Goal: Information Seeking & Learning: Learn about a topic

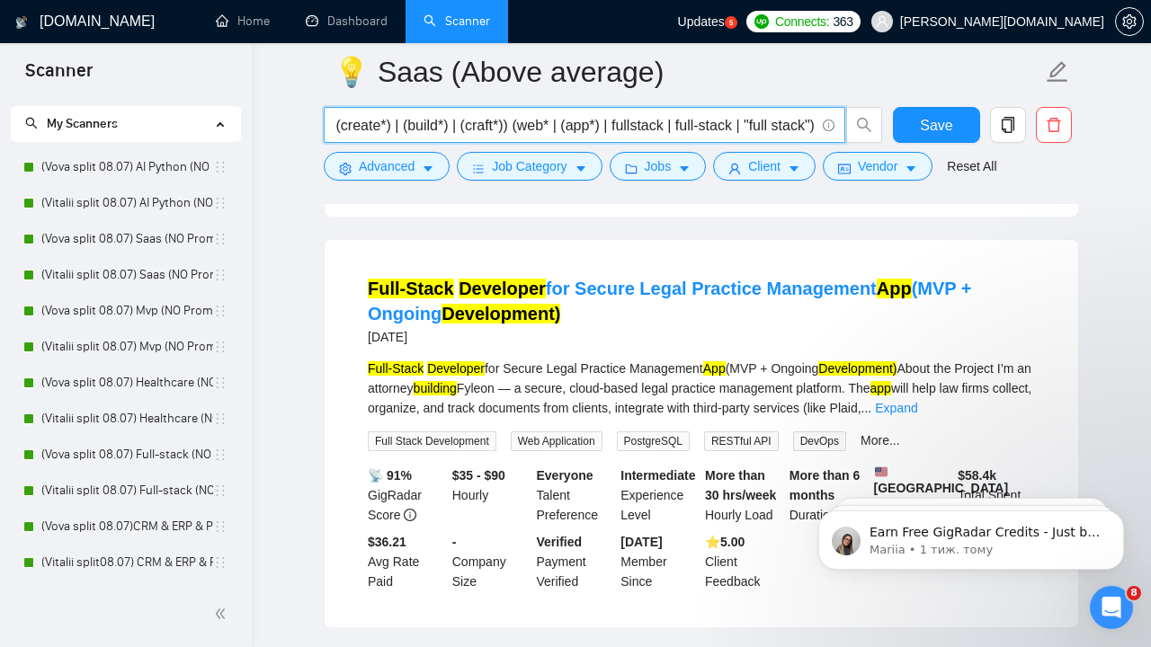
scroll to position [929, 0]
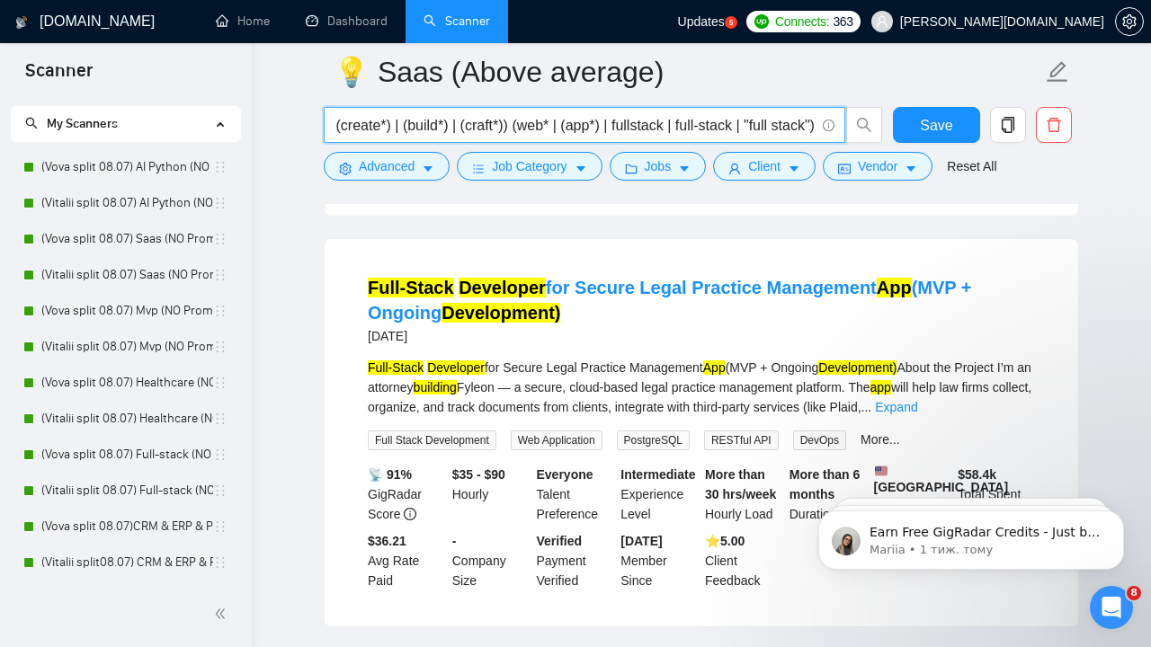
click at [351, 128] on input "(SaaS | sas | "Platform as a Service" | PaaS | "Cloud Application" | (software*…" at bounding box center [575, 125] width 480 height 22
drag, startPoint x: 351, startPoint y: 128, endPoint x: 313, endPoint y: 127, distance: 37.8
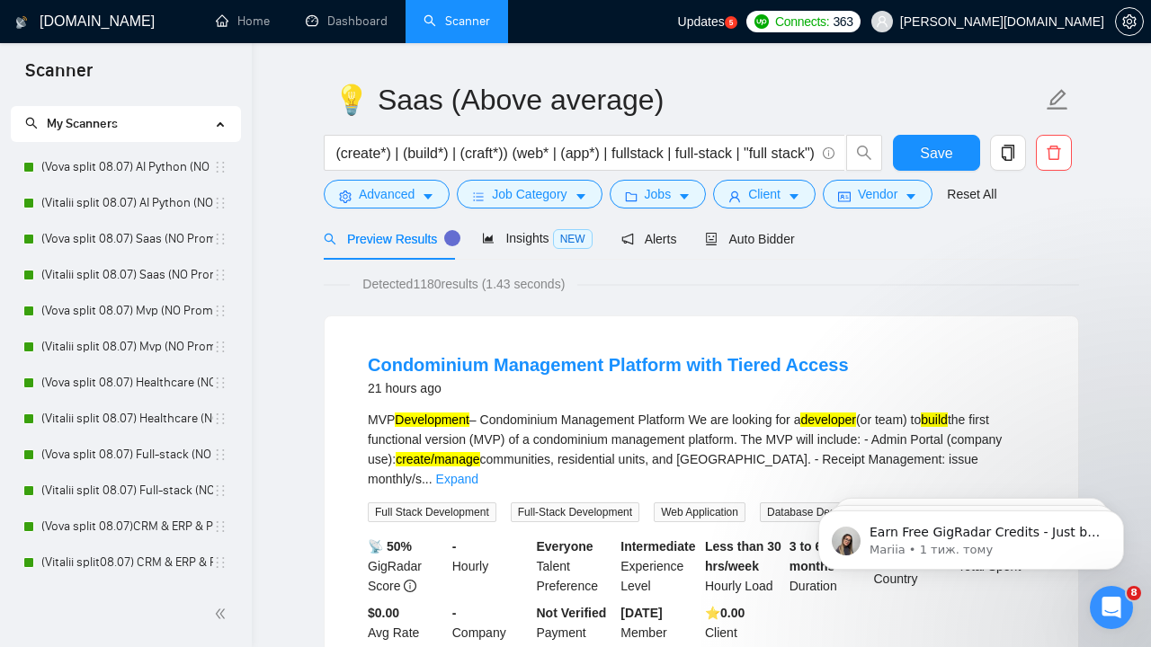
scroll to position [45, 0]
click at [1132, 27] on icon "setting" at bounding box center [1129, 21] width 14 height 14
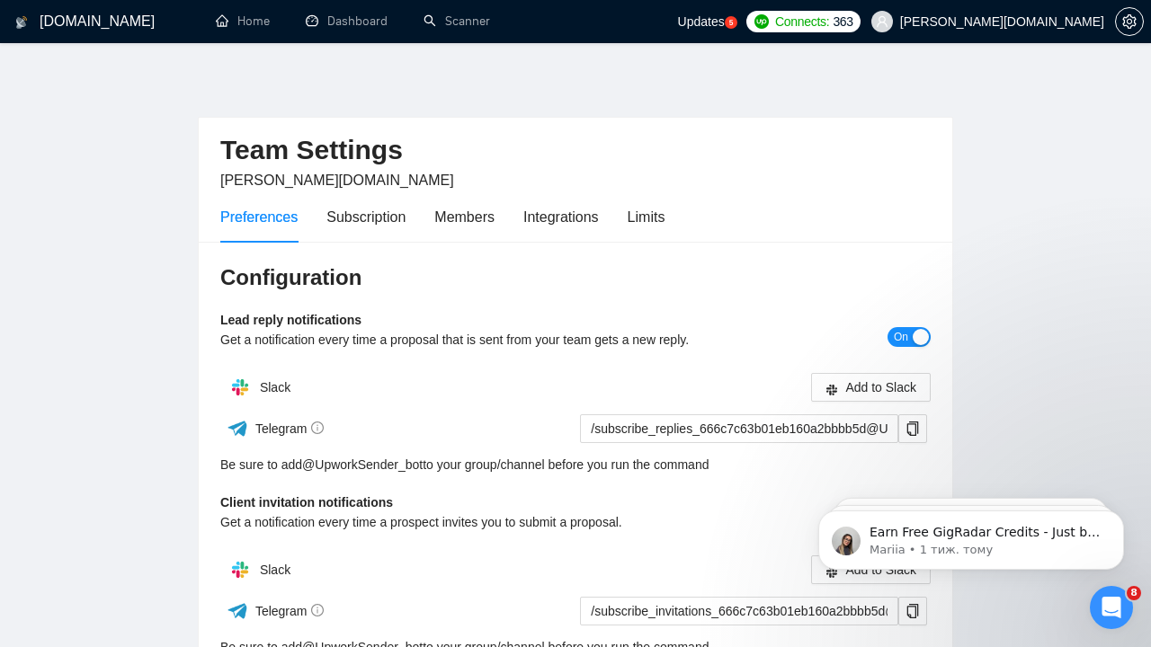
scroll to position [3, 0]
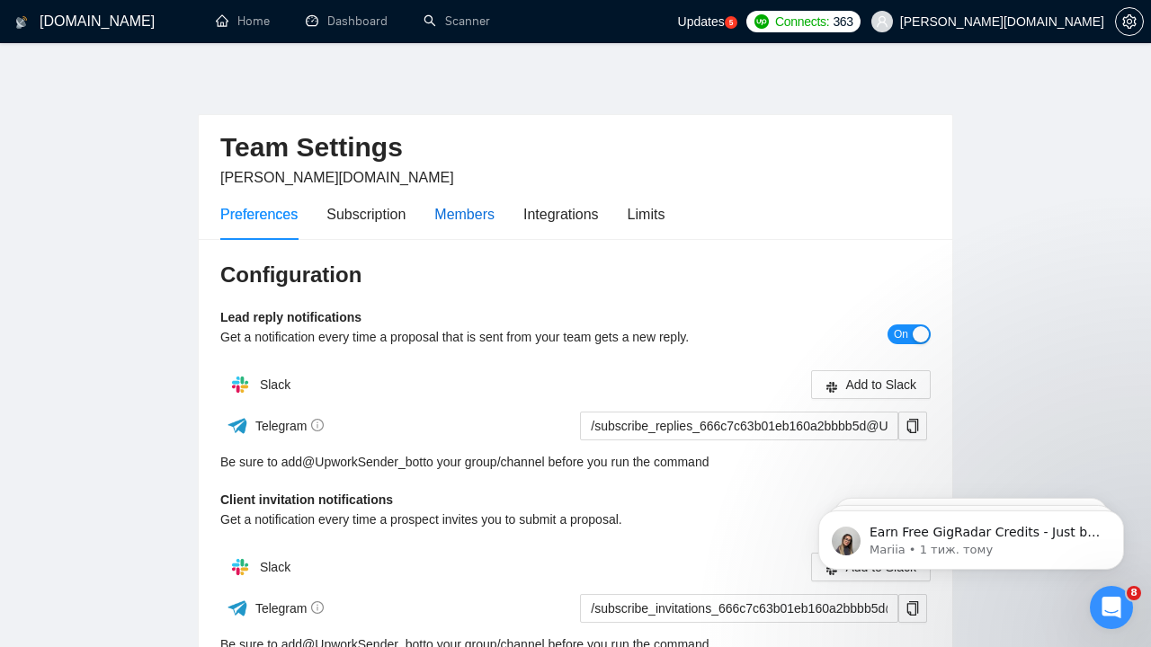
click at [454, 217] on div "Members" at bounding box center [464, 214] width 60 height 22
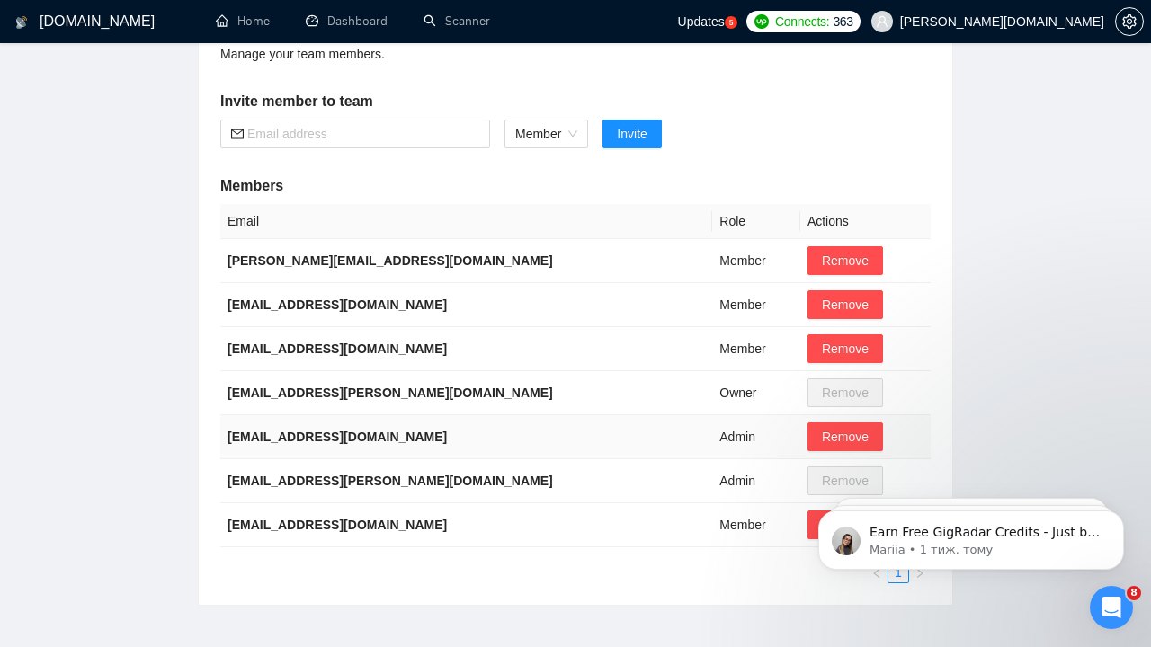
scroll to position [260, 0]
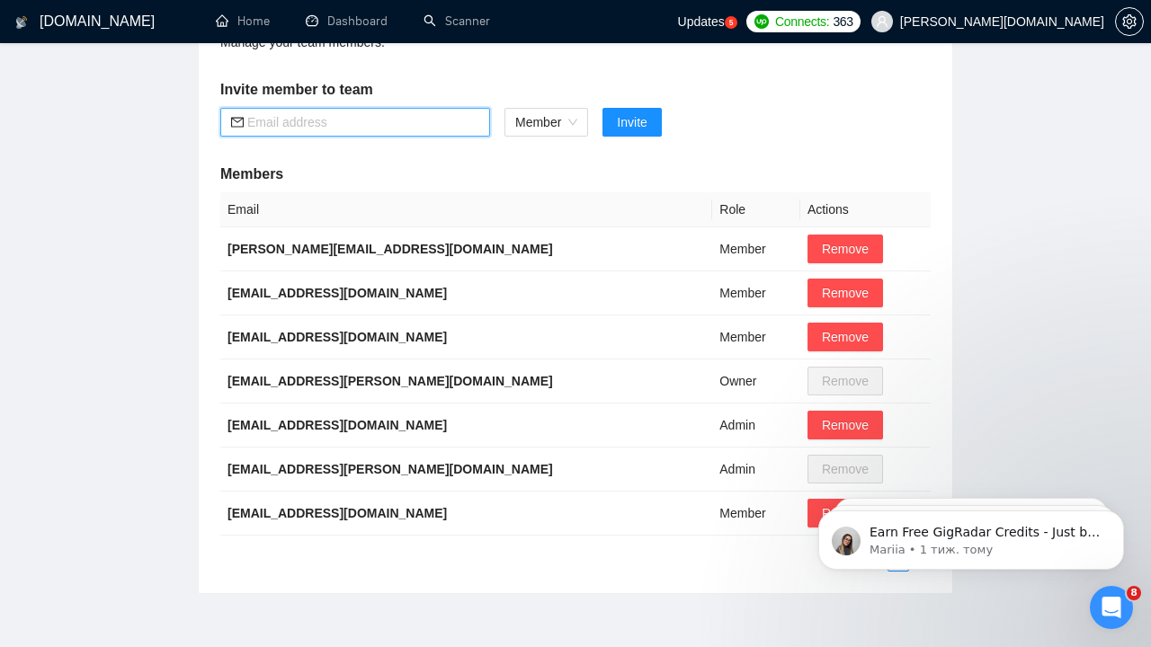
click at [387, 121] on input "text" at bounding box center [363, 122] width 232 height 20
paste input "[EMAIL_ADDRESS][PERSON_NAME][DOMAIN_NAME]"
click at [574, 124] on span "Member" at bounding box center [546, 122] width 62 height 27
type input "[EMAIL_ADDRESS][PERSON_NAME][DOMAIN_NAME]"
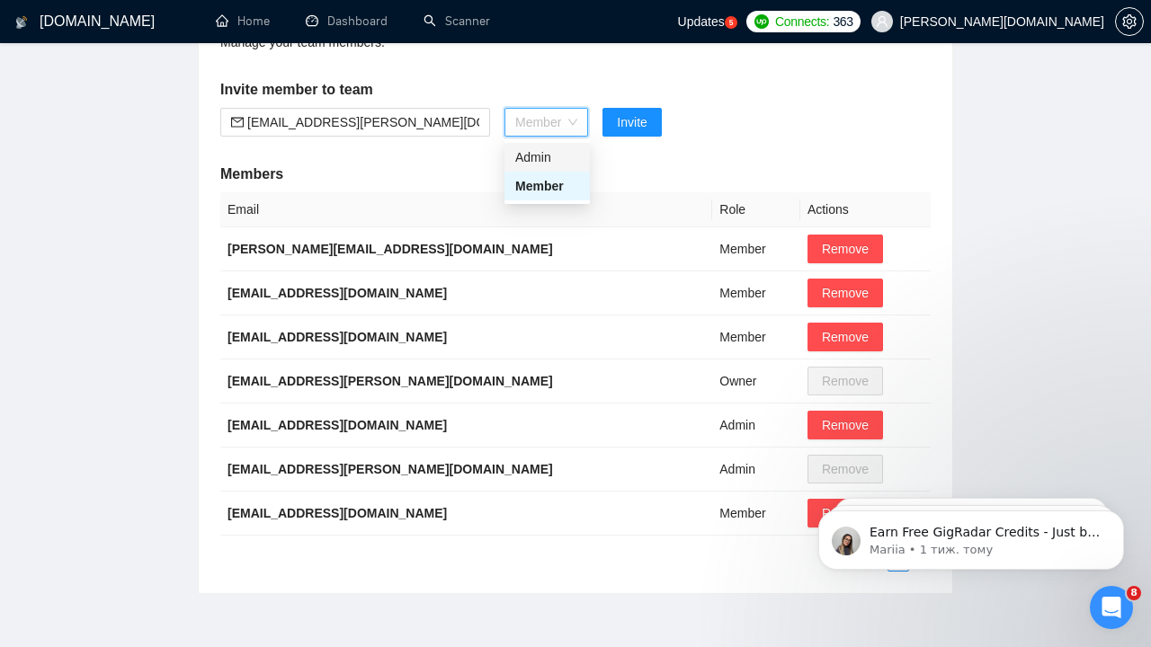
click at [567, 152] on div "Admin" at bounding box center [547, 157] width 64 height 20
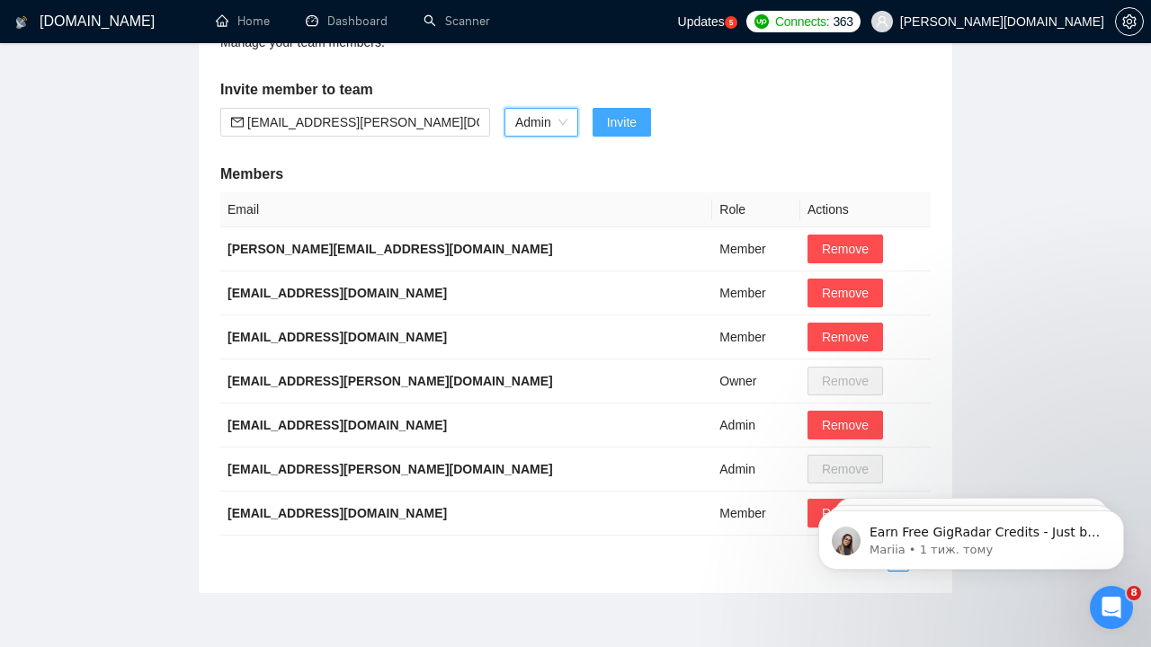
click at [624, 122] on span "Invite" at bounding box center [622, 122] width 30 height 20
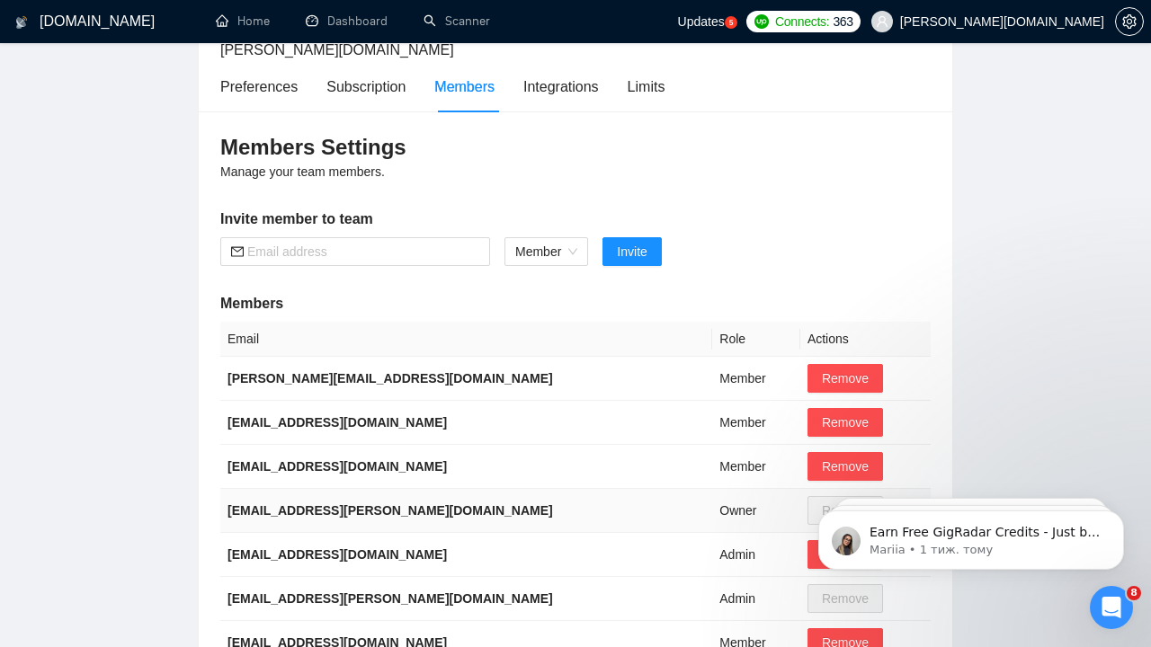
scroll to position [128, 0]
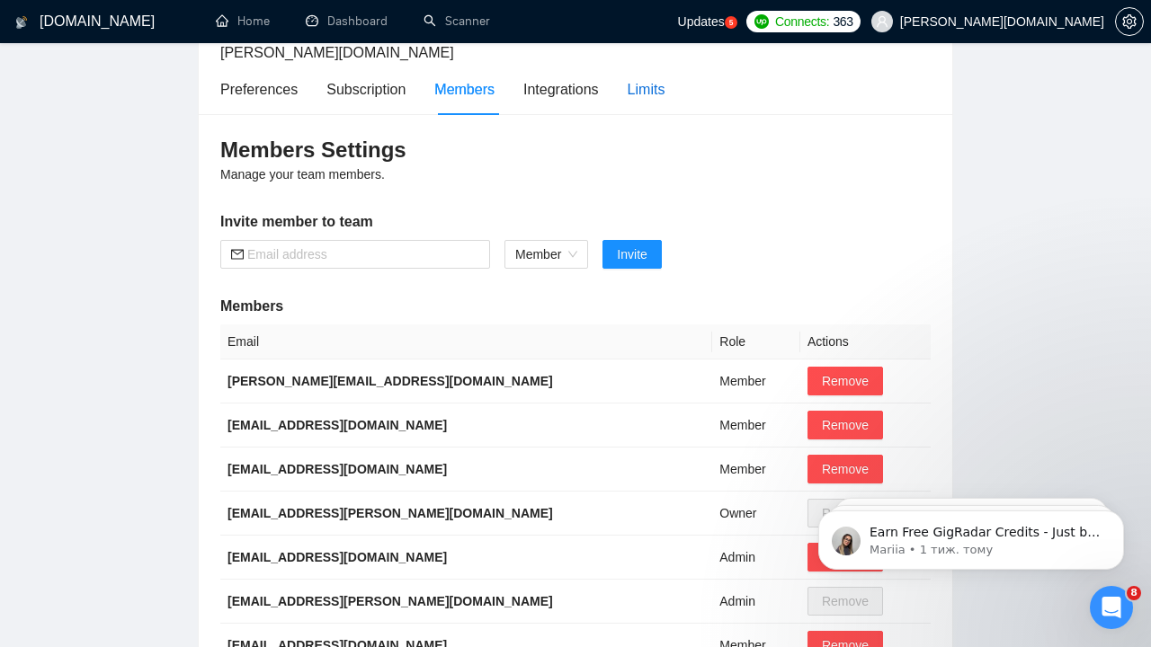
click at [653, 87] on div "Limits" at bounding box center [647, 89] width 38 height 22
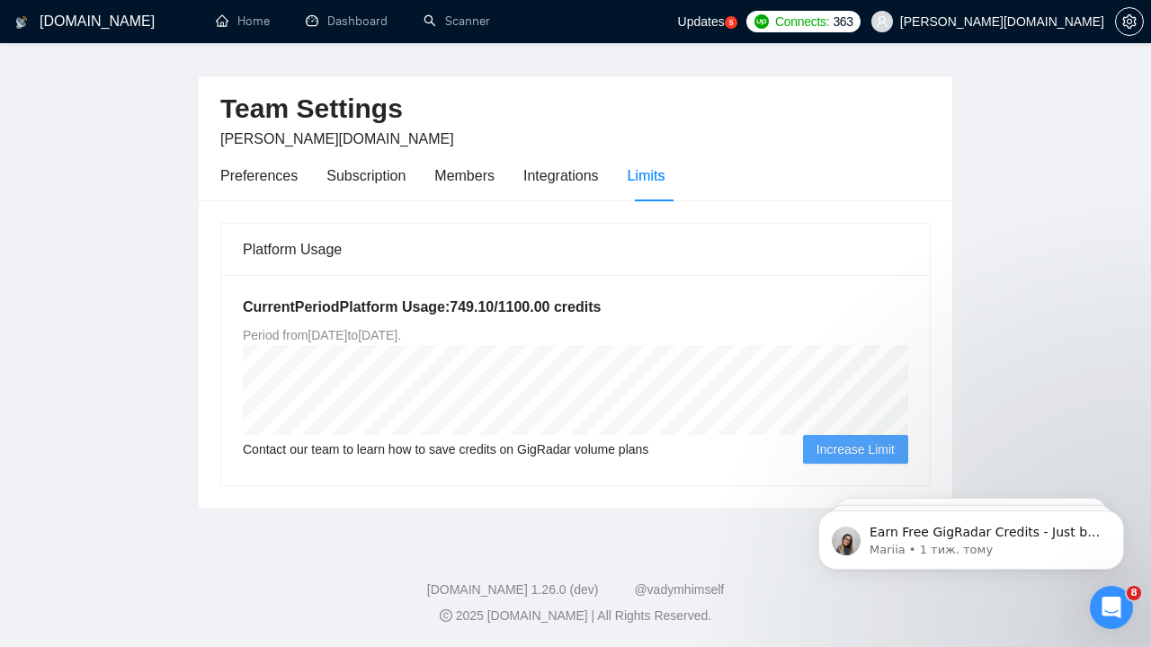
scroll to position [40, 0]
click at [380, 181] on div "Subscription" at bounding box center [365, 176] width 79 height 22
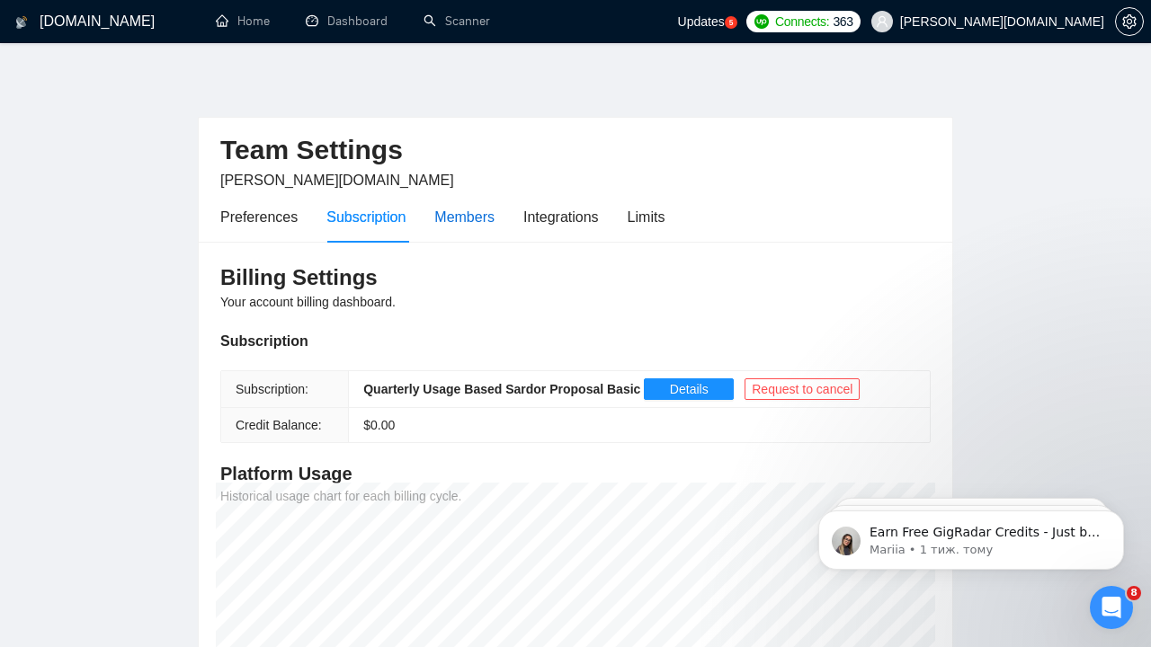
click at [467, 211] on div "Members" at bounding box center [464, 217] width 60 height 22
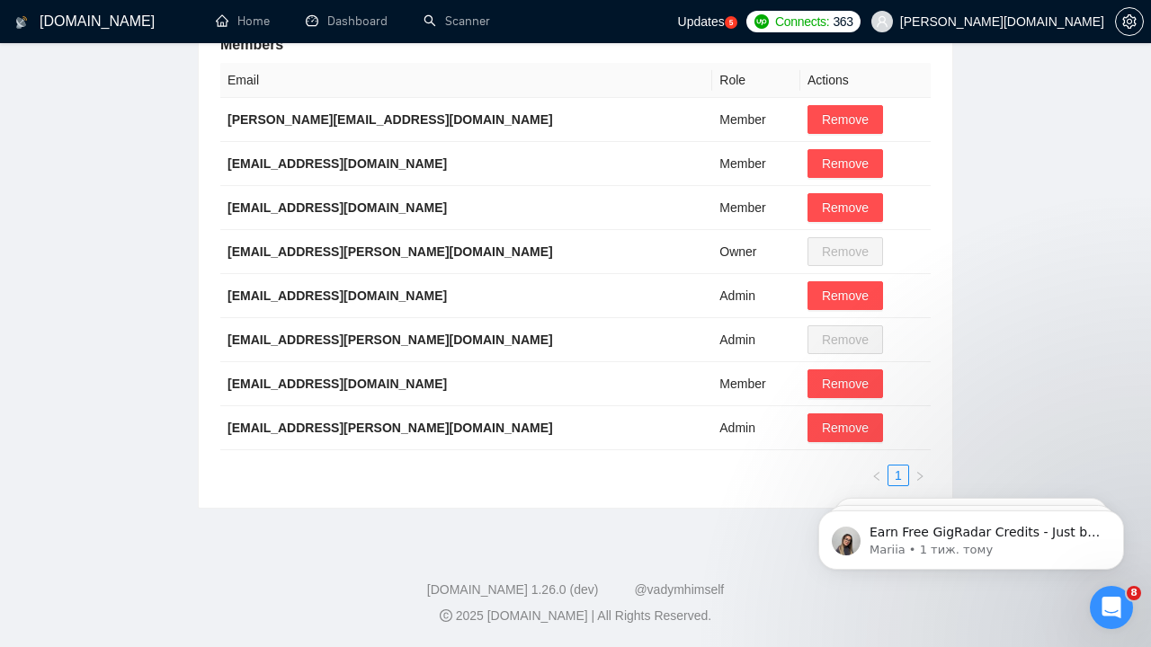
scroll to position [388, 0]
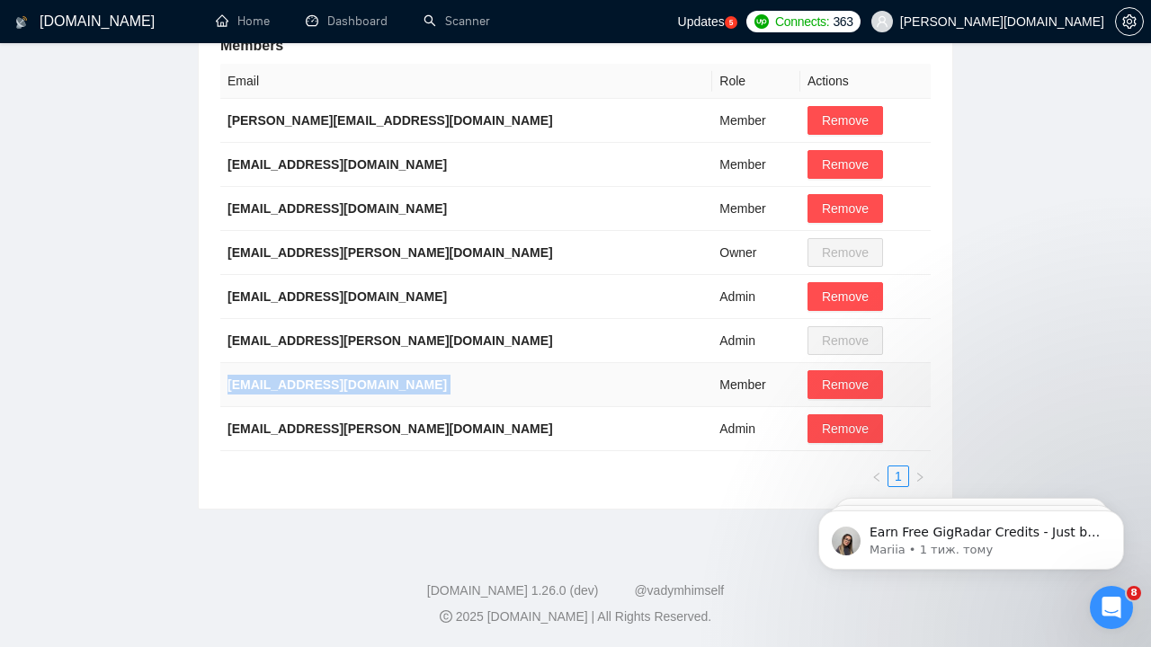
drag, startPoint x: 230, startPoint y: 386, endPoint x: 636, endPoint y: 389, distance: 405.6
click at [636, 389] on tr "[EMAIL_ADDRESS][DOMAIN_NAME] Member Remove" at bounding box center [575, 385] width 710 height 44
click at [822, 382] on span "Remove" at bounding box center [845, 385] width 47 height 20
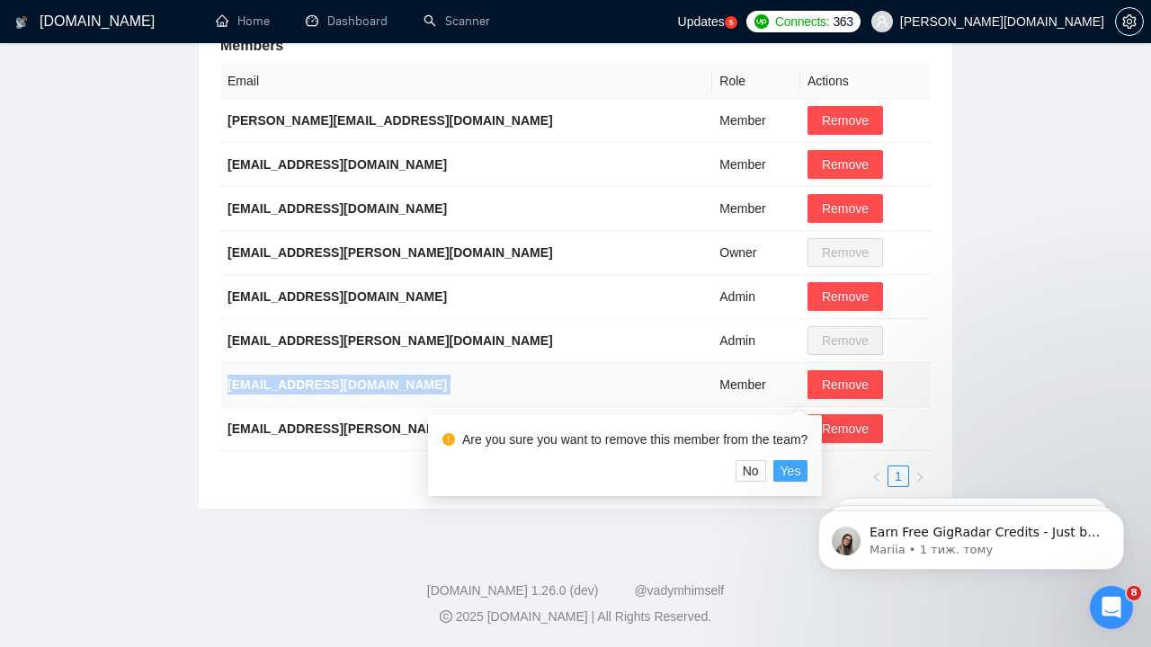
click at [801, 469] on span "Yes" at bounding box center [791, 471] width 21 height 20
click html "Earn Free GigRadar Credits - Just by Sharing Your Story! 💬 Want more credits fo…"
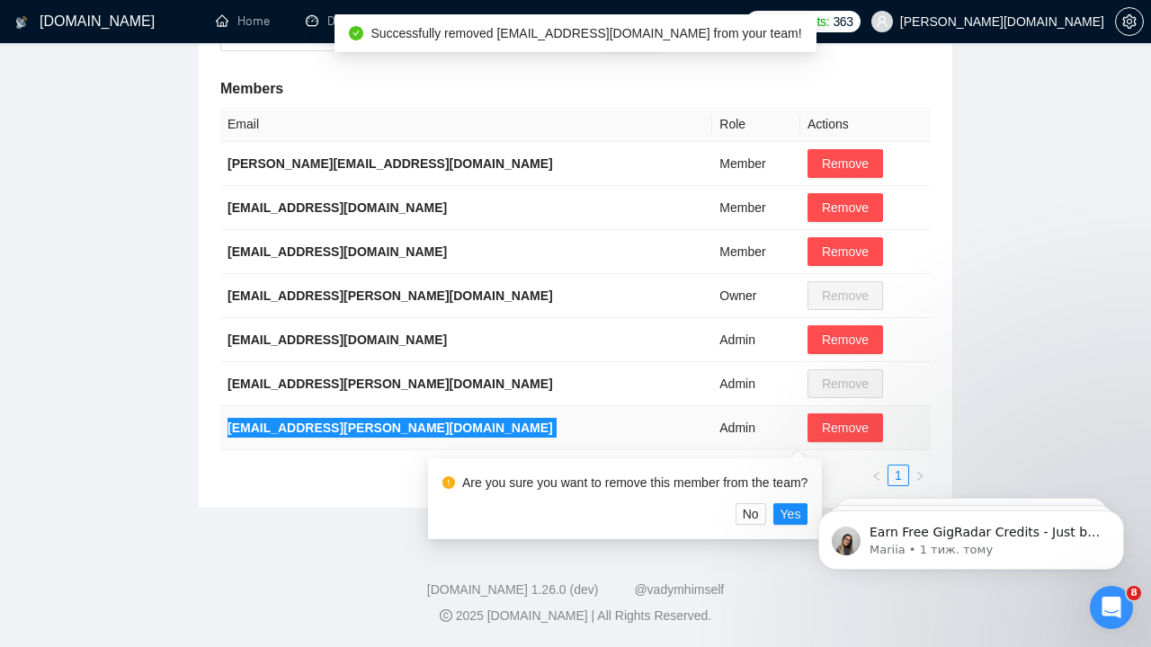
scroll to position [344, 0]
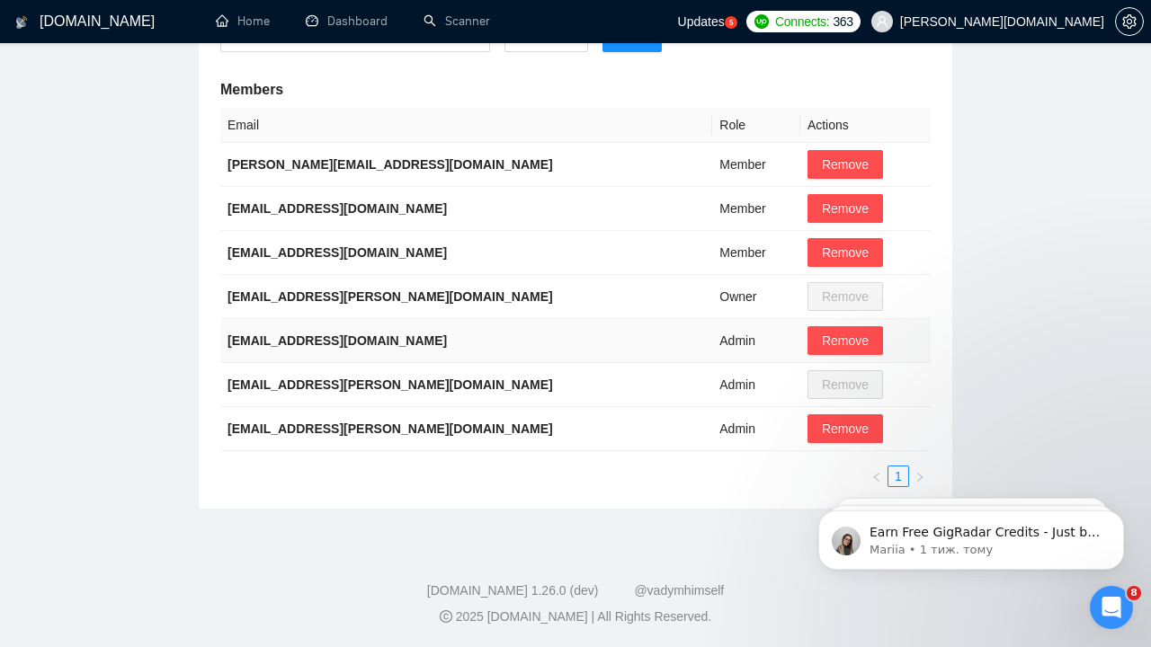
click at [328, 339] on b "[EMAIL_ADDRESS][DOMAIN_NAME]" at bounding box center [337, 341] width 219 height 14
drag, startPoint x: 227, startPoint y: 340, endPoint x: 475, endPoint y: 329, distance: 248.4
click at [476, 330] on td "[EMAIL_ADDRESS][DOMAIN_NAME]" at bounding box center [466, 341] width 492 height 44
click at [822, 341] on span "Remove" at bounding box center [845, 341] width 47 height 20
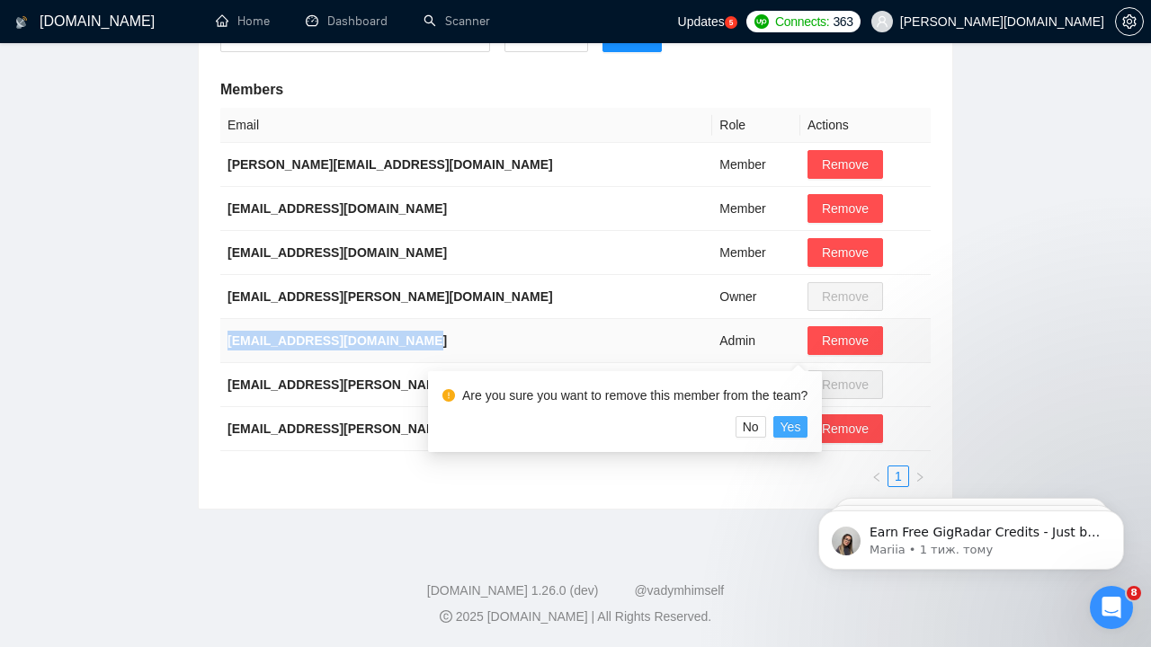
click at [801, 427] on span "Yes" at bounding box center [791, 427] width 21 height 20
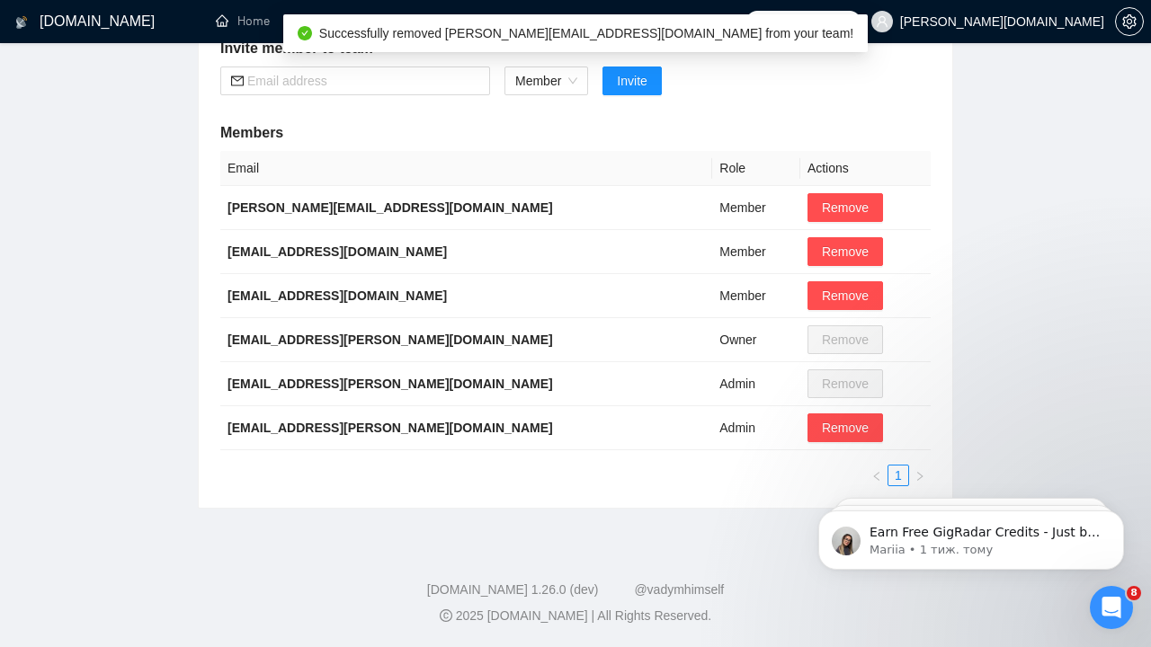
scroll to position [300, 0]
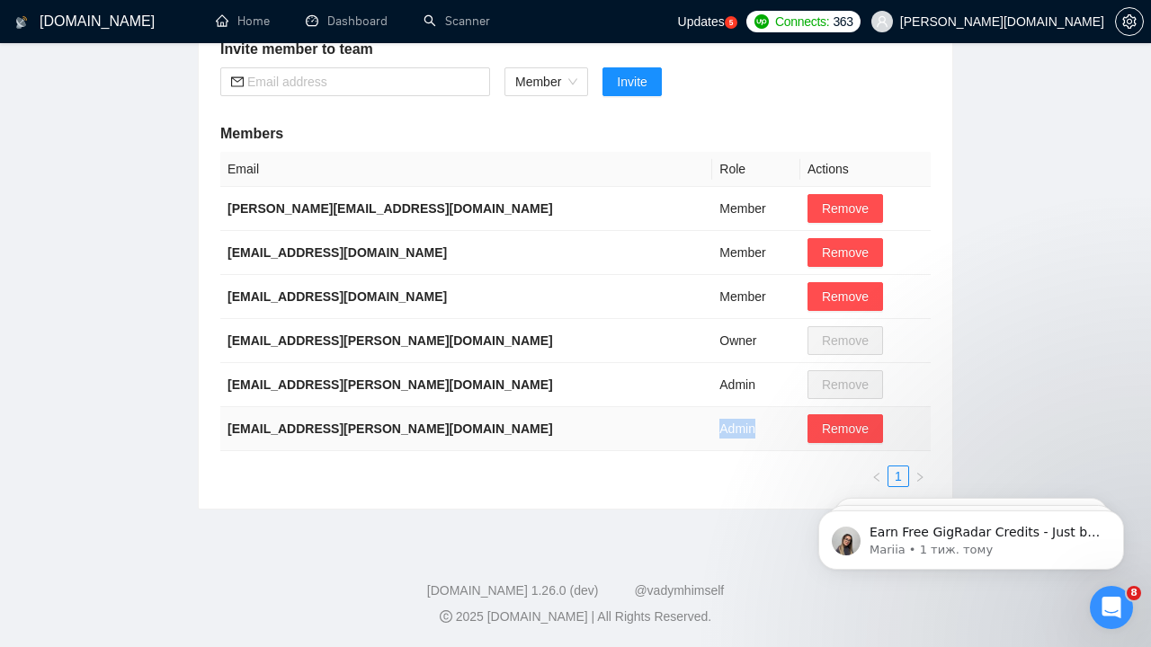
drag, startPoint x: 677, startPoint y: 428, endPoint x: 632, endPoint y: 428, distance: 45.0
click at [712, 428] on td "Admin" at bounding box center [756, 429] width 88 height 44
drag, startPoint x: 678, startPoint y: 380, endPoint x: 633, endPoint y: 379, distance: 45.0
click at [712, 379] on td "Admin" at bounding box center [756, 385] width 88 height 44
drag, startPoint x: 675, startPoint y: 338, endPoint x: 632, endPoint y: 335, distance: 43.3
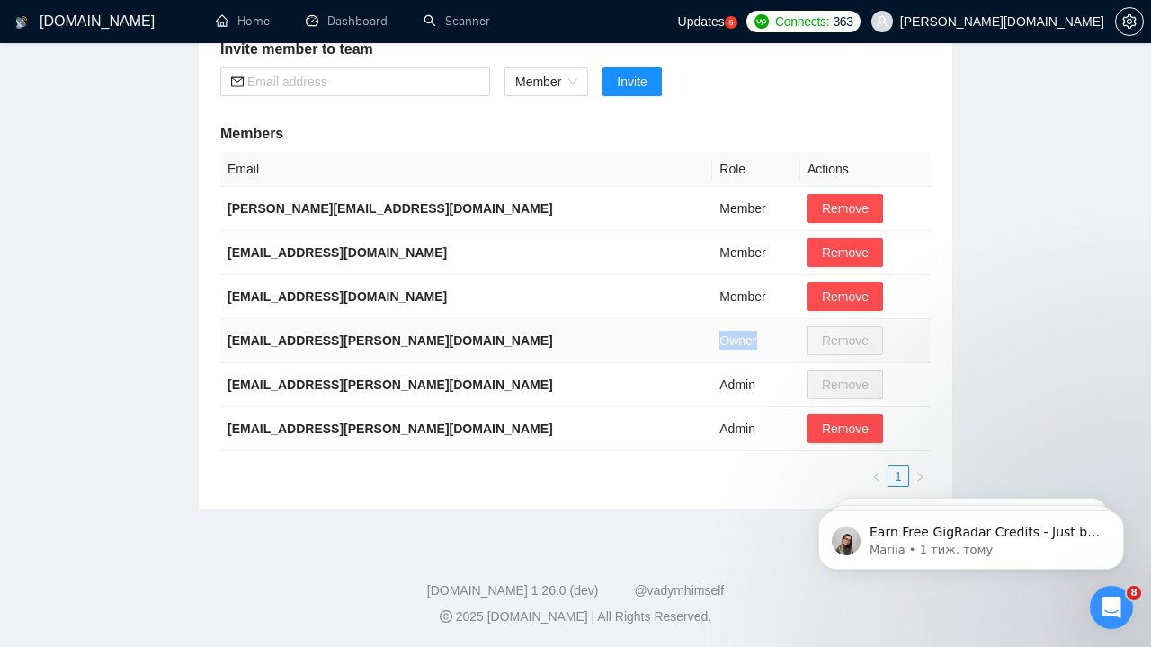
click at [712, 335] on td "Owner" at bounding box center [756, 341] width 88 height 44
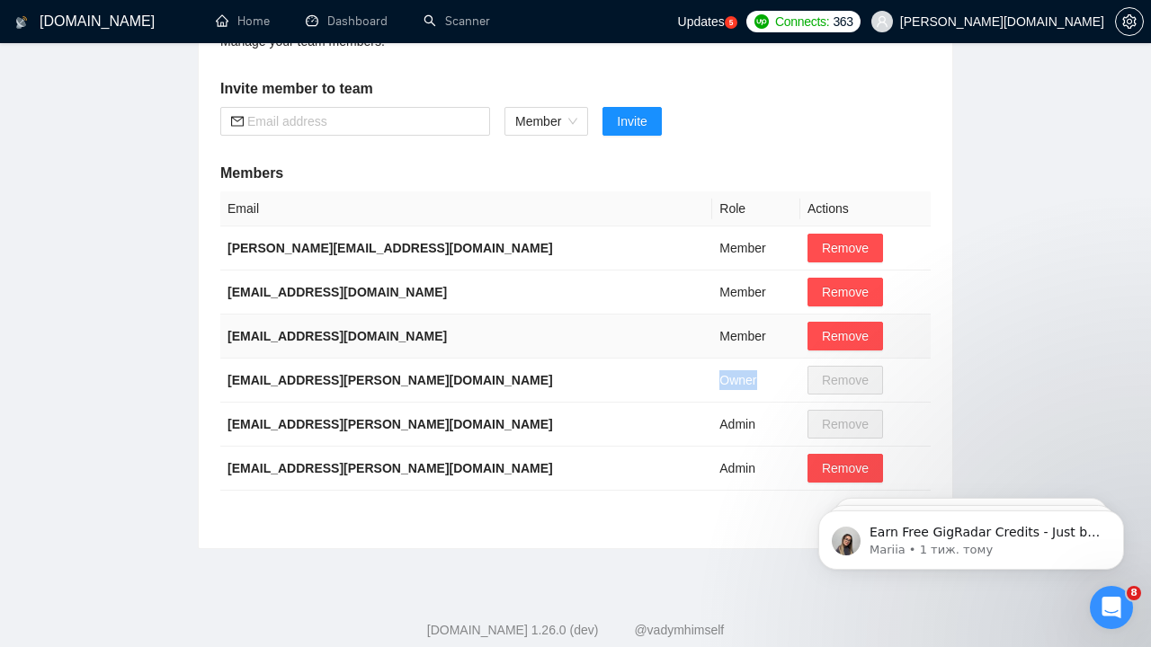
scroll to position [262, 0]
click at [807, 147] on div "Members Settings Manage your team members. Invite member to team Member Invite …" at bounding box center [576, 263] width 754 height 567
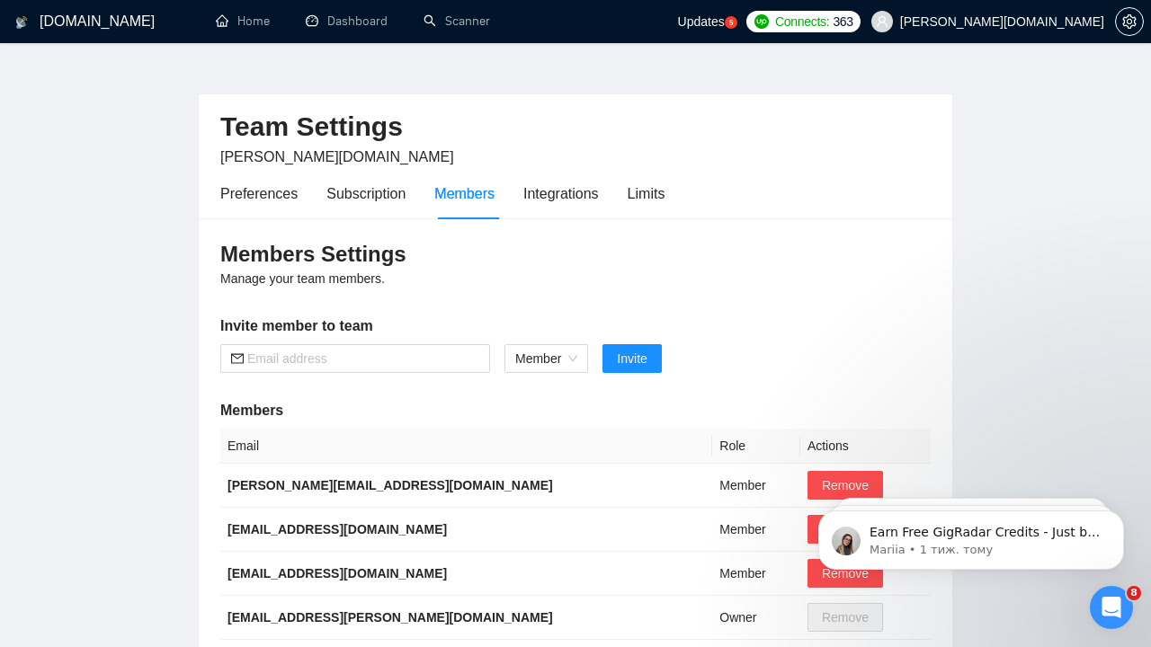
scroll to position [22, 0]
click at [656, 196] on div "Limits" at bounding box center [647, 194] width 38 height 22
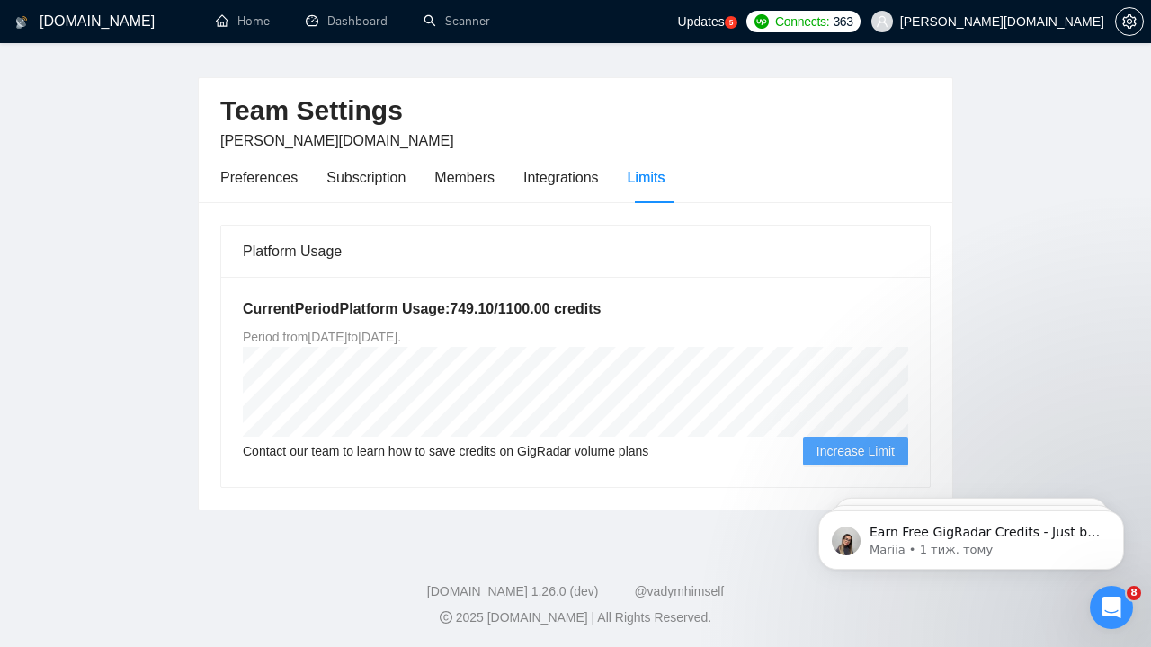
scroll to position [40, 0]
drag, startPoint x: 465, startPoint y: 334, endPoint x: 526, endPoint y: 335, distance: 61.2
click at [401, 335] on span "Period from [DATE] to [DATE] ." at bounding box center [322, 336] width 158 height 14
click at [671, 339] on div "Current Period Platform Usage: 749.10 / 1100.00 credits Period from [DATE] to […" at bounding box center [575, 381] width 709 height 210
click at [348, 179] on div "Subscription" at bounding box center [365, 176] width 79 height 22
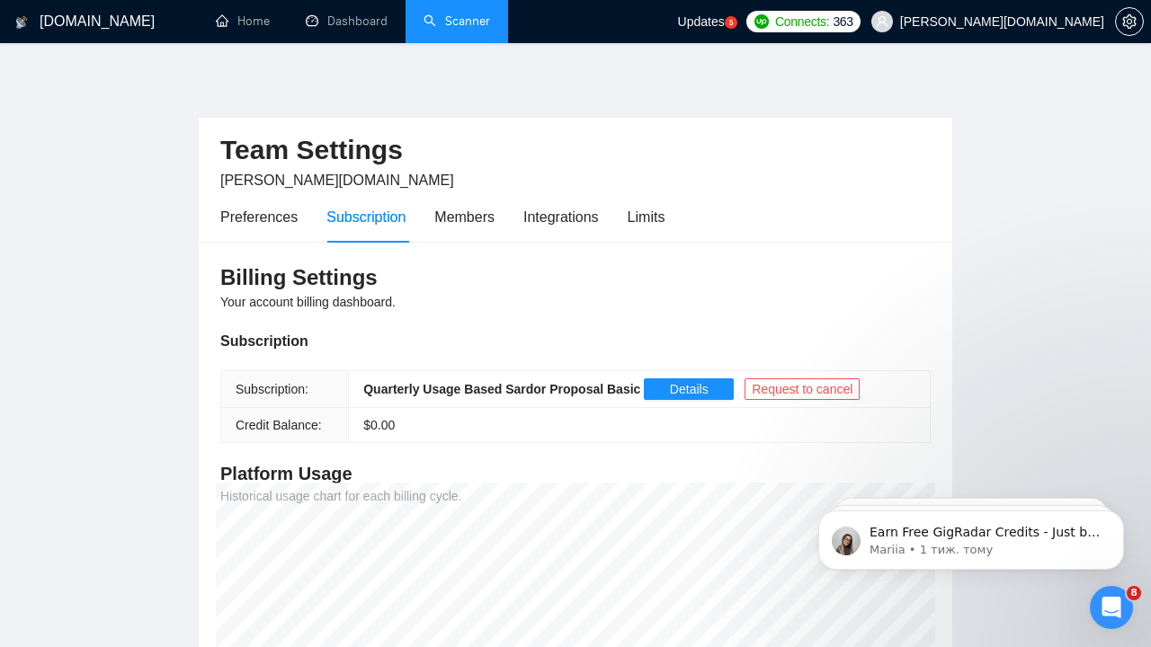
click at [451, 29] on link "Scanner" at bounding box center [457, 20] width 67 height 15
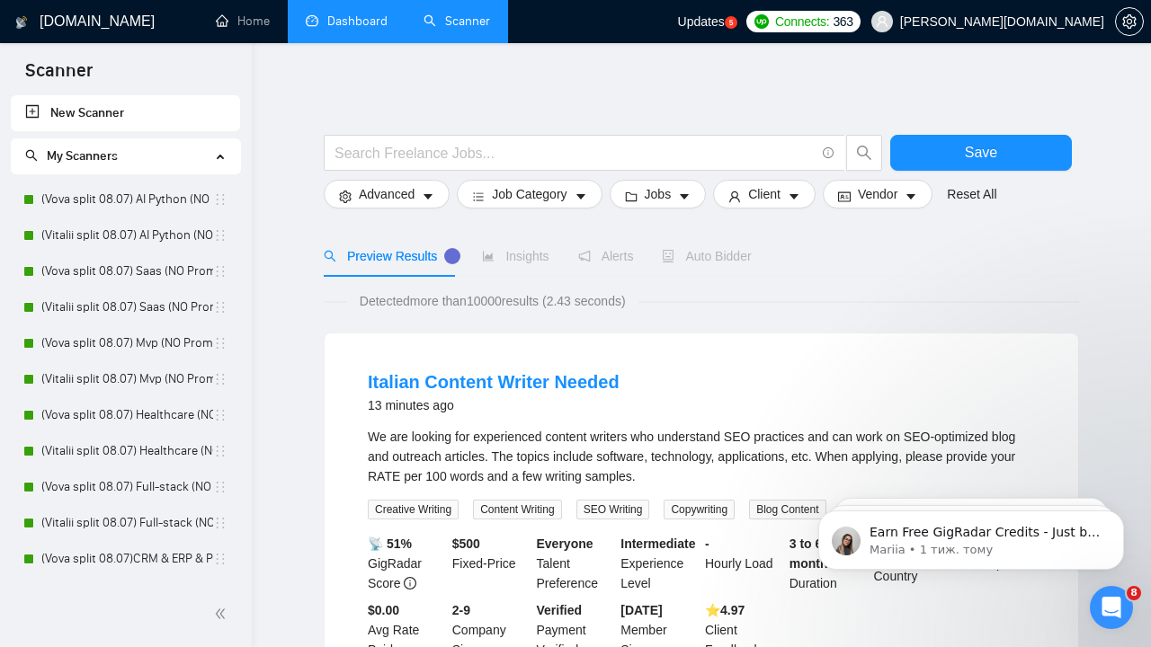
click at [359, 18] on link "Dashboard" at bounding box center [347, 20] width 82 height 15
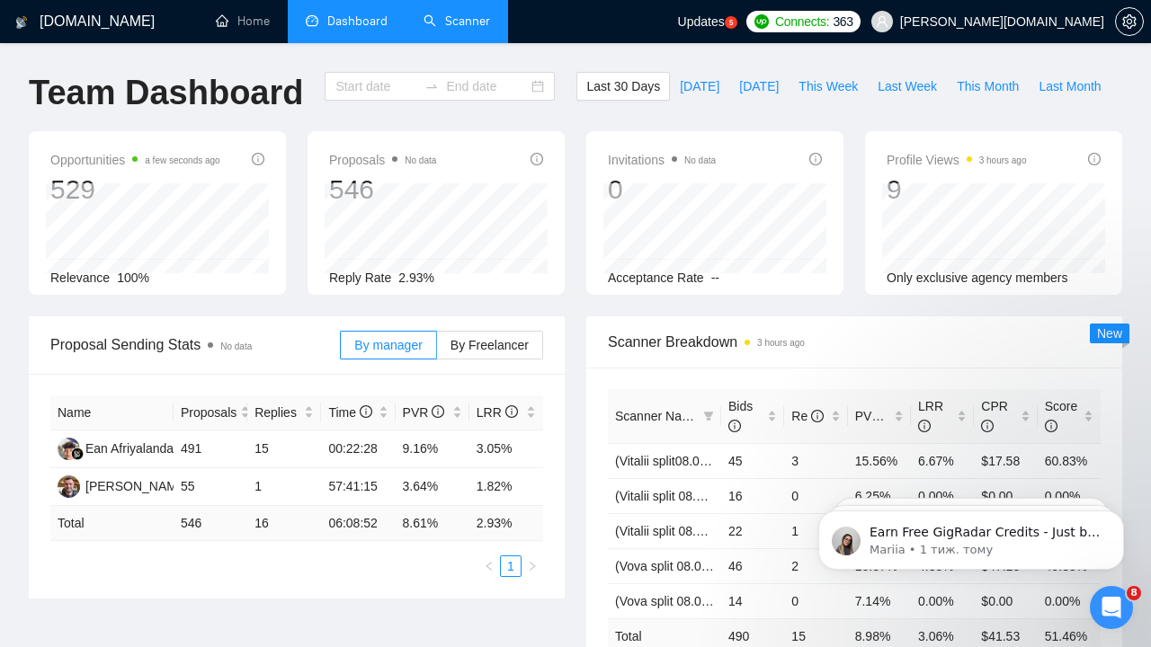
type input "[DATE]"
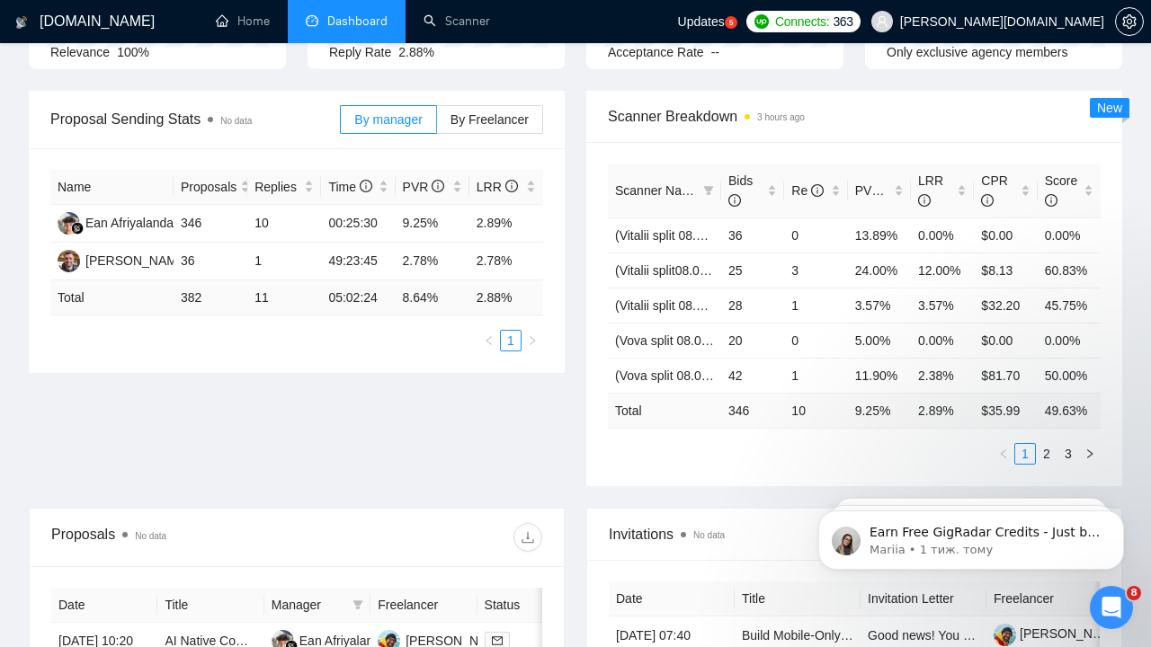
scroll to position [228, 0]
click at [863, 182] on span "PVR" at bounding box center [876, 189] width 42 height 14
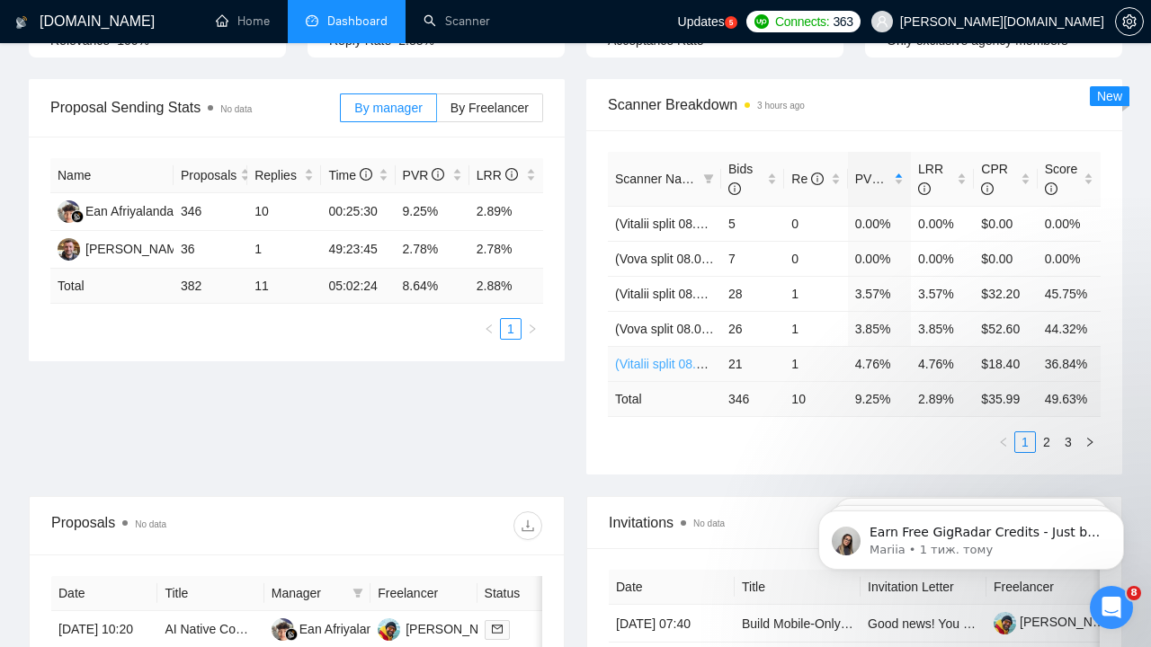
scroll to position [240, 0]
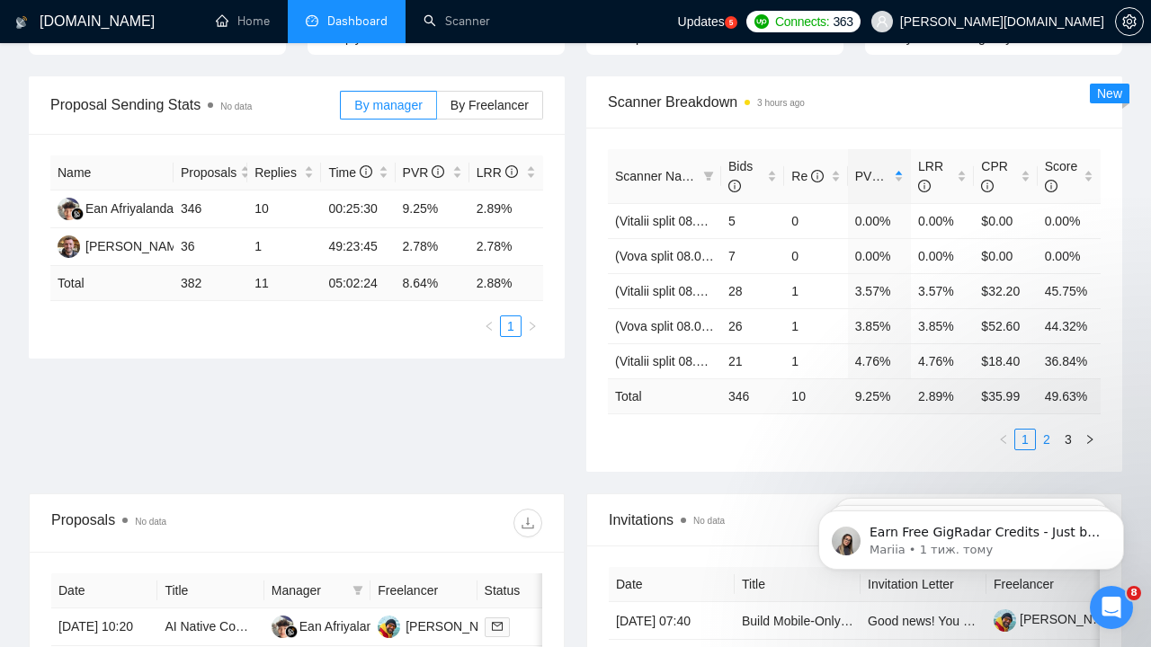
click at [1047, 440] on link "2" at bounding box center [1047, 440] width 20 height 20
click at [1069, 443] on link "3" at bounding box center [1068, 440] width 20 height 20
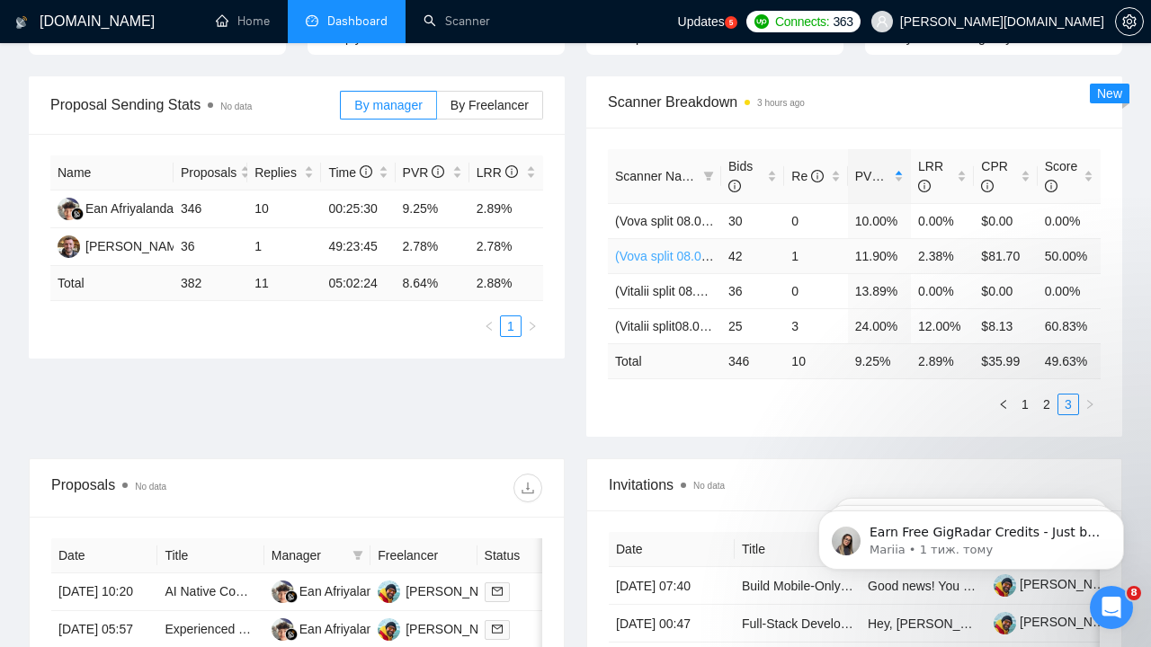
click at [657, 253] on link "(Vova split 08.07) Saas (NO Prompt 01.07)" at bounding box center [734, 256] width 239 height 14
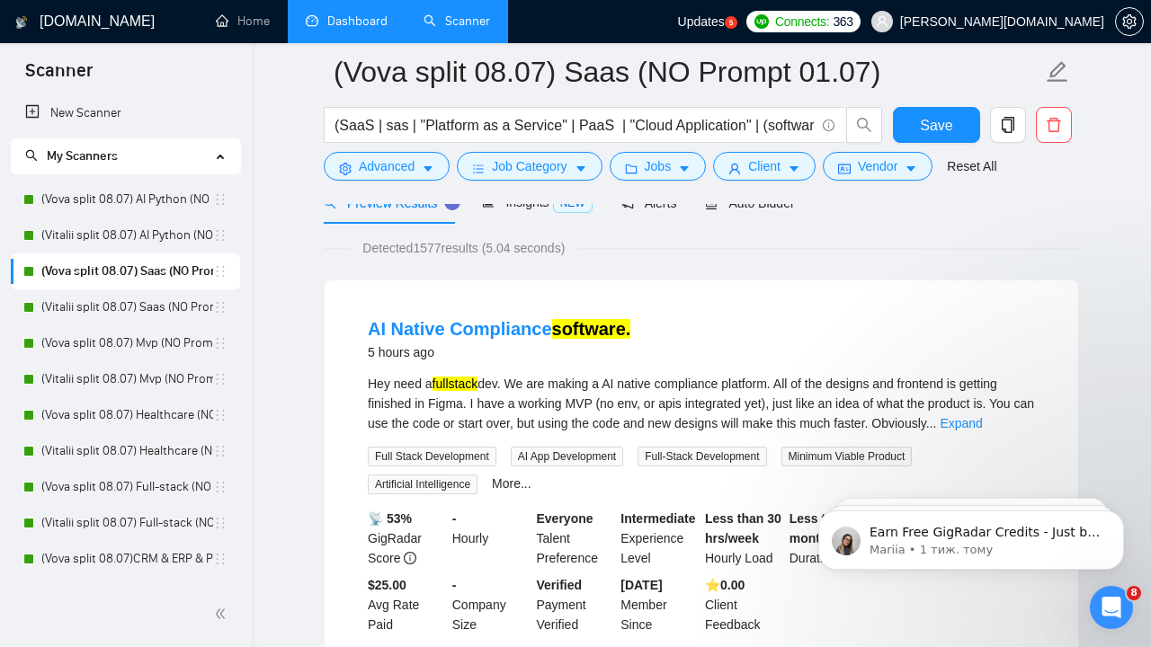
scroll to position [97, 0]
click at [982, 424] on link "Expand" at bounding box center [961, 422] width 42 height 14
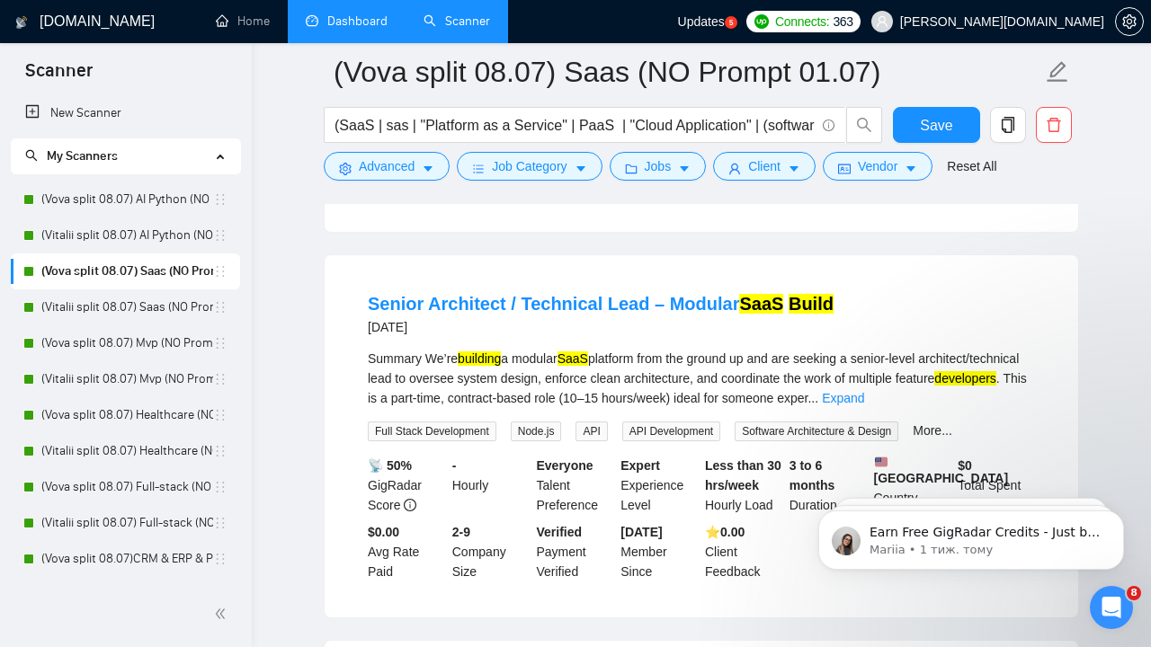
scroll to position [2603, 0]
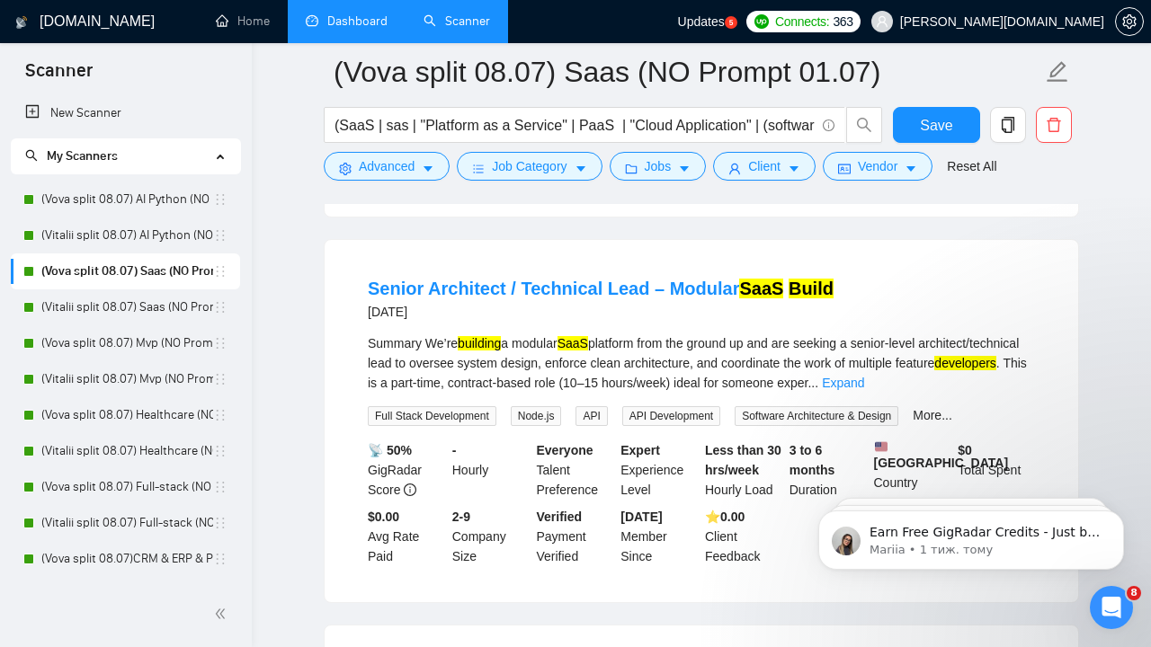
drag, startPoint x: 575, startPoint y: 396, endPoint x: 605, endPoint y: 397, distance: 30.6
click at [606, 393] on div "Summary We’re building a modular SaaS platform from the ground up and are seeki…" at bounding box center [701, 363] width 667 height 59
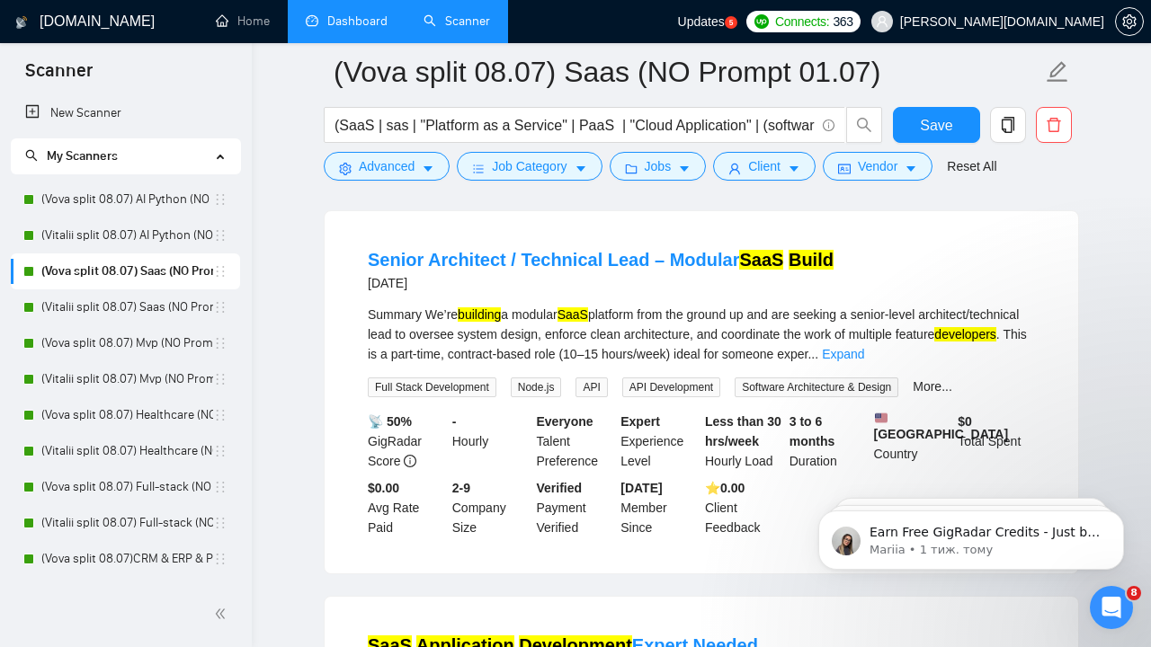
scroll to position [2641, 0]
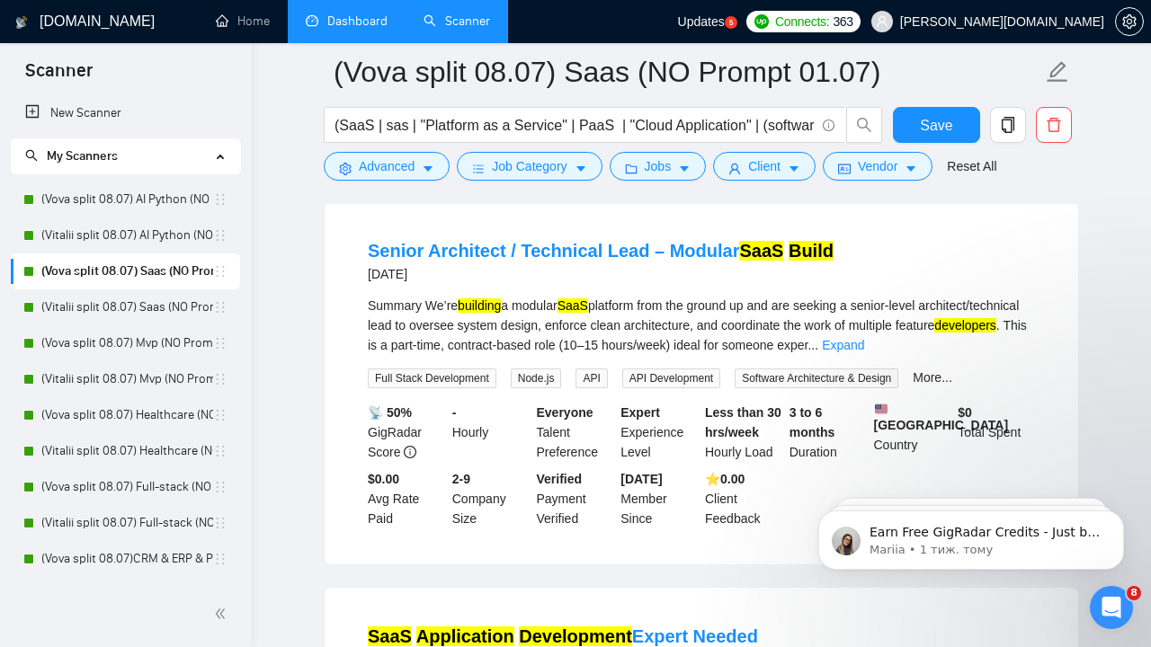
click at [620, 355] on div "Summary We’re building a modular SaaS platform from the ground up and are seeki…" at bounding box center [701, 325] width 667 height 59
drag, startPoint x: 572, startPoint y: 355, endPoint x: 608, endPoint y: 362, distance: 36.5
click at [608, 355] on div "Summary We’re building a modular SaaS platform from the ground up and are seeki…" at bounding box center [701, 325] width 667 height 59
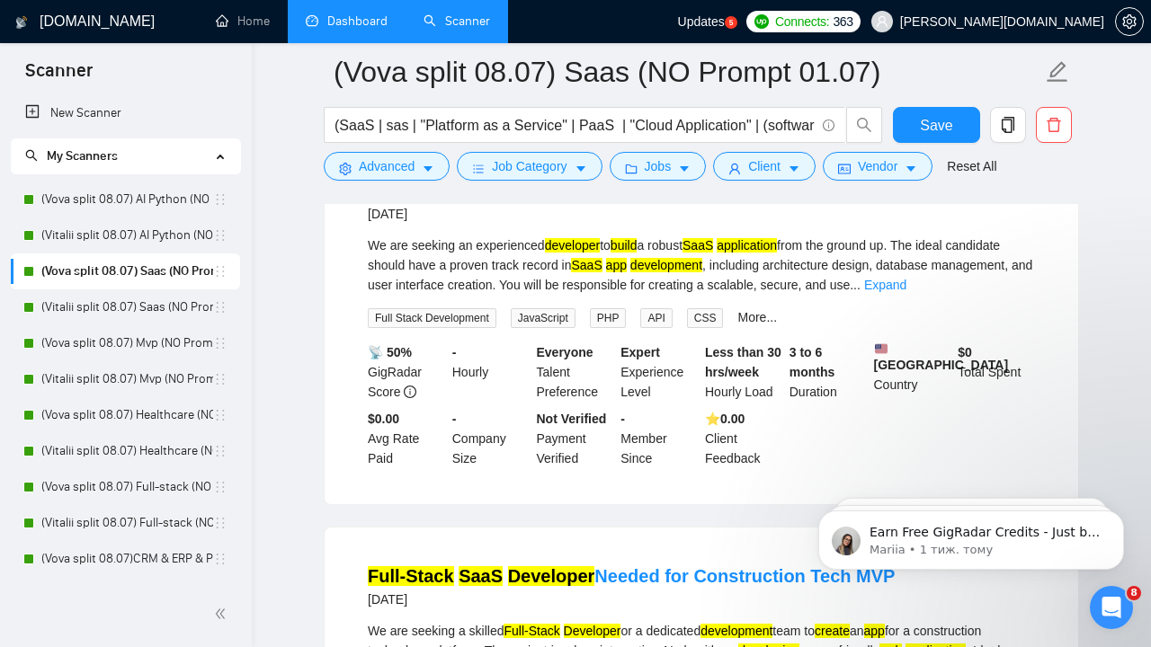
scroll to position [3088, 0]
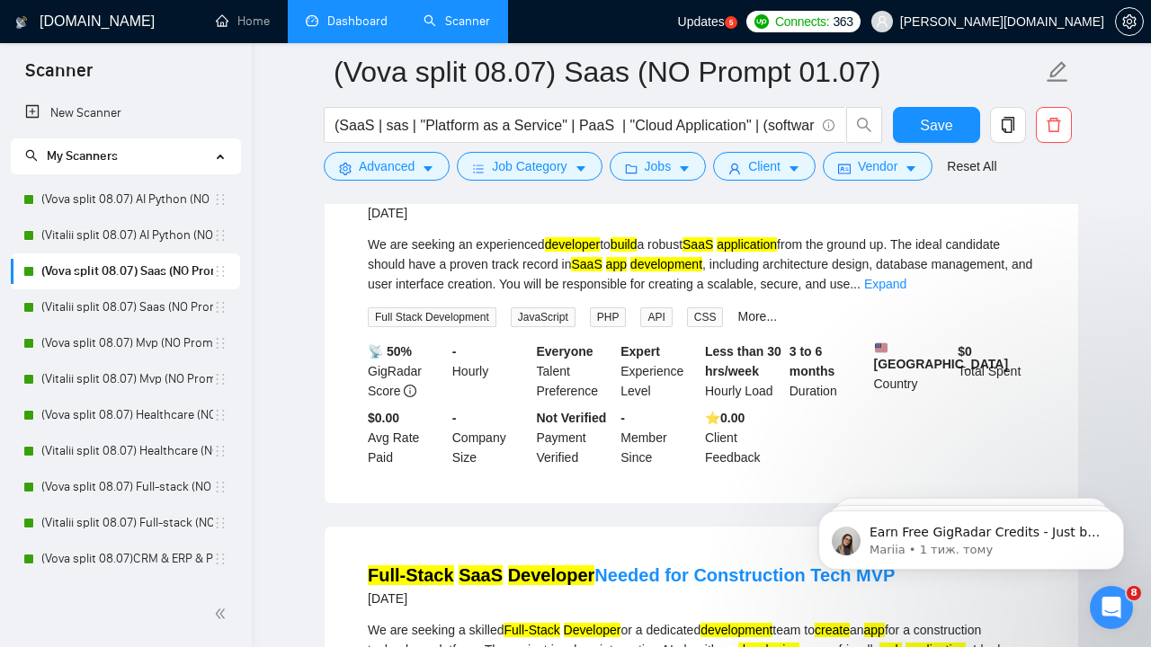
drag, startPoint x: 712, startPoint y: 291, endPoint x: 743, endPoint y: 293, distance: 30.6
click at [743, 293] on div "We are seeking an experienced developer to build a robust SaaS application from…" at bounding box center [701, 264] width 667 height 59
drag, startPoint x: 672, startPoint y: 313, endPoint x: 643, endPoint y: 313, distance: 28.8
click at [643, 294] on div "We are seeking an experienced developer to build a robust SaaS application from…" at bounding box center [701, 264] width 667 height 59
click at [889, 294] on div "We are seeking an experienced developer to build a robust SaaS application from…" at bounding box center [701, 264] width 667 height 59
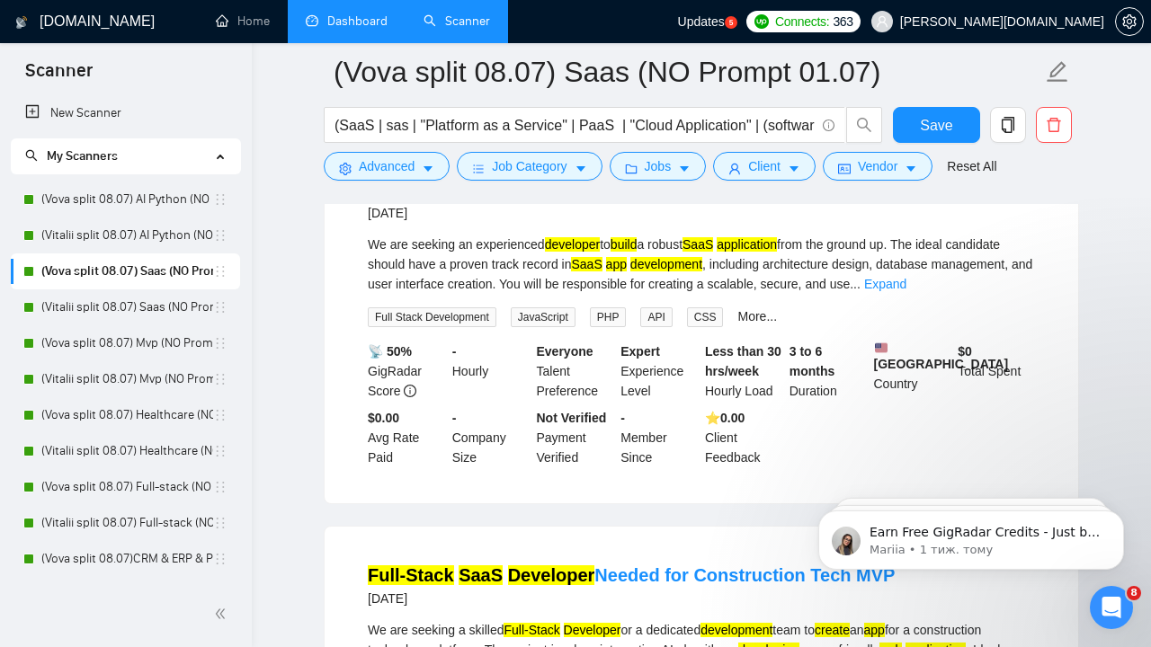
drag, startPoint x: 642, startPoint y: 314, endPoint x: 670, endPoint y: 314, distance: 27.9
click at [602, 272] on mark "SaaS" at bounding box center [586, 264] width 31 height 14
drag, startPoint x: 678, startPoint y: 317, endPoint x: 698, endPoint y: 319, distance: 19.9
click at [699, 294] on div "We are seeking an experienced developer to build a robust SaaS application from…" at bounding box center [701, 264] width 667 height 59
click at [632, 252] on mark "build" at bounding box center [624, 244] width 27 height 14
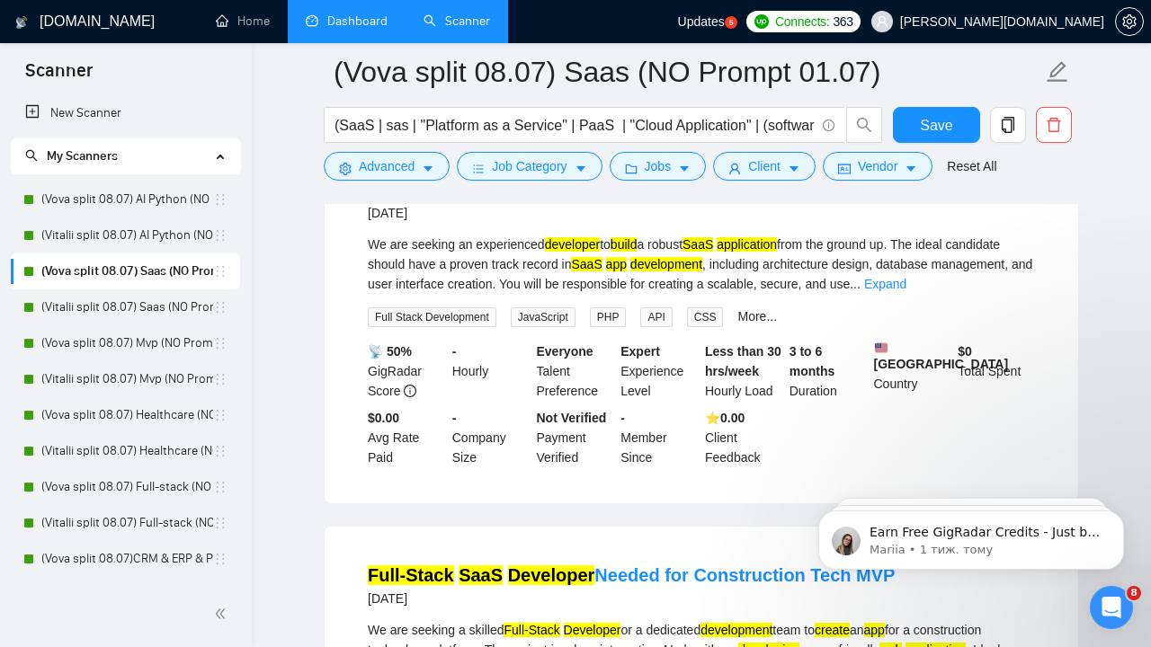
click at [601, 252] on mark "developer" at bounding box center [573, 244] width 56 height 14
click at [775, 252] on mark "application" at bounding box center [747, 244] width 60 height 14
drag, startPoint x: 645, startPoint y: 316, endPoint x: 670, endPoint y: 316, distance: 25.2
click at [602, 272] on mark "SaaS" at bounding box center [586, 264] width 31 height 14
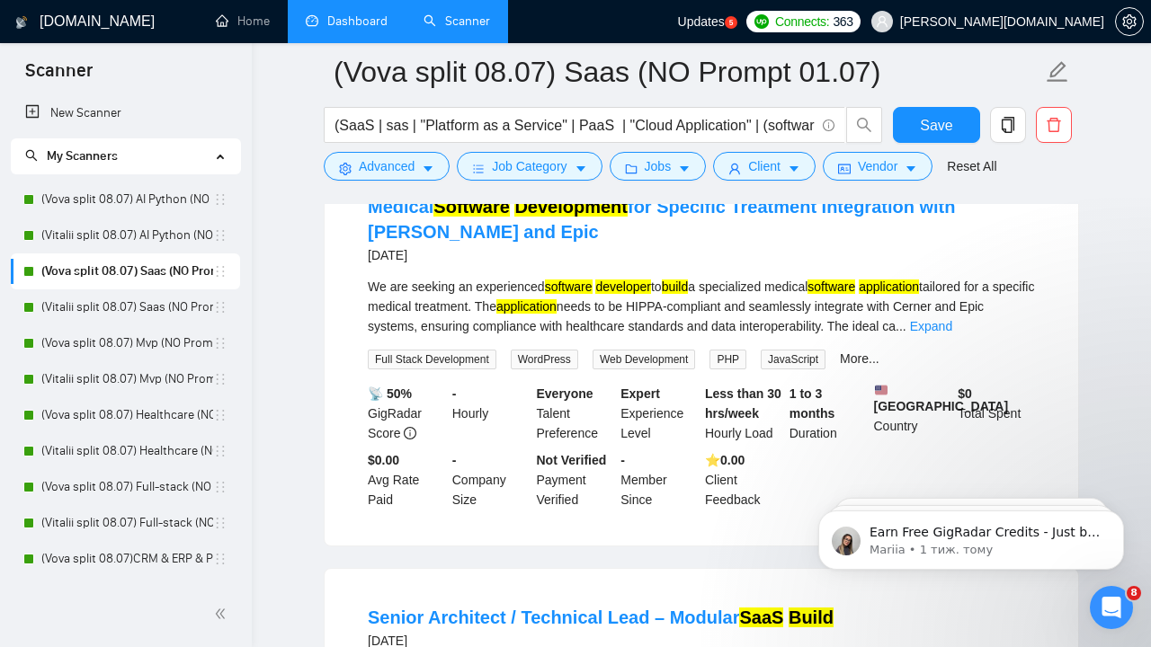
scroll to position [2309, 0]
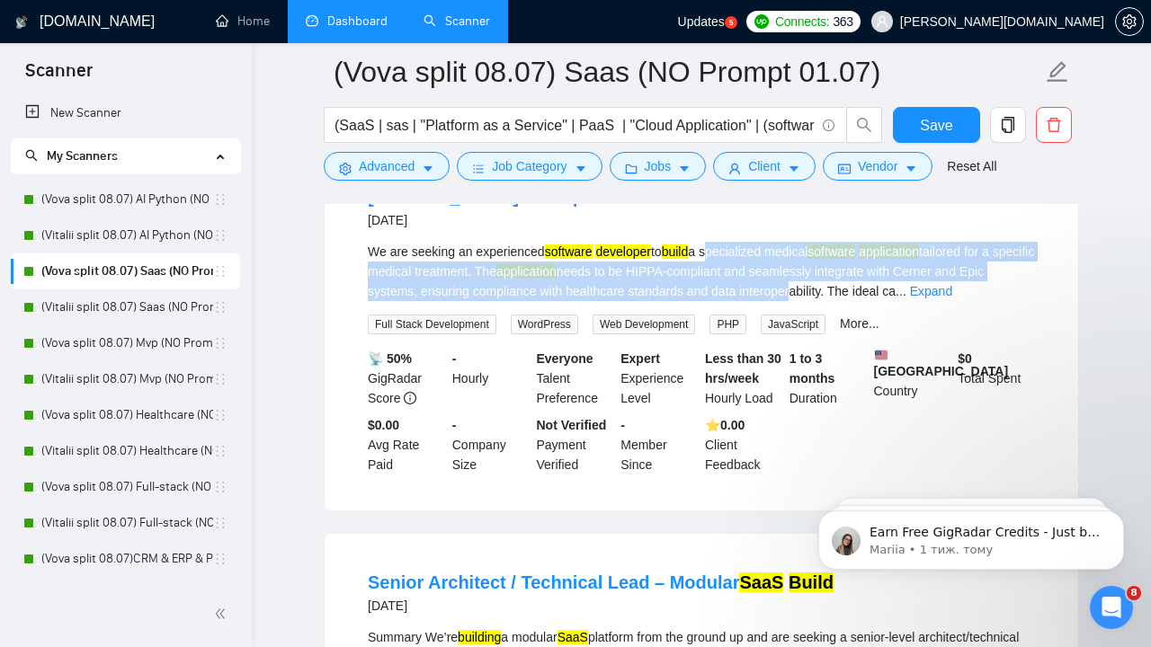
drag, startPoint x: 727, startPoint y: 285, endPoint x: 854, endPoint y: 320, distance: 132.4
click at [854, 301] on div "We are seeking an experienced software developer to build a specialized medical…" at bounding box center [701, 271] width 667 height 59
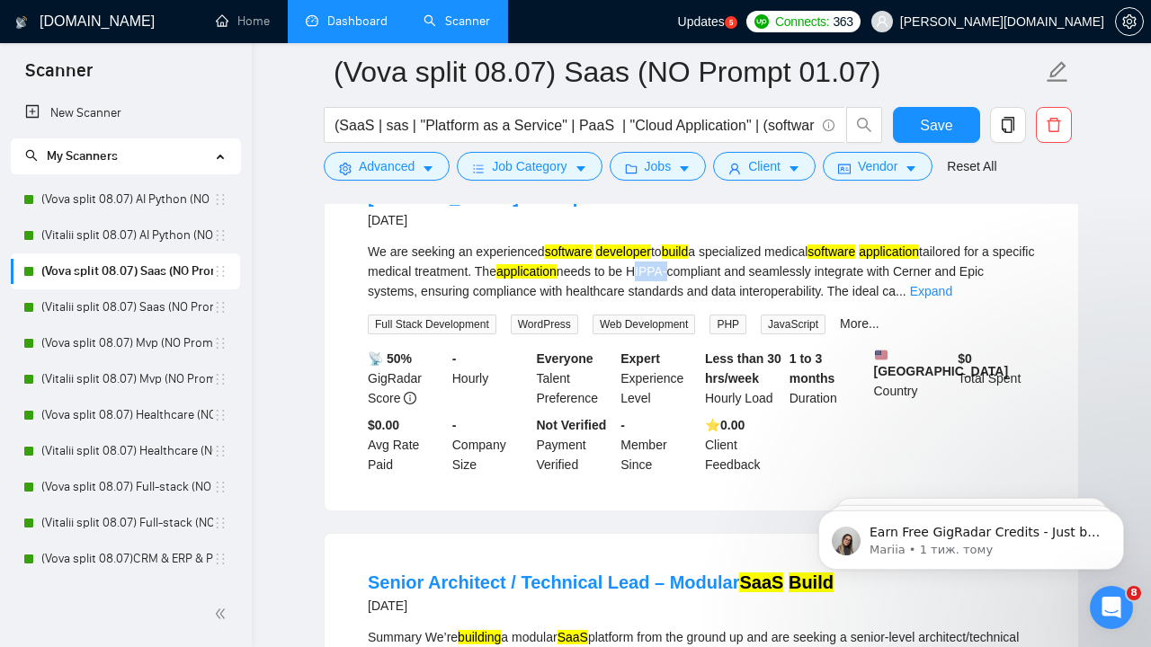
drag, startPoint x: 704, startPoint y: 311, endPoint x: 737, endPoint y: 311, distance: 33.3
click at [738, 301] on div "We are seeking an experienced software developer to build a specialized medical…" at bounding box center [701, 271] width 667 height 59
click at [704, 301] on div "We are seeking an experienced software developer to build a specialized medical…" at bounding box center [701, 271] width 667 height 59
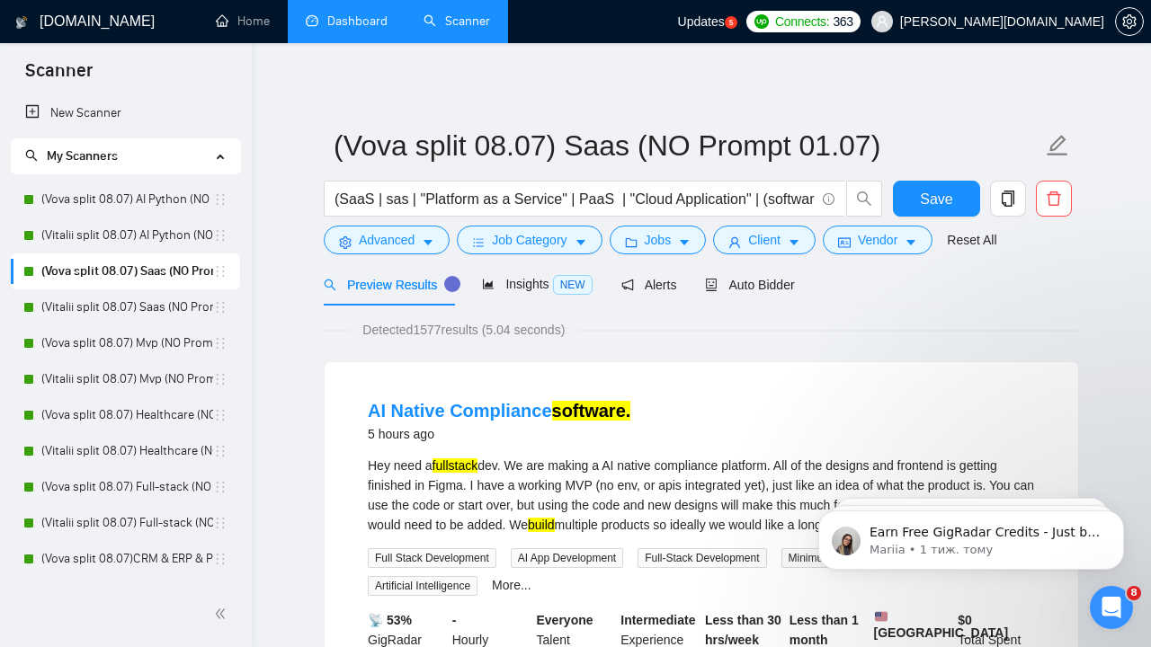
scroll to position [0, 0]
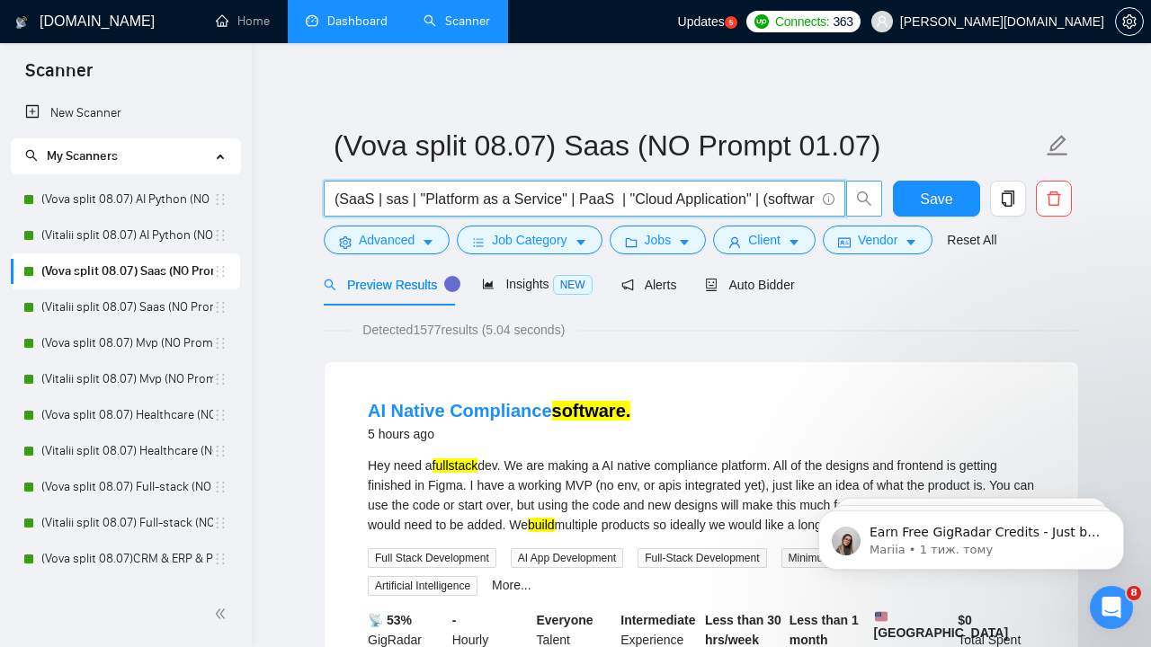
drag, startPoint x: 672, startPoint y: 200, endPoint x: 858, endPoint y: 194, distance: 186.2
click at [858, 203] on span "(SaaS | sas | "Platform as a Service" | PaaS | "Cloud Application" | (software*…" at bounding box center [603, 199] width 559 height 36
click at [787, 192] on input "(SaaS | sas | "Platform as a Service" | PaaS | "Cloud Application" | (software*…" at bounding box center [575, 199] width 480 height 22
drag, startPoint x: 598, startPoint y: 202, endPoint x: 654, endPoint y: 204, distance: 55.8
click at [655, 204] on input "(SaaS | sas | "Platform as a Service" | PaaS | "Cloud Application" | (software*…" at bounding box center [575, 199] width 480 height 22
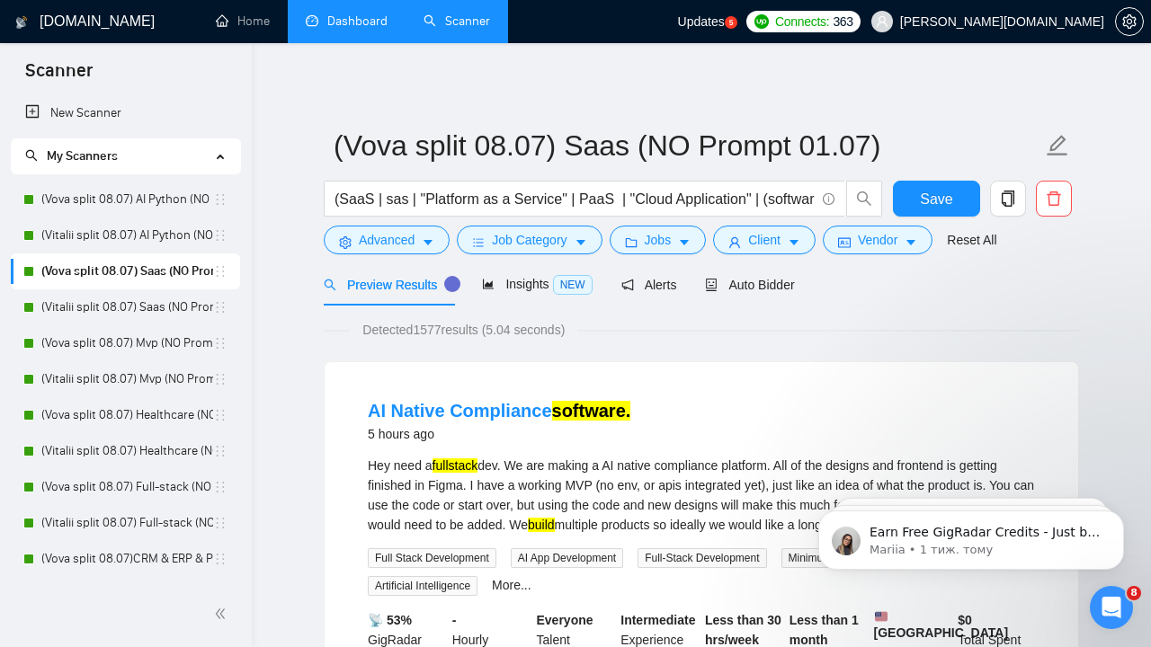
click at [398, 200] on input "(SaaS | sas | "Platform as a Service" | PaaS | "Cloud Application" | (software*…" at bounding box center [575, 199] width 480 height 22
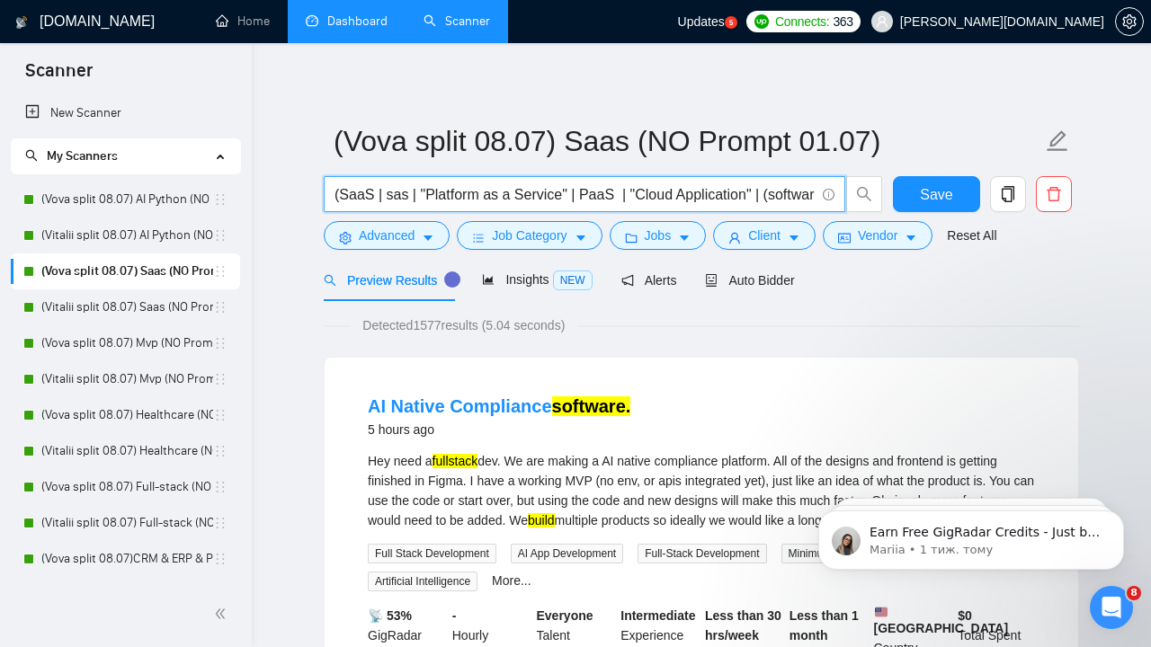
scroll to position [5, 0]
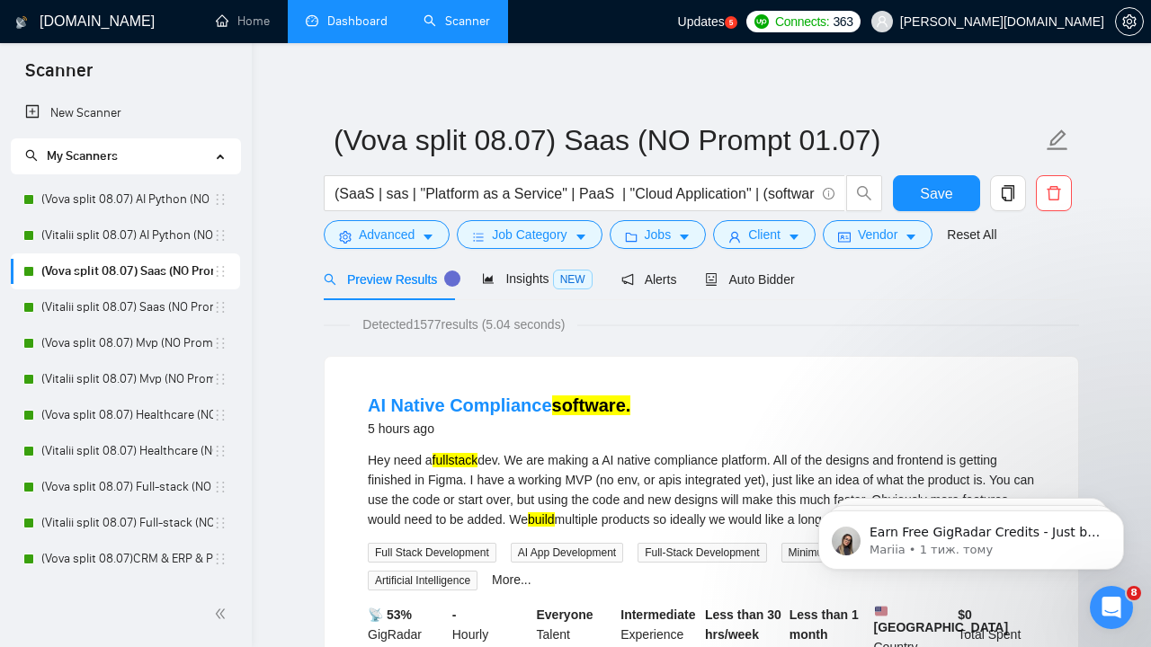
click at [657, 332] on div "Detected 1577 results (5.04 seconds)" at bounding box center [701, 325] width 755 height 20
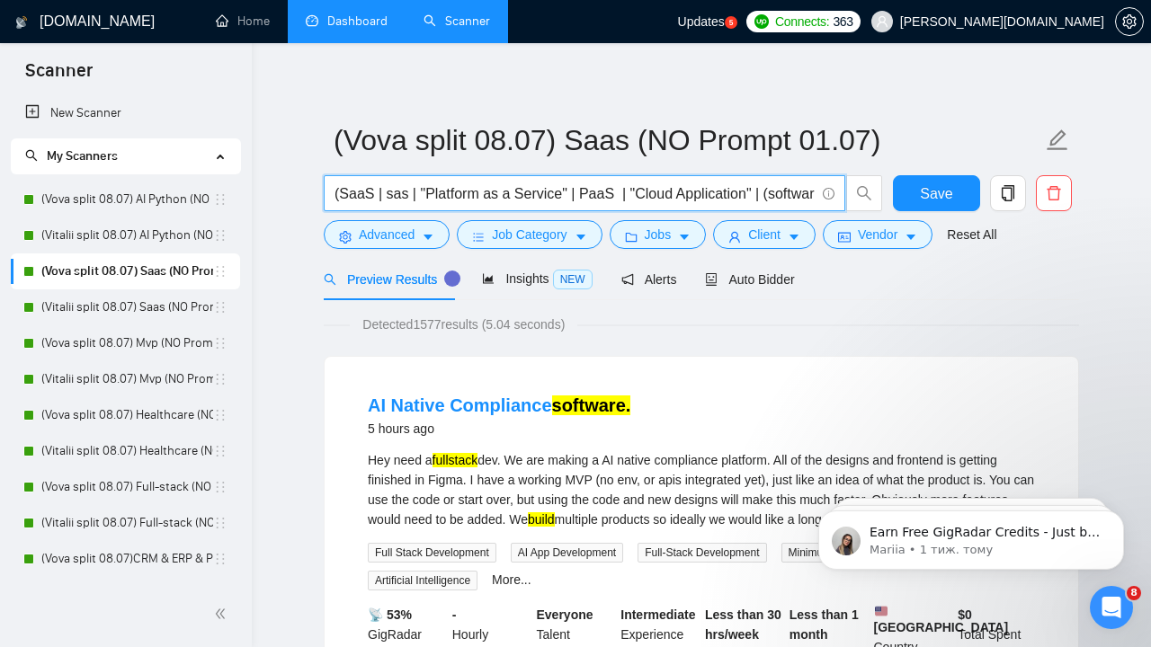
drag, startPoint x: 385, startPoint y: 192, endPoint x: 404, endPoint y: 196, distance: 19.2
click at [404, 196] on input "(SaaS | sas | "Platform as a Service" | PaaS | "Cloud Application" | (software*…" at bounding box center [575, 194] width 480 height 22
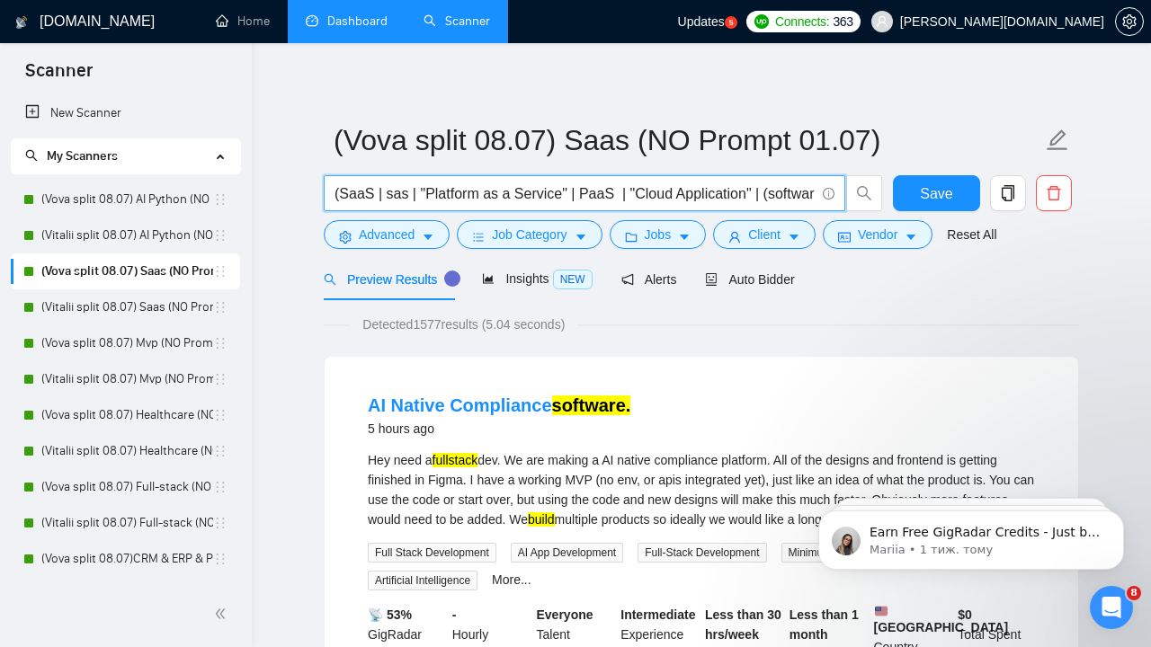
drag, startPoint x: 385, startPoint y: 191, endPoint x: 406, endPoint y: 191, distance: 20.7
click at [406, 191] on input "(SaaS | sas | "Platform as a Service" | PaaS | "Cloud Application" | (software*…" at bounding box center [575, 194] width 480 height 22
click at [406, 193] on input "(SaaS | sas | "Platform as a Service" | PaaS | "Cloud Application" | (software*…" at bounding box center [575, 194] width 480 height 22
click at [468, 198] on input "(SaaS | sas | "Platform as a Service" | PaaS | "Cloud Application" | (software*…" at bounding box center [575, 194] width 480 height 22
drag, startPoint x: 468, startPoint y: 198, endPoint x: 381, endPoint y: 183, distance: 87.5
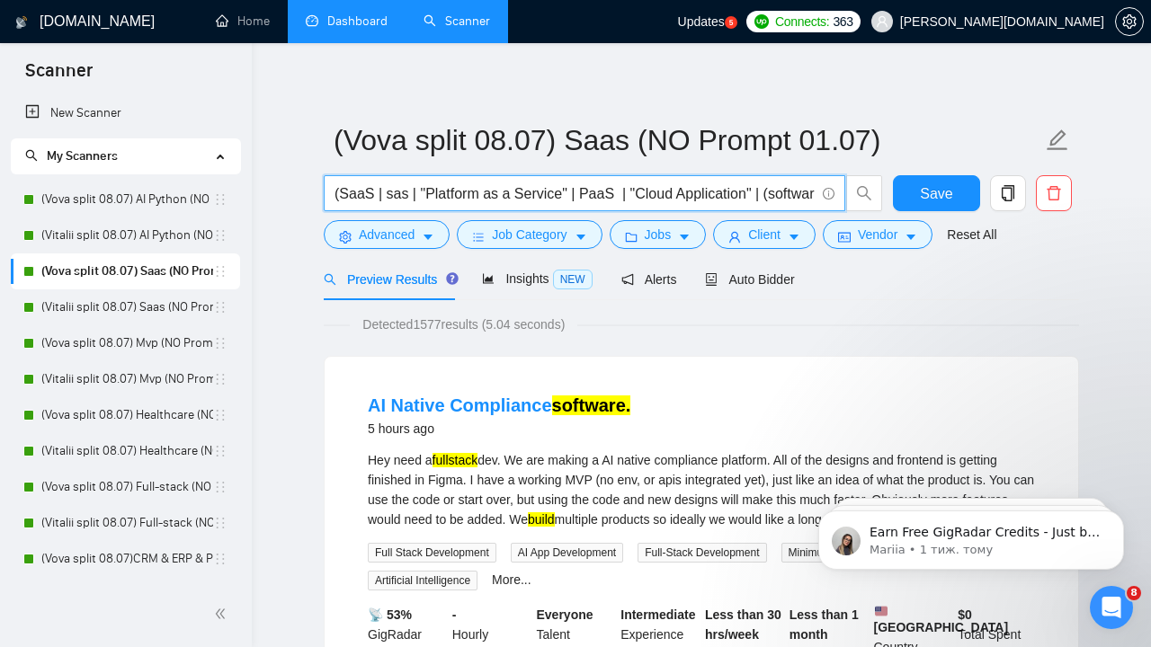
click at [381, 183] on input "(SaaS | sas | "Platform as a Service" | PaaS | "Cloud Application" | (software*…" at bounding box center [575, 194] width 480 height 22
click at [347, 190] on input "(SaaS | sas | "Platform as a Service" | PaaS | "Cloud Application" | (software*…" at bounding box center [575, 194] width 480 height 22
drag, startPoint x: 342, startPoint y: 190, endPoint x: 368, endPoint y: 194, distance: 26.5
click at [370, 195] on input "(SaaS | sas | "Platform as a Service" | PaaS | "Cloud Application" | (software*…" at bounding box center [575, 194] width 480 height 22
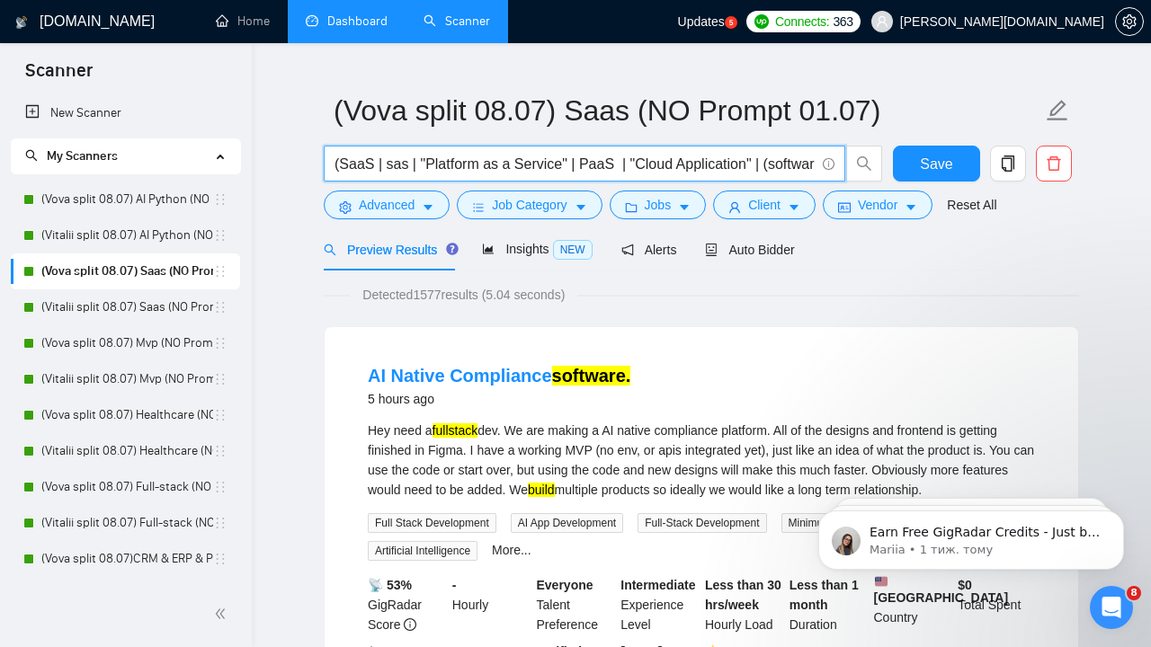
scroll to position [48, 0]
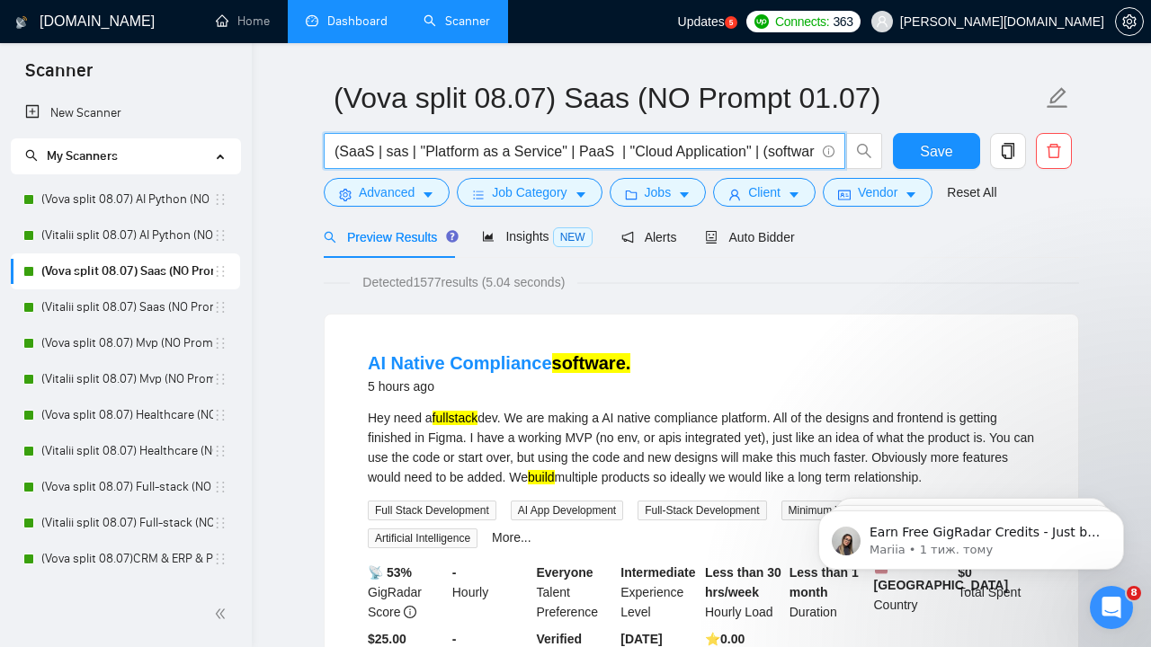
click at [459, 15] on link "Scanner" at bounding box center [457, 20] width 67 height 15
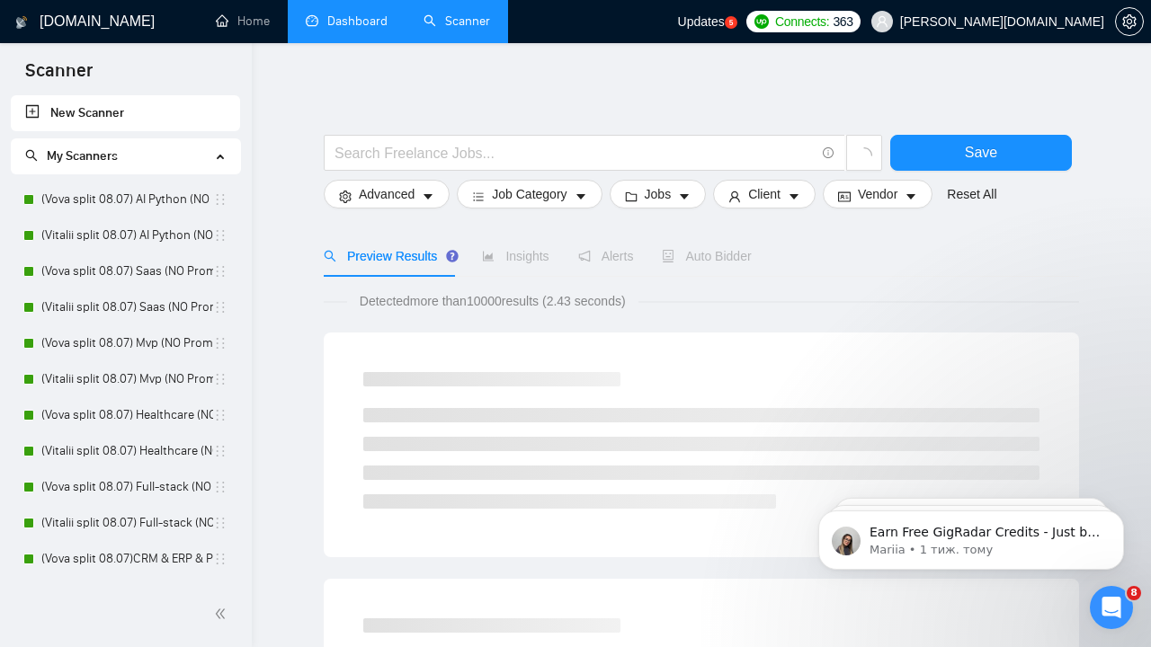
click at [349, 19] on link "Dashboard" at bounding box center [347, 20] width 82 height 15
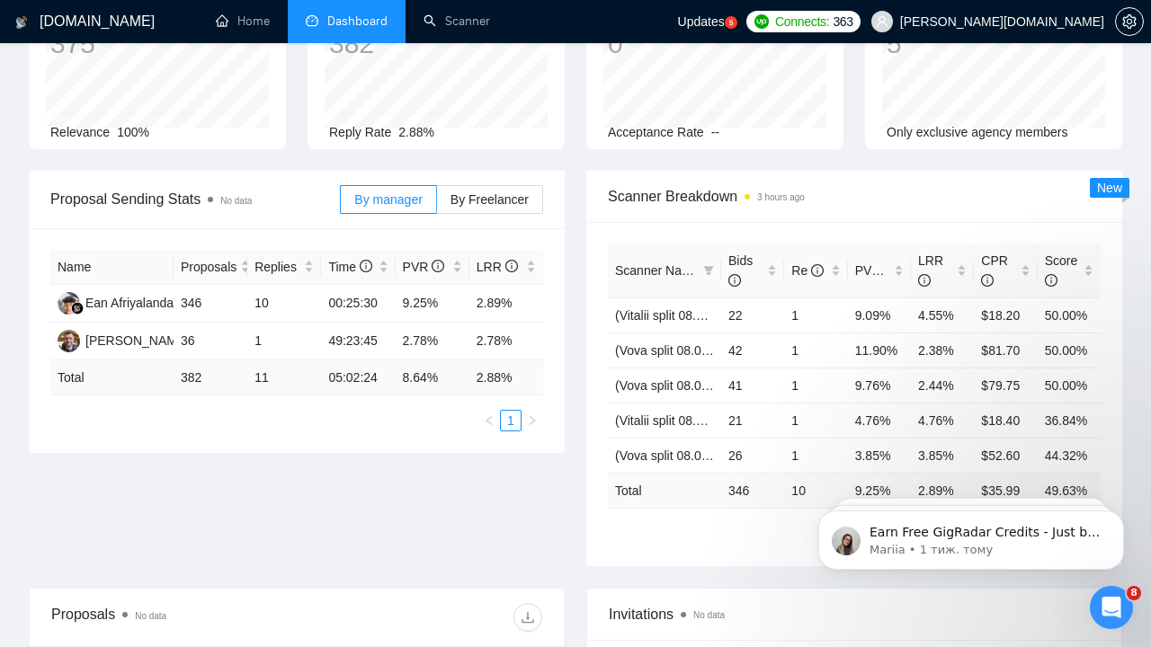
scroll to position [251, 0]
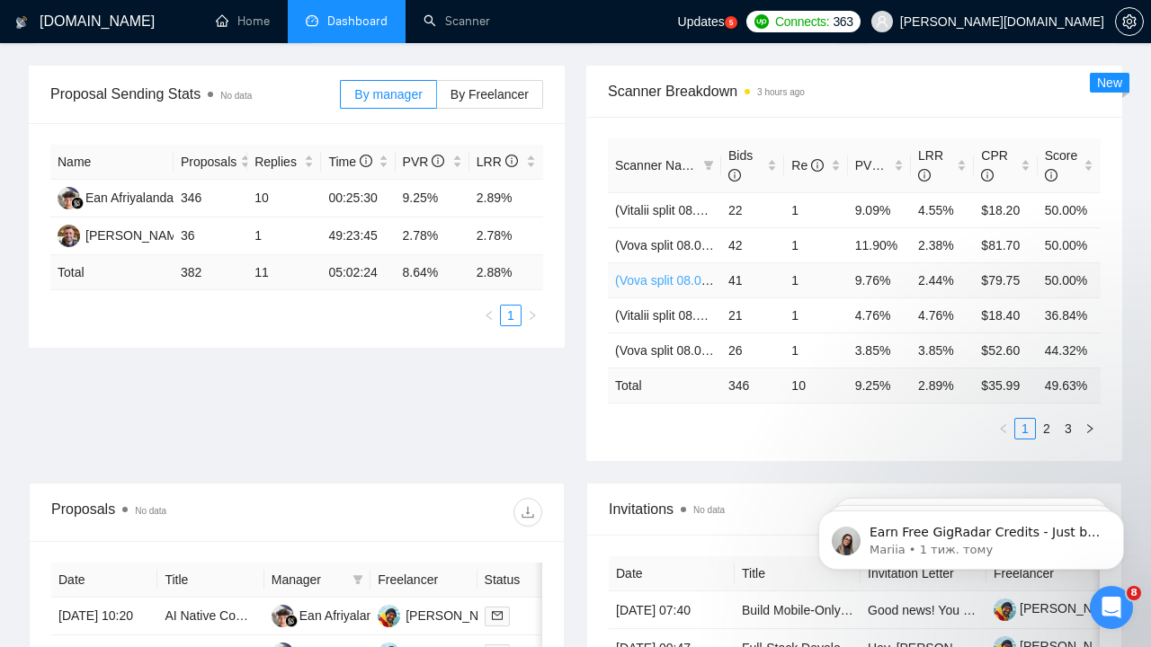
click at [660, 283] on link "(Vova split 08.07) Mvp (NO Prompt 01.07)" at bounding box center [732, 280] width 235 height 14
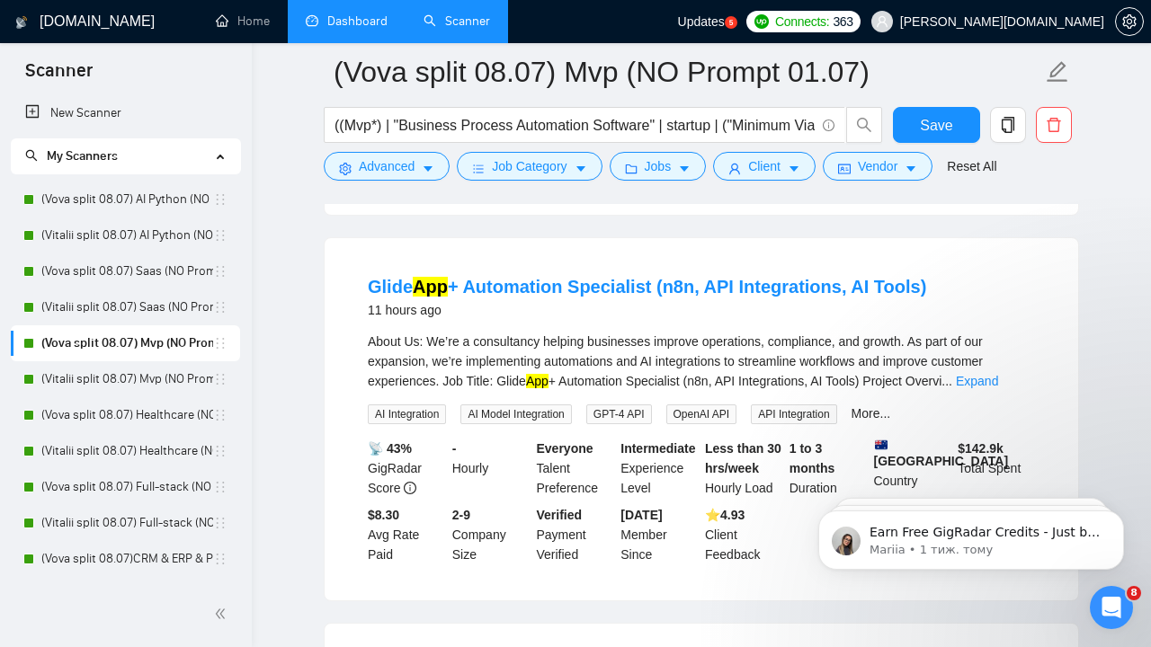
scroll to position [575, 0]
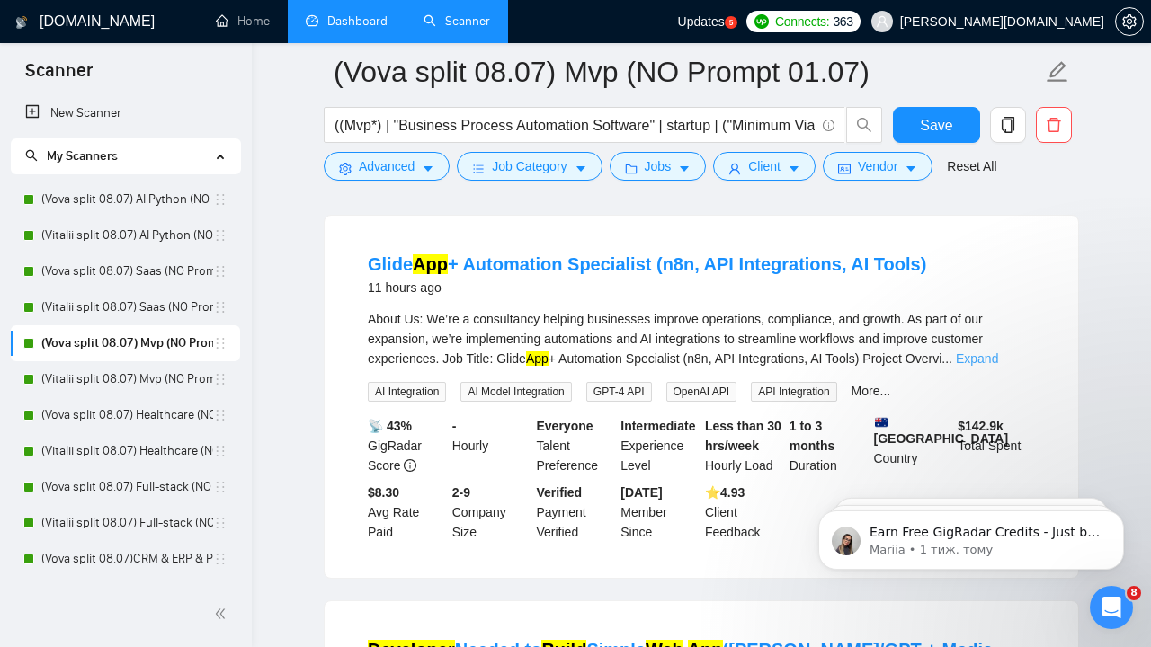
click at [998, 357] on link "Expand" at bounding box center [977, 359] width 42 height 14
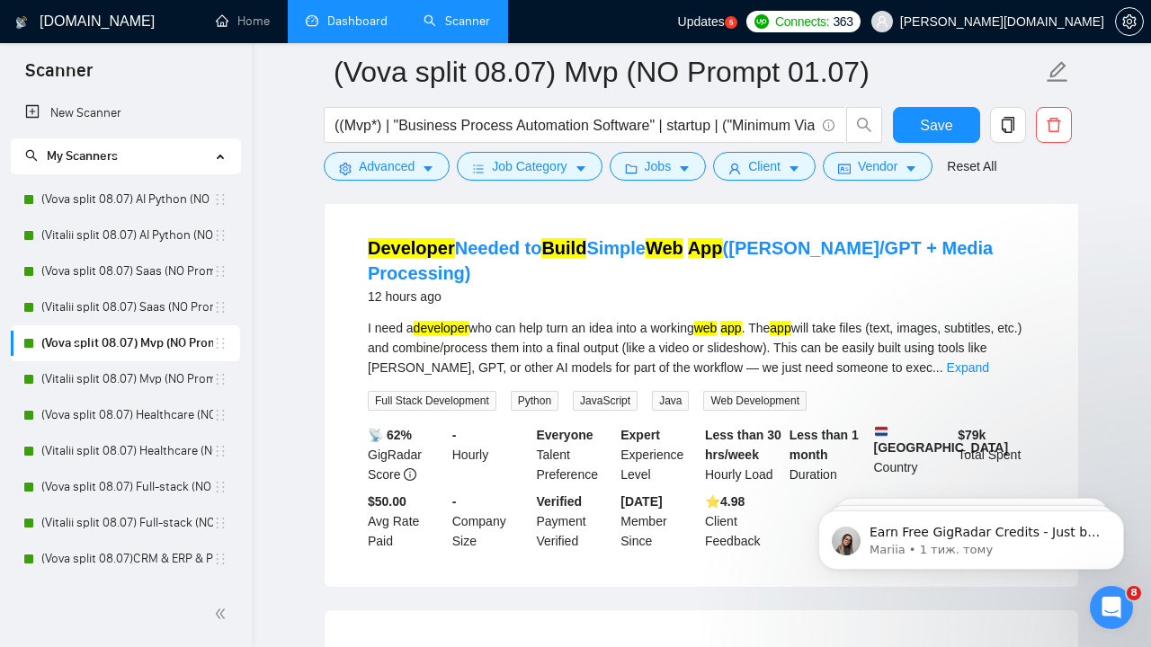
scroll to position [1417, 0]
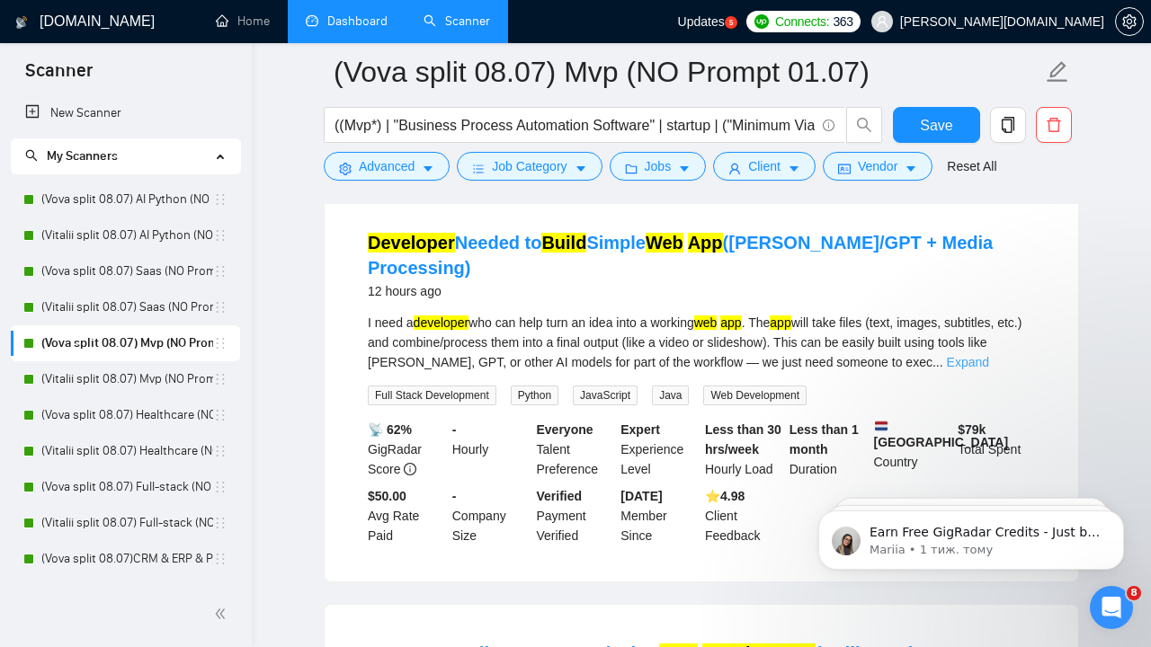
click at [989, 360] on link "Expand" at bounding box center [968, 362] width 42 height 14
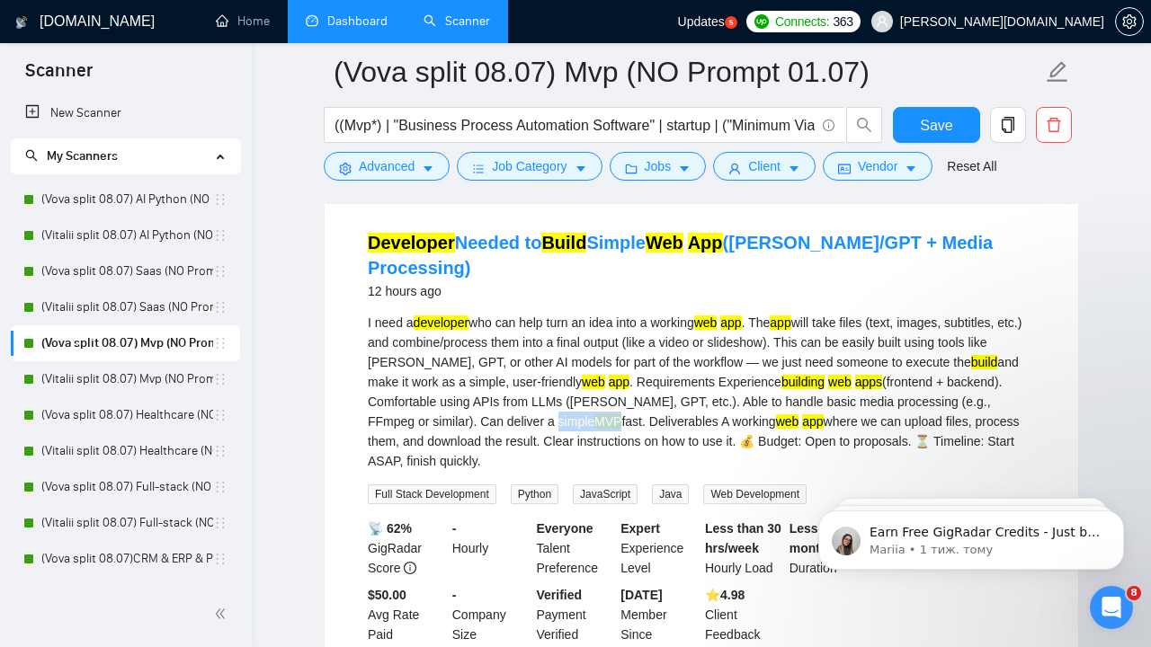
drag, startPoint x: 628, startPoint y: 414, endPoint x: 601, endPoint y: 413, distance: 27.0
click at [601, 413] on div "I need a developer who can help turn an idea into a working web app . The app w…" at bounding box center [701, 392] width 667 height 158
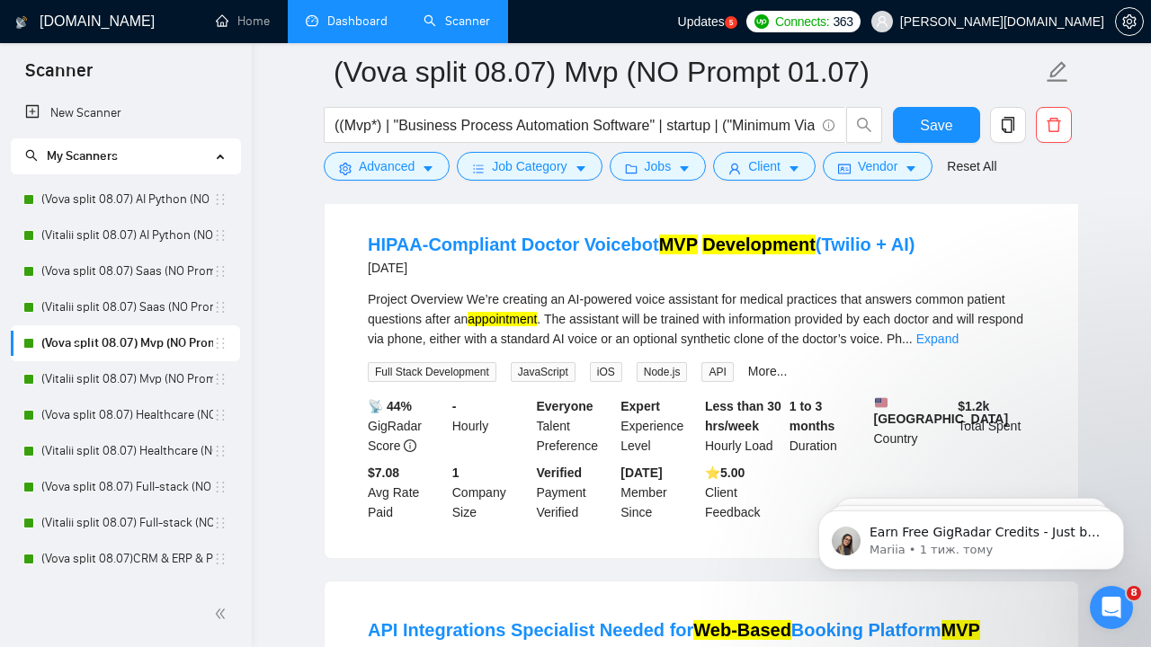
scroll to position [1926, 0]
click at [959, 334] on link "Expand" at bounding box center [937, 338] width 42 height 14
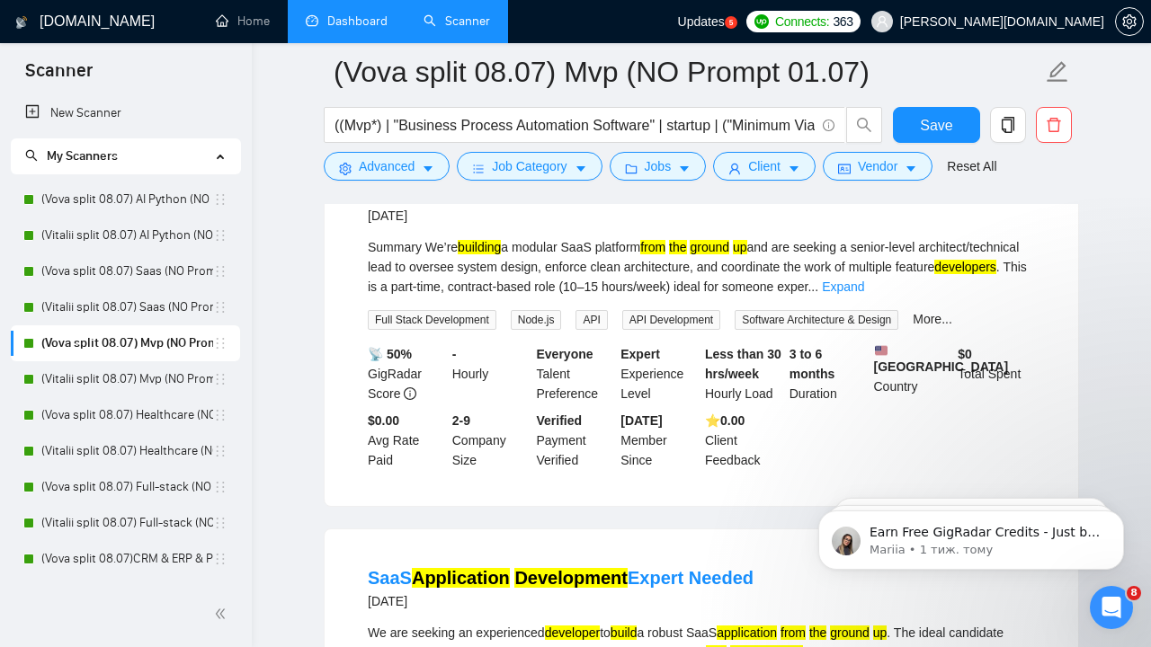
scroll to position [3028, 0]
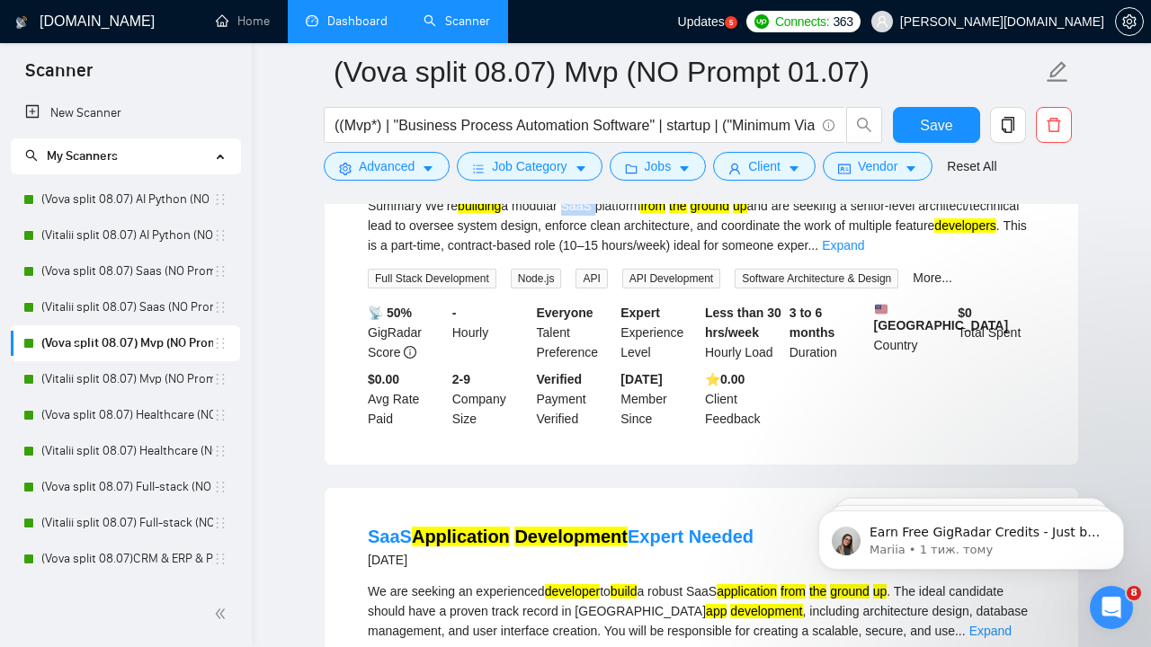
drag, startPoint x: 570, startPoint y: 234, endPoint x: 598, endPoint y: 235, distance: 27.9
click at [599, 235] on div "Summary We’re building a modular SaaS platform from the ground up and are seeki…" at bounding box center [701, 225] width 667 height 59
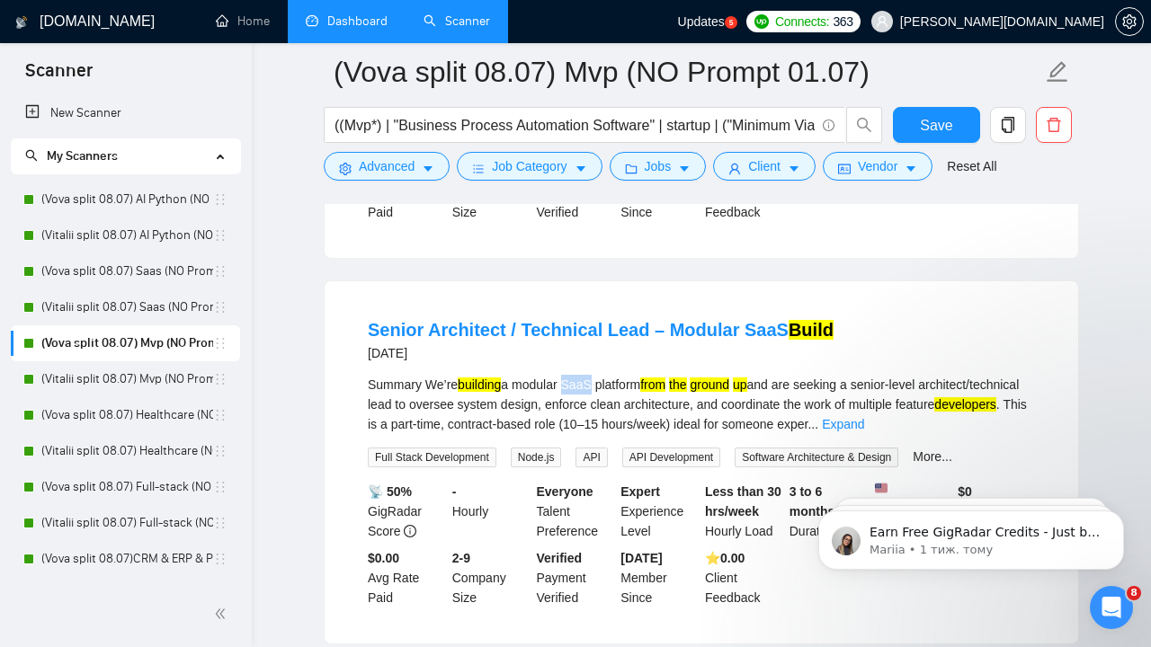
scroll to position [2862, 0]
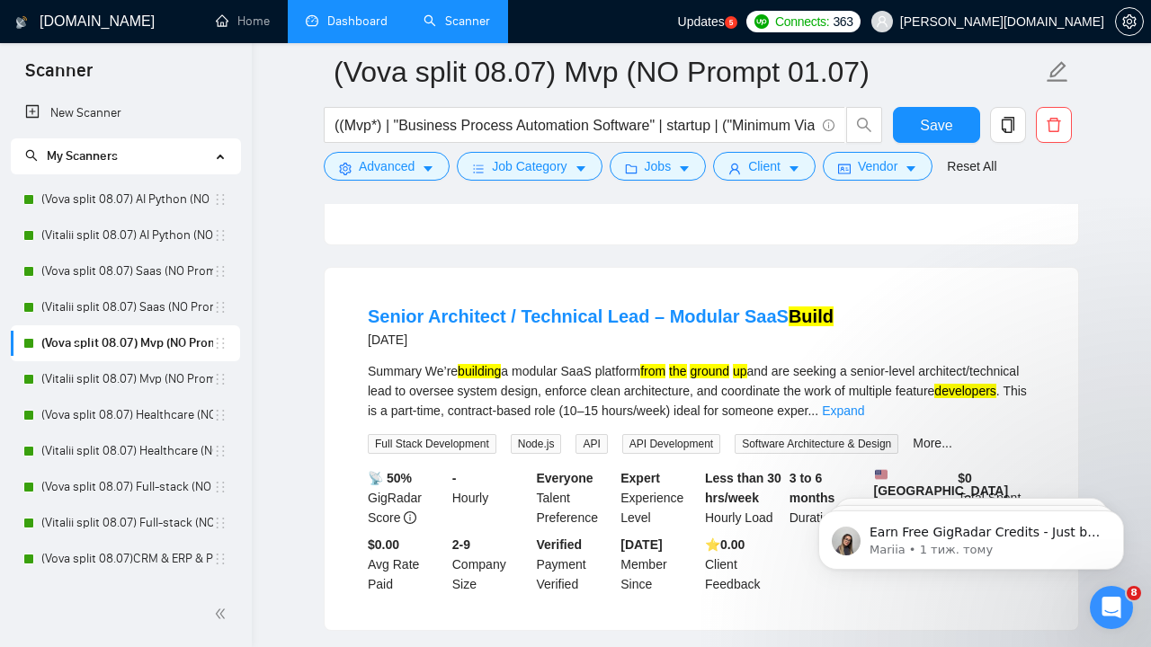
click at [594, 385] on li "Senior Architect / Technical Lead – Modular SaaS Build [DATE] Summary We’re bui…" at bounding box center [701, 449] width 710 height 319
click at [864, 418] on link "Expand" at bounding box center [843, 411] width 42 height 14
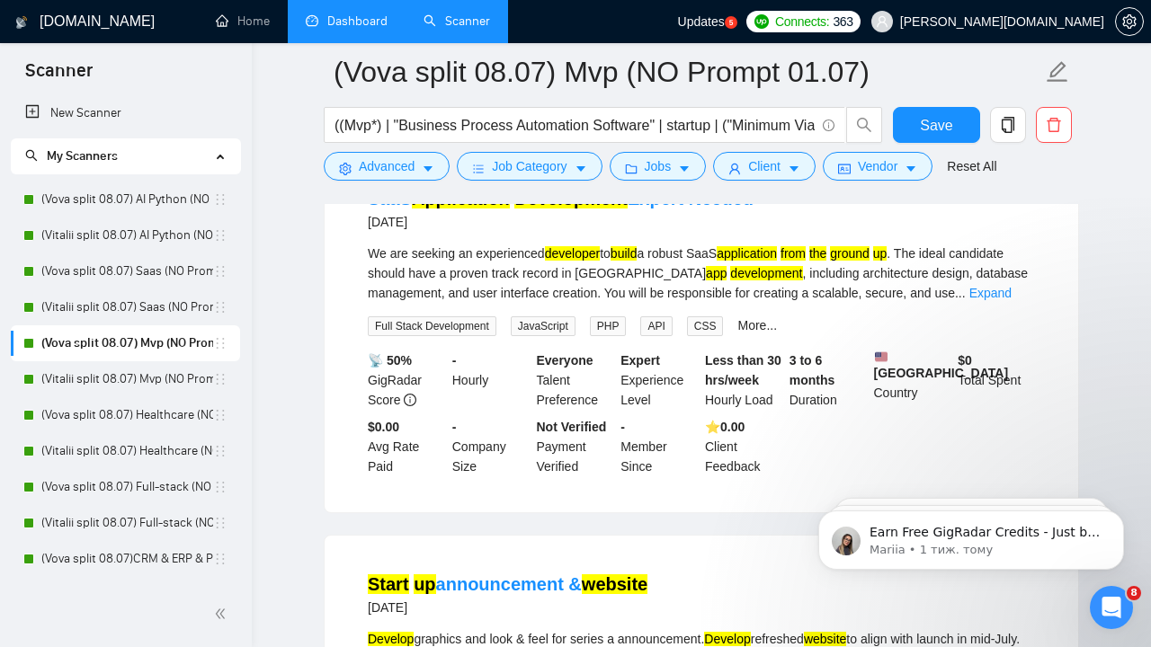
scroll to position [3705, 0]
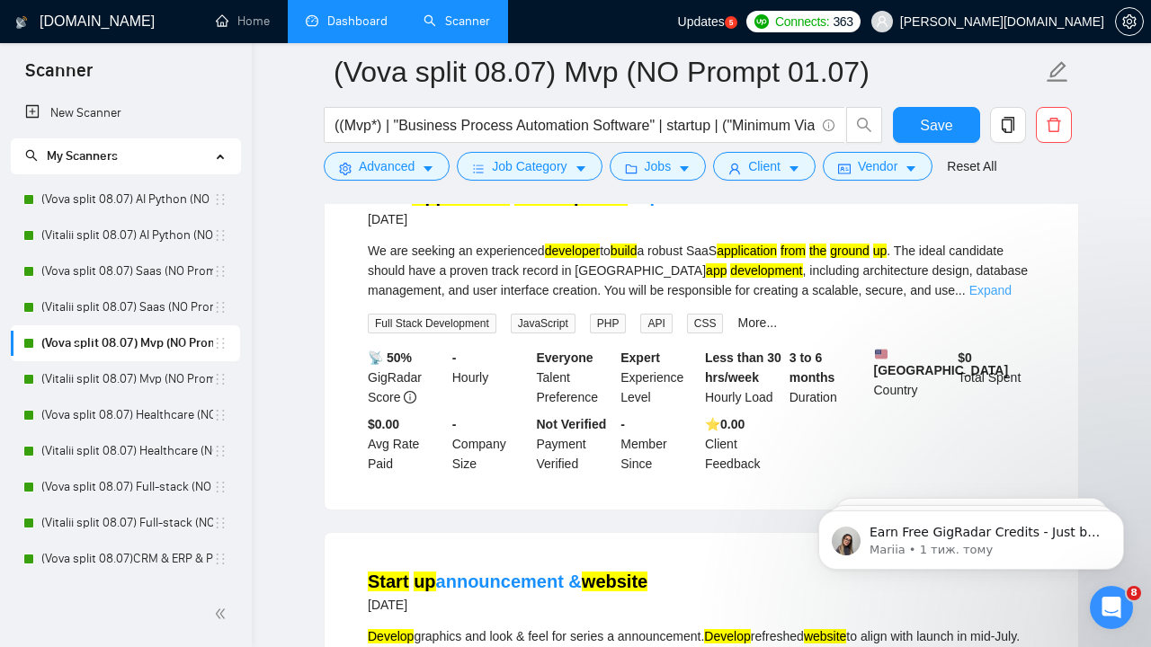
click at [1012, 298] on link "Expand" at bounding box center [990, 290] width 42 height 14
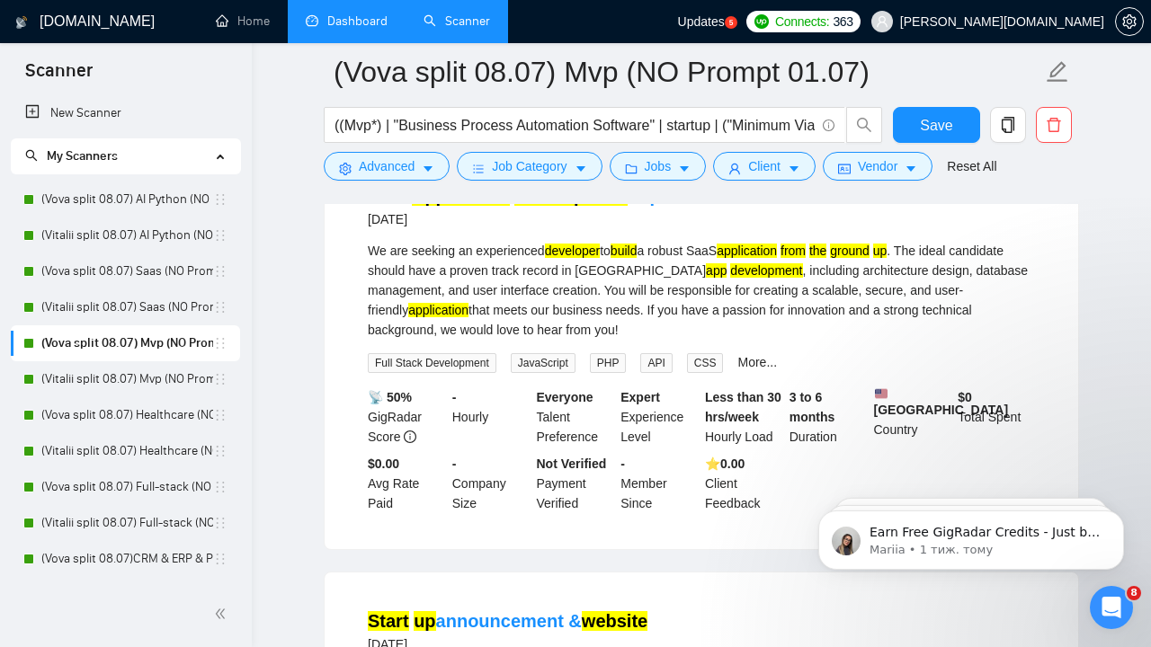
click at [561, 338] on div "We are seeking an experienced developer to build a robust SaaS application from…" at bounding box center [701, 290] width 667 height 99
drag, startPoint x: 572, startPoint y: 371, endPoint x: 516, endPoint y: 343, distance: 62.7
click at [517, 340] on div "We are seeking an experienced developer to build a robust SaaS application from…" at bounding box center [701, 290] width 667 height 99
click at [506, 327] on div "We are seeking an experienced developer to build a robust SaaS application from…" at bounding box center [701, 290] width 667 height 99
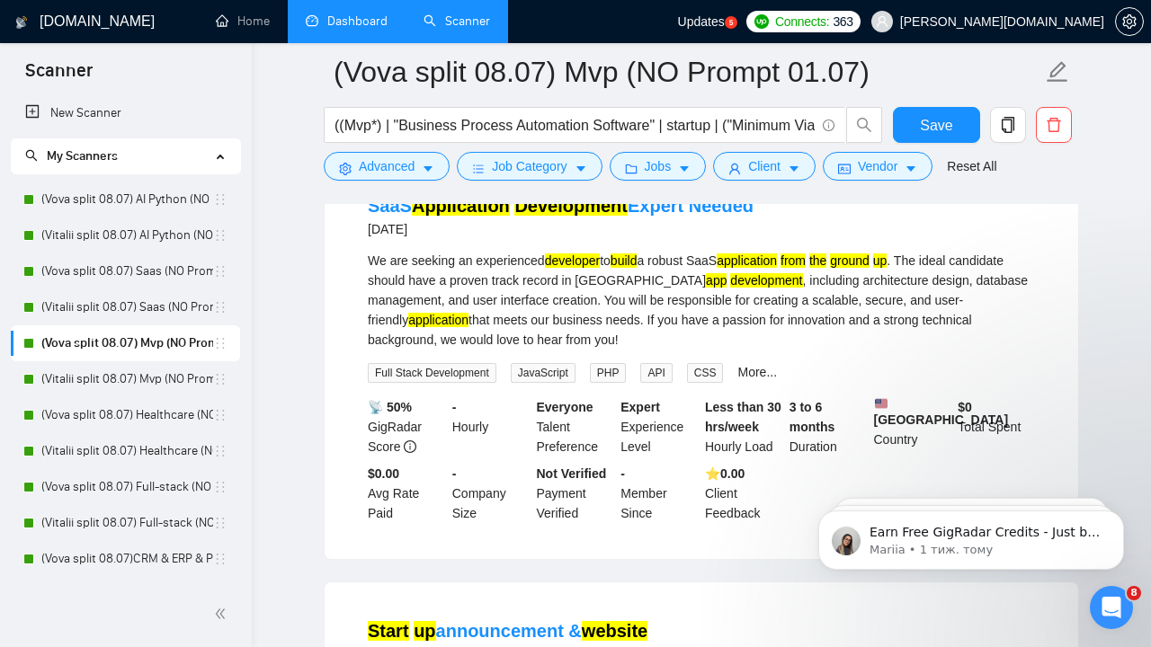
scroll to position [3698, 0]
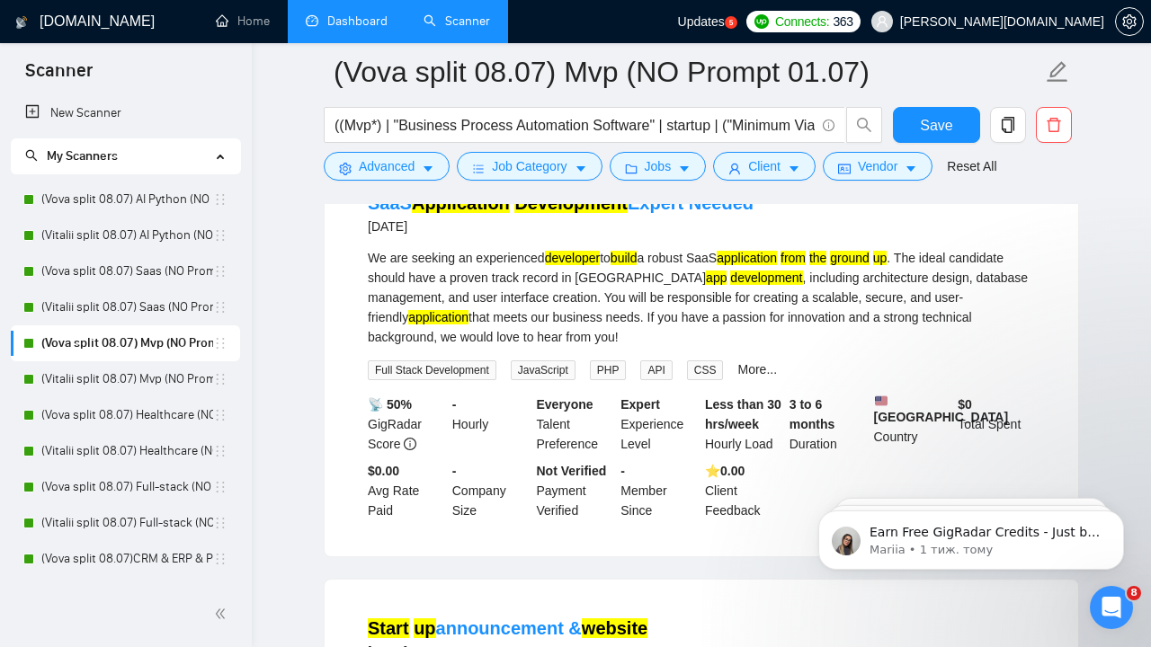
drag, startPoint x: 574, startPoint y: 385, endPoint x: 366, endPoint y: 236, distance: 255.8
click at [366, 236] on li "SaaS Application Development Expert Needed [DATE] We are seeking an experienced…" at bounding box center [701, 355] width 710 height 359
click at [469, 321] on div "We are seeking an experienced developer to build a robust SaaS application from…" at bounding box center [701, 297] width 667 height 99
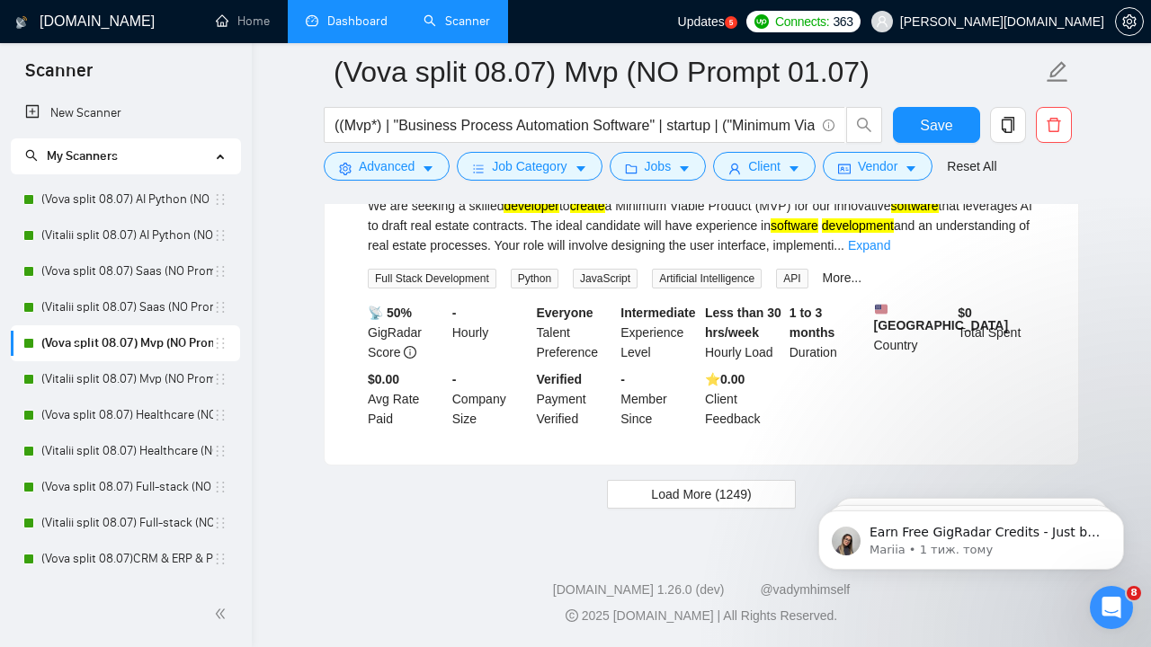
scroll to position [5012, 0]
click at [456, 15] on link "Scanner" at bounding box center [457, 20] width 67 height 15
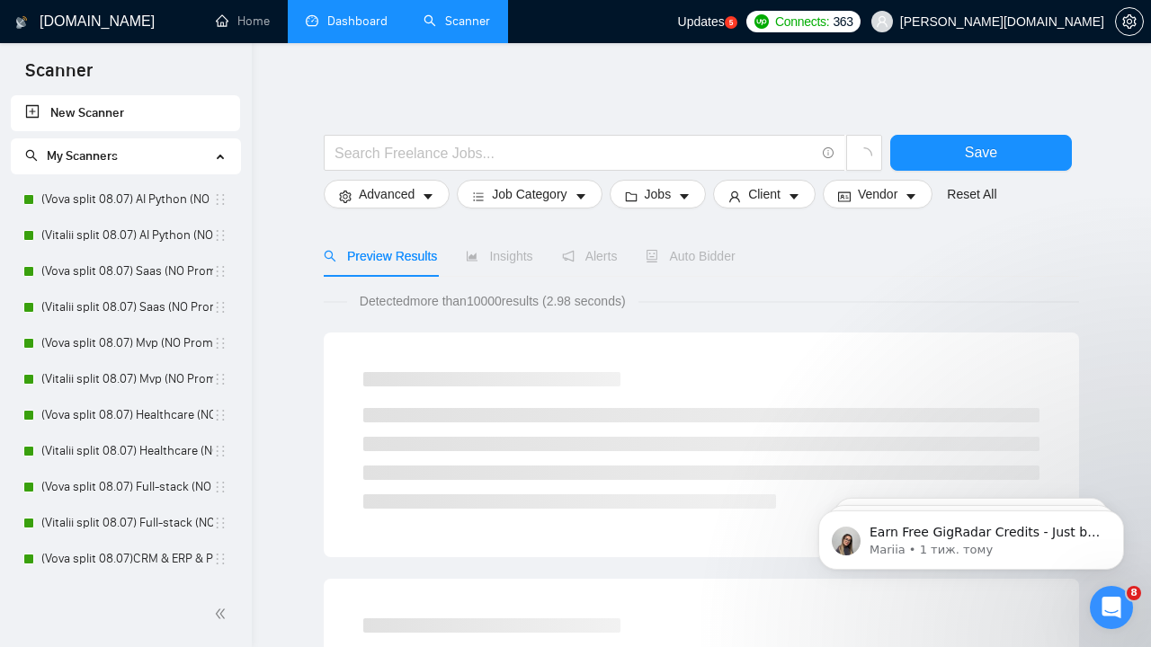
click at [333, 29] on link "Dashboard" at bounding box center [347, 20] width 82 height 15
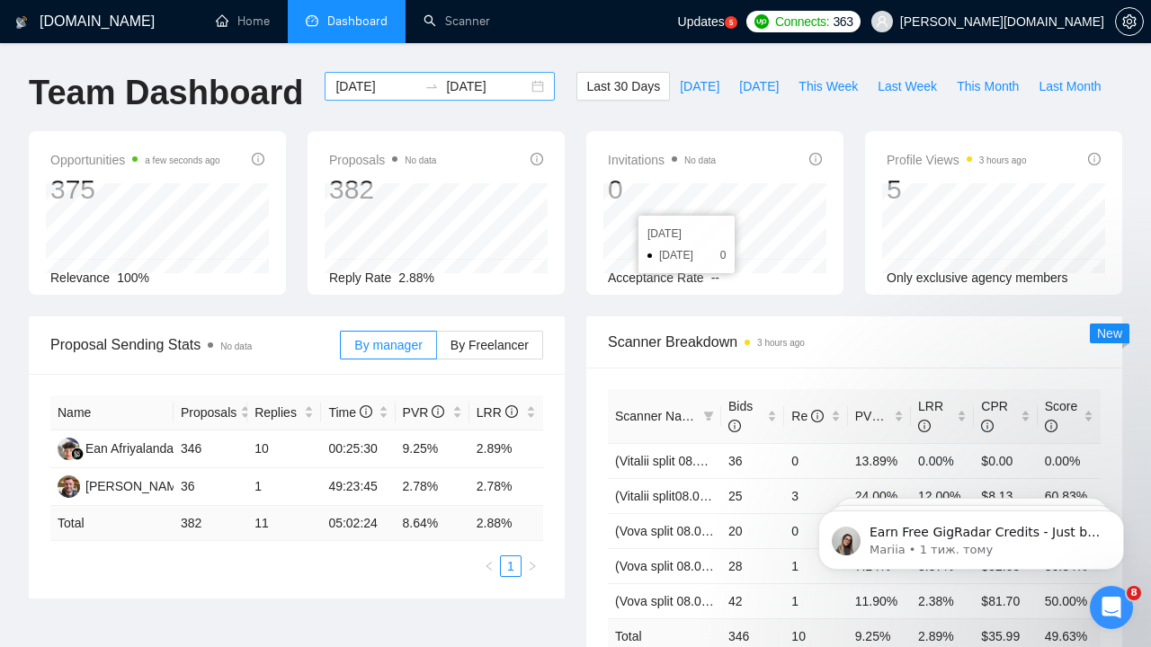
click at [424, 80] on icon "swap-right" at bounding box center [431, 86] width 14 height 14
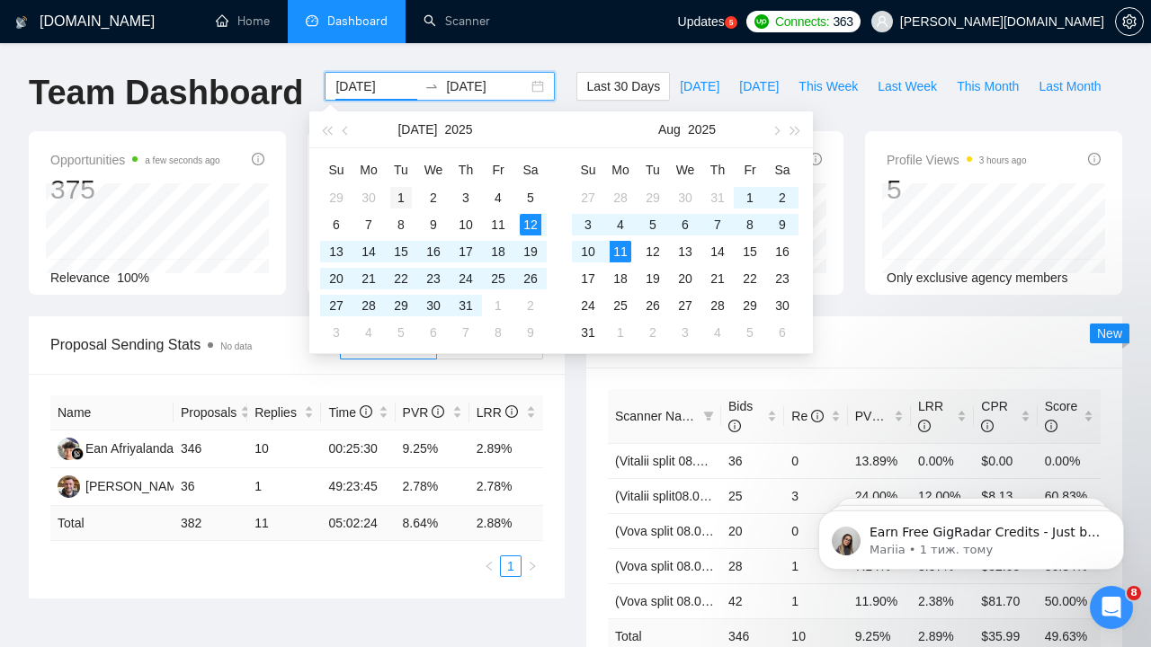
type input "[DATE]"
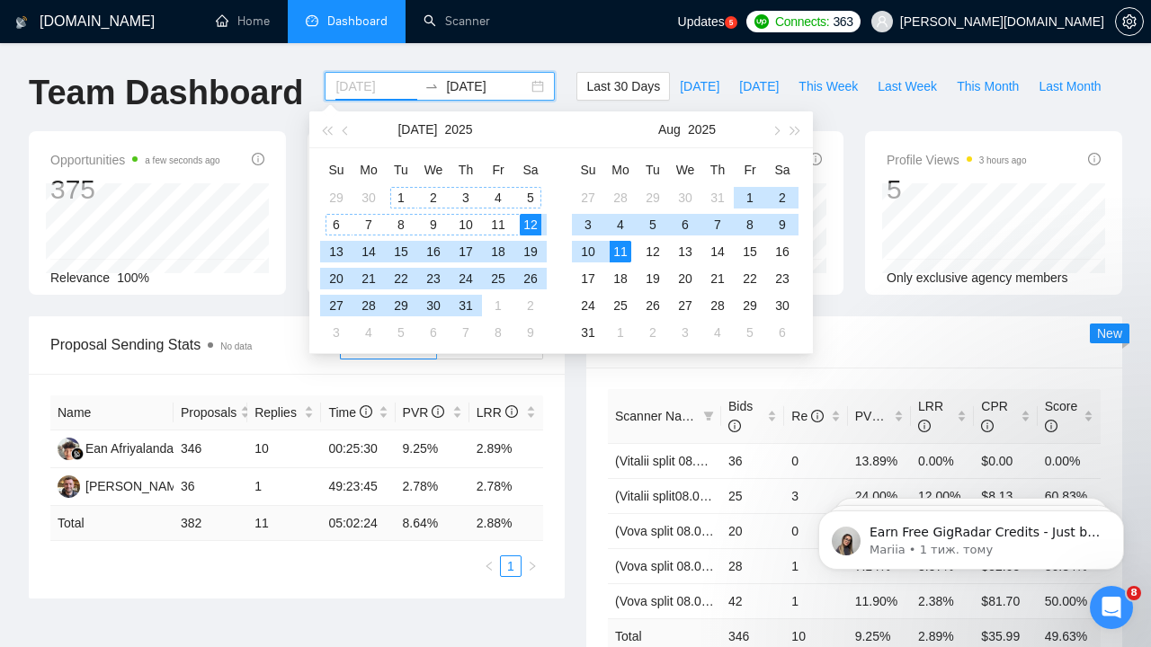
click at [403, 193] on div "1" at bounding box center [401, 198] width 22 height 22
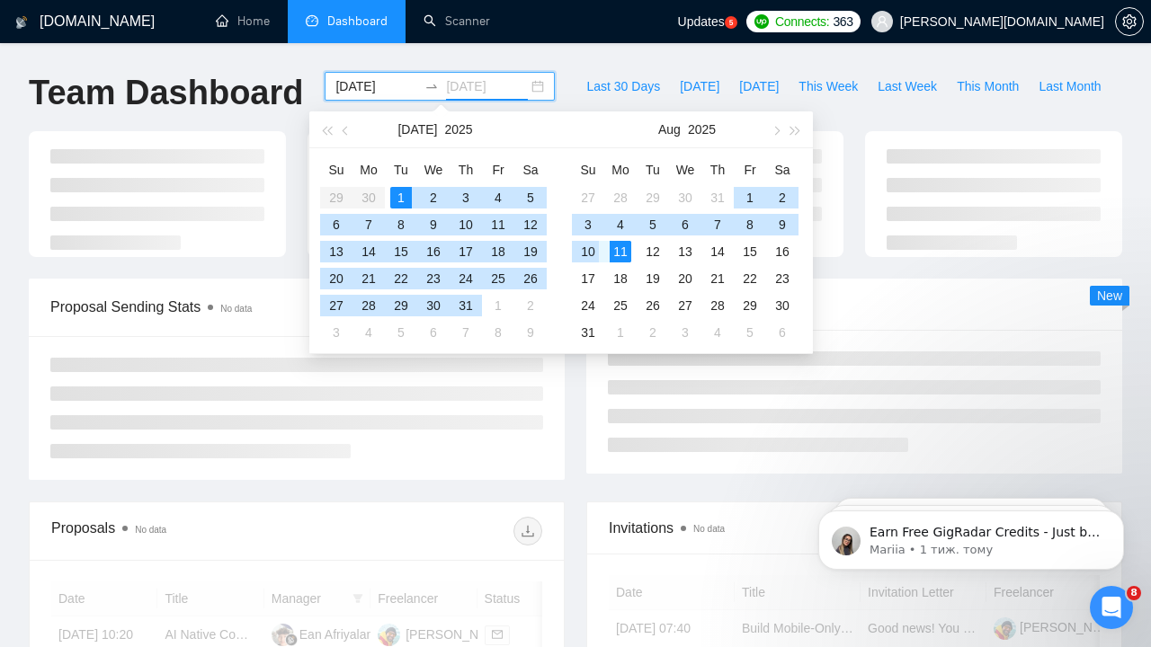
type input "[DATE]"
click at [624, 253] on div "11" at bounding box center [621, 252] width 22 height 22
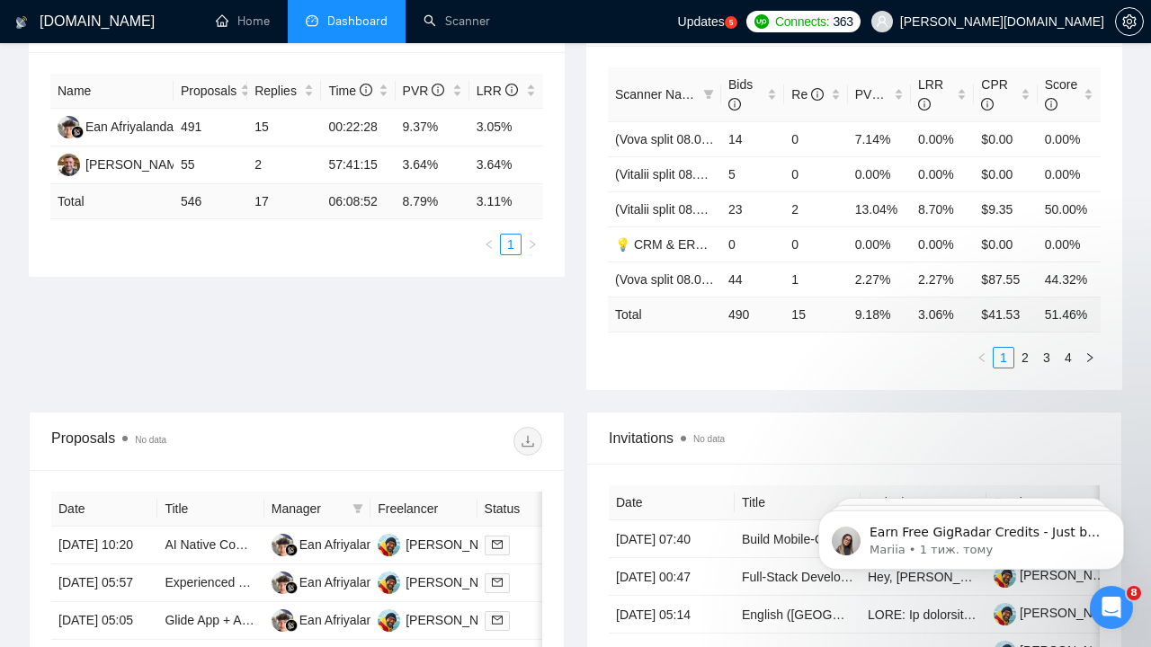
scroll to position [338, 0]
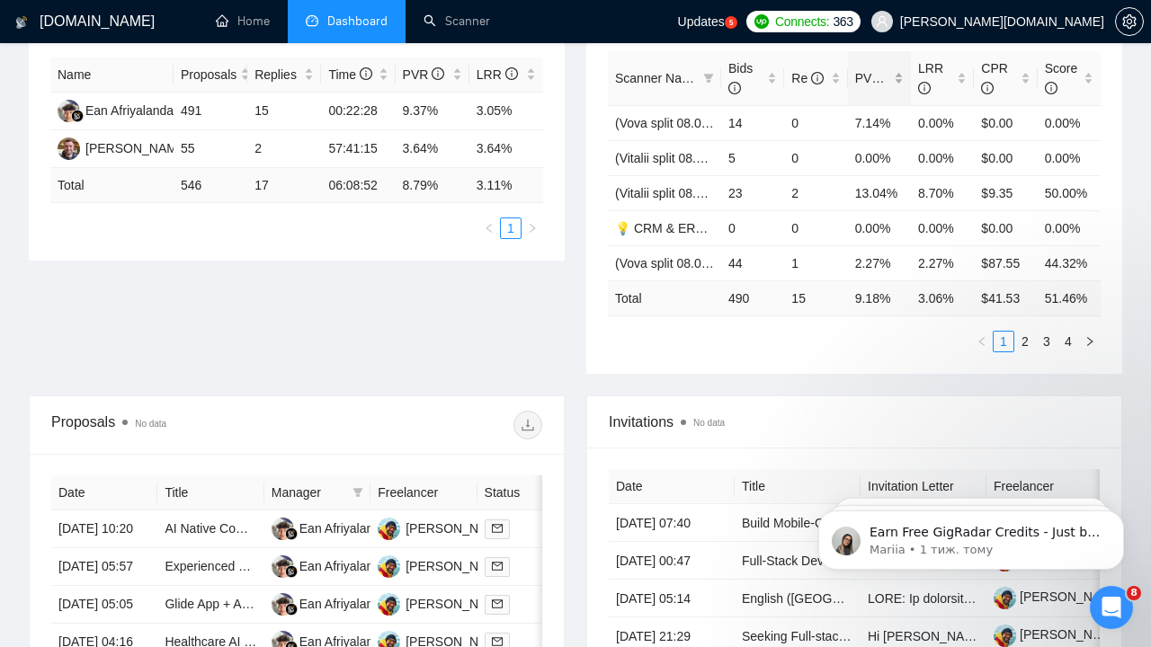
click at [873, 79] on span "PVR" at bounding box center [876, 78] width 42 height 14
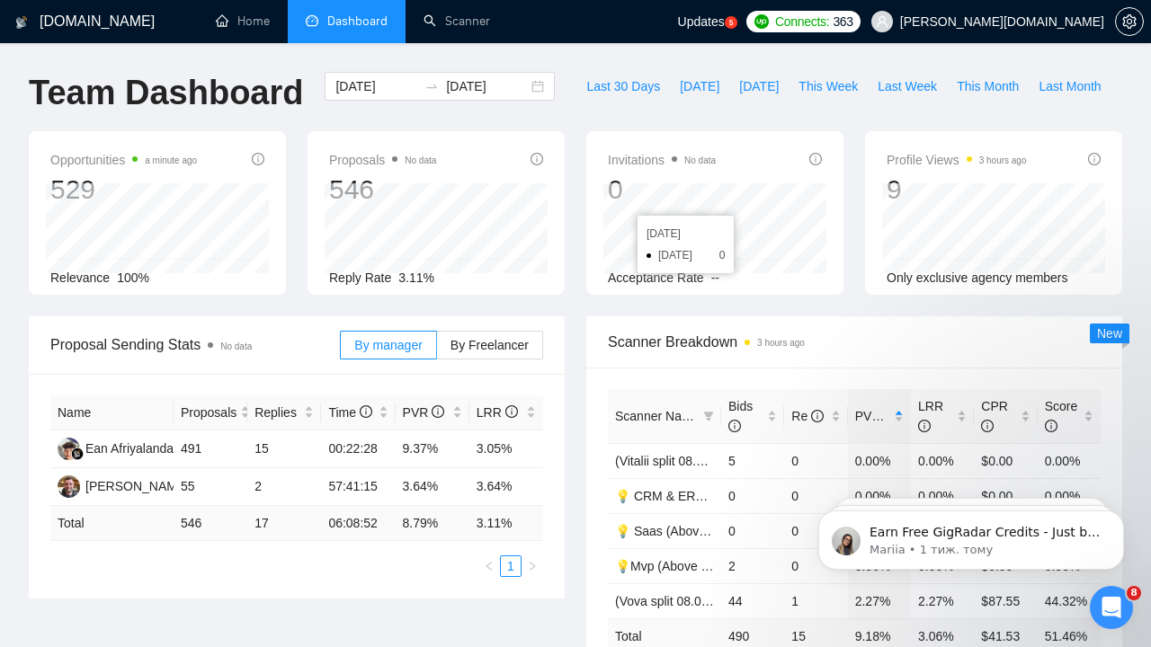
scroll to position [0, 0]
click at [523, 88] on div "[DATE] [DATE]" at bounding box center [440, 86] width 230 height 29
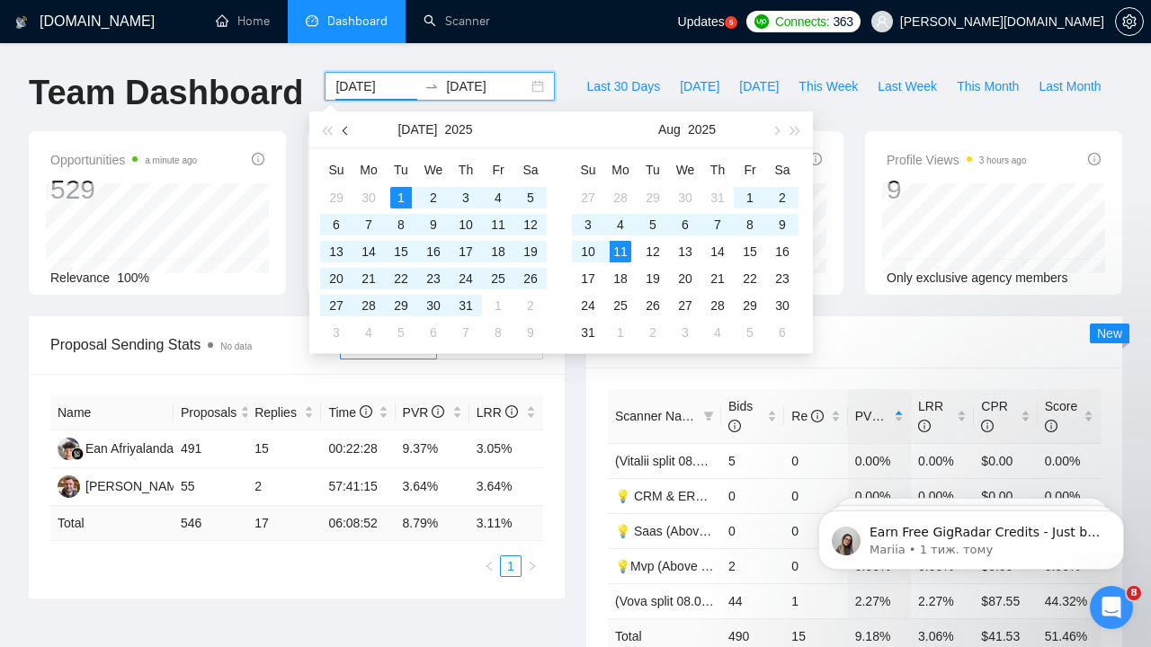
click at [344, 127] on button "button" at bounding box center [346, 130] width 20 height 36
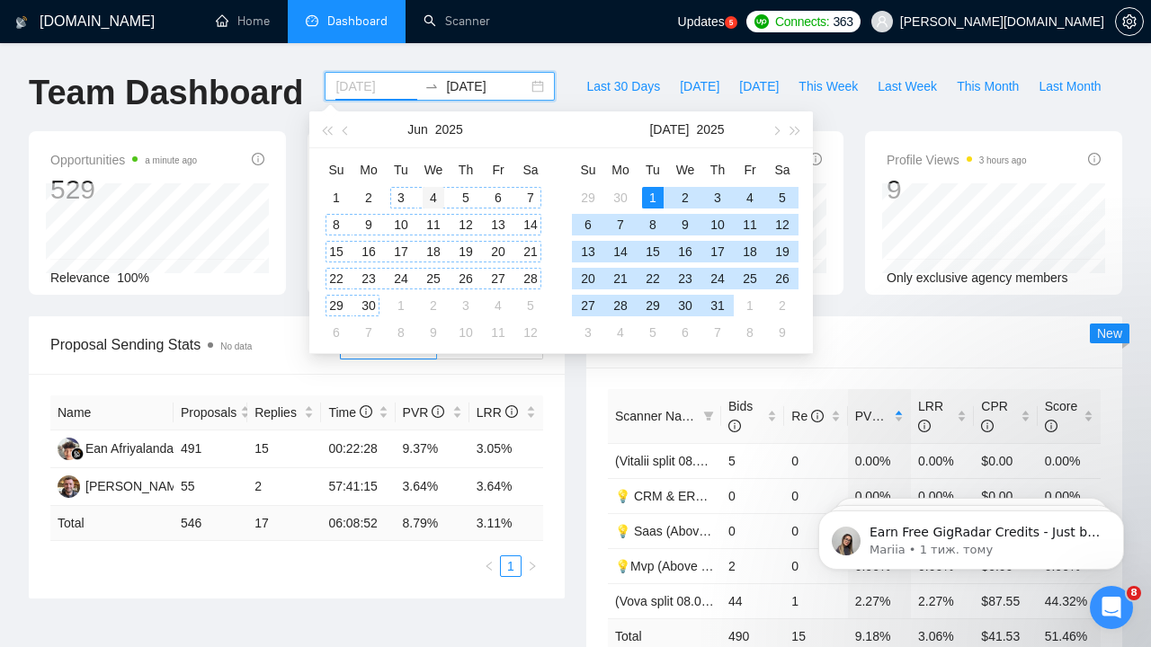
type input "[DATE]"
click at [439, 197] on div "4" at bounding box center [434, 198] width 22 height 22
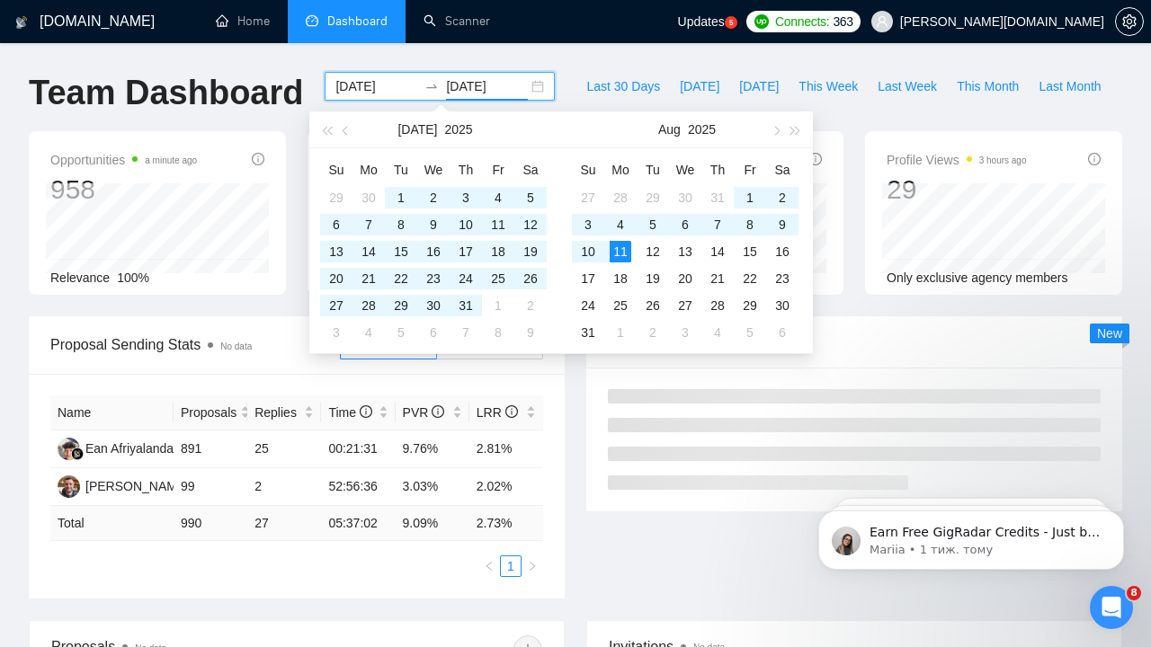
type input "[DATE]"
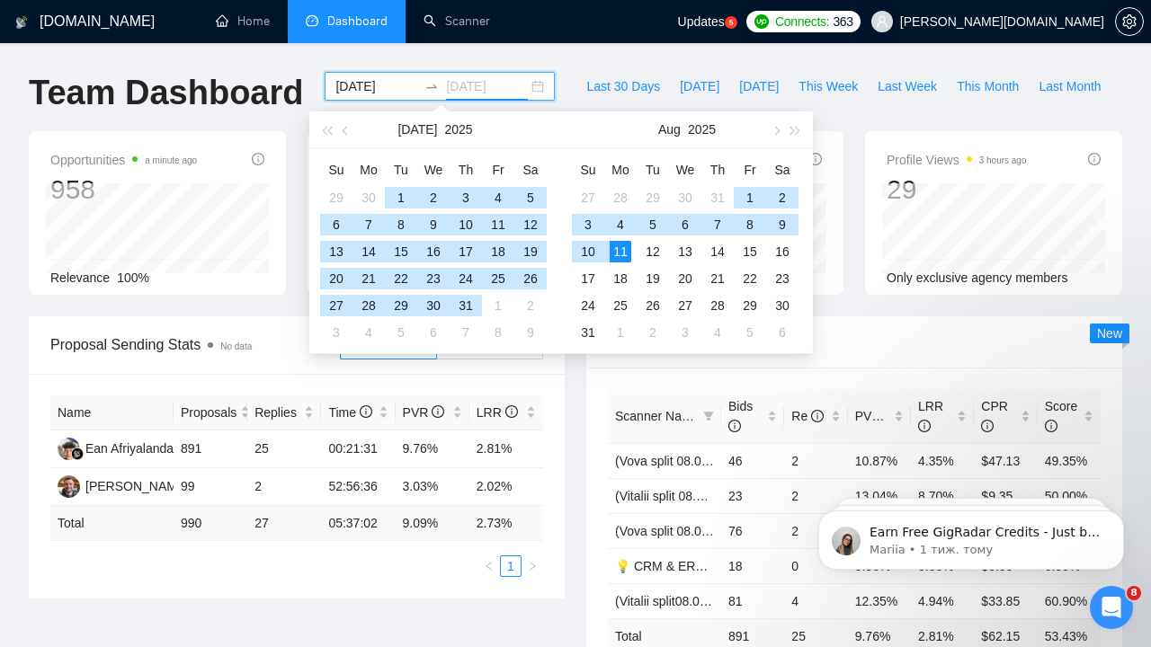
click at [629, 250] on div "11" at bounding box center [621, 252] width 22 height 22
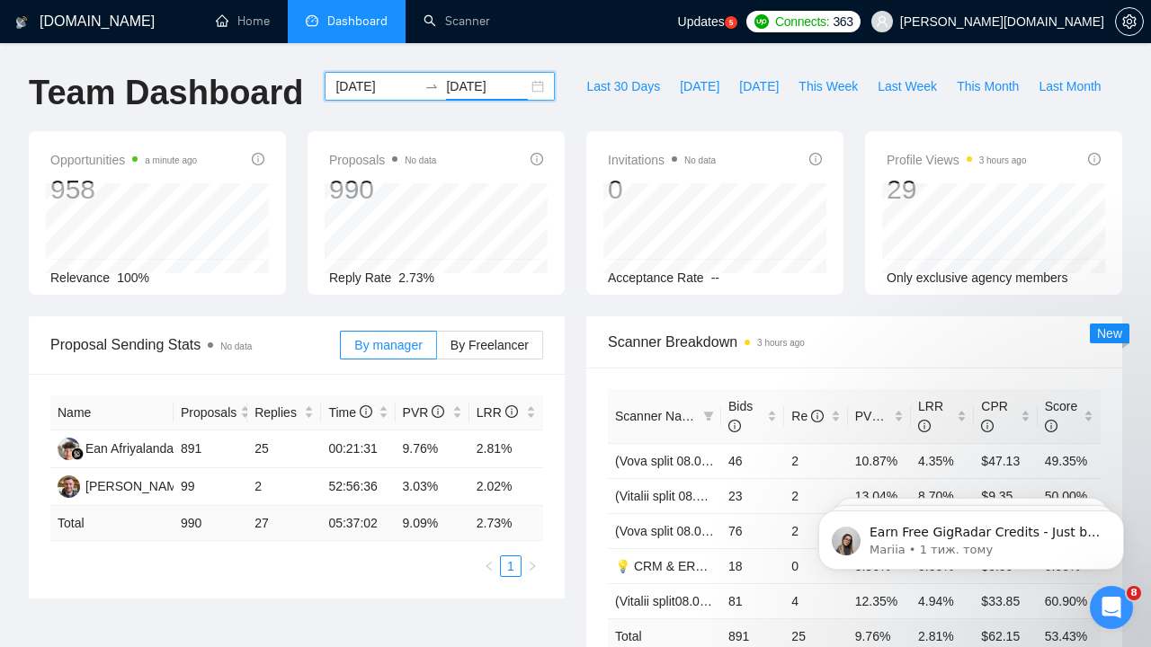
click at [370, 93] on input "[DATE]" at bounding box center [376, 86] width 82 height 20
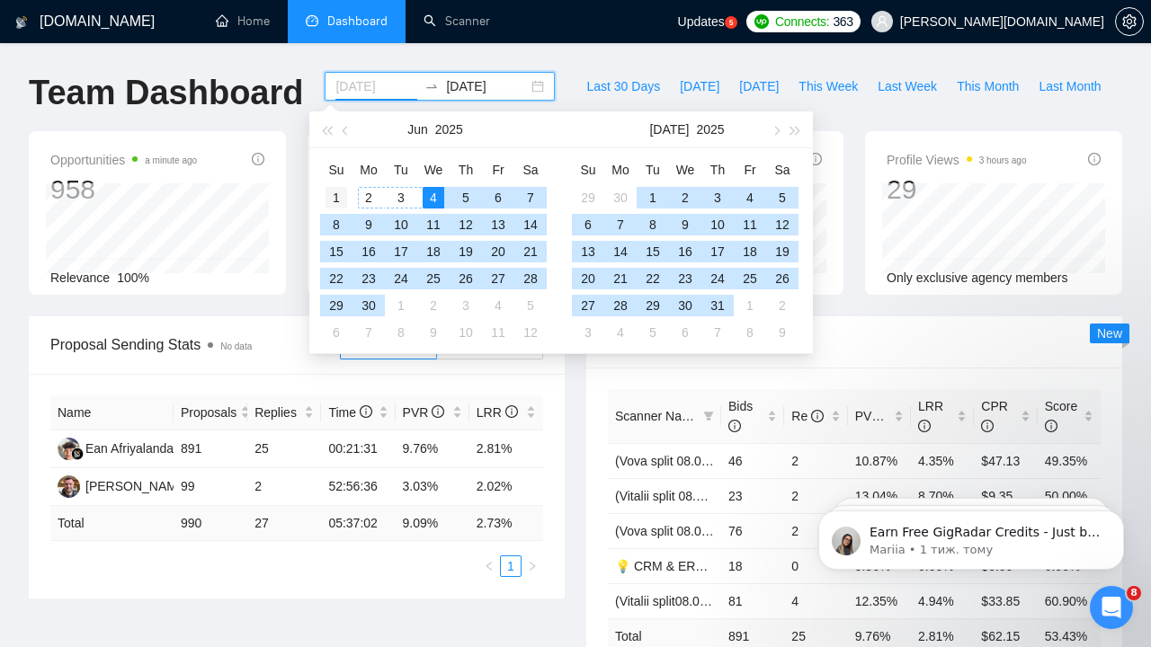
type input "[DATE]"
click at [336, 190] on div "1" at bounding box center [337, 198] width 22 height 22
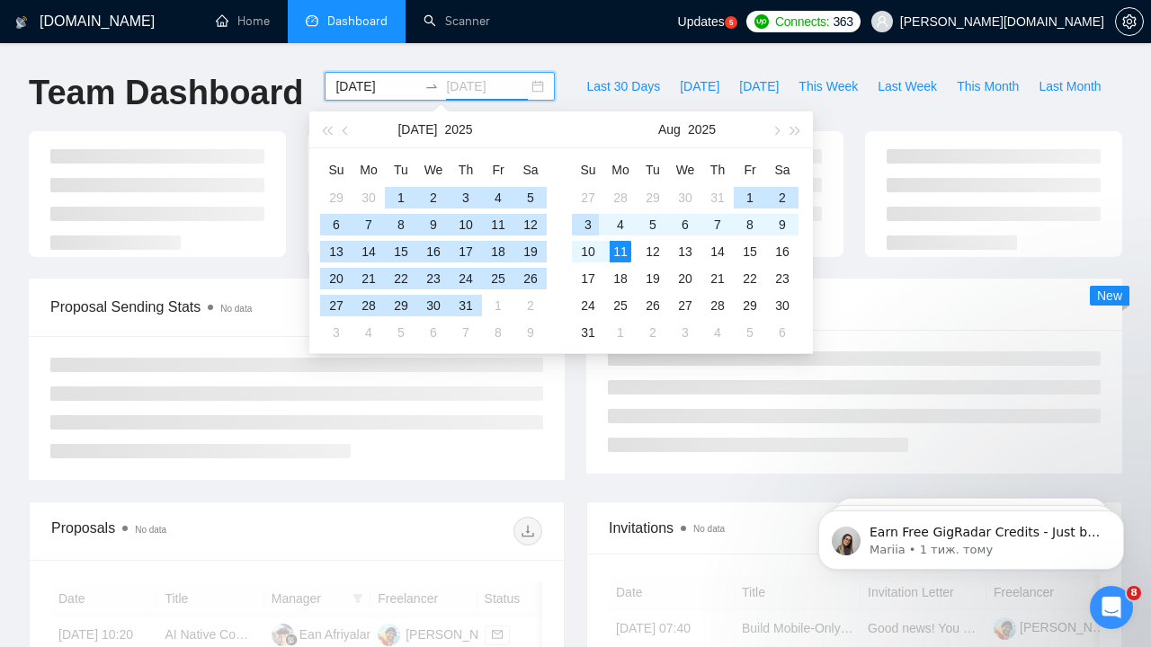
type input "[DATE]"
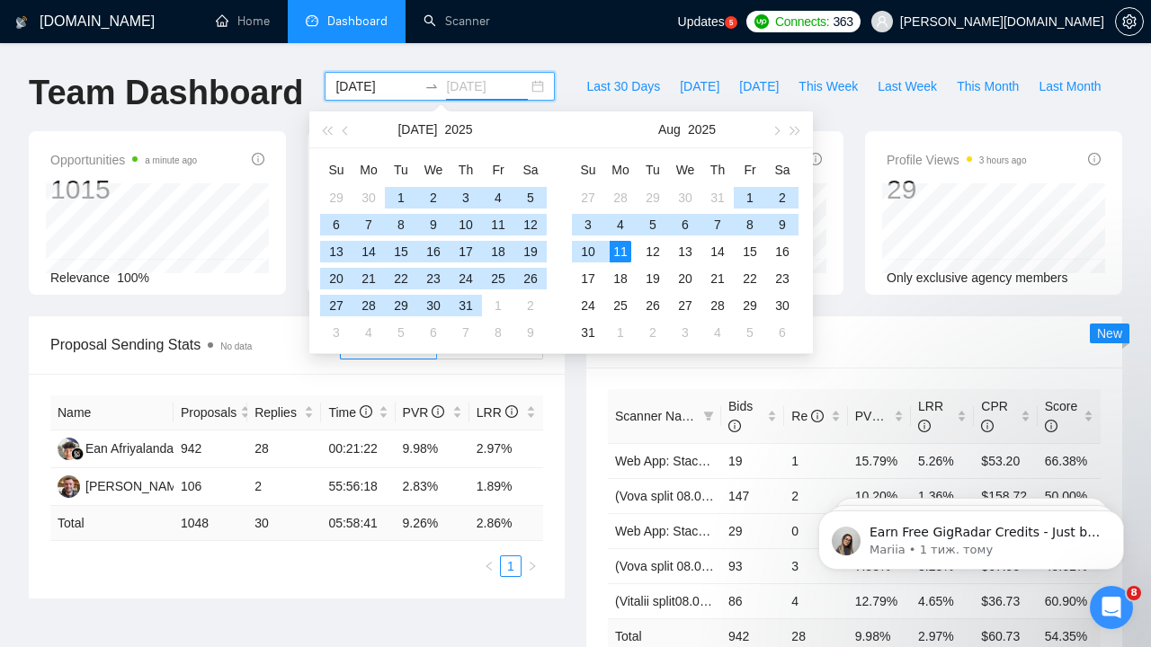
click at [627, 254] on div "11" at bounding box center [621, 252] width 22 height 22
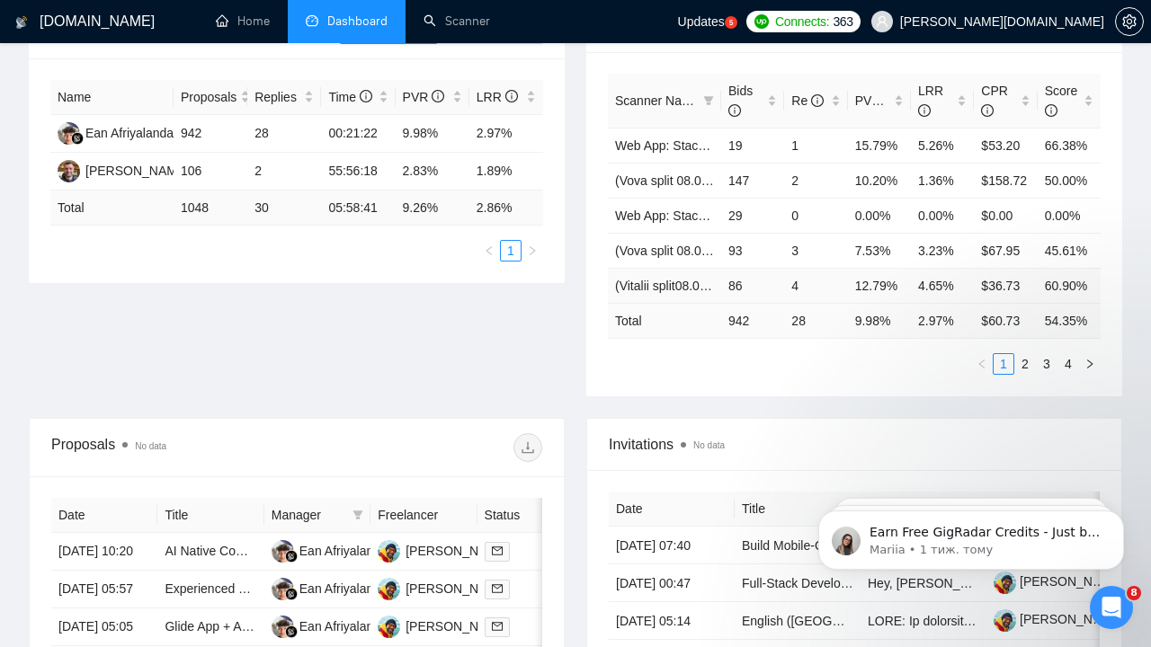
scroll to position [300, 0]
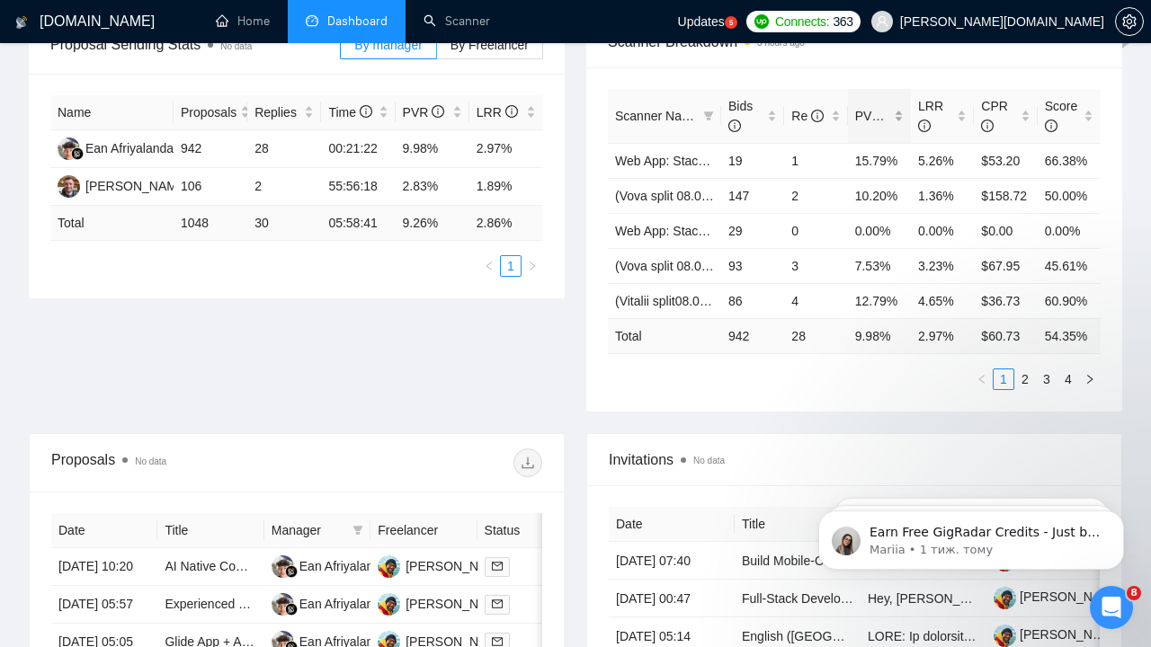
click at [870, 111] on span "PVR" at bounding box center [876, 116] width 42 height 14
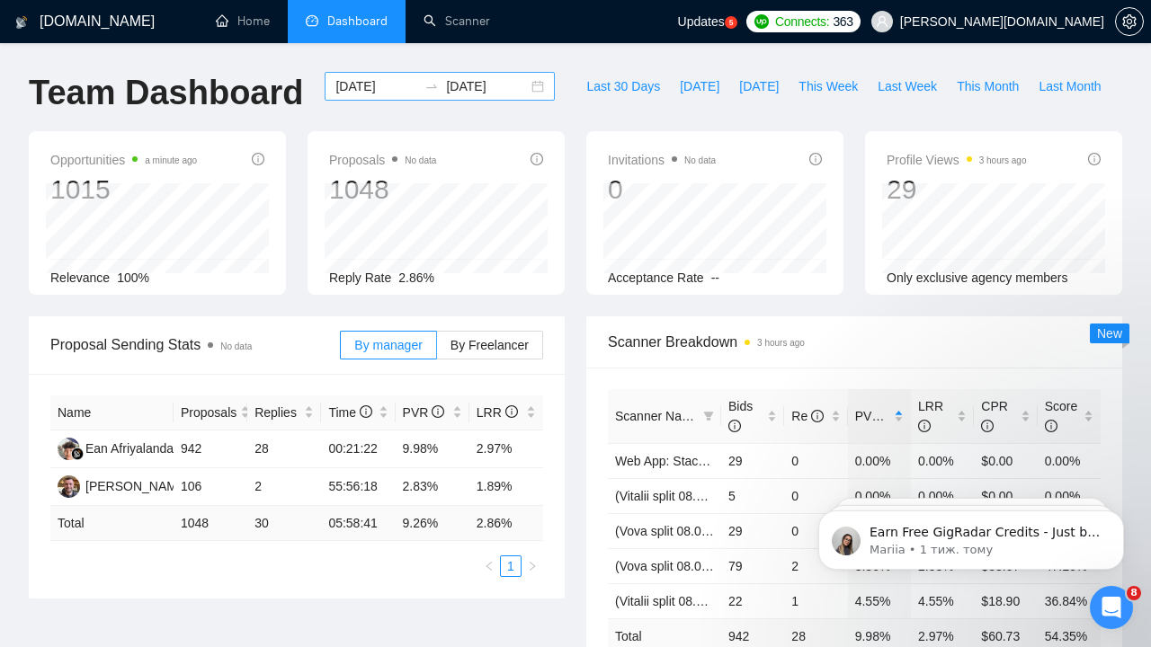
scroll to position [0, 0]
click at [393, 97] on div "[DATE] [DATE]" at bounding box center [440, 86] width 230 height 29
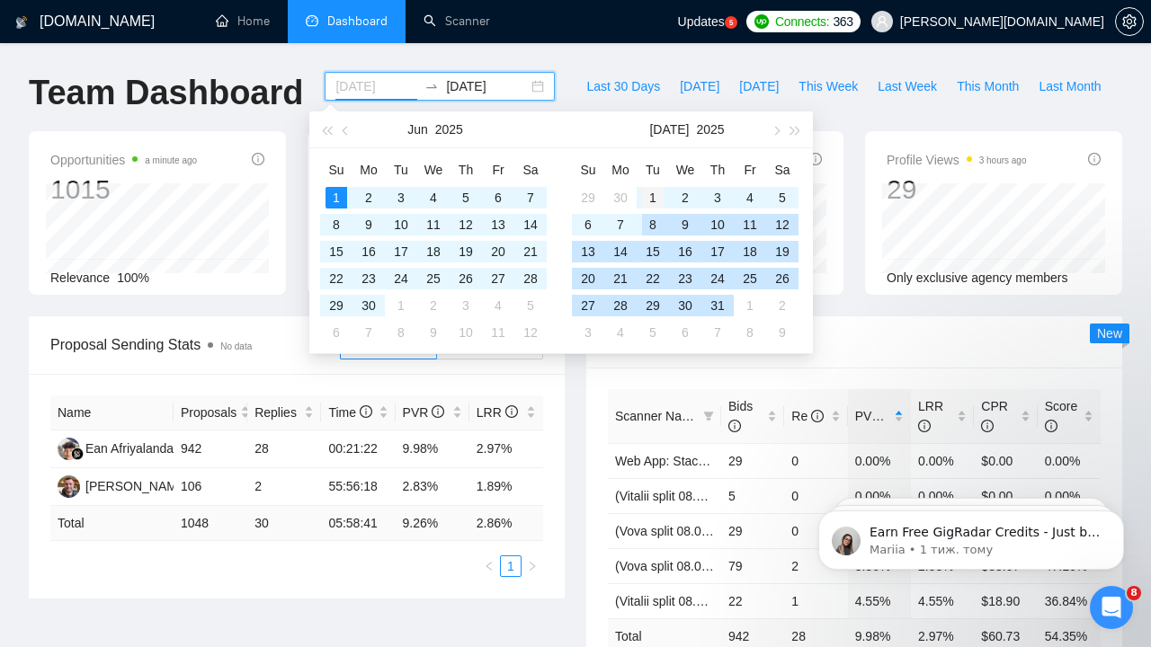
type input "[DATE]"
click at [656, 192] on div "1" at bounding box center [653, 198] width 22 height 22
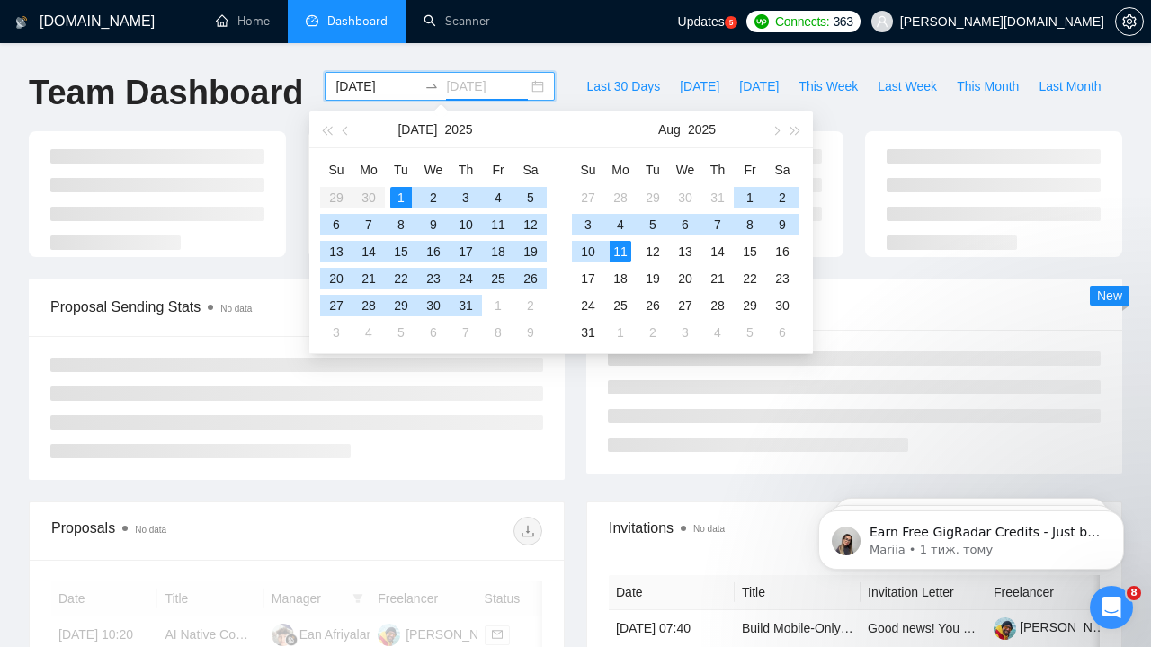
type input "[DATE]"
click at [621, 249] on div "11" at bounding box center [621, 252] width 22 height 22
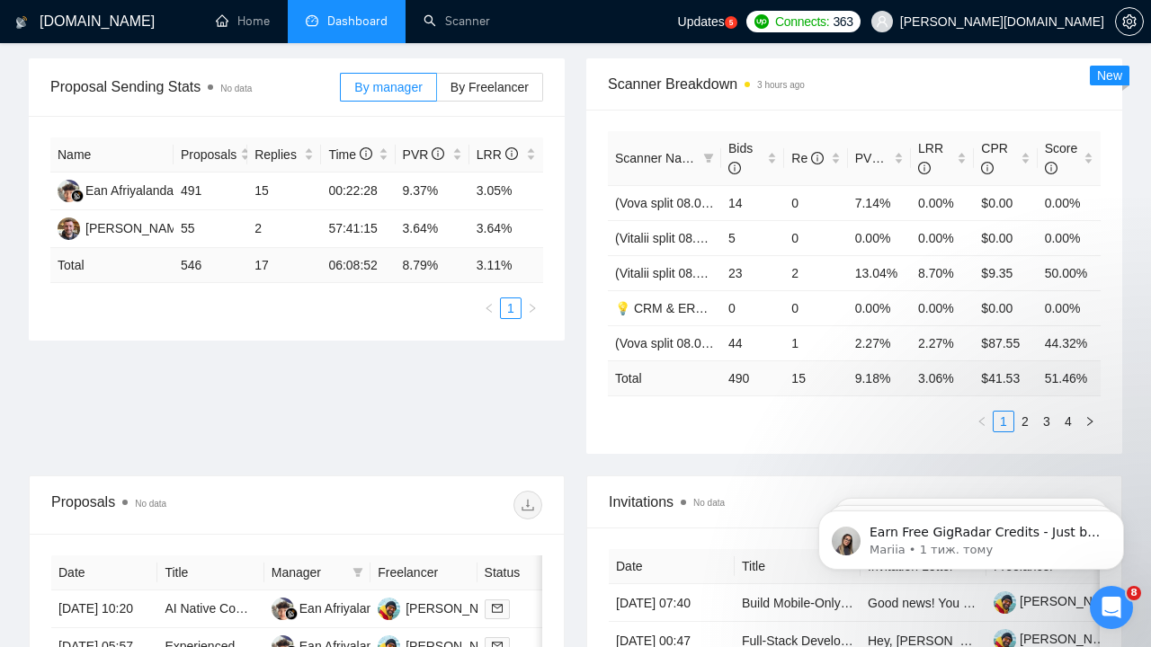
scroll to position [260, 0]
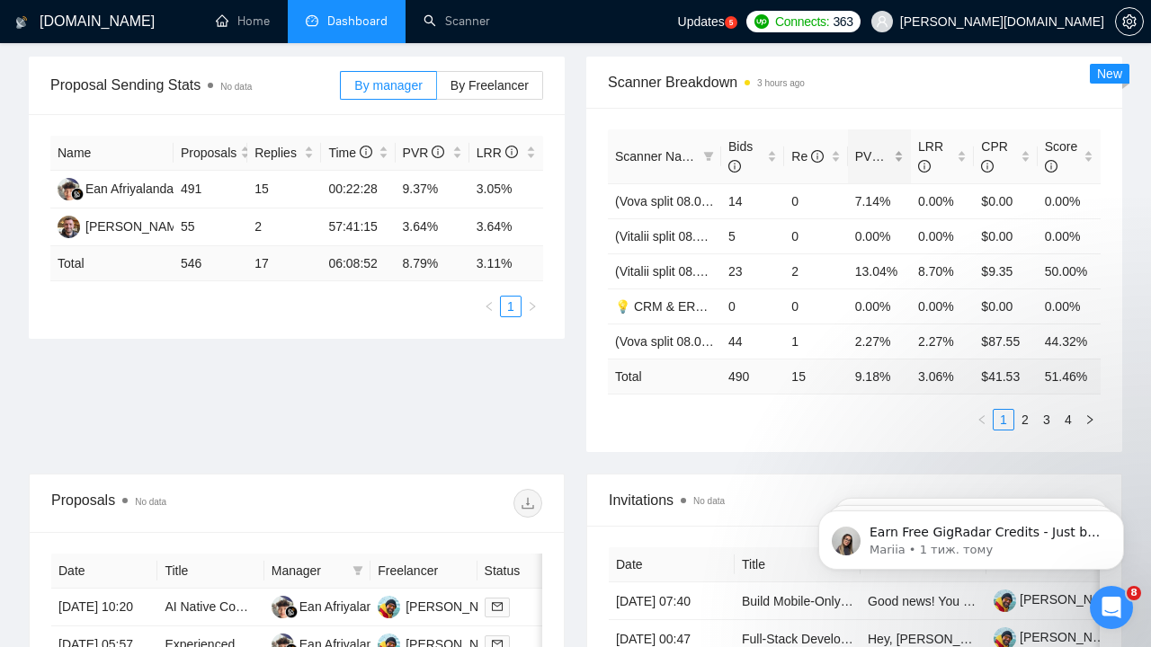
click at [862, 156] on span "PVR" at bounding box center [876, 156] width 42 height 14
click at [660, 196] on link "(Vitalii split 08.07) Sales (NO Prompt 01.07)" at bounding box center [737, 201] width 244 height 14
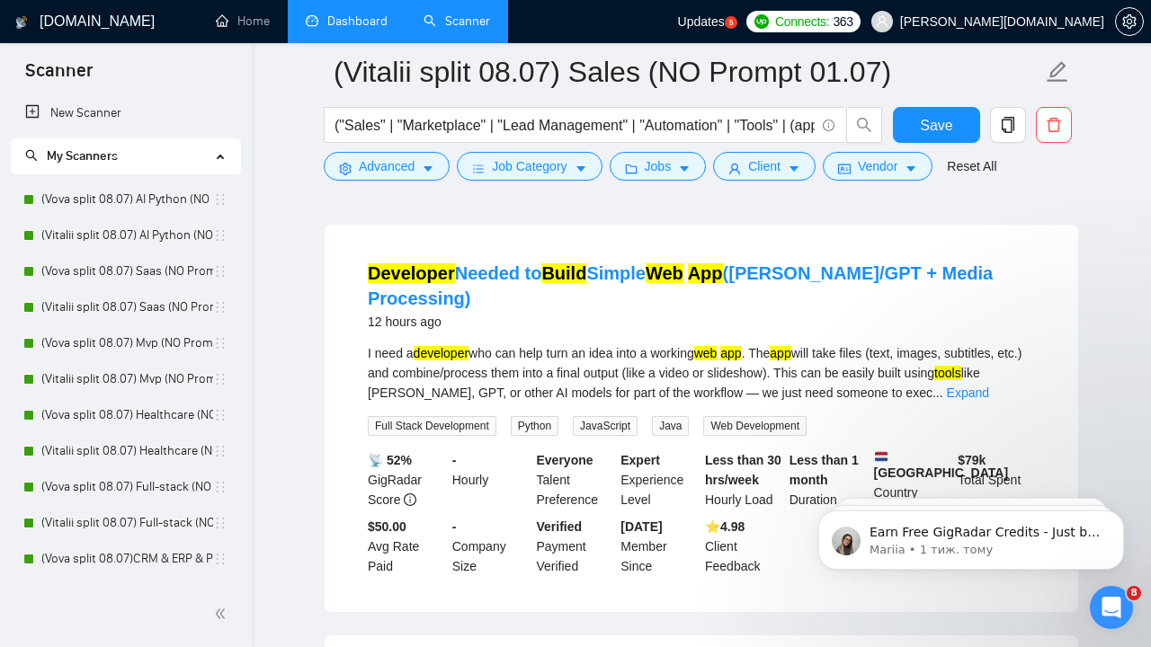
scroll to position [157, 0]
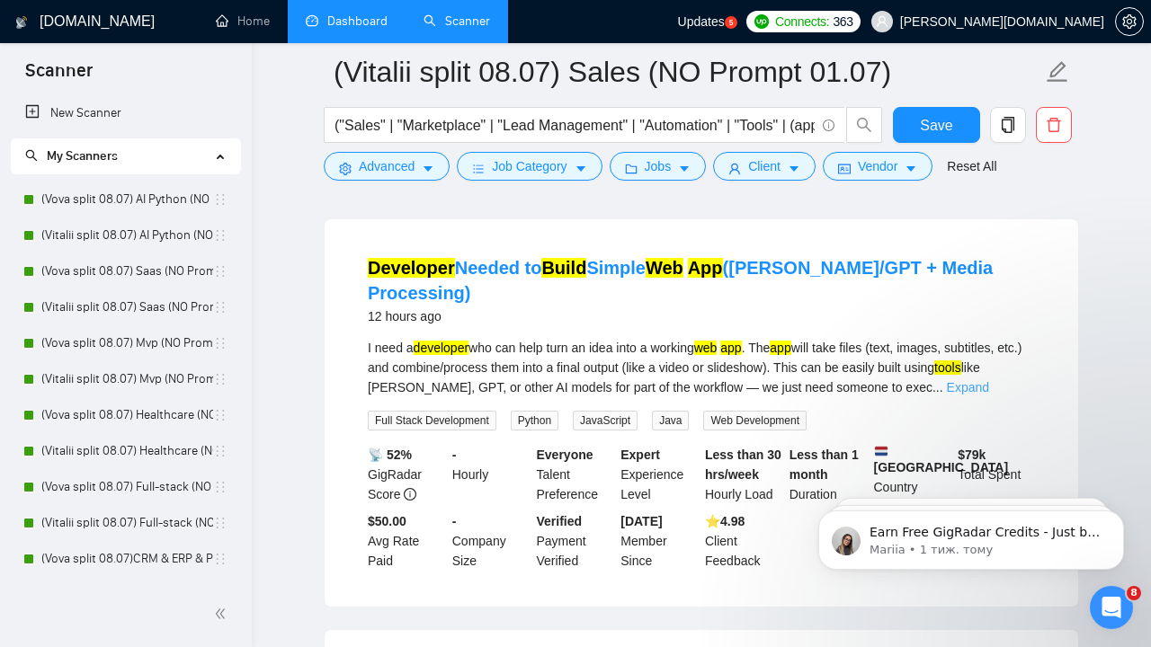
click at [989, 380] on link "Expand" at bounding box center [968, 387] width 42 height 14
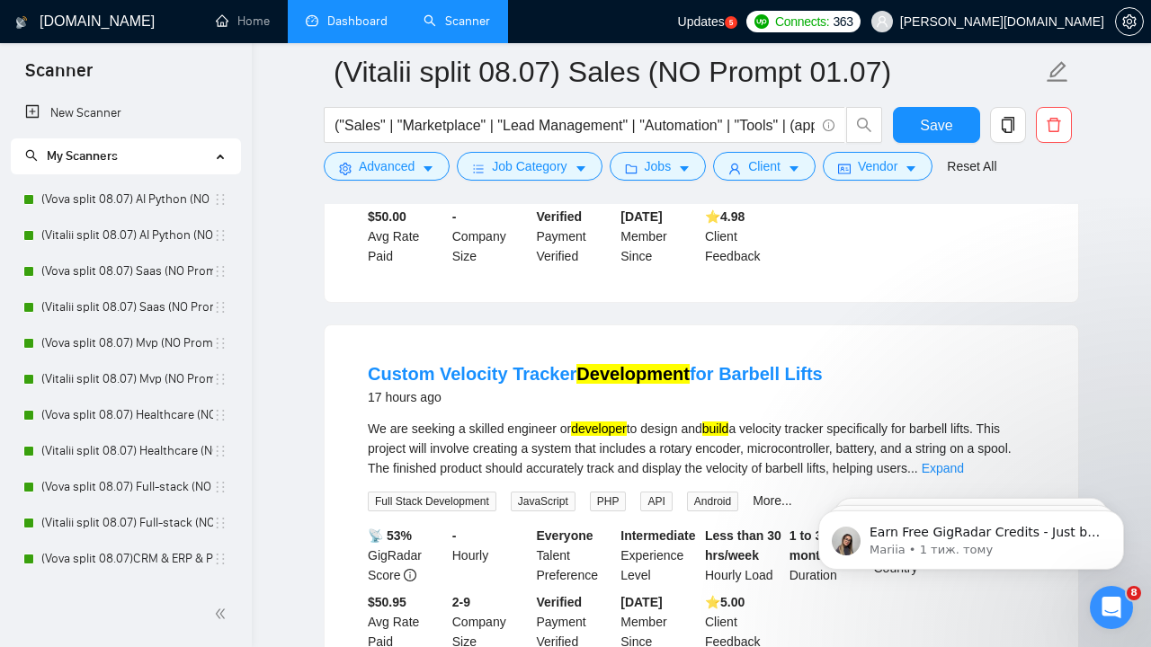
scroll to position [610, 0]
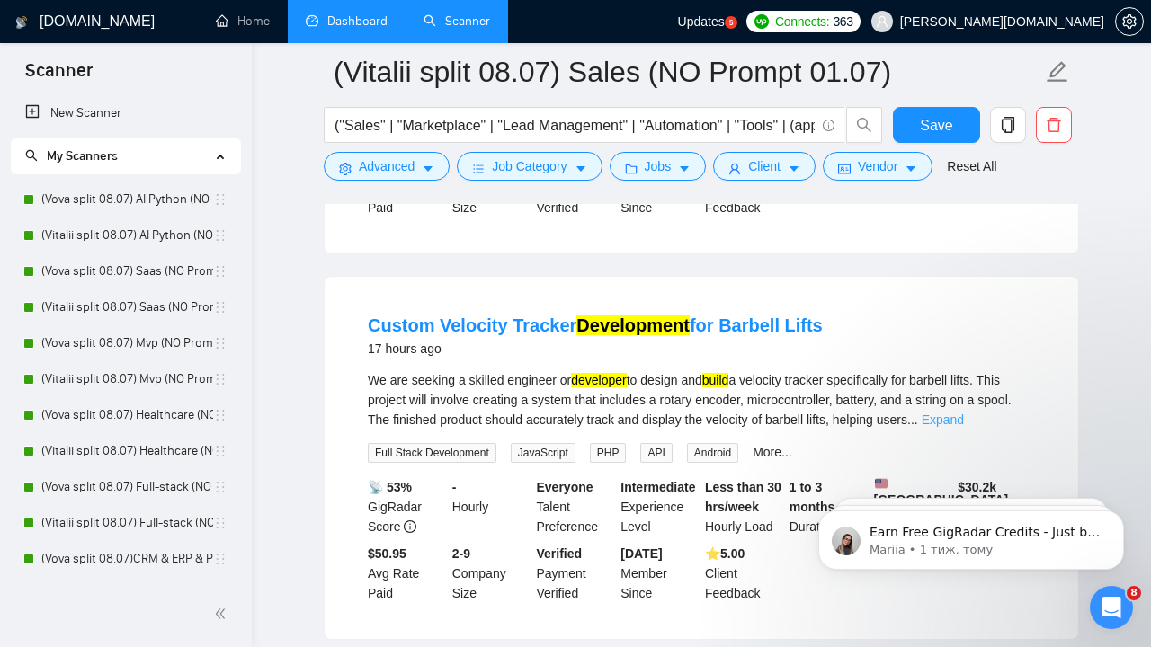
click at [964, 413] on link "Expand" at bounding box center [943, 420] width 42 height 14
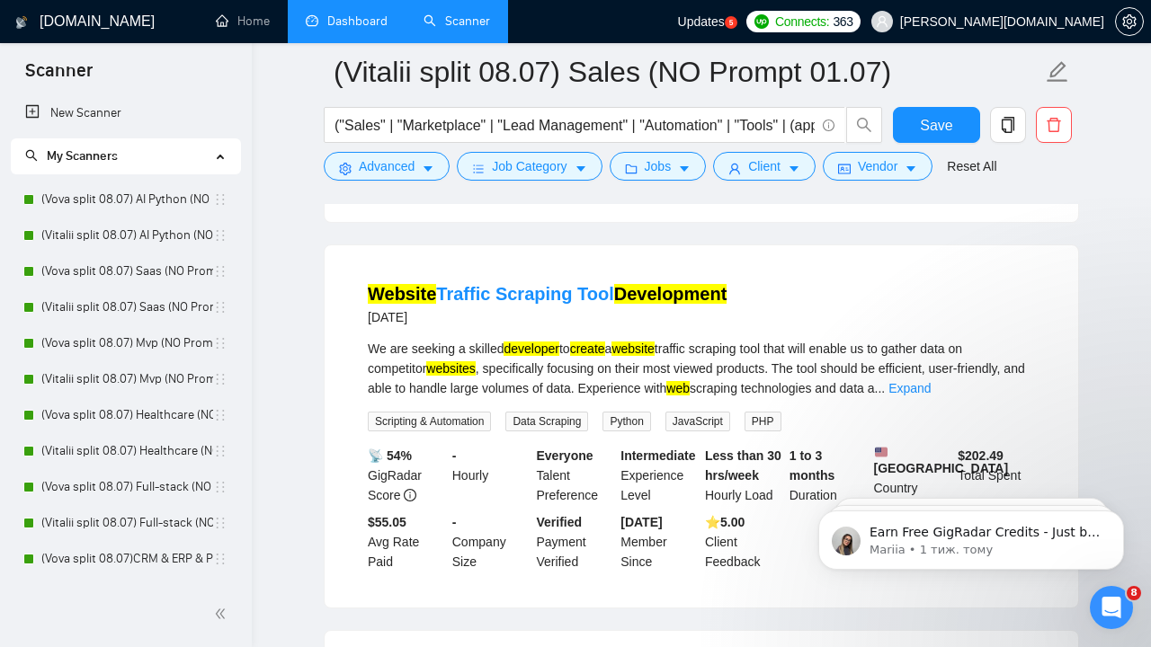
scroll to position [1097, 0]
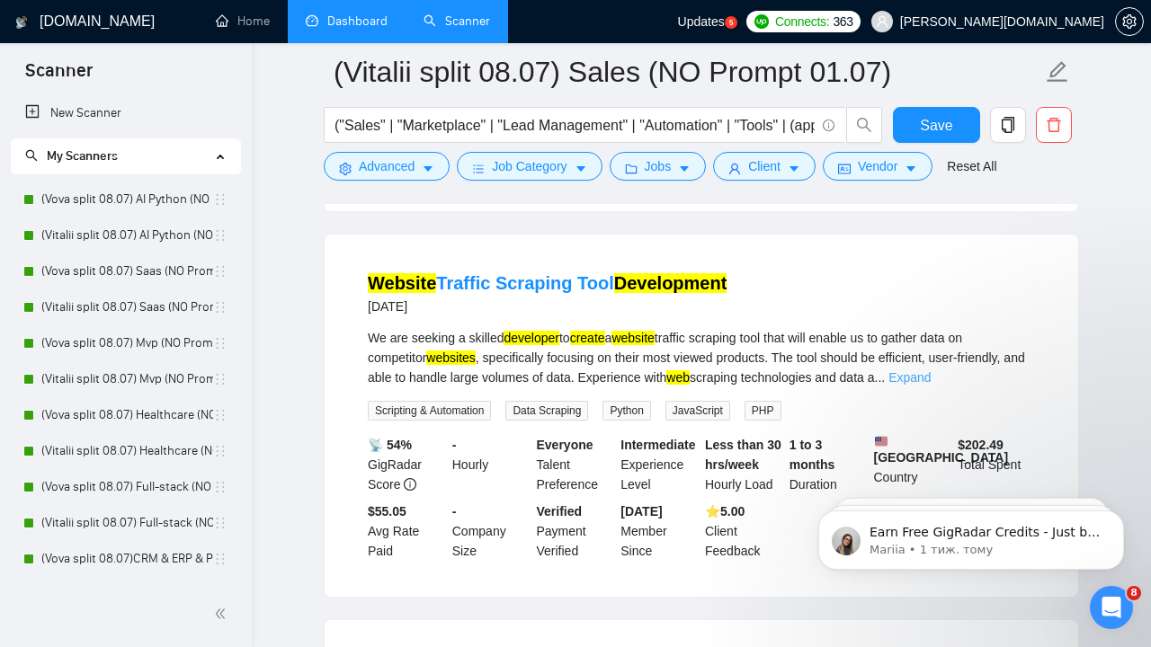
click at [931, 385] on link "Expand" at bounding box center [910, 378] width 42 height 14
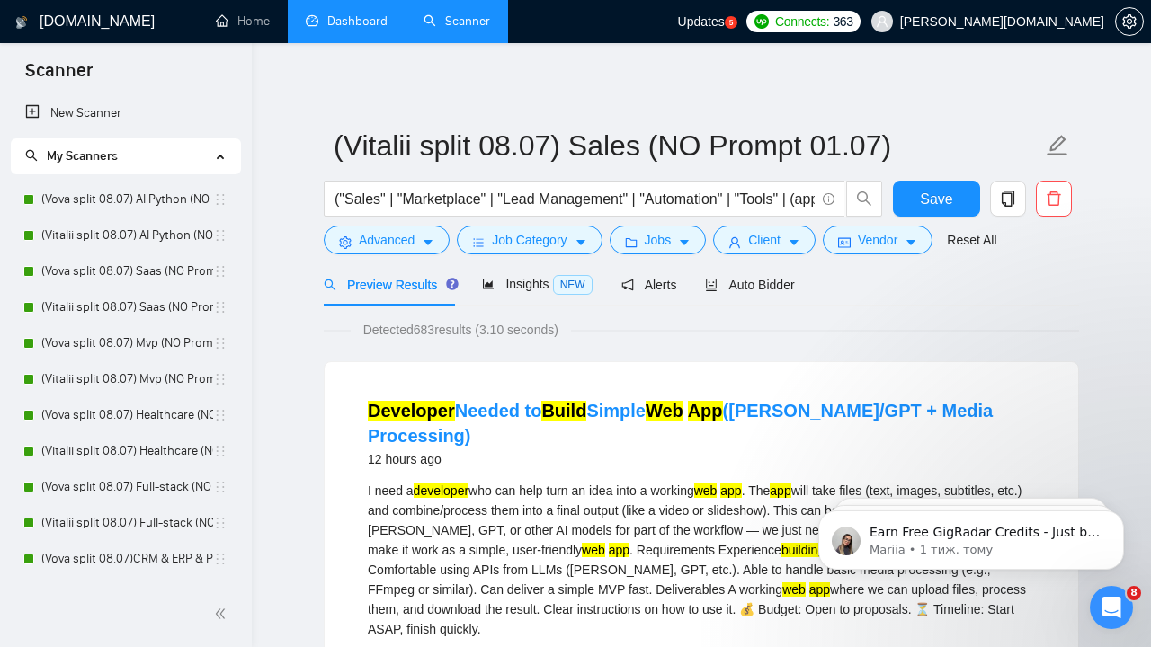
scroll to position [0, 0]
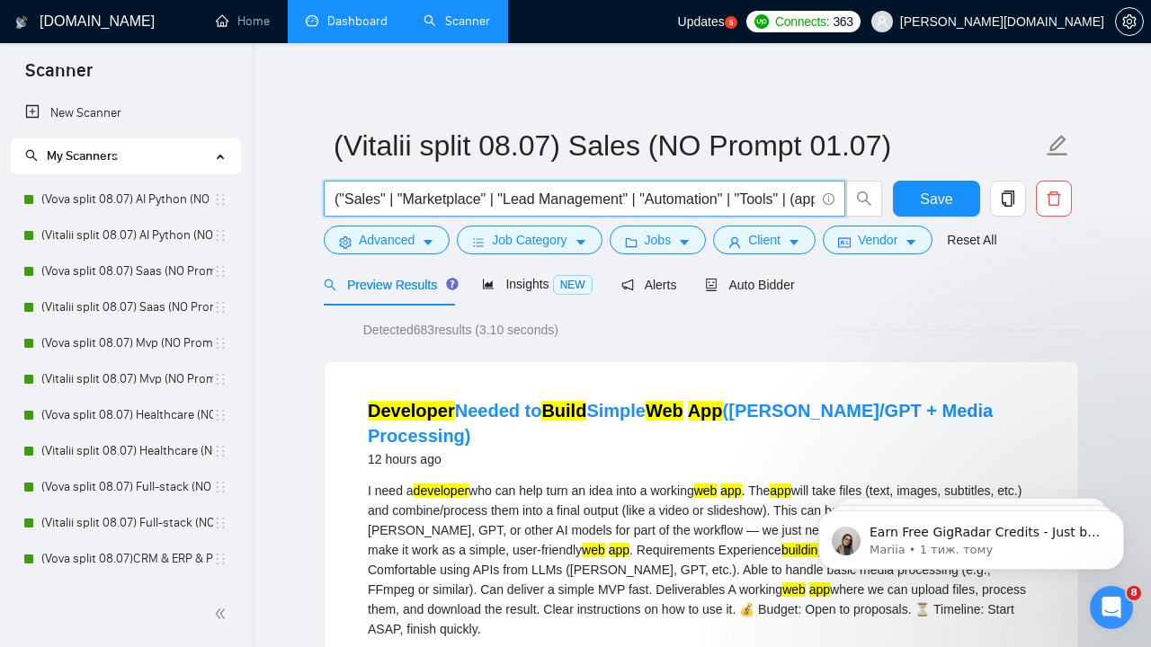
drag, startPoint x: 409, startPoint y: 197, endPoint x: 483, endPoint y: 200, distance: 73.8
click at [483, 200] on input "("Sales" | "Marketplace" | "Lead Management" | "Automation" | "Tools" | (app*) …" at bounding box center [575, 199] width 480 height 22
drag, startPoint x: 382, startPoint y: 199, endPoint x: 350, endPoint y: 199, distance: 32.4
click at [350, 199] on input "("Sales" | "Marketplace" | "Lead Management" | "Automation" | "Tools" | (app*) …" at bounding box center [575, 199] width 480 height 22
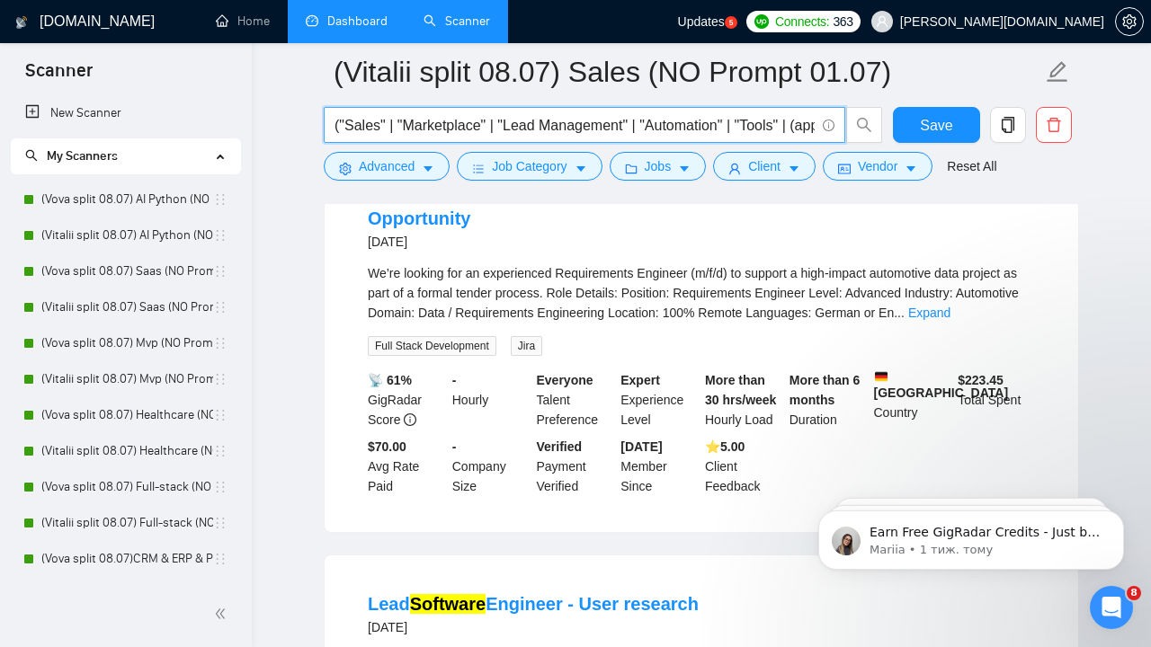
scroll to position [1595, 0]
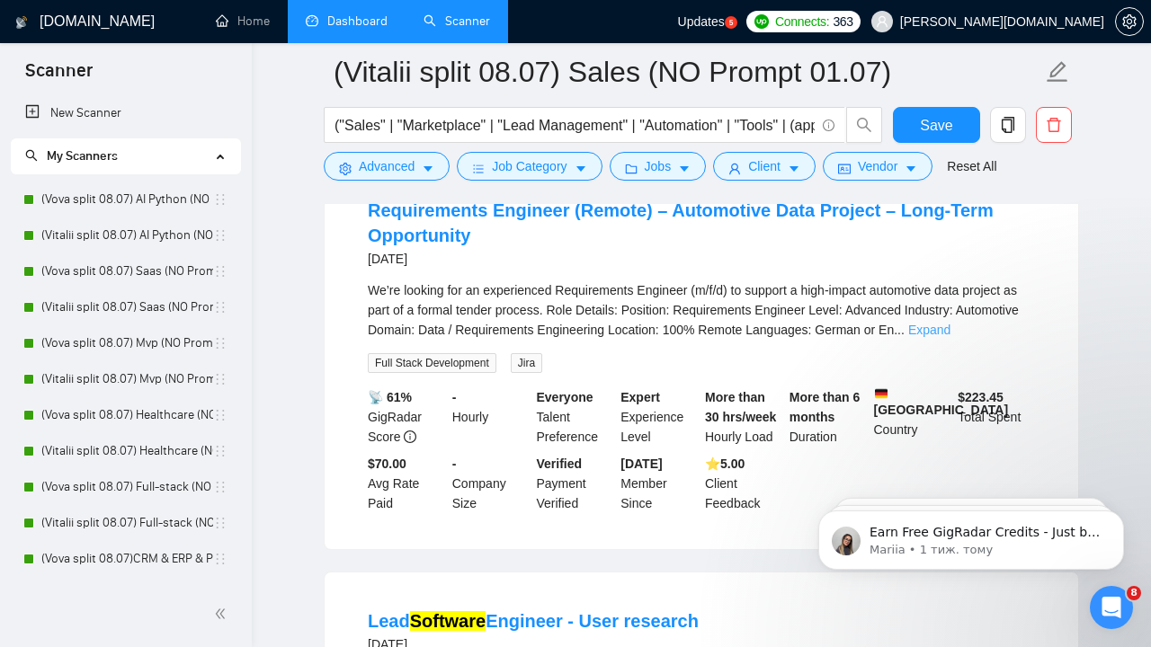
click at [951, 337] on link "Expand" at bounding box center [929, 330] width 42 height 14
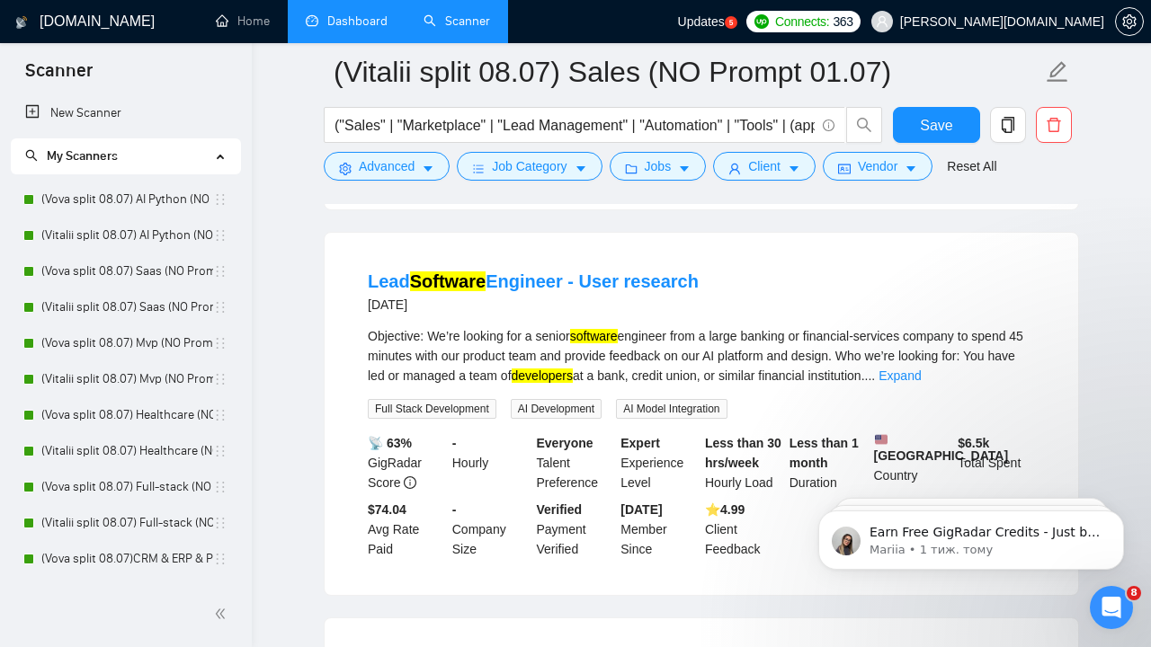
scroll to position [2139, 0]
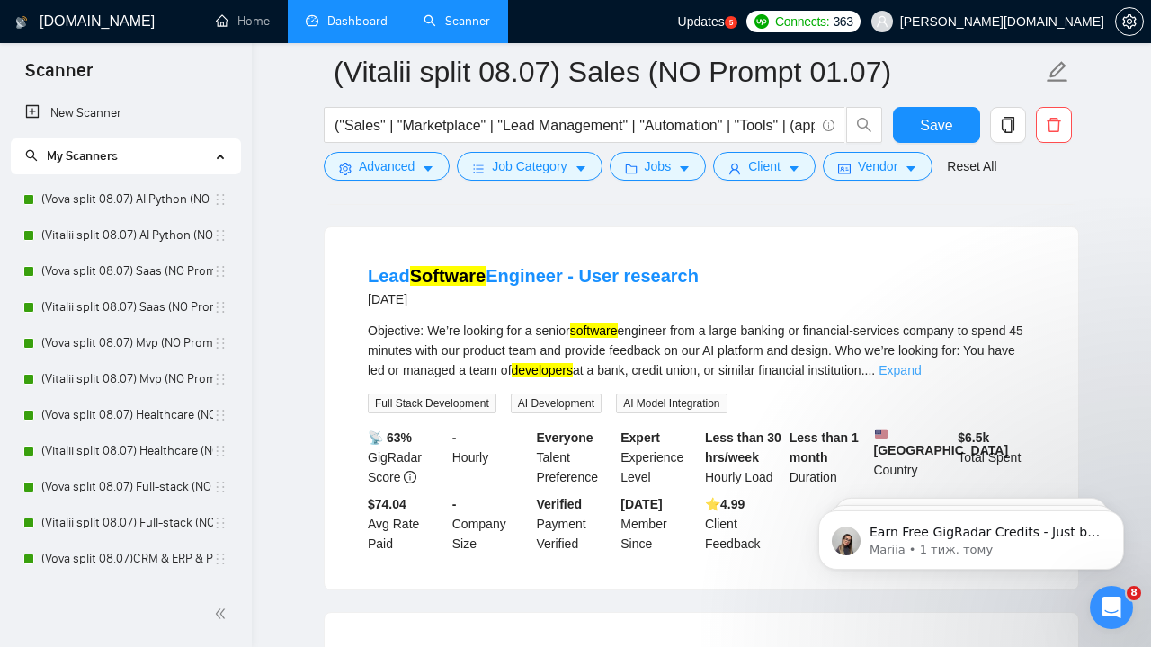
click at [921, 378] on link "Expand" at bounding box center [900, 370] width 42 height 14
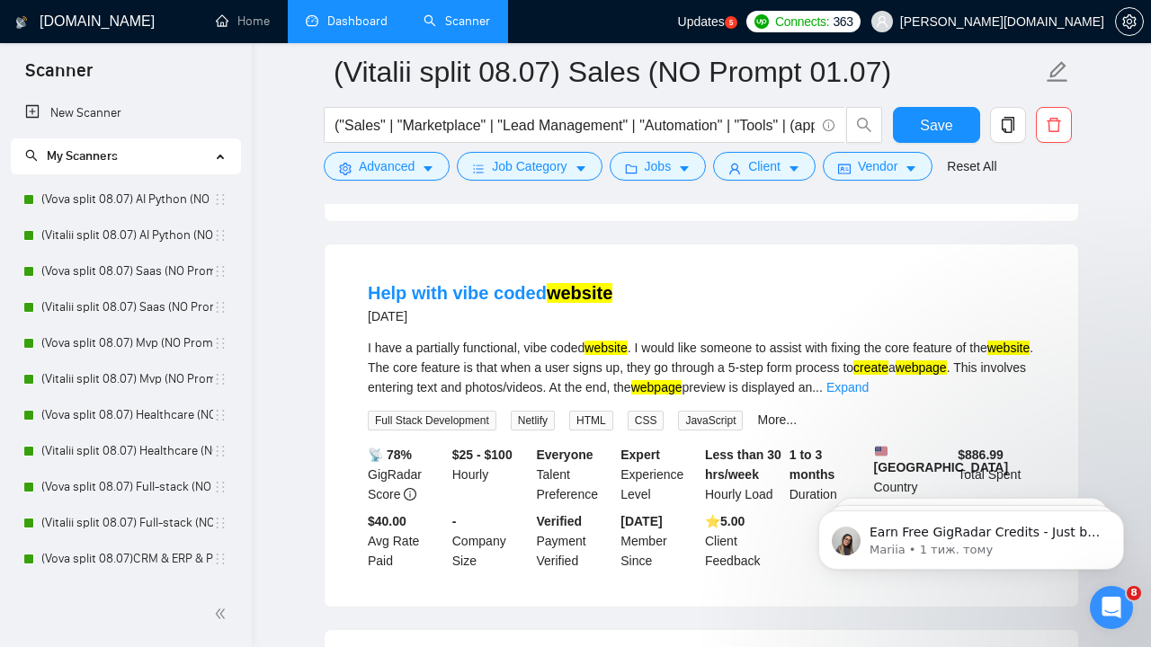
scroll to position [2623, 0]
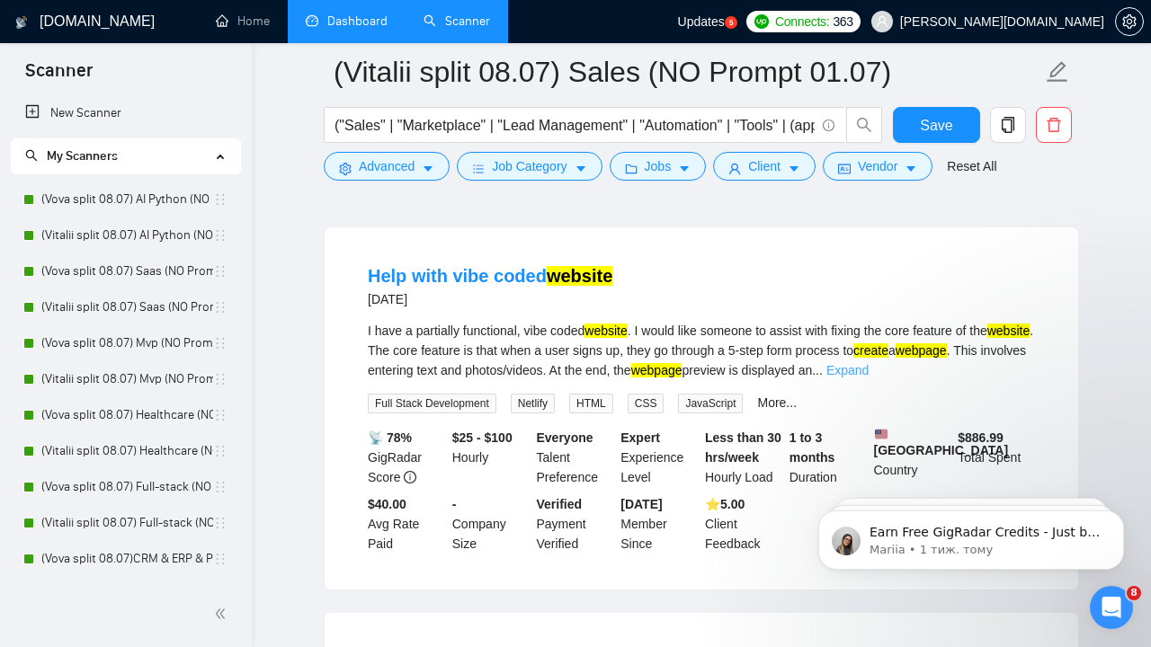
click at [869, 378] on link "Expand" at bounding box center [847, 370] width 42 height 14
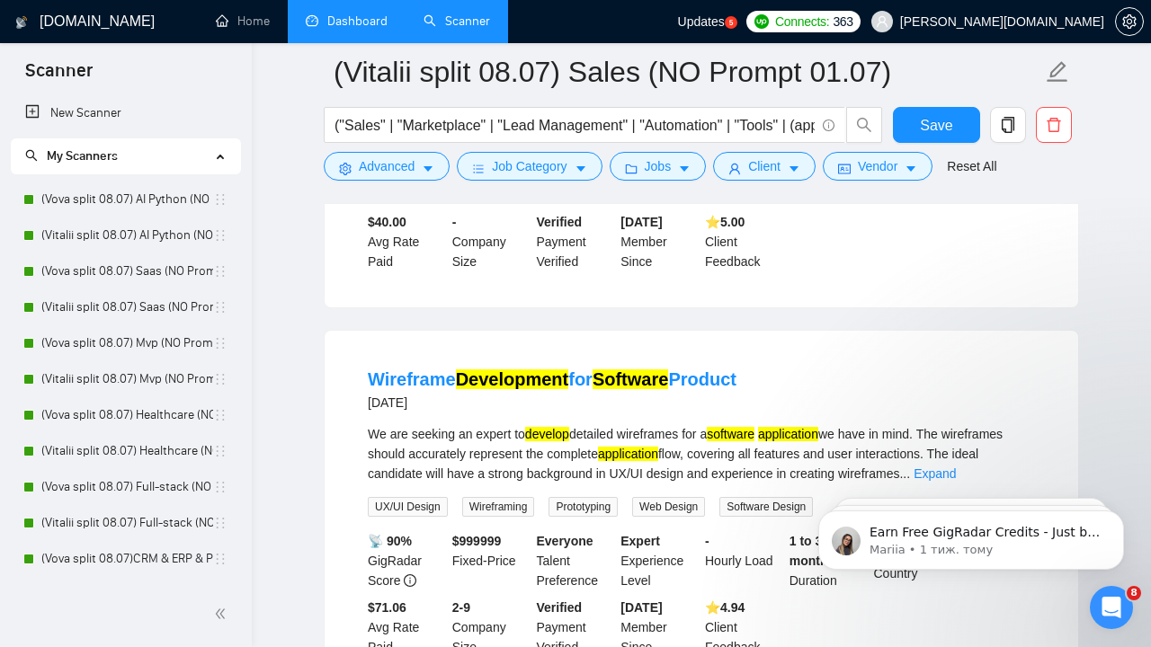
scroll to position [3203, 0]
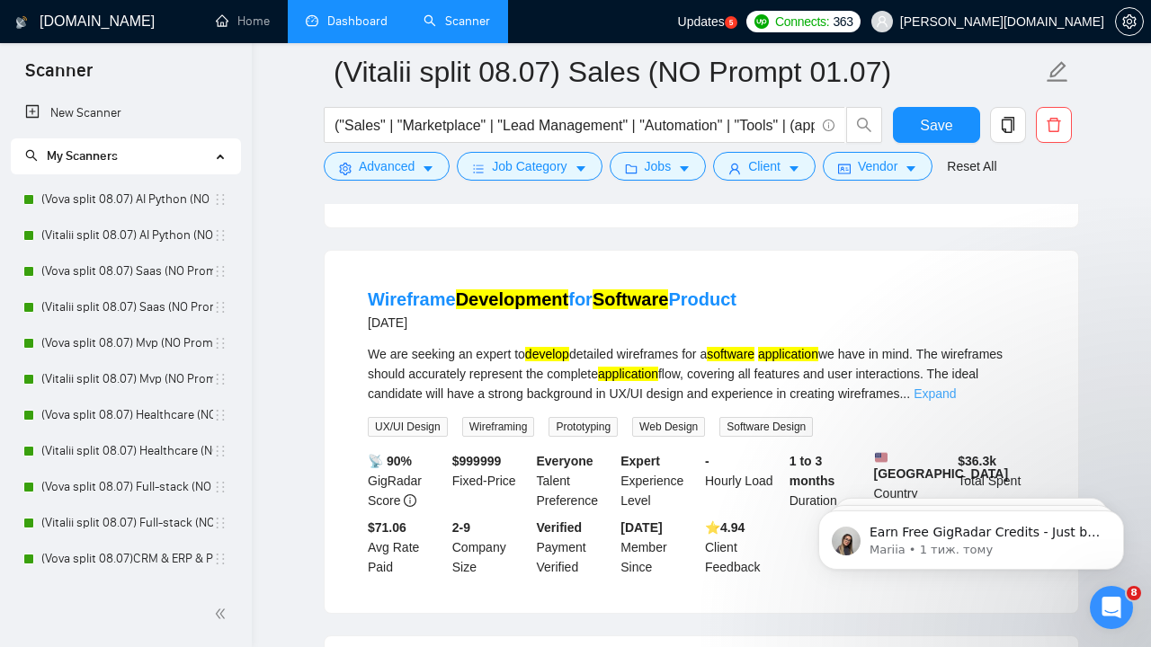
click at [956, 401] on link "Expand" at bounding box center [935, 394] width 42 height 14
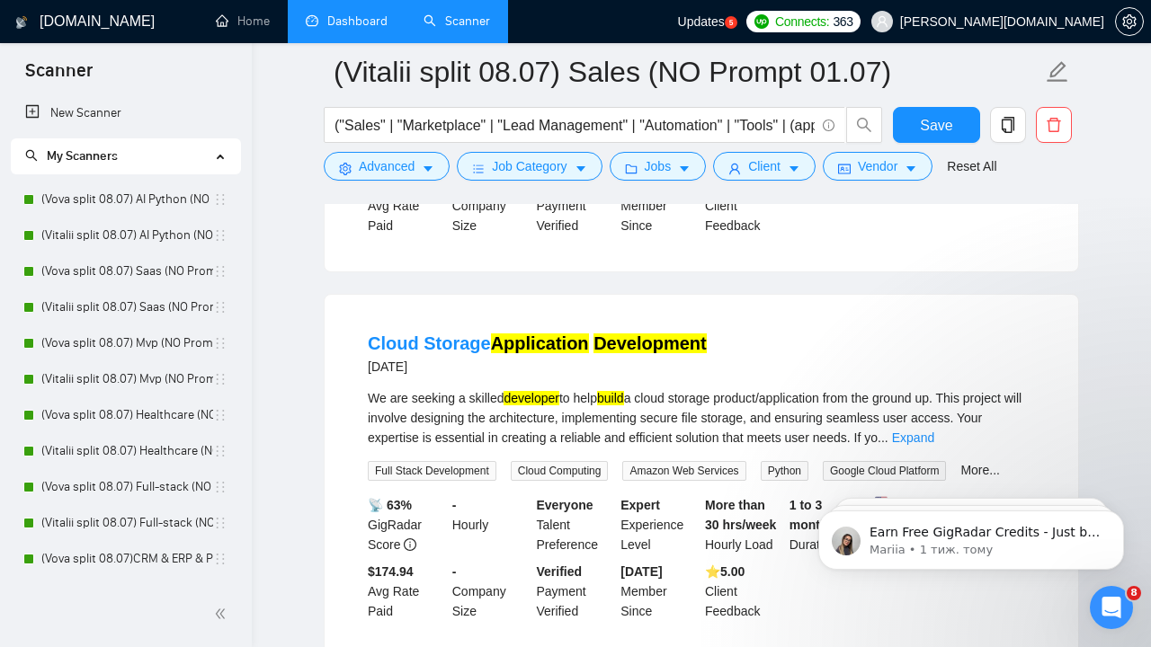
scroll to position [3635, 0]
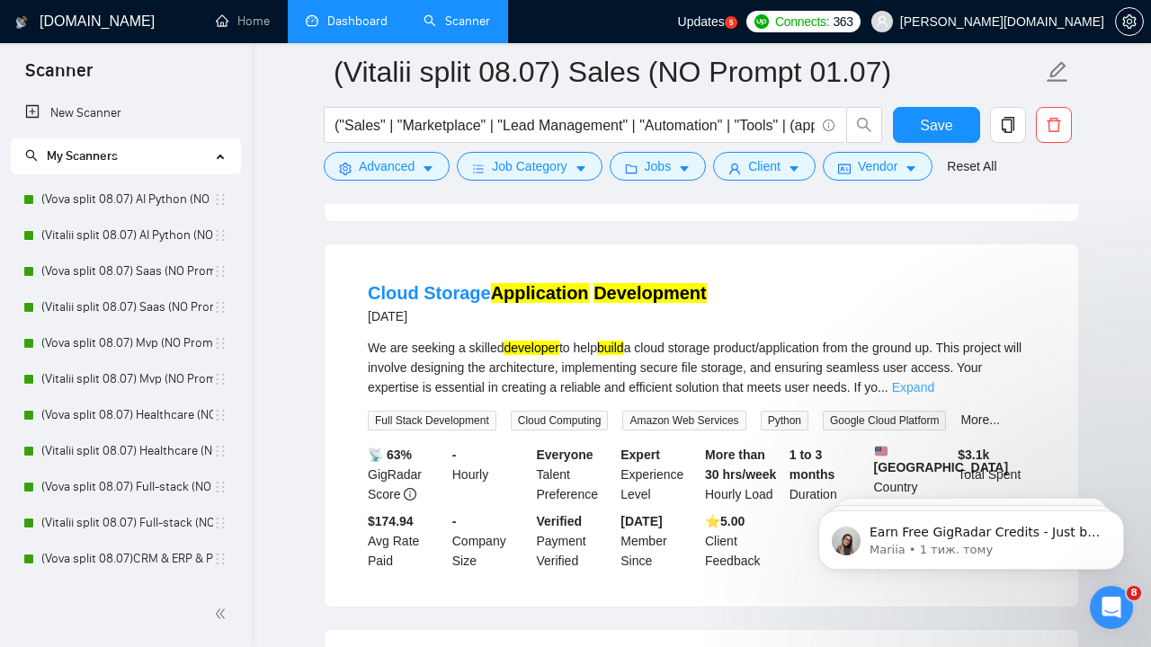
click at [934, 395] on link "Expand" at bounding box center [913, 387] width 42 height 14
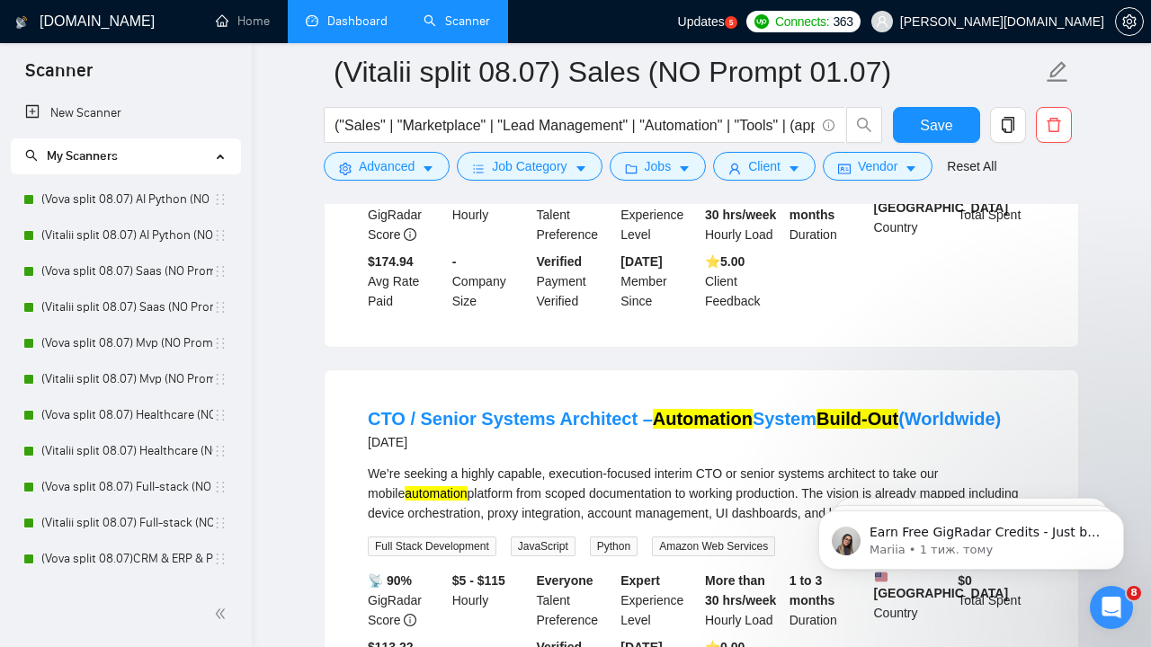
scroll to position [4048, 0]
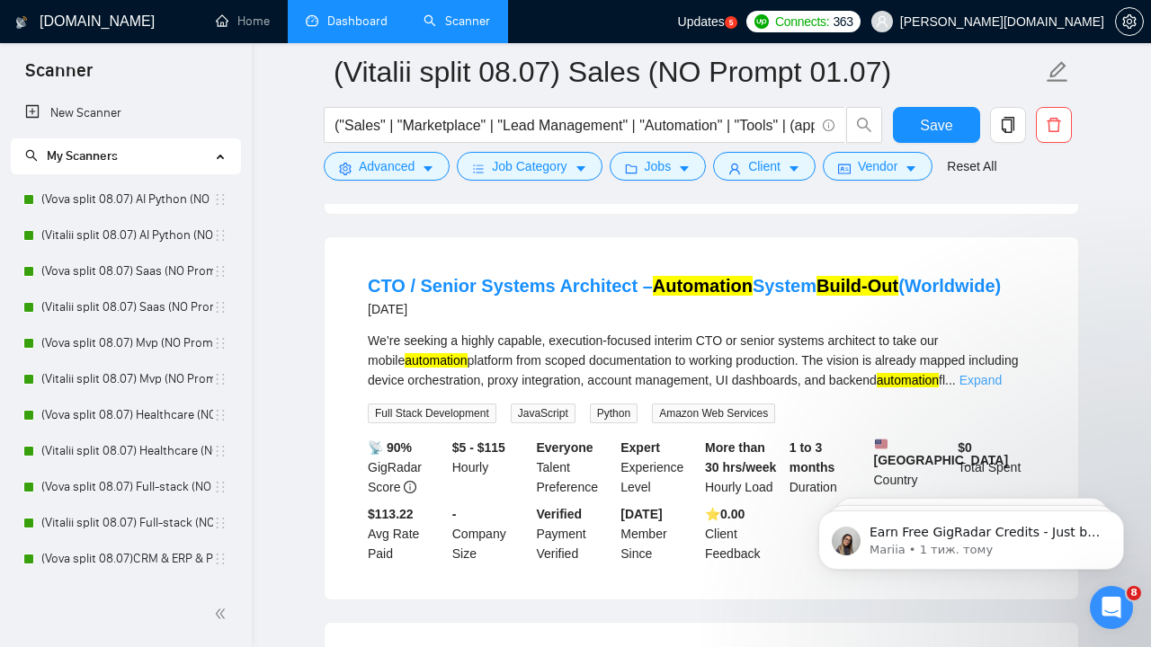
click at [1002, 388] on link "Expand" at bounding box center [981, 380] width 42 height 14
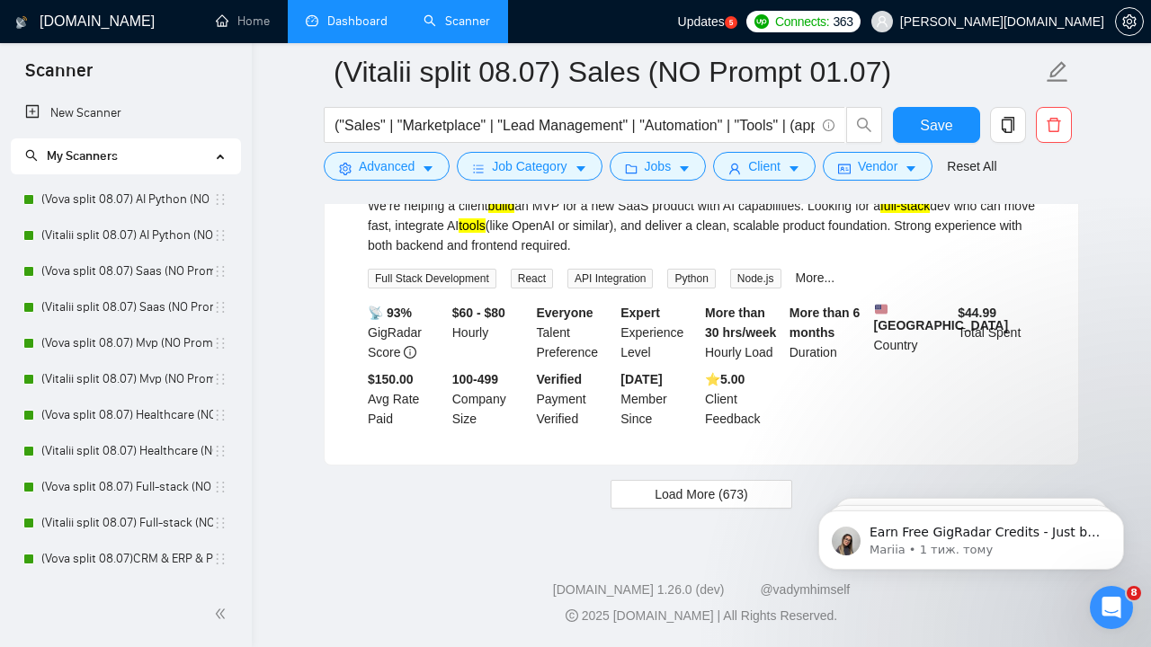
scroll to position [4779, 0]
click at [756, 501] on button "Load More (673)" at bounding box center [702, 494] width 182 height 29
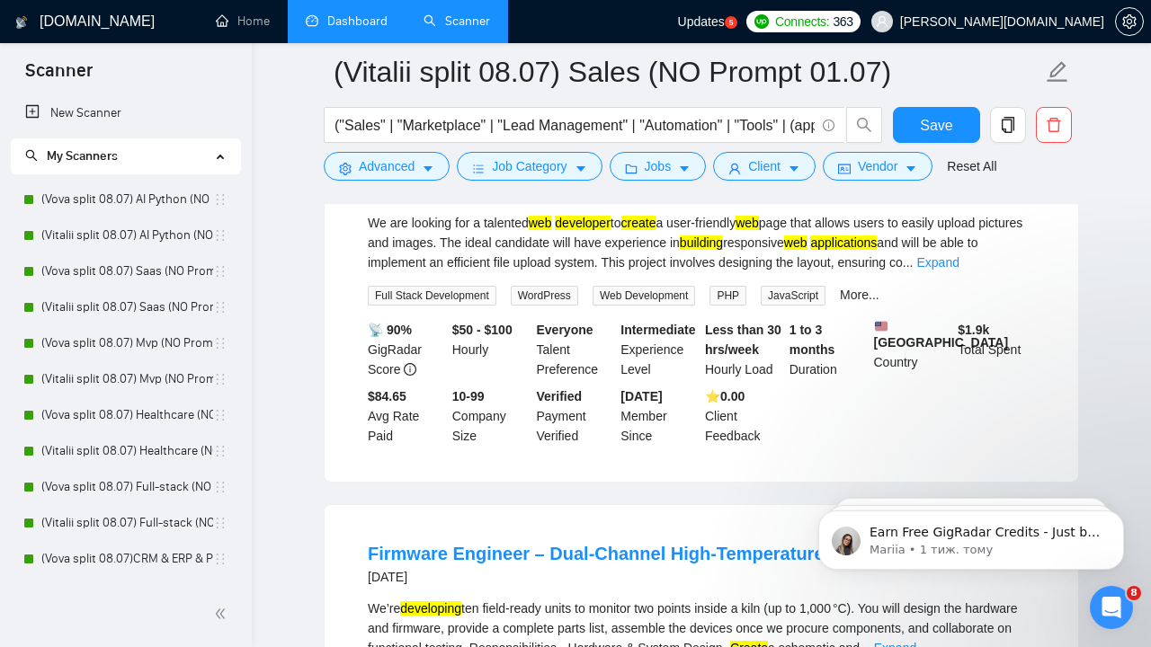
scroll to position [5122, 0]
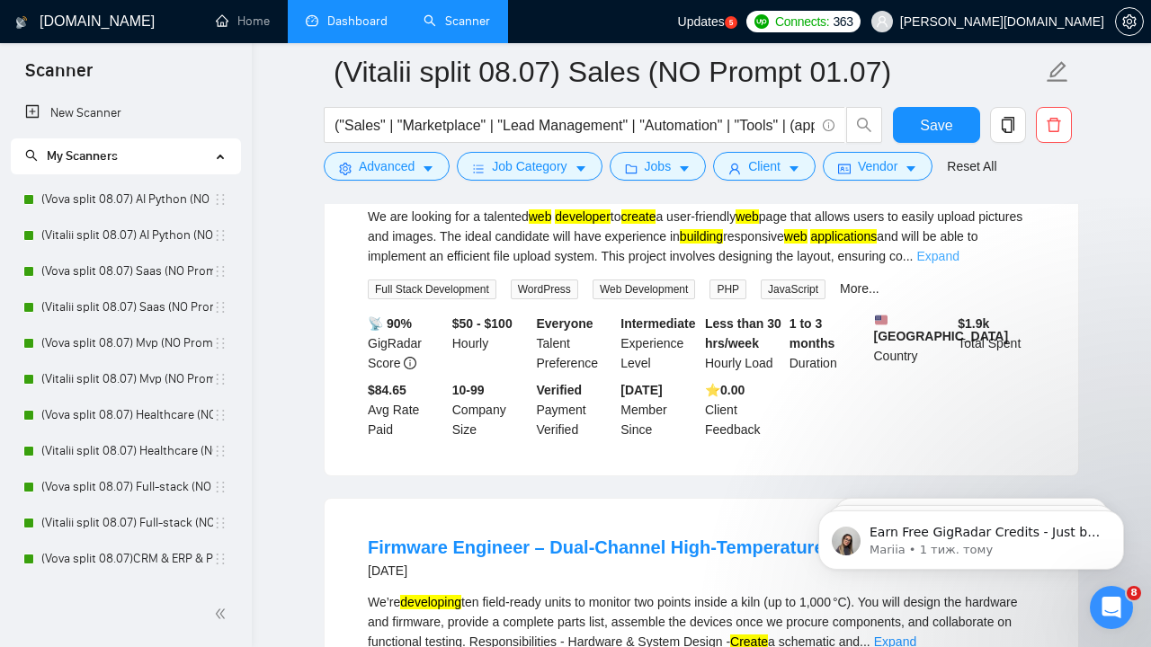
click at [959, 263] on link "Expand" at bounding box center [937, 256] width 42 height 14
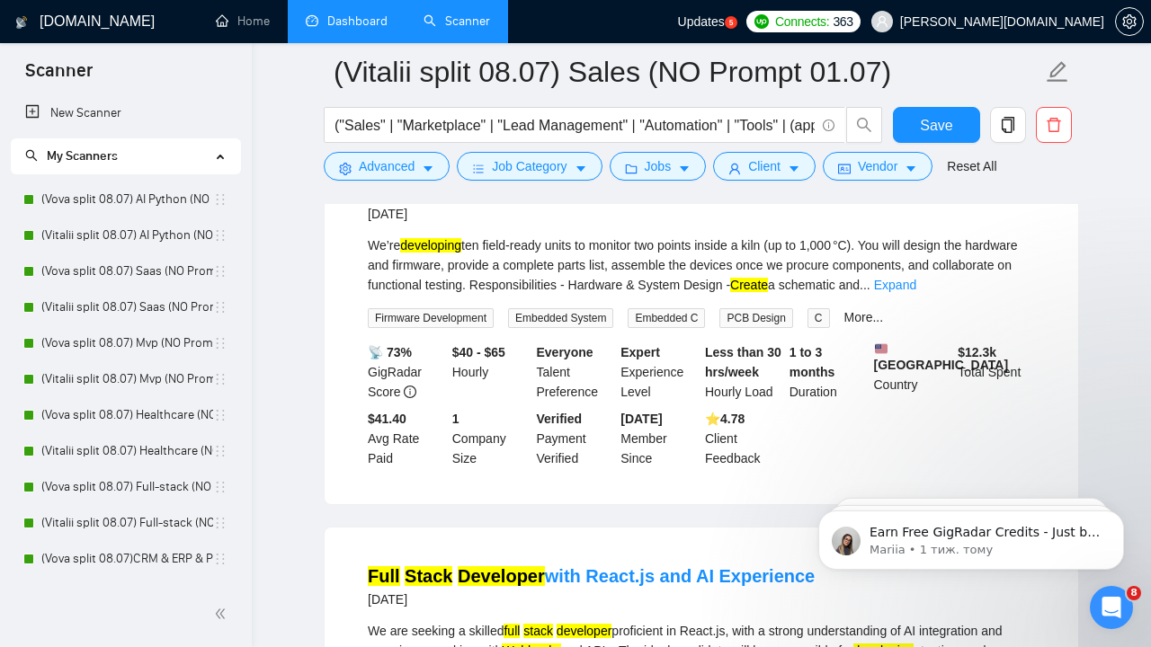
scroll to position [5546, 0]
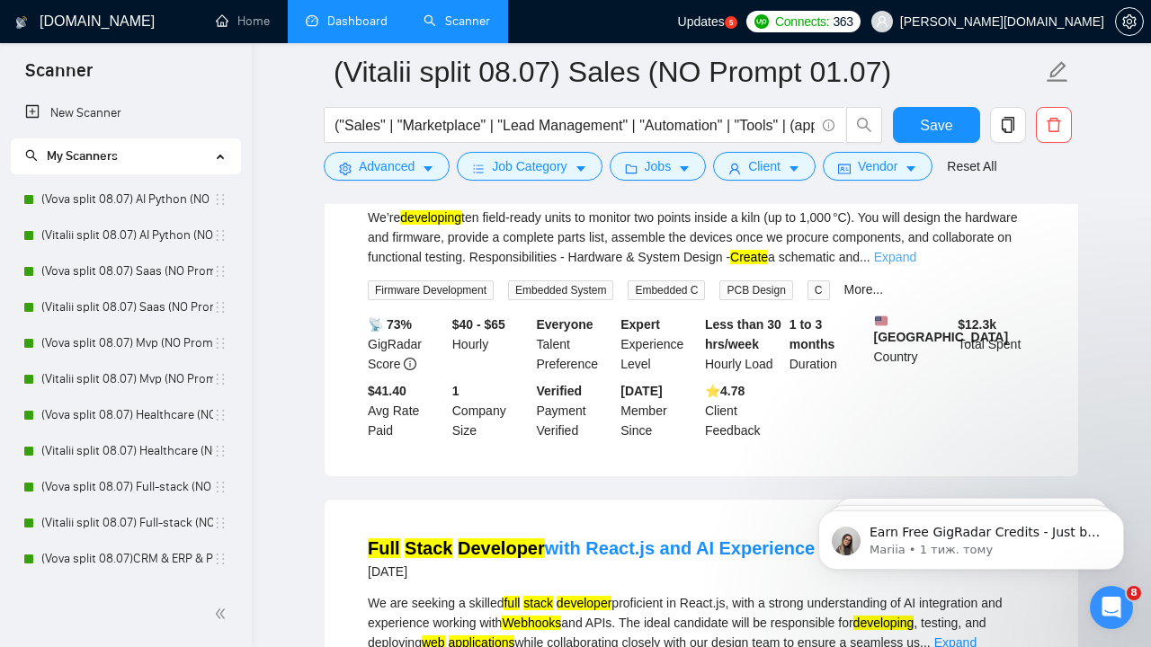
click at [916, 264] on link "Expand" at bounding box center [895, 257] width 42 height 14
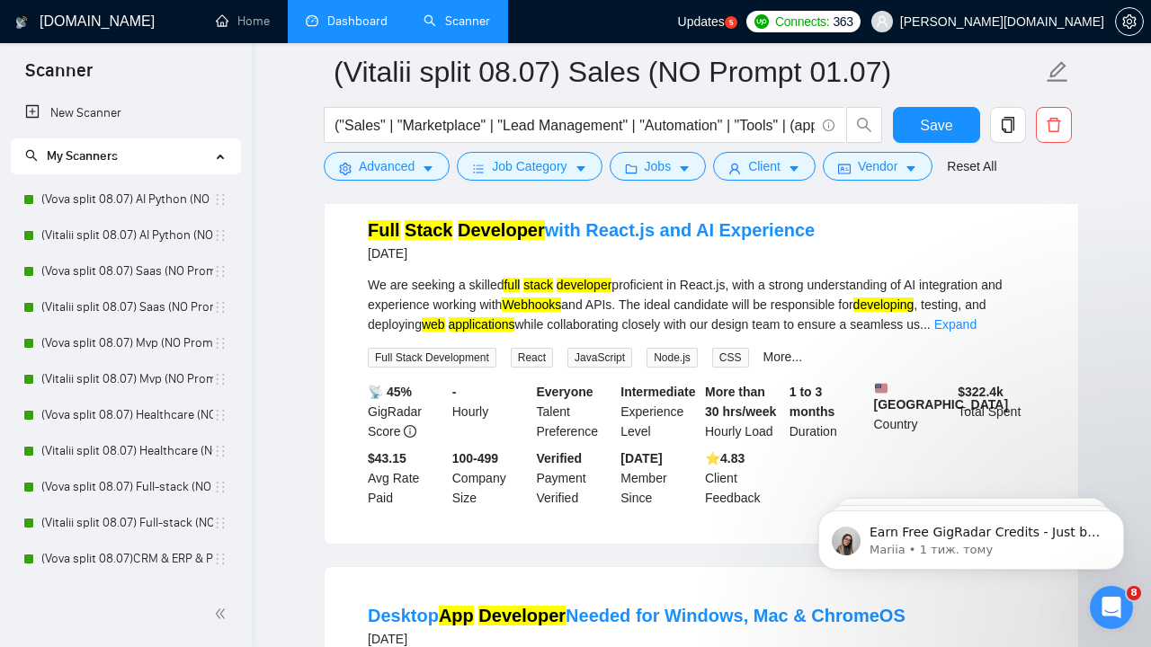
scroll to position [6165, 0]
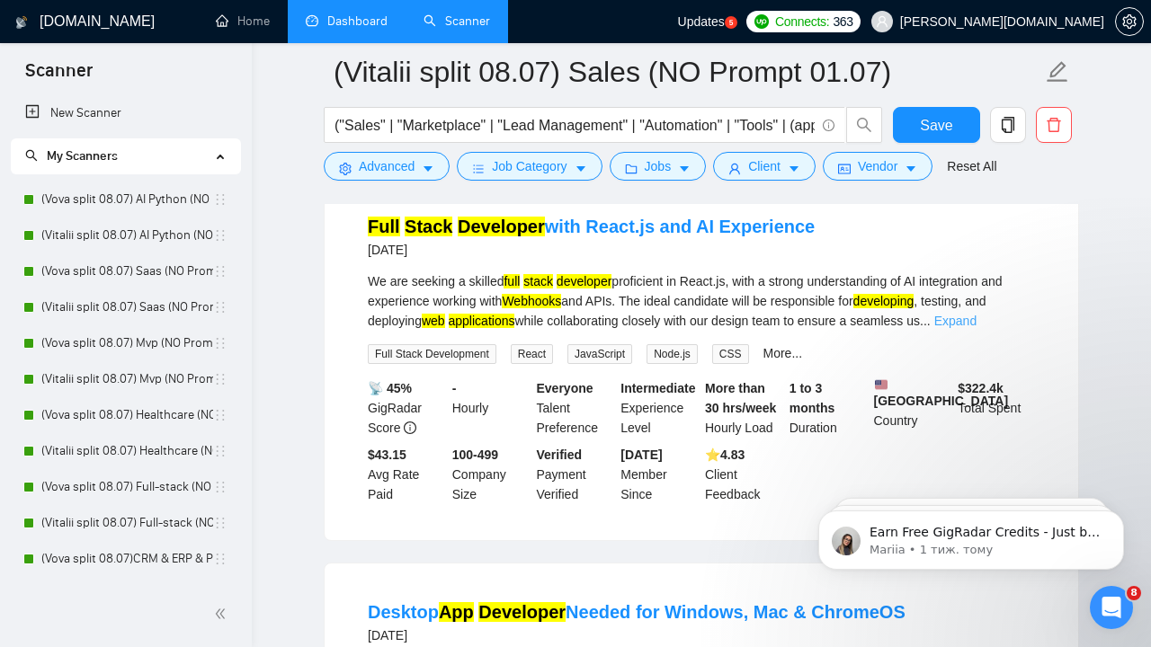
click at [977, 328] on link "Expand" at bounding box center [955, 321] width 42 height 14
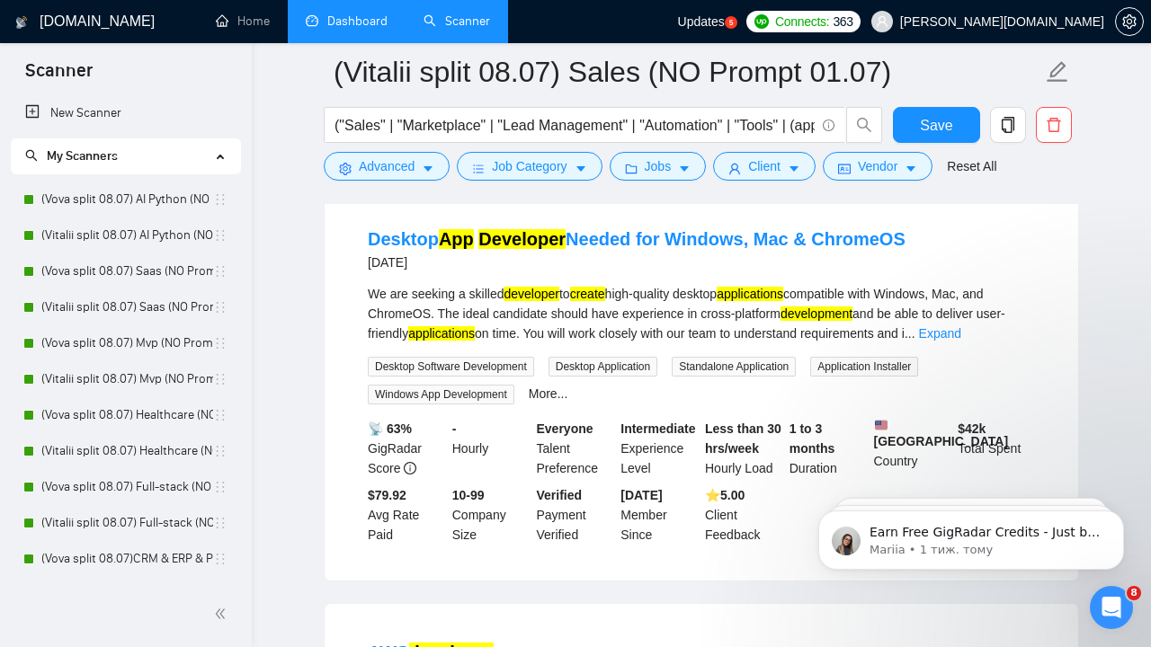
scroll to position [6604, 0]
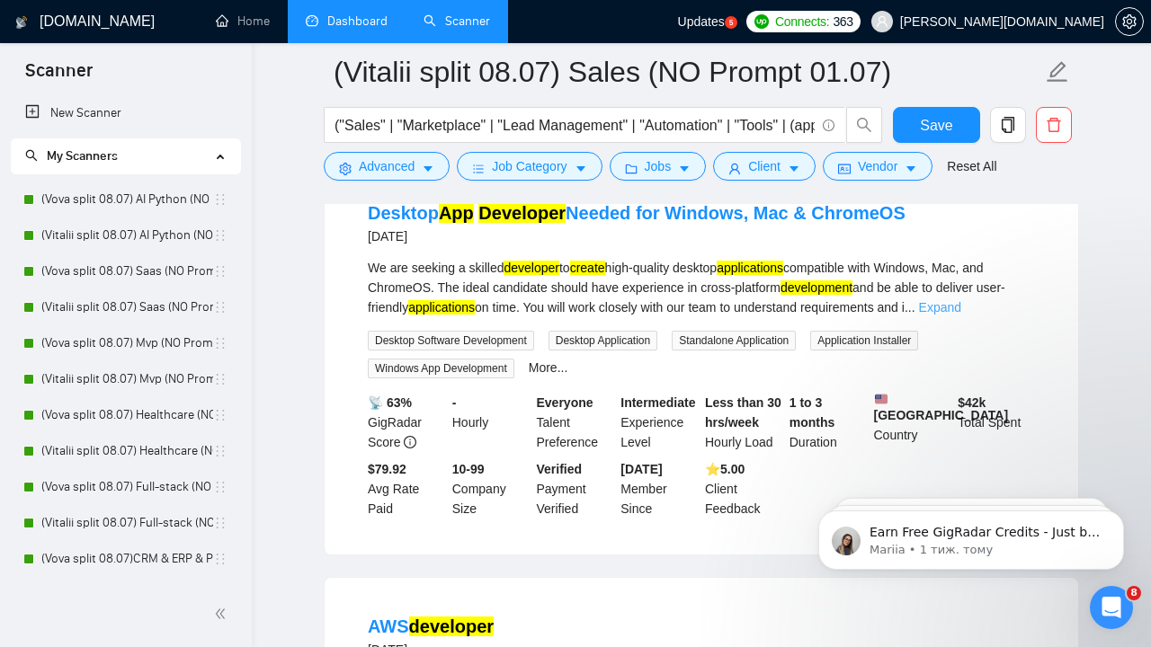
click at [961, 315] on link "Expand" at bounding box center [940, 307] width 42 height 14
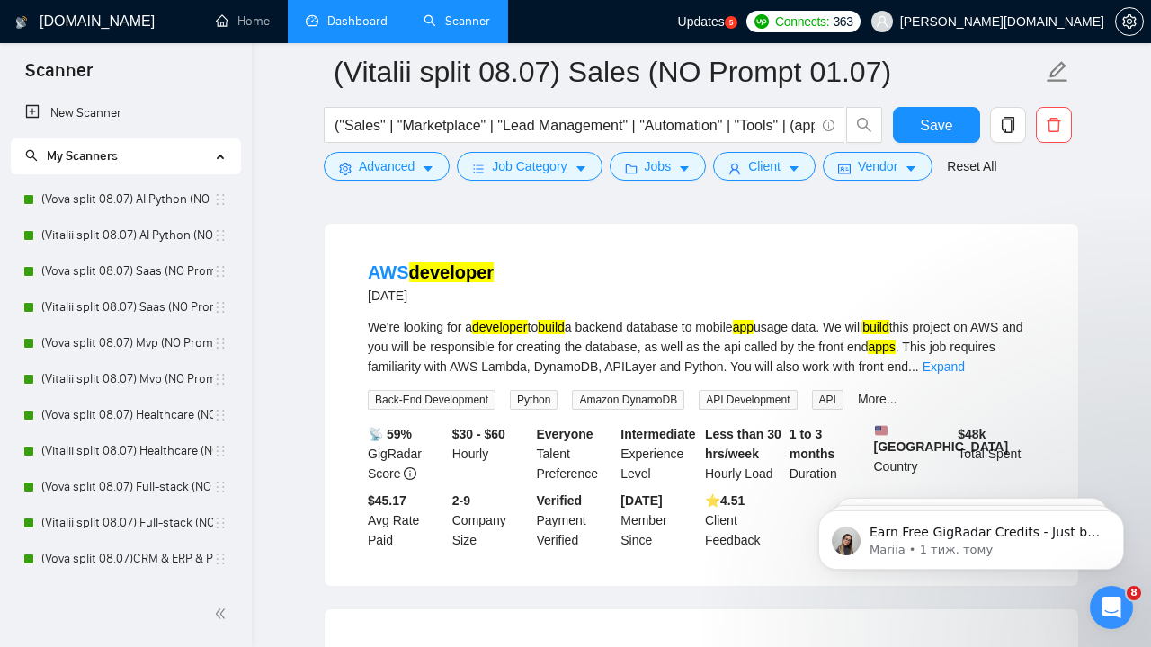
scroll to position [7104, 0]
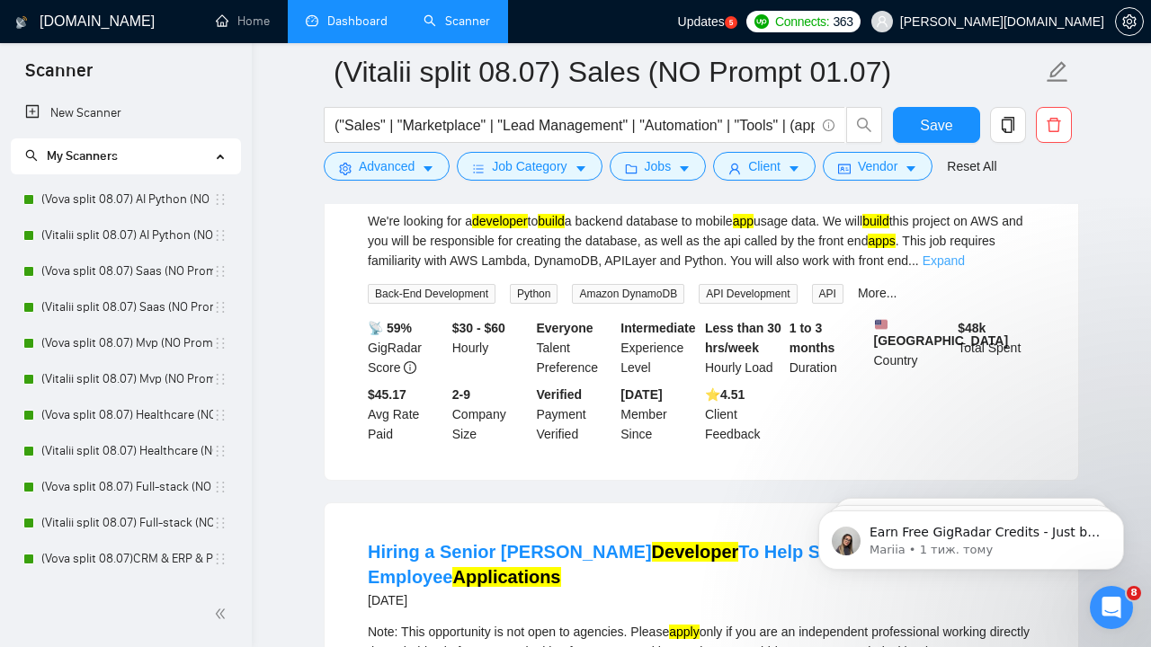
click at [965, 268] on link "Expand" at bounding box center [944, 261] width 42 height 14
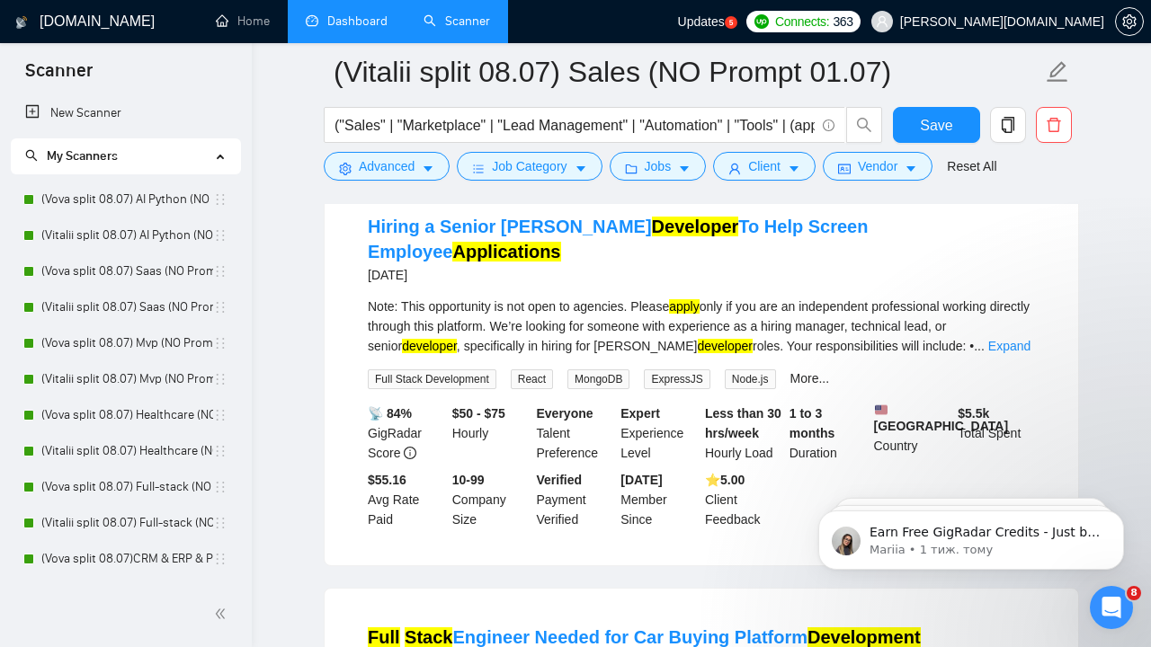
scroll to position [7587, 0]
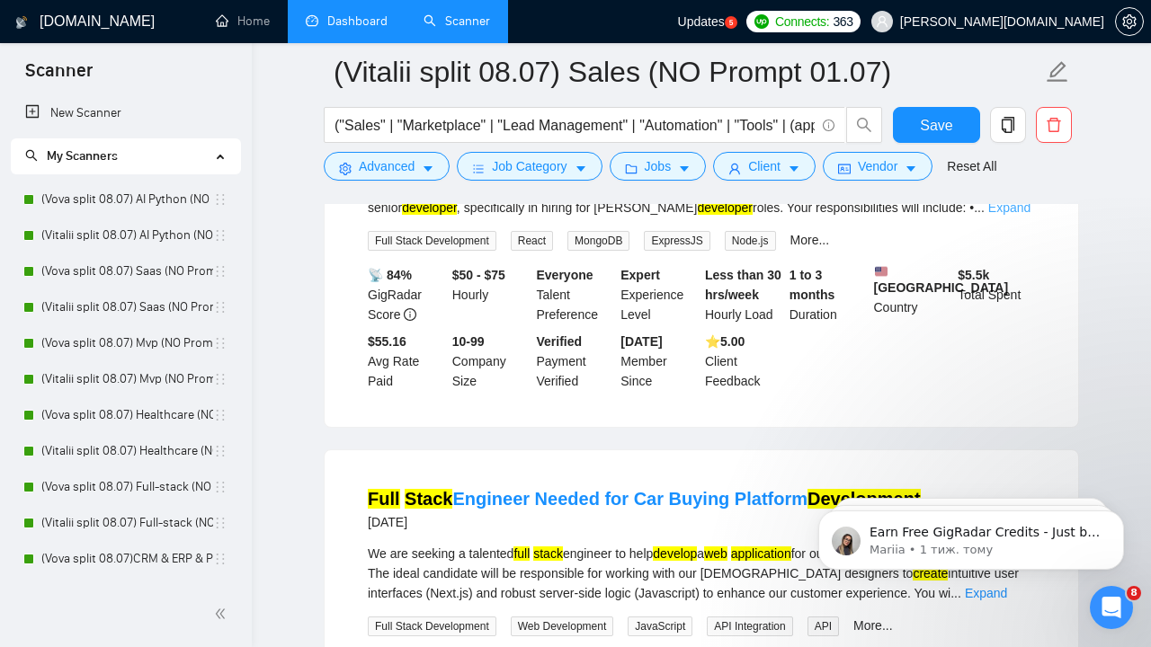
click at [1005, 215] on link "Expand" at bounding box center [1009, 208] width 42 height 14
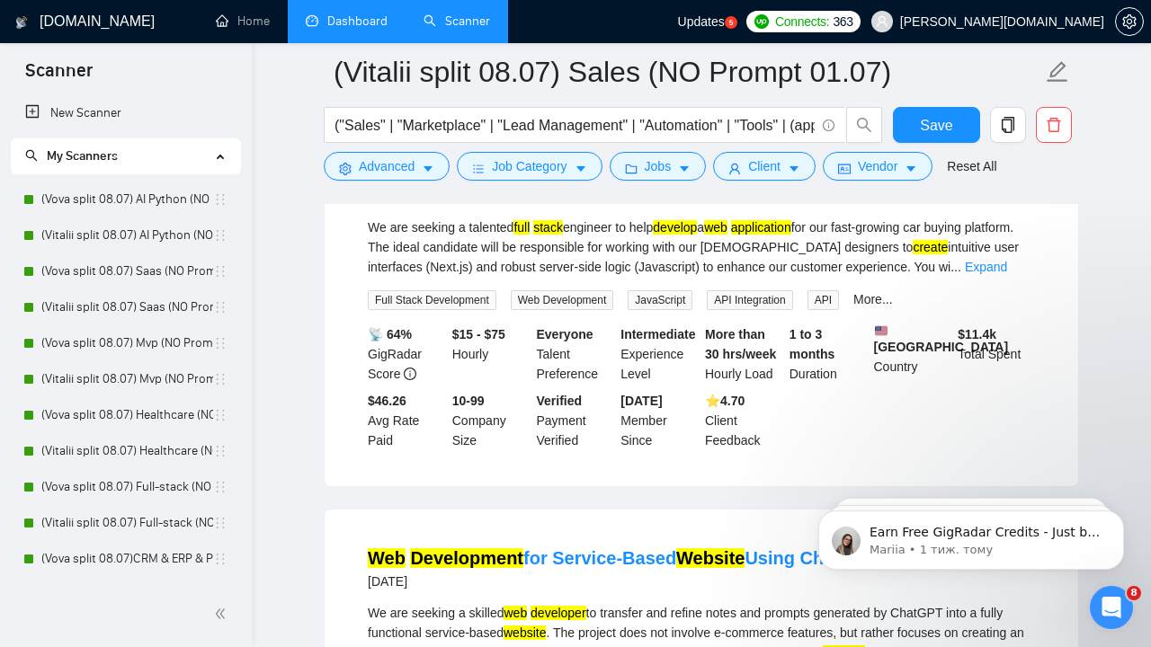
scroll to position [7994, 0]
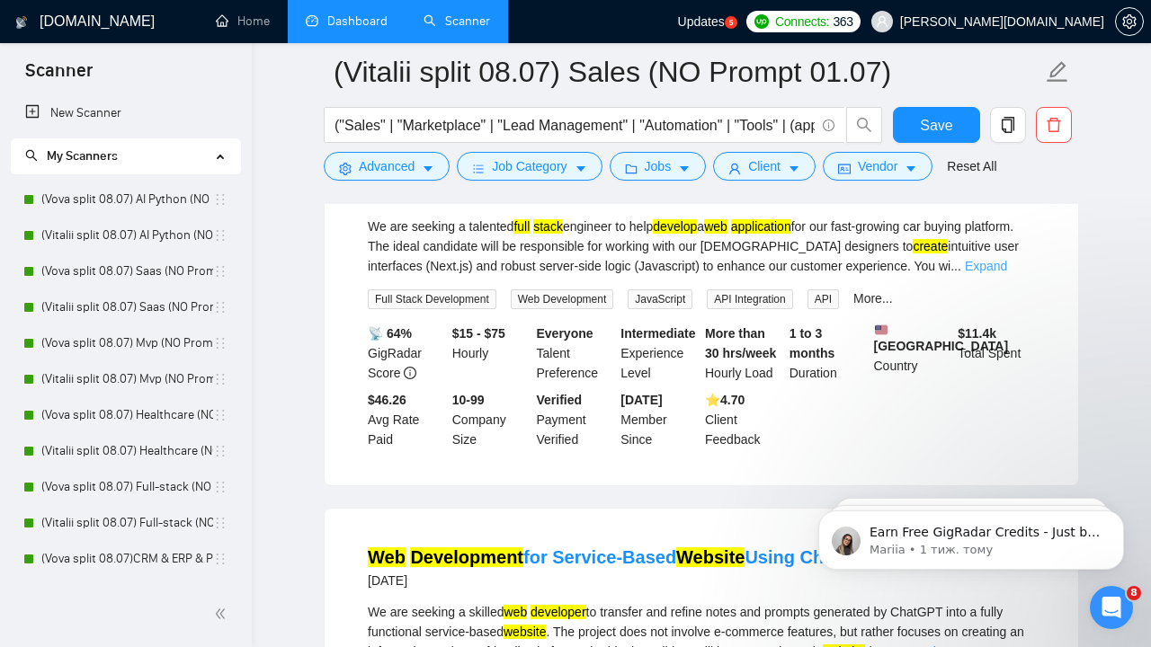
click at [1007, 273] on link "Expand" at bounding box center [986, 266] width 42 height 14
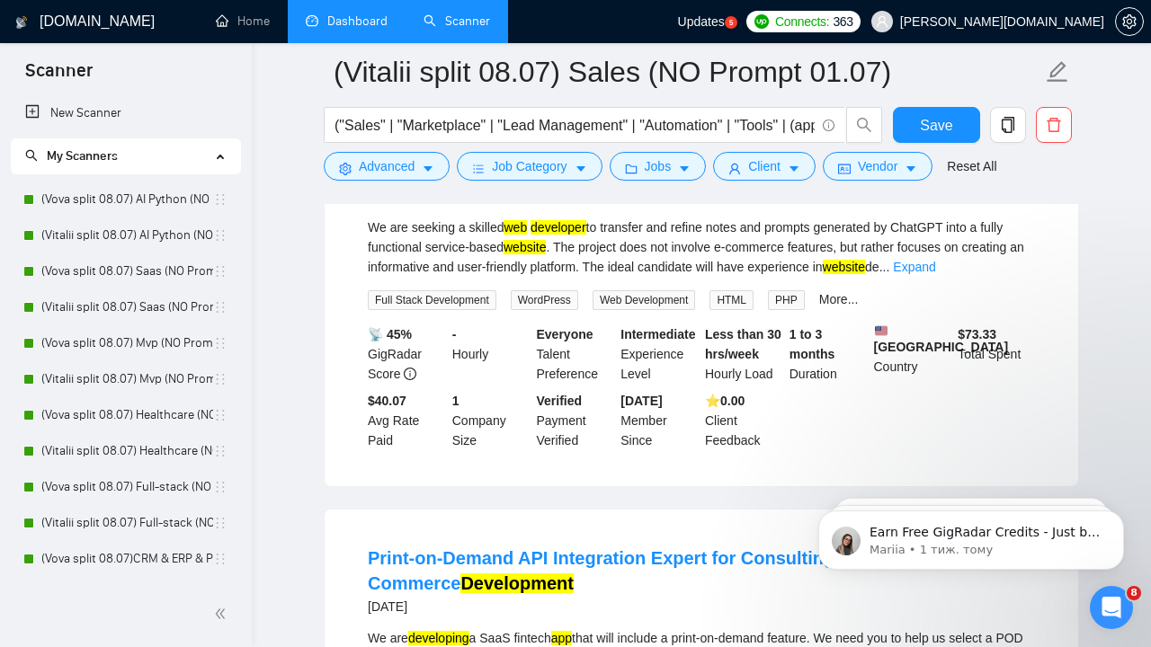
scroll to position [8456, 0]
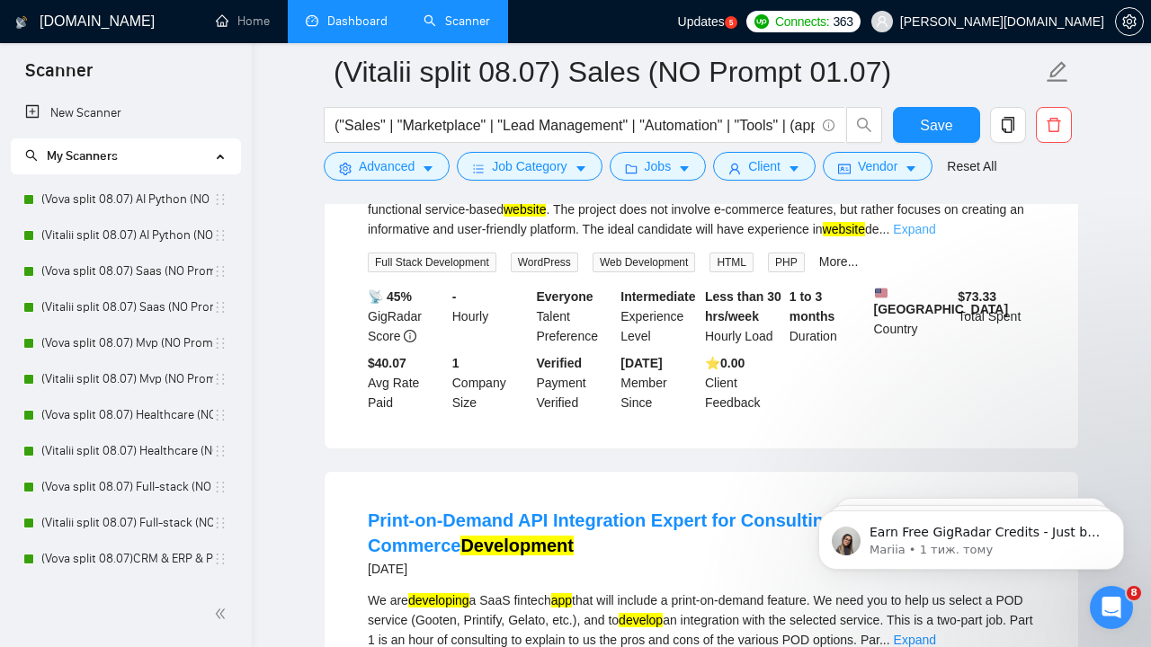
click at [935, 237] on link "Expand" at bounding box center [914, 229] width 42 height 14
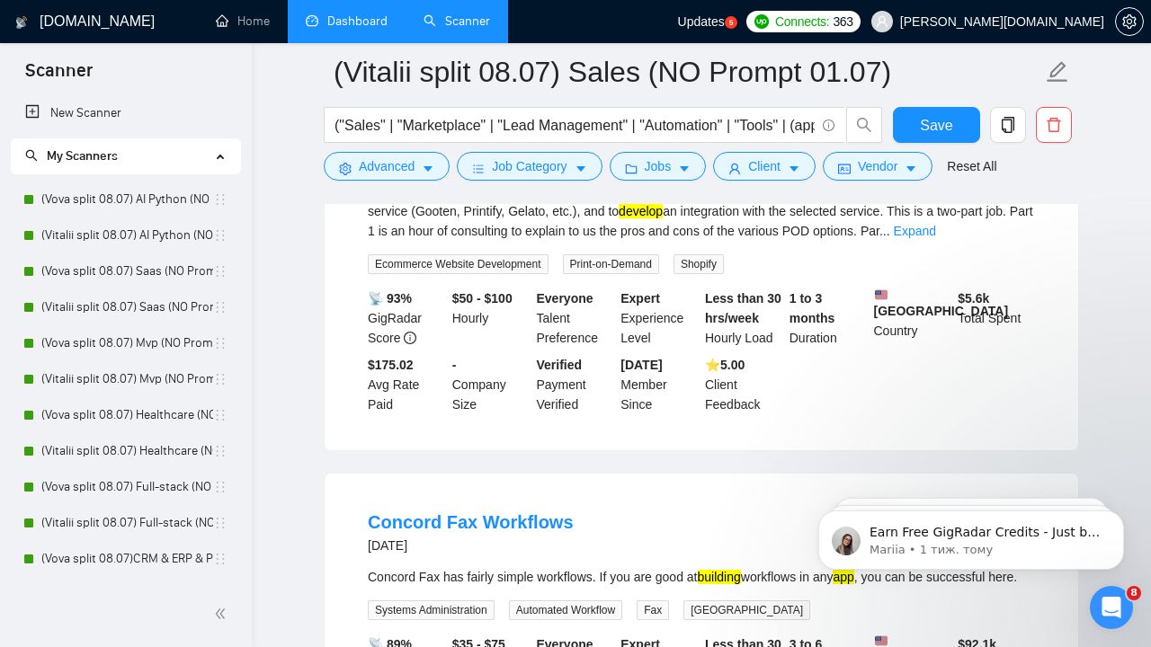
scroll to position [8914, 0]
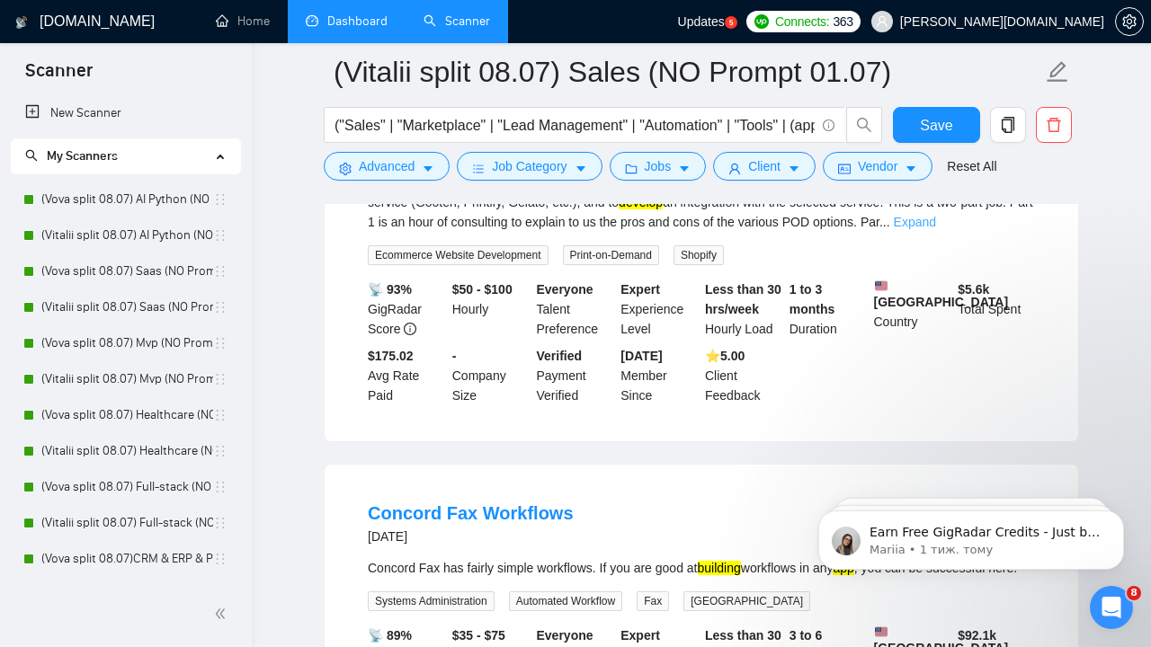
click at [936, 229] on link "Expand" at bounding box center [915, 222] width 42 height 14
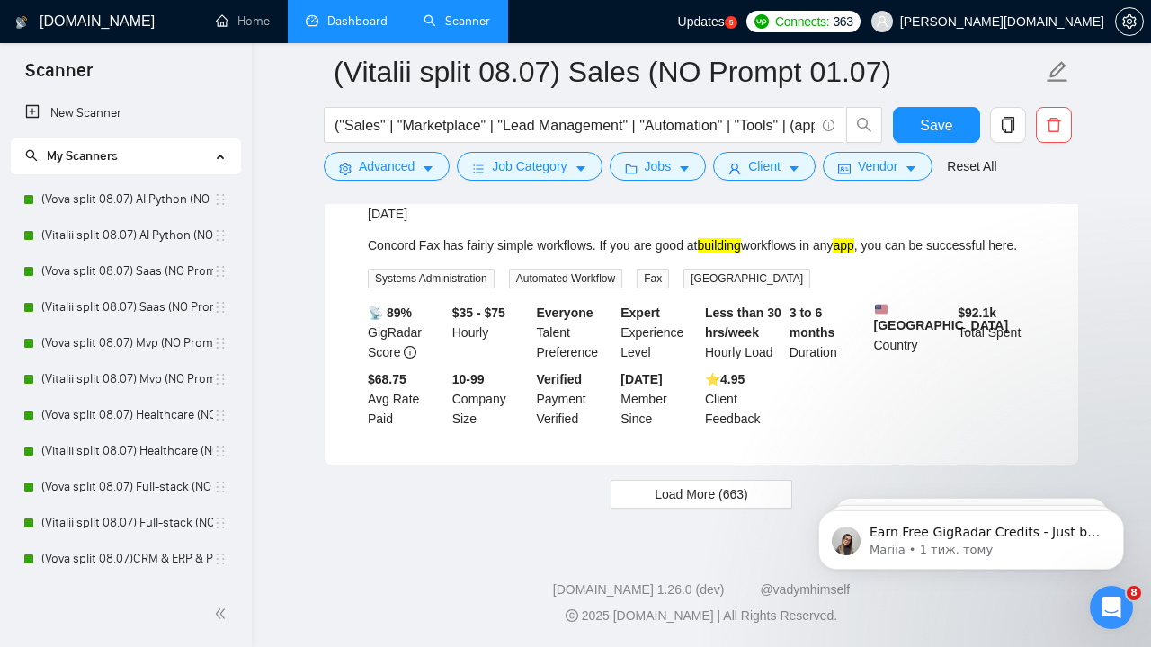
scroll to position [9417, 0]
click at [735, 493] on span "Load More (663)" at bounding box center [702, 495] width 94 height 20
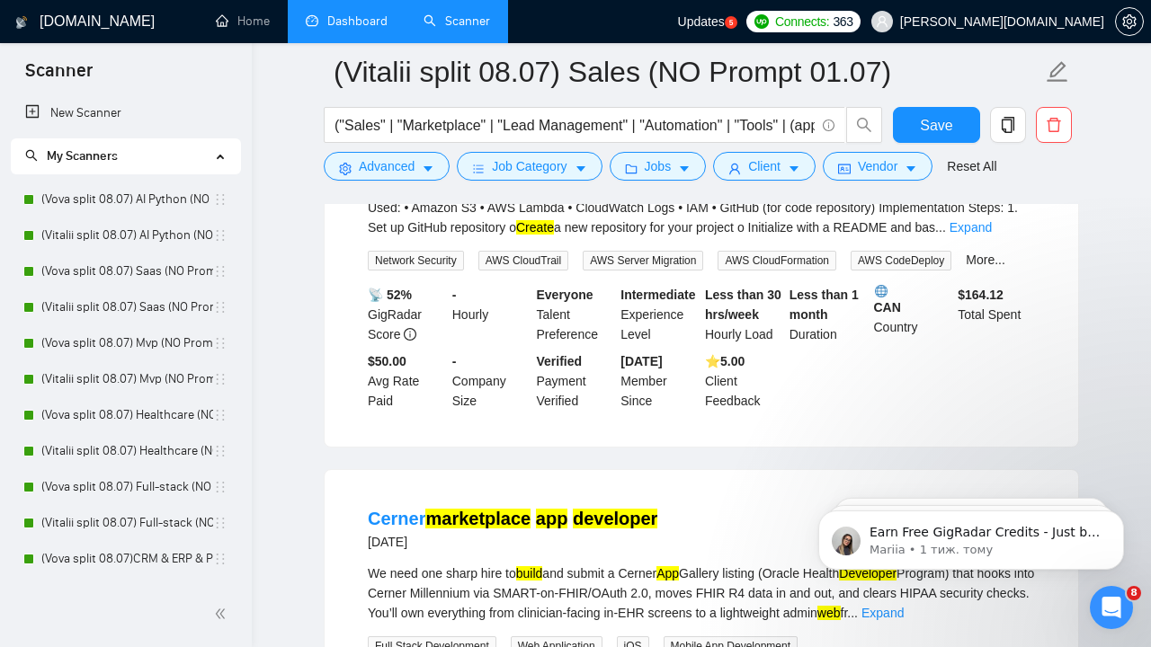
scroll to position [9661, 0]
click at [992, 234] on link "Expand" at bounding box center [971, 226] width 42 height 14
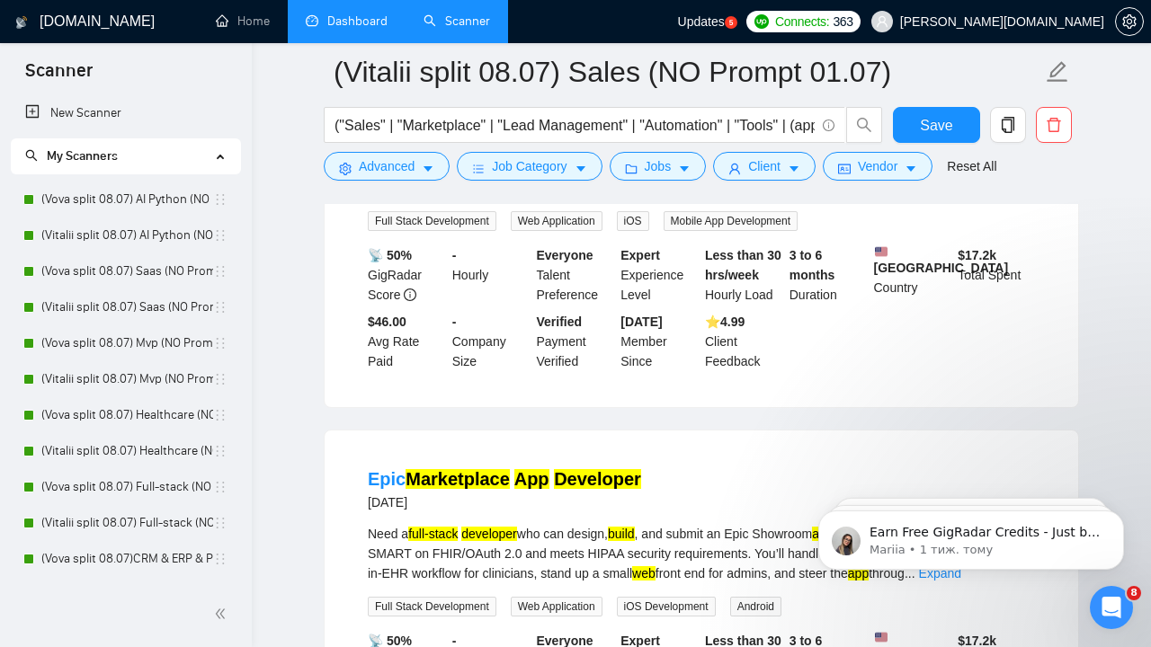
scroll to position [10248, 0]
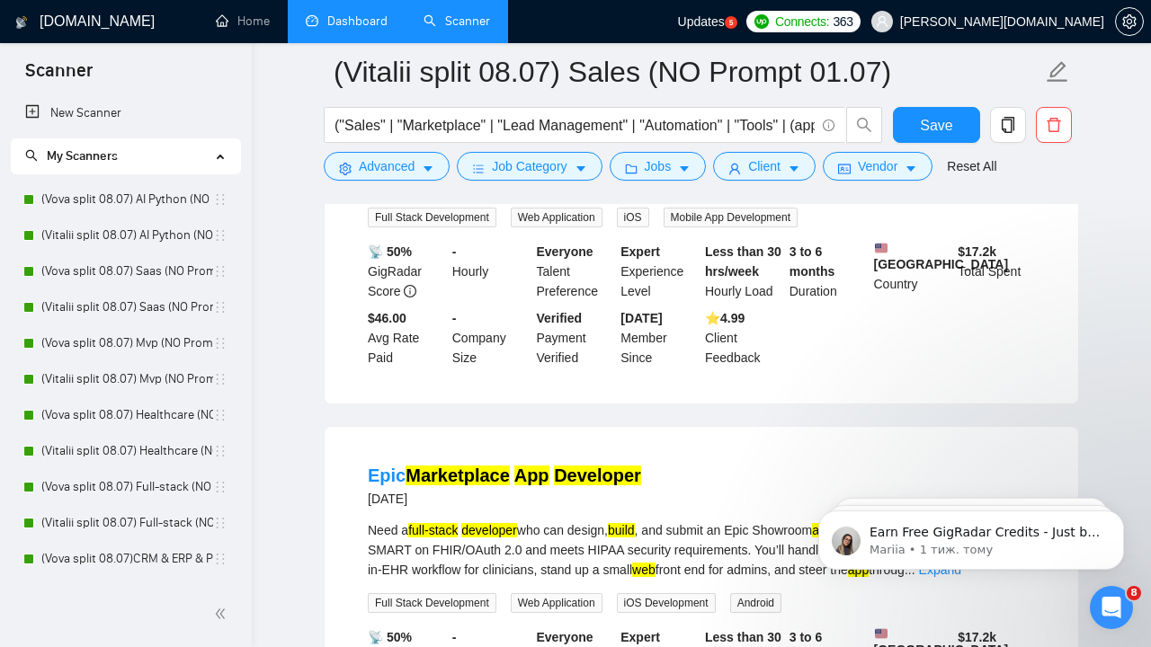
click at [904, 192] on link "Expand" at bounding box center [883, 184] width 42 height 14
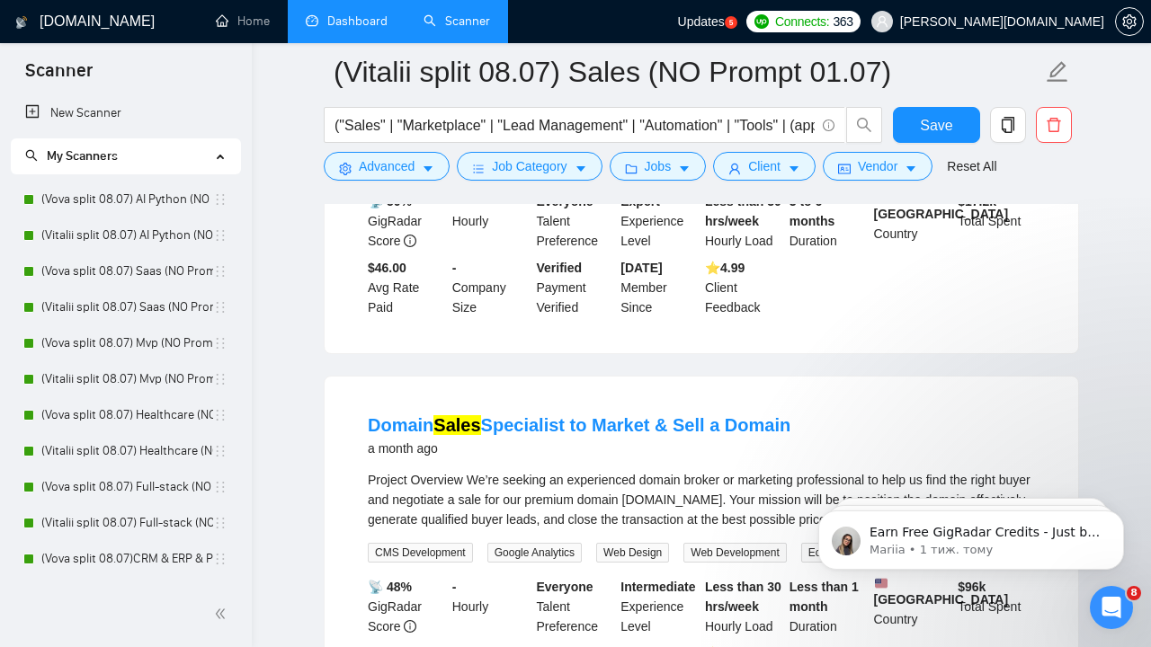
scroll to position [10739, 0]
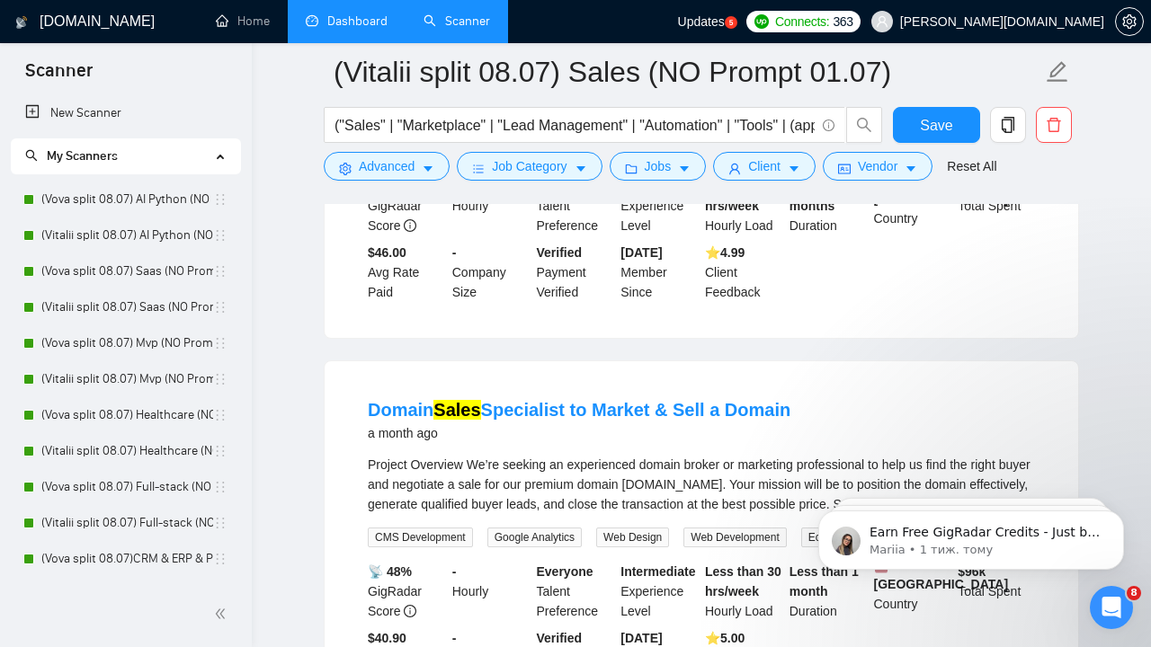
click at [961, 126] on link "Expand" at bounding box center [940, 119] width 42 height 14
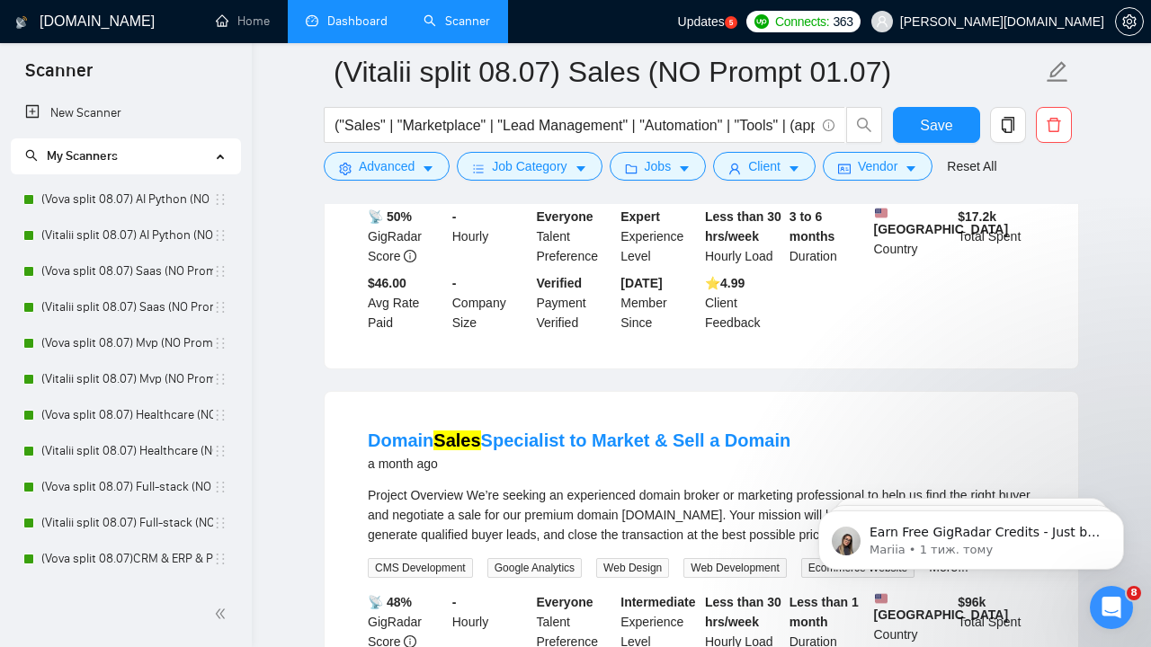
scroll to position [10747, 0]
drag, startPoint x: 907, startPoint y: 310, endPoint x: 960, endPoint y: 312, distance: 53.1
click at [961, 160] on div "Need a full-stack developer who can design, build , and submit an Epic Showroom…" at bounding box center [701, 110] width 667 height 99
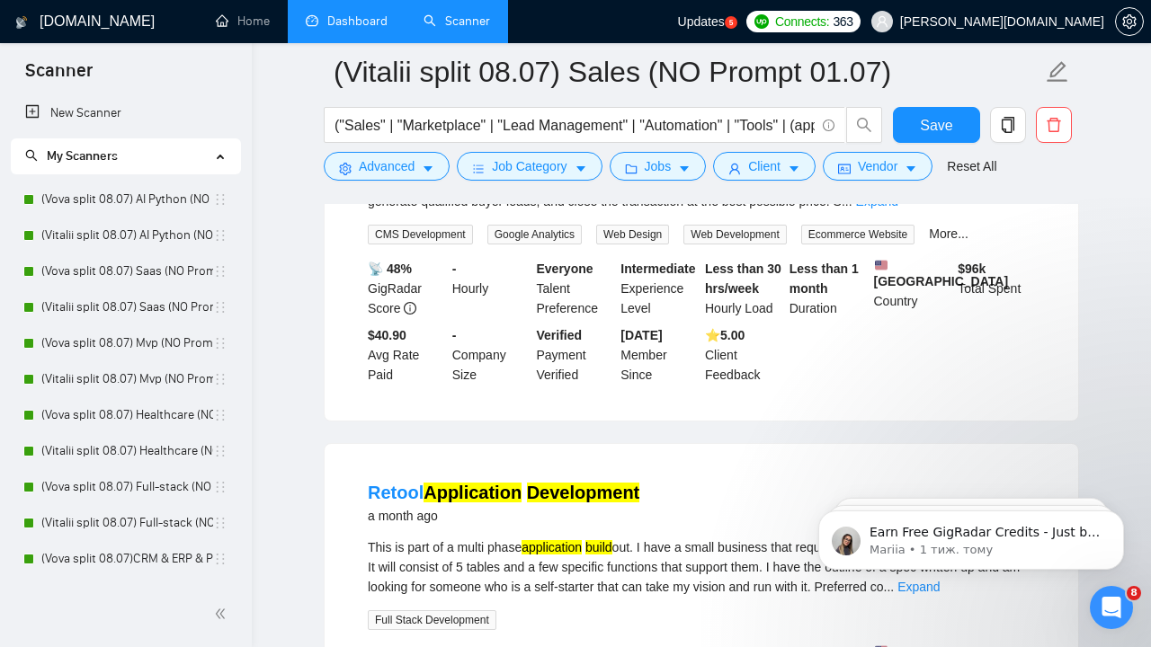
scroll to position [11082, 0]
click at [898, 208] on link "Expand" at bounding box center [877, 200] width 42 height 14
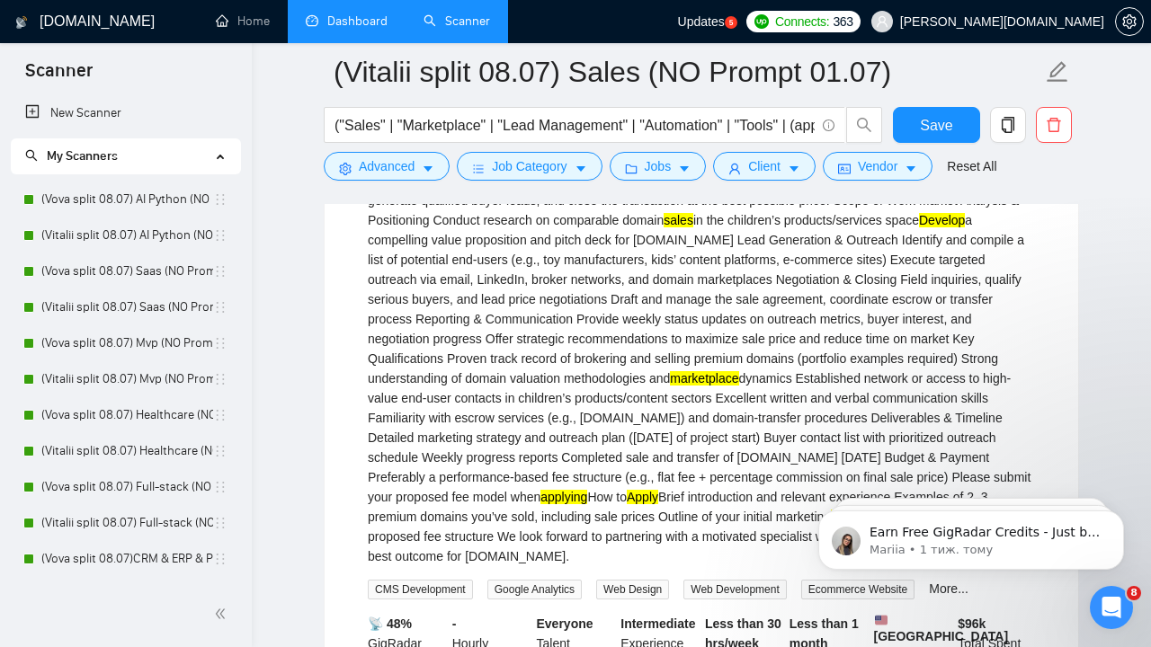
scroll to position [11102, 0]
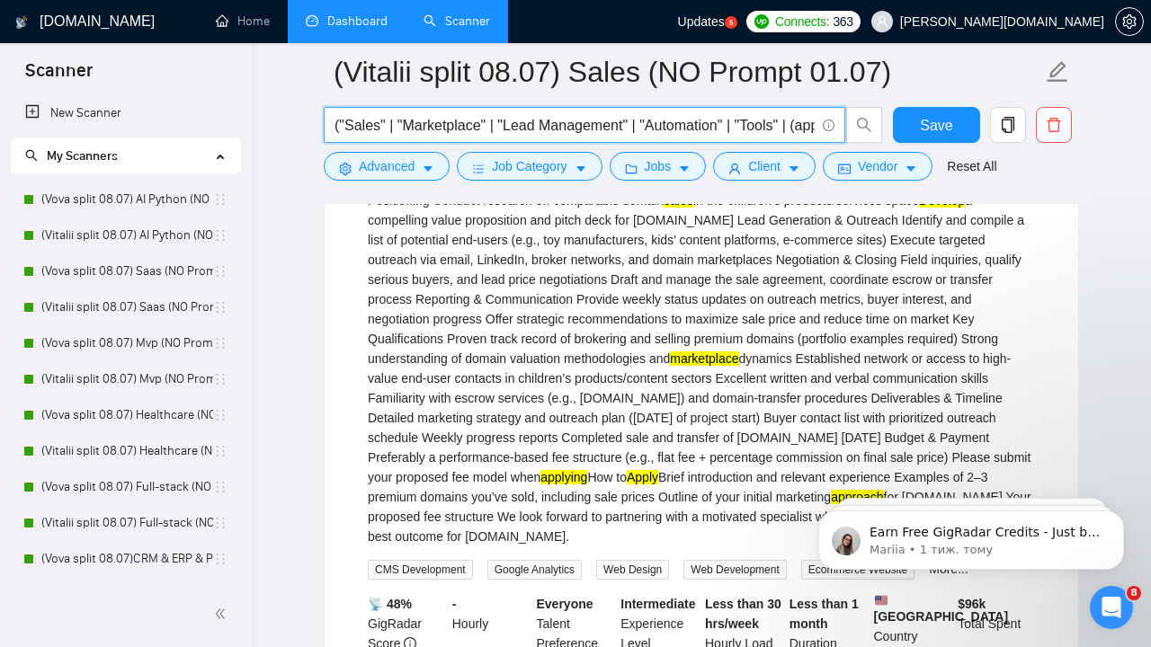
drag, startPoint x: 348, startPoint y: 125, endPoint x: 380, endPoint y: 128, distance: 32.5
click at [381, 129] on input "("Sales" | "Marketplace" | "Lead Management" | "Automation" | "Tools" | (app*) …" at bounding box center [575, 125] width 480 height 22
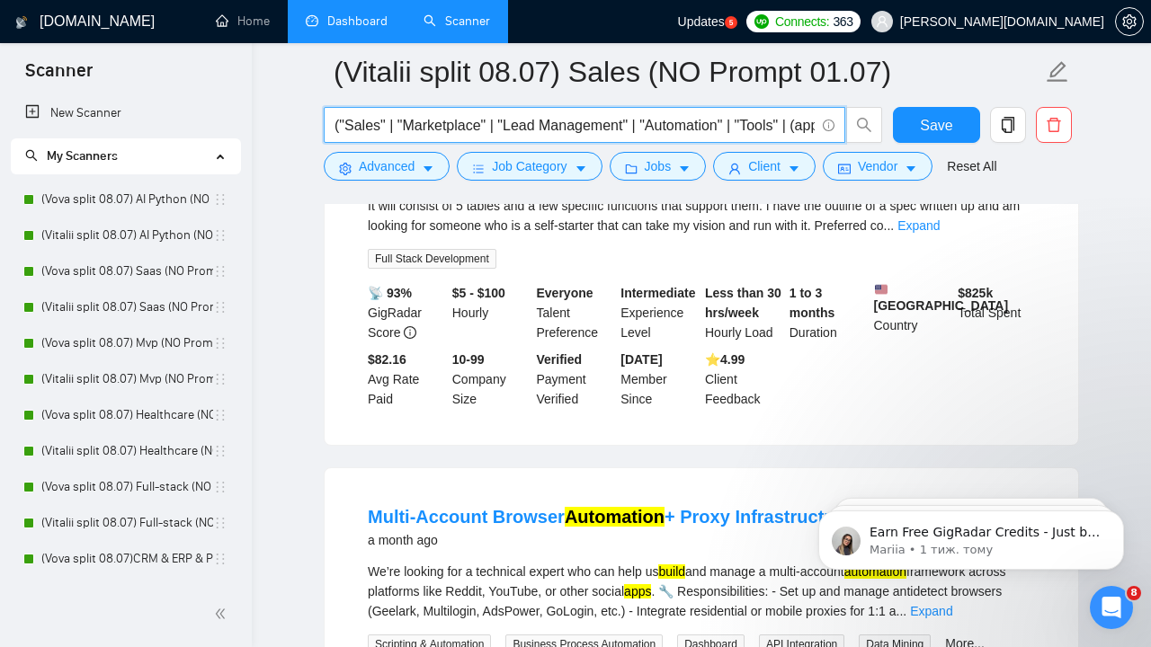
scroll to position [11906, 0]
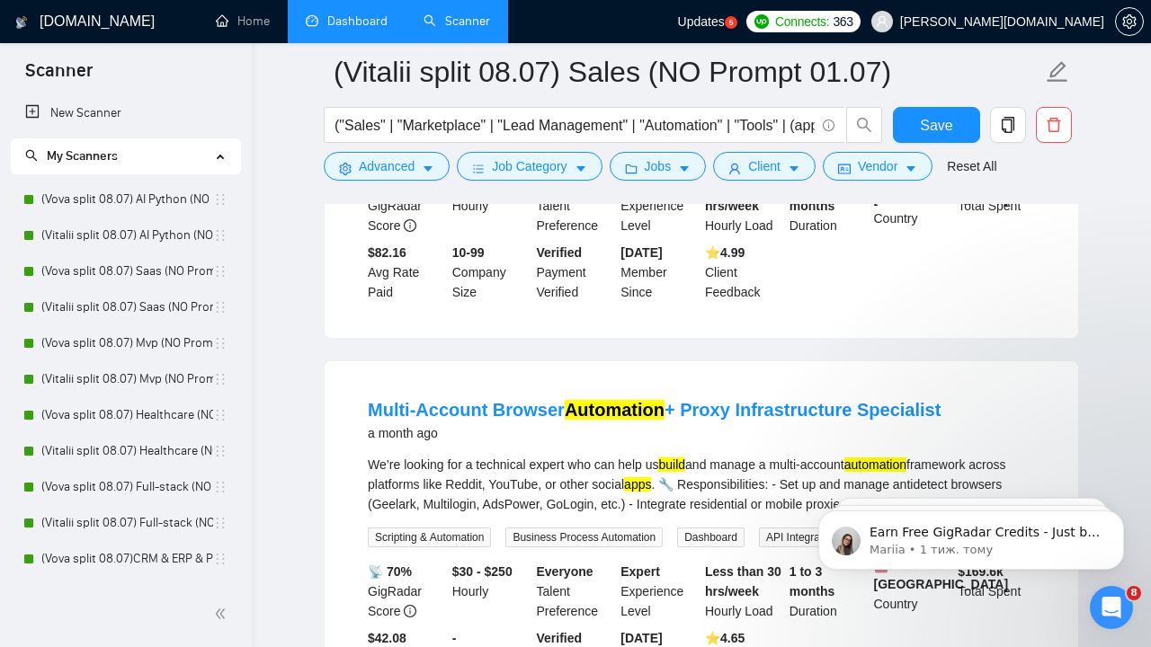
click at [940, 126] on link "Expand" at bounding box center [919, 119] width 42 height 14
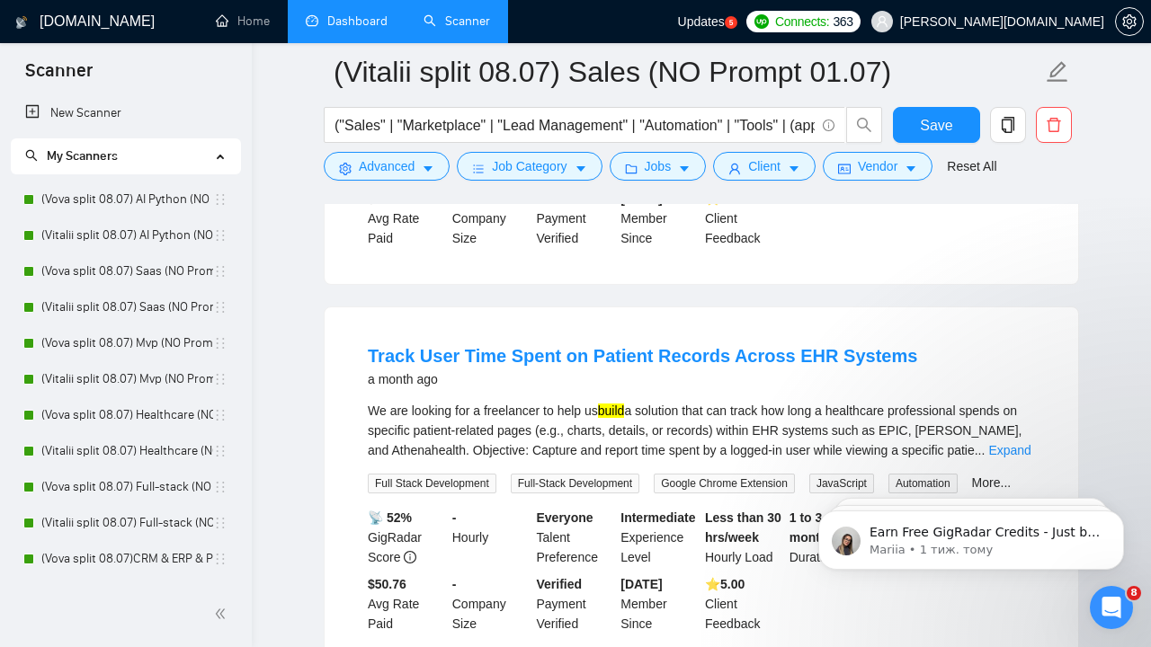
scroll to position [12407, 0]
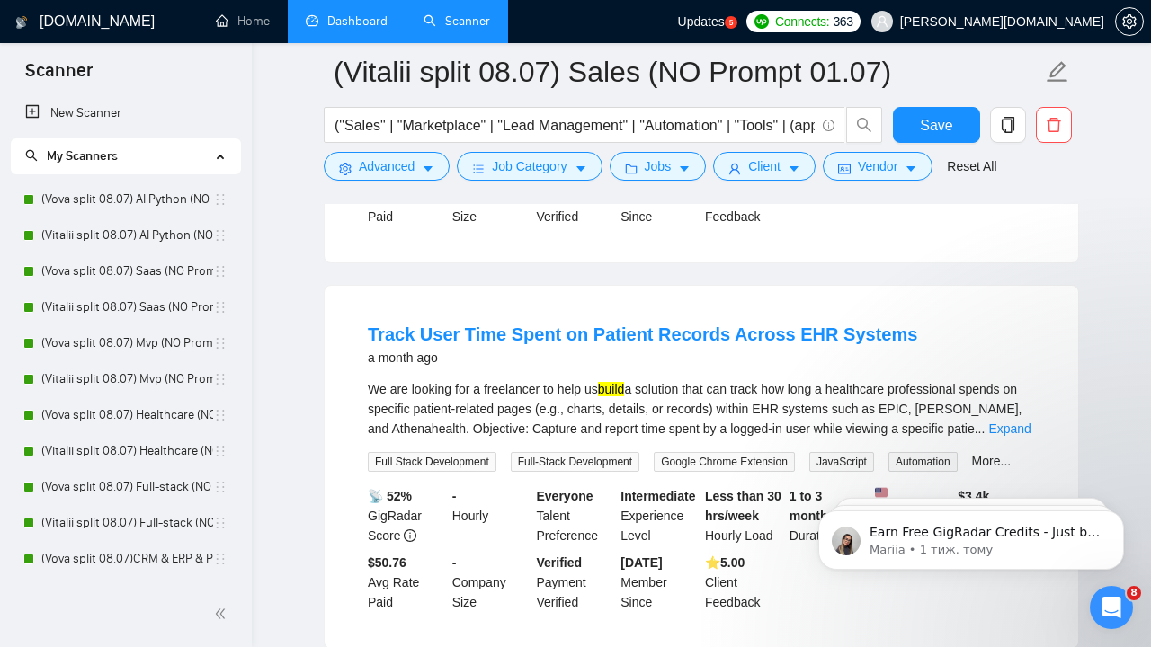
click at [952, 50] on link "Expand" at bounding box center [931, 43] width 42 height 14
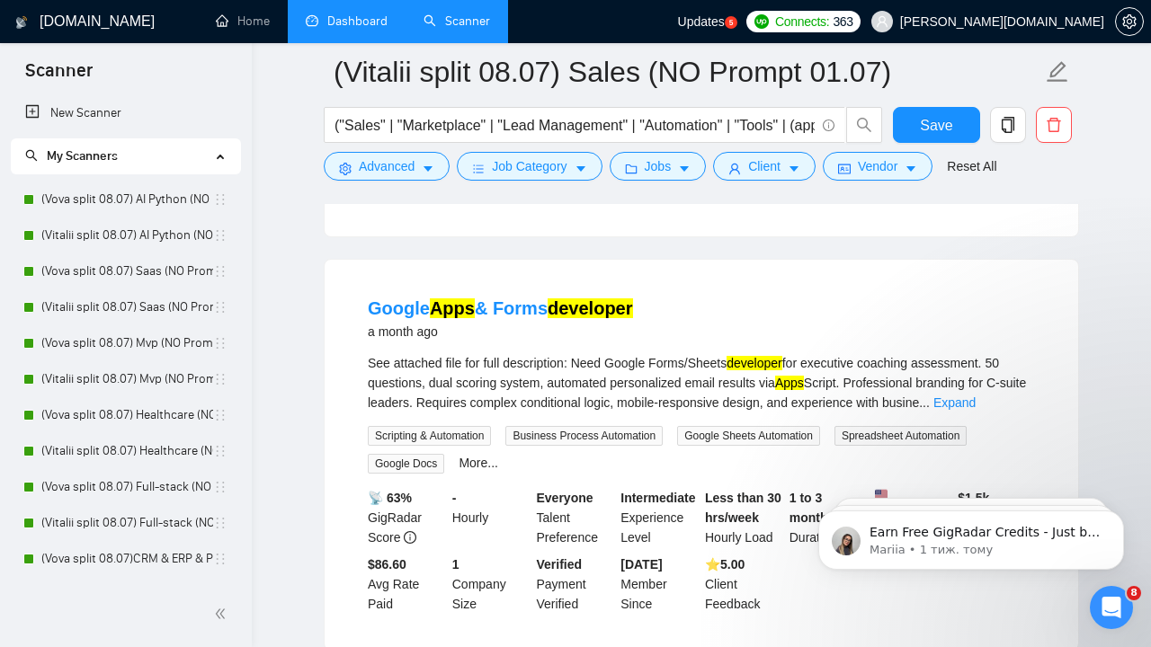
scroll to position [12994, 0]
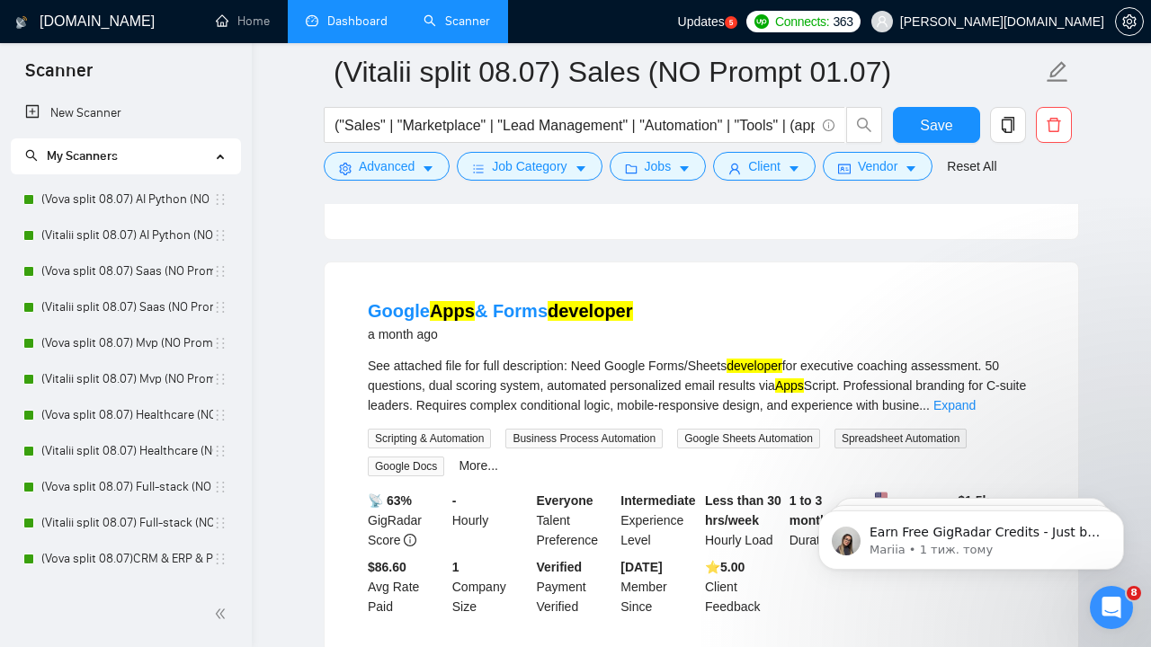
click at [1021, 27] on link "Expand" at bounding box center [1009, 20] width 42 height 14
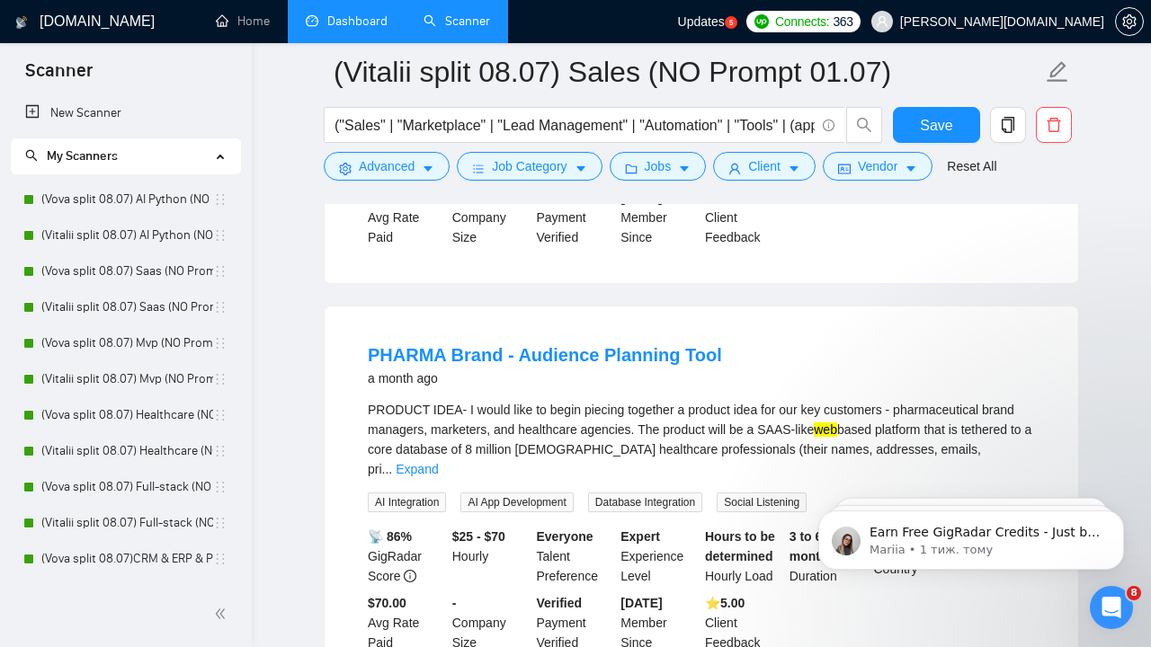
scroll to position [13606, 0]
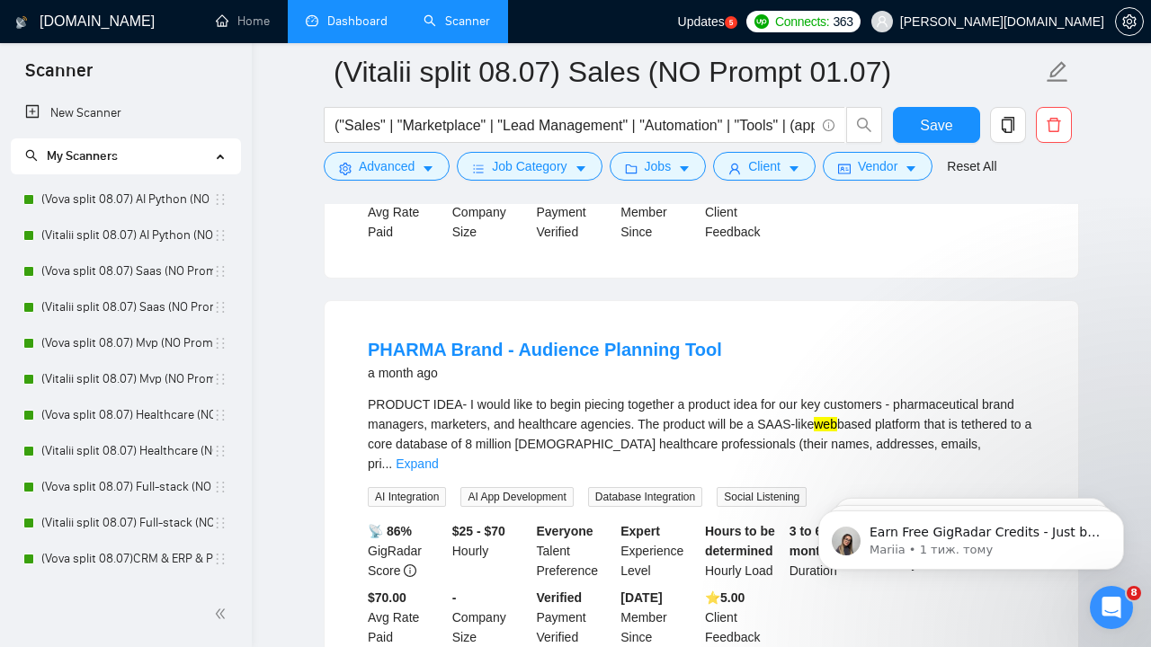
click at [976, 38] on link "Expand" at bounding box center [954, 30] width 42 height 14
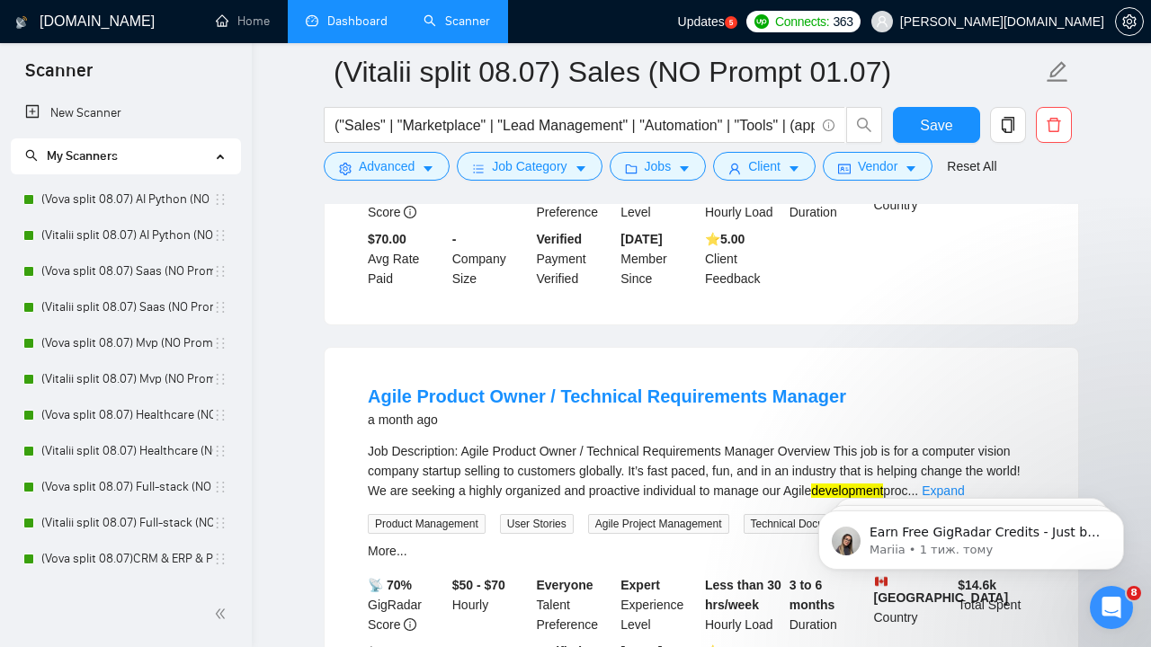
scroll to position [14013, 0]
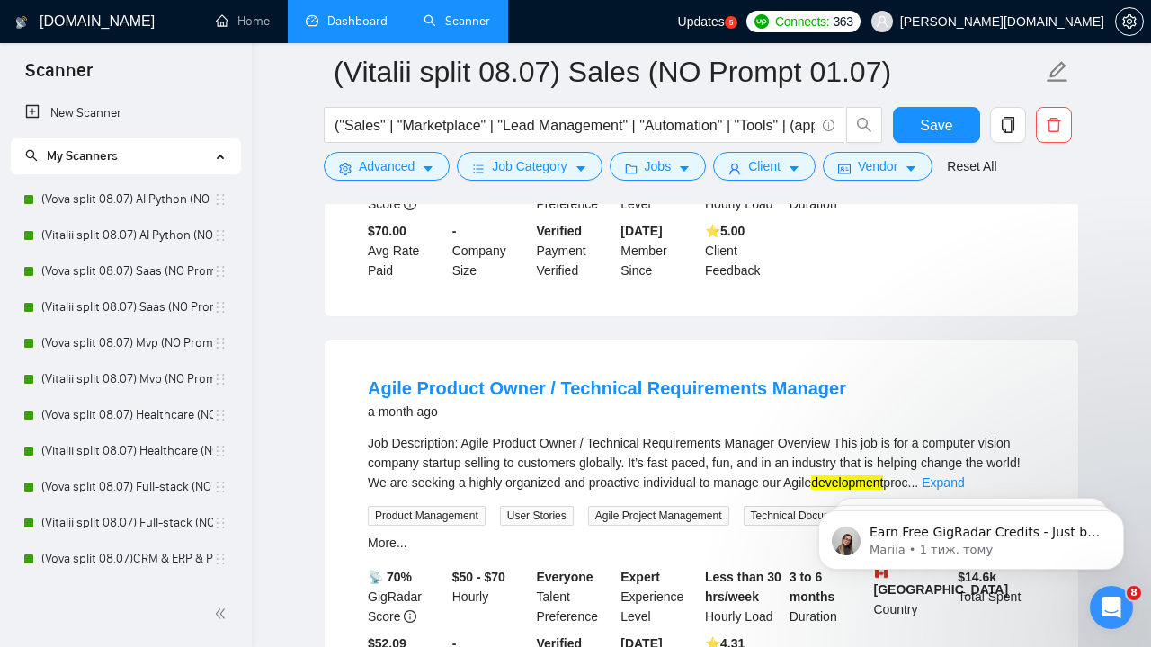
click at [438, 104] on link "Expand" at bounding box center [417, 97] width 42 height 14
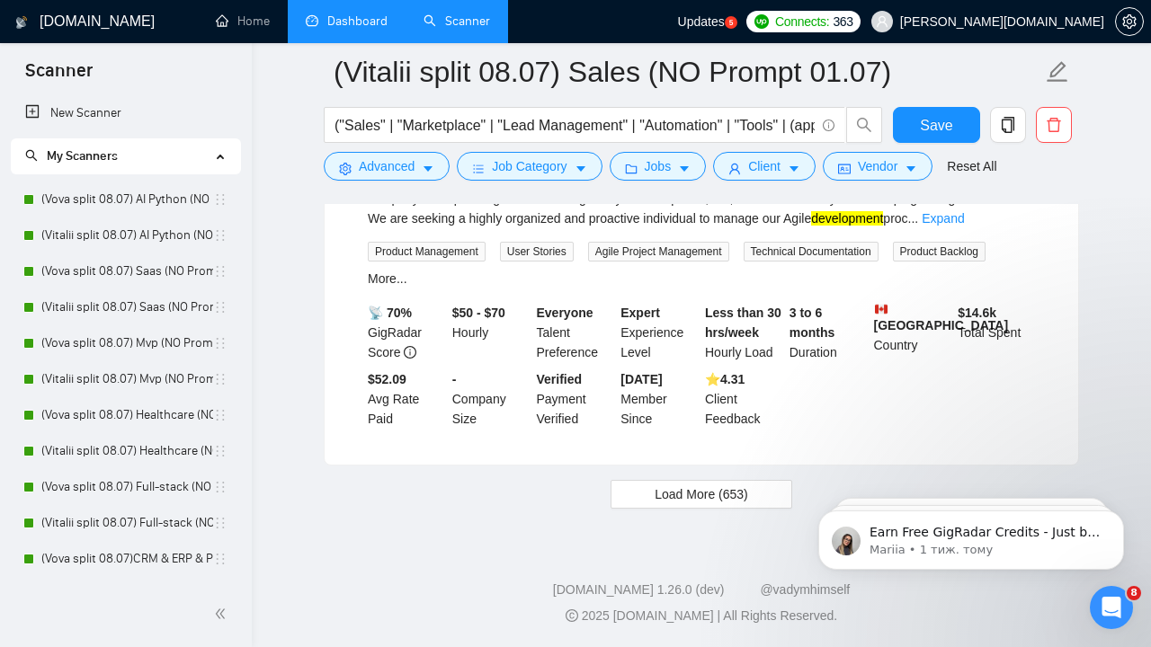
scroll to position [14833, 0]
click at [964, 226] on link "Expand" at bounding box center [943, 218] width 42 height 14
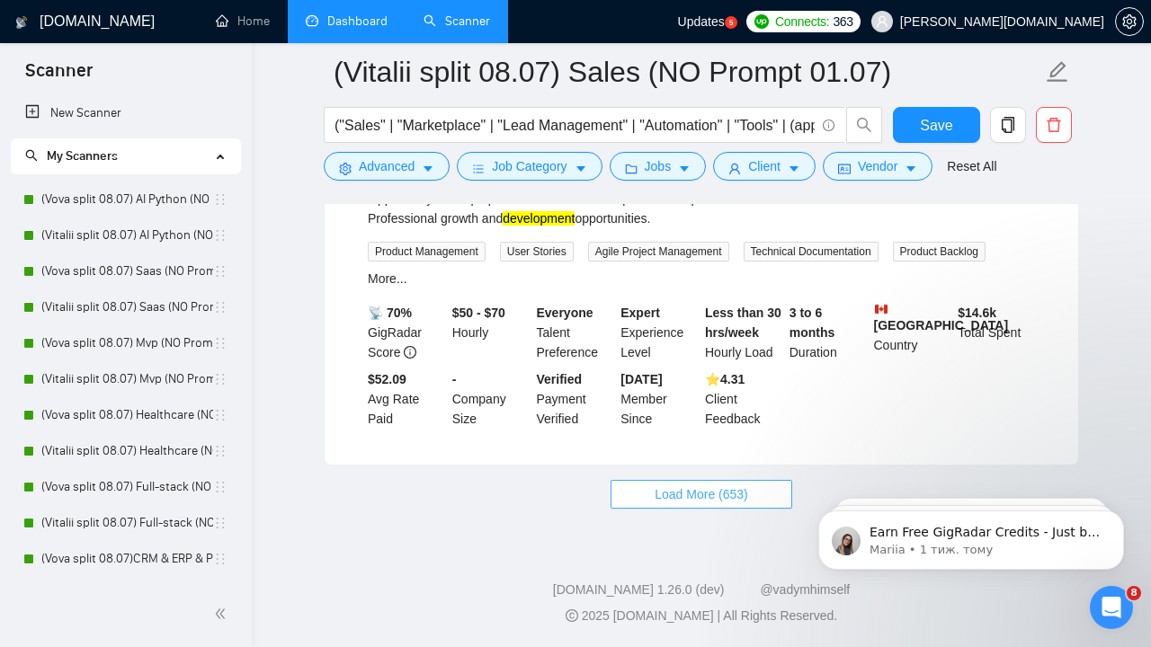
click at [694, 495] on span "Load More (653)" at bounding box center [702, 495] width 94 height 20
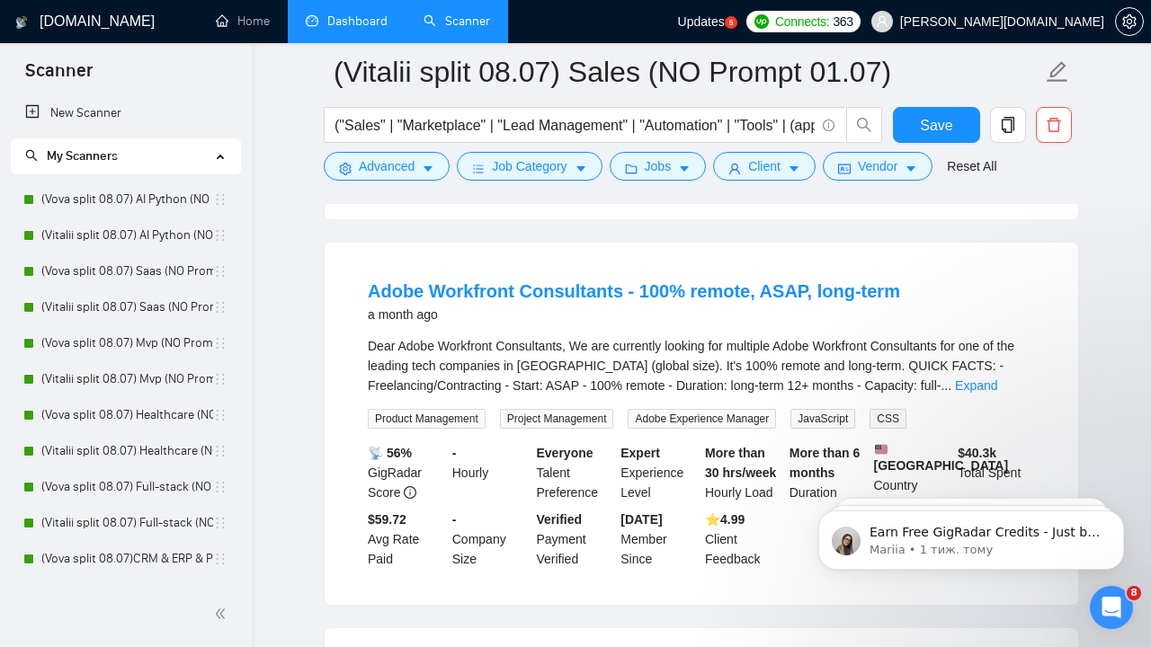
scroll to position [15687, 0]
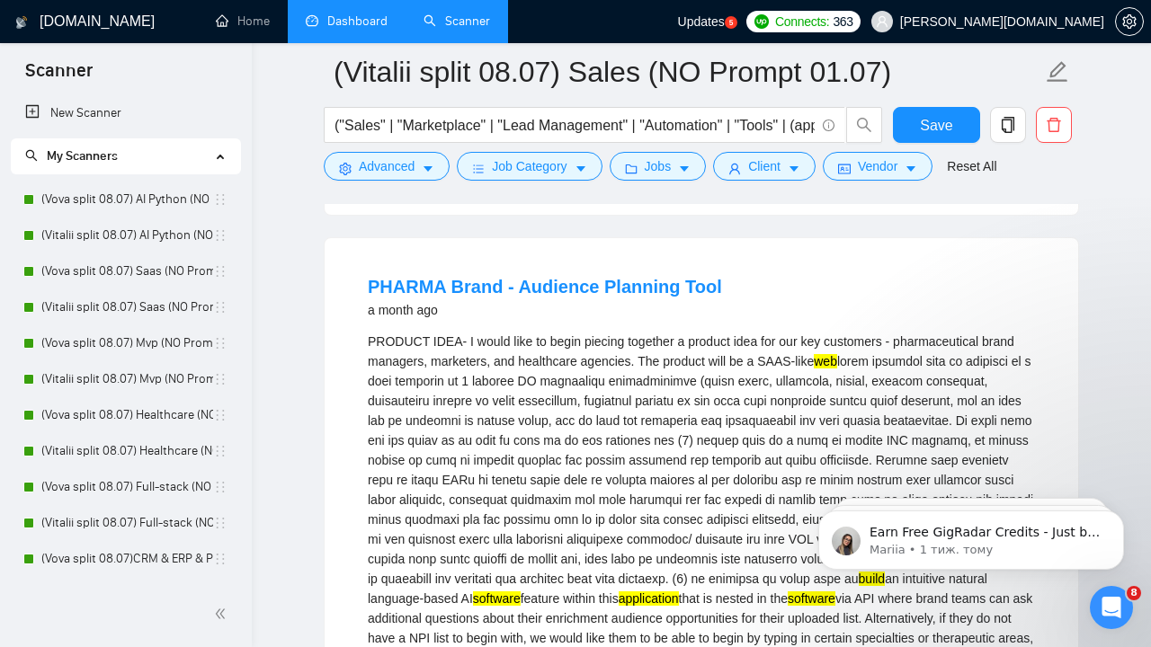
scroll to position [13560, 0]
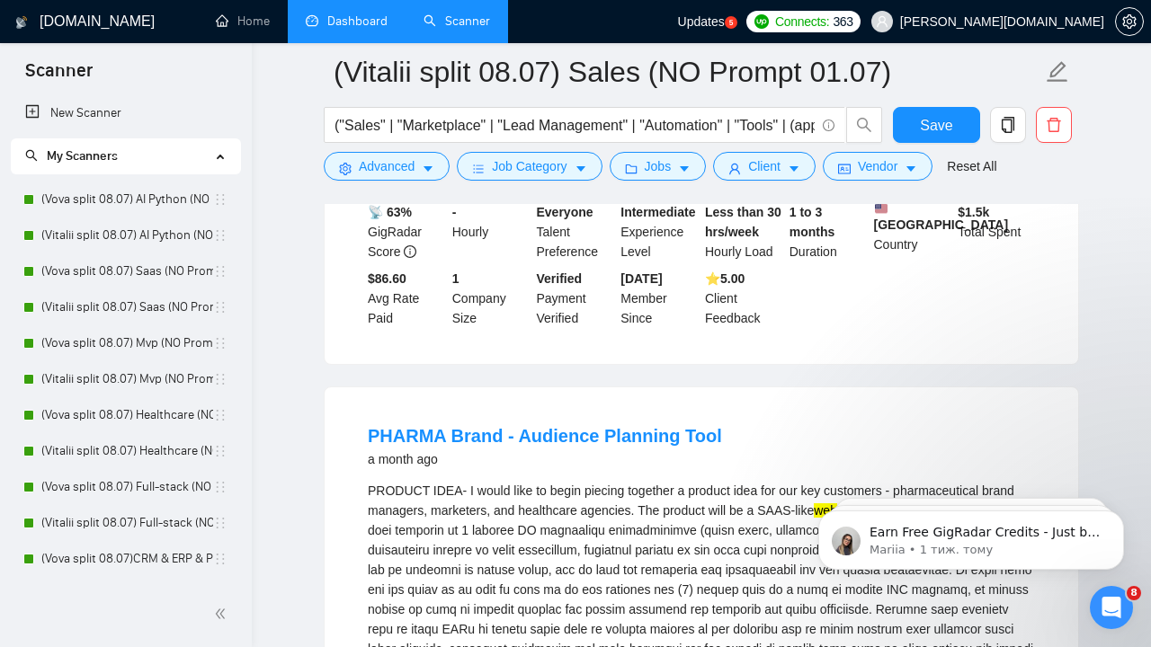
click at [359, 24] on link "Dashboard" at bounding box center [347, 20] width 82 height 15
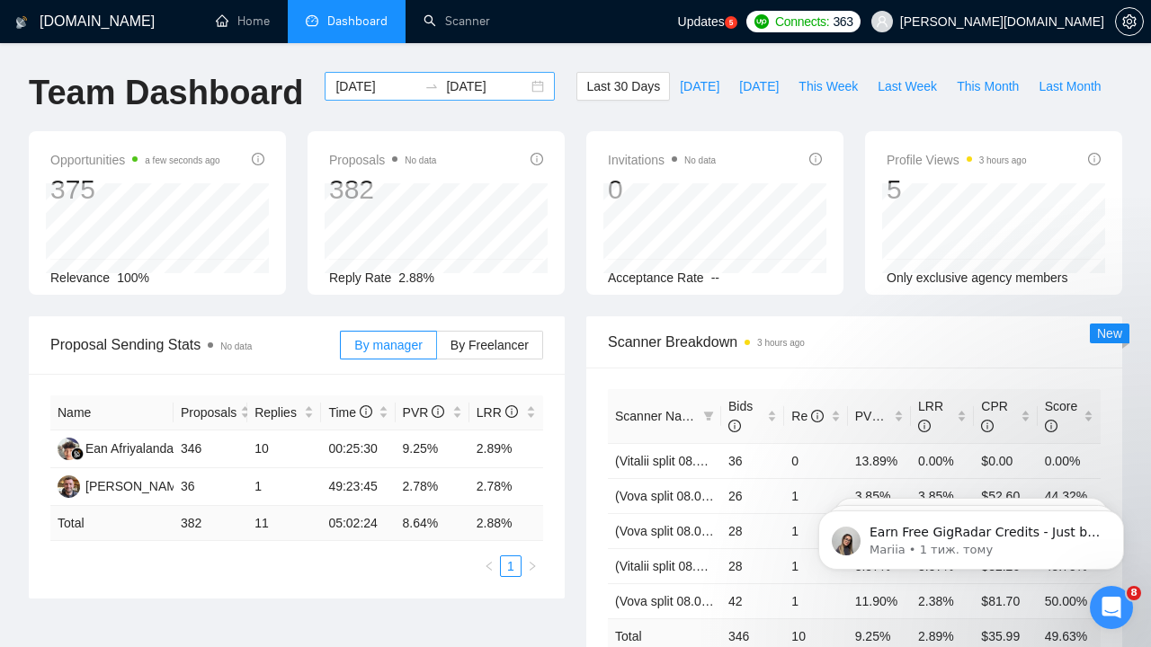
click at [418, 78] on div "[DATE] [DATE]" at bounding box center [440, 86] width 230 height 29
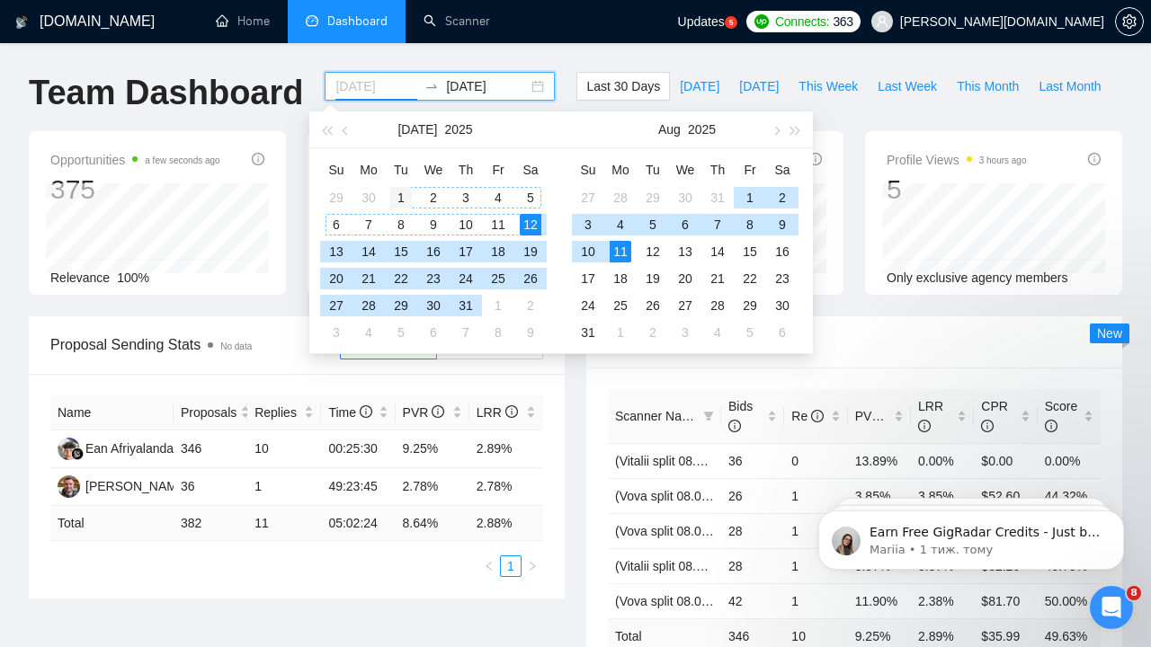
type input "[DATE]"
click at [394, 191] on div "1" at bounding box center [401, 198] width 22 height 22
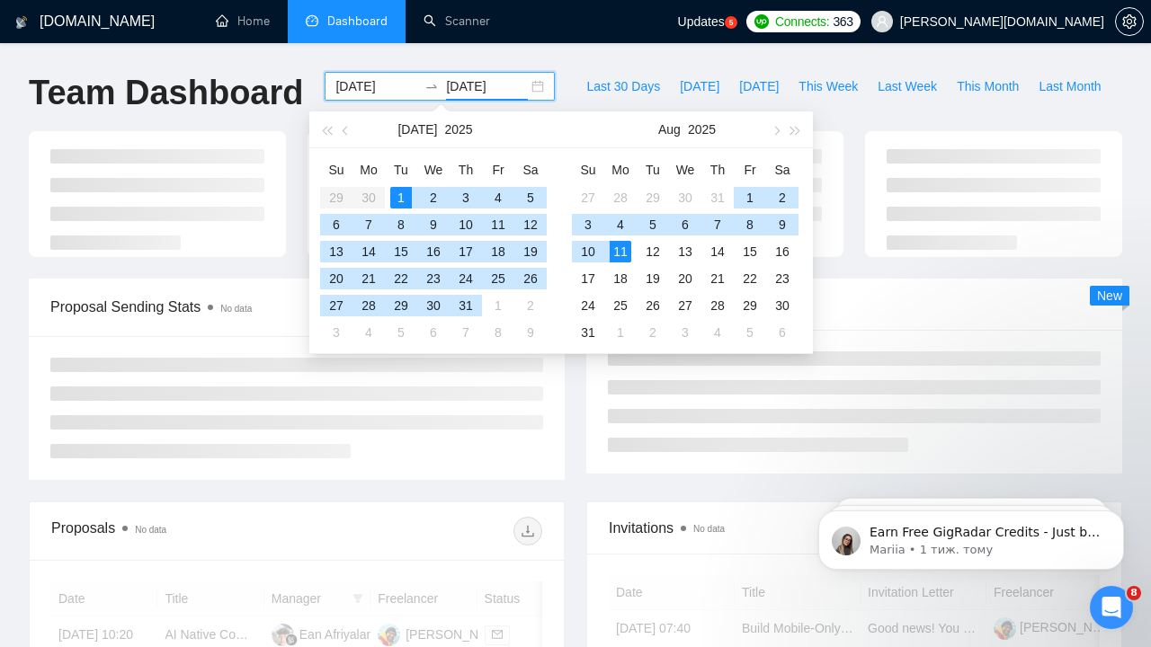
type input "[DATE]"
click at [626, 250] on div "11" at bounding box center [621, 252] width 22 height 22
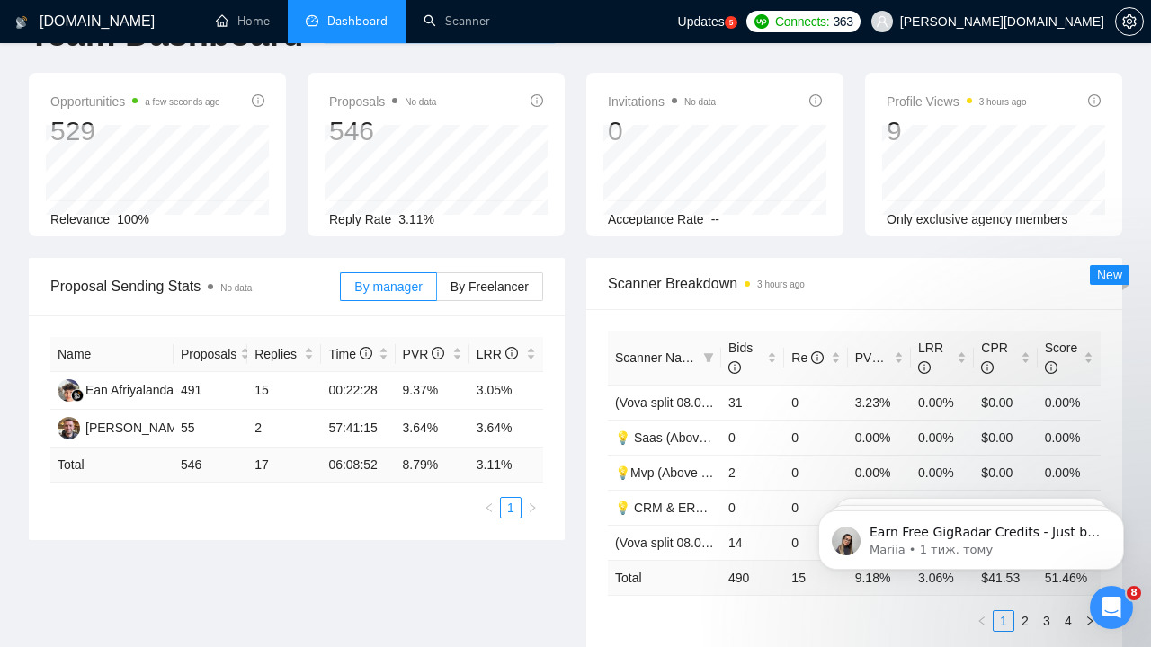
scroll to position [151, 0]
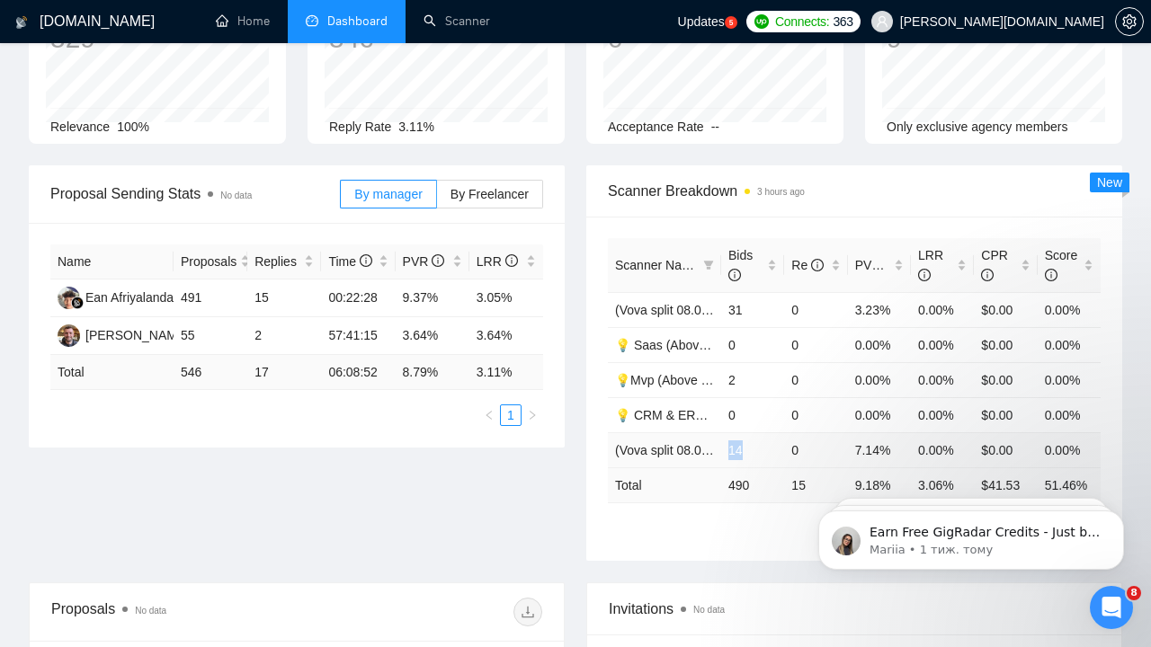
drag, startPoint x: 730, startPoint y: 445, endPoint x: 759, endPoint y: 445, distance: 28.8
click at [759, 445] on td "14" at bounding box center [752, 450] width 63 height 35
click at [795, 442] on td "0" at bounding box center [815, 450] width 63 height 35
drag, startPoint x: 730, startPoint y: 447, endPoint x: 756, endPoint y: 444, distance: 26.2
click at [756, 444] on td "14" at bounding box center [752, 450] width 63 height 35
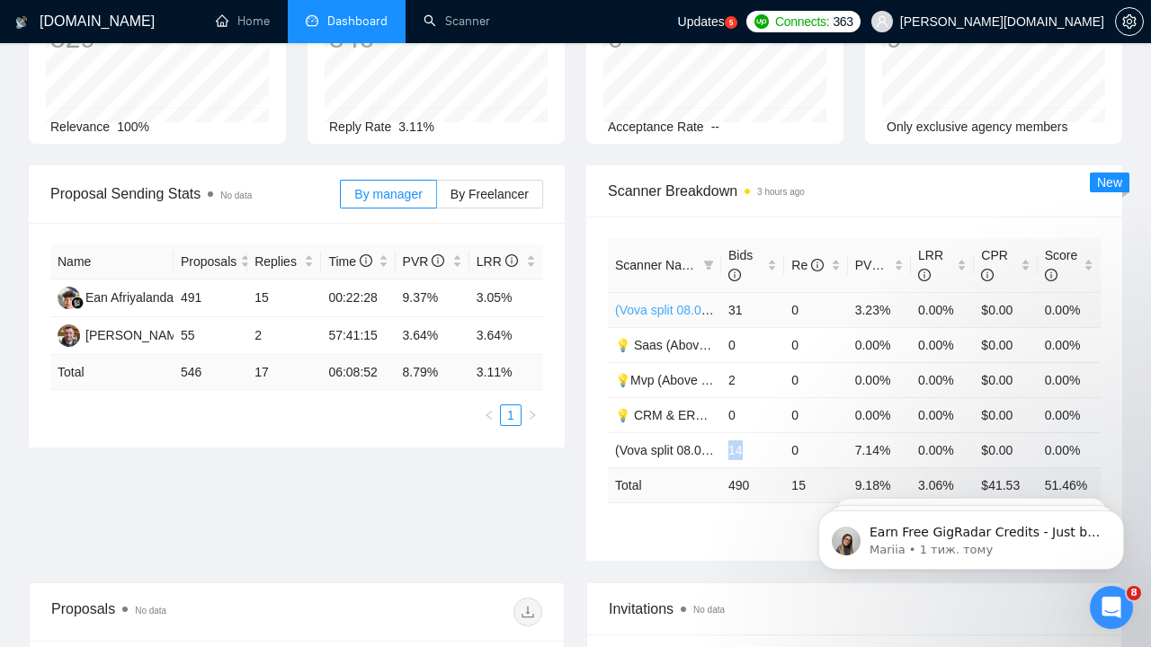
click at [661, 306] on link "(Vova split 08.07) AI Python (NO Prompt 01.07)" at bounding box center [747, 310] width 264 height 14
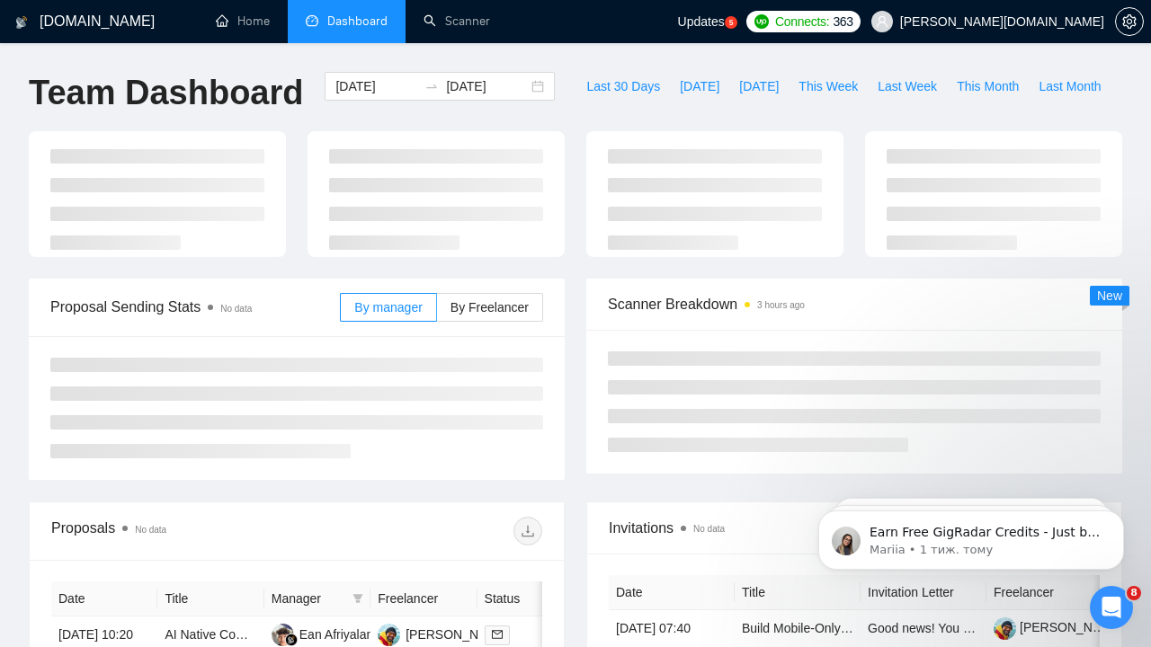
scroll to position [151, 0]
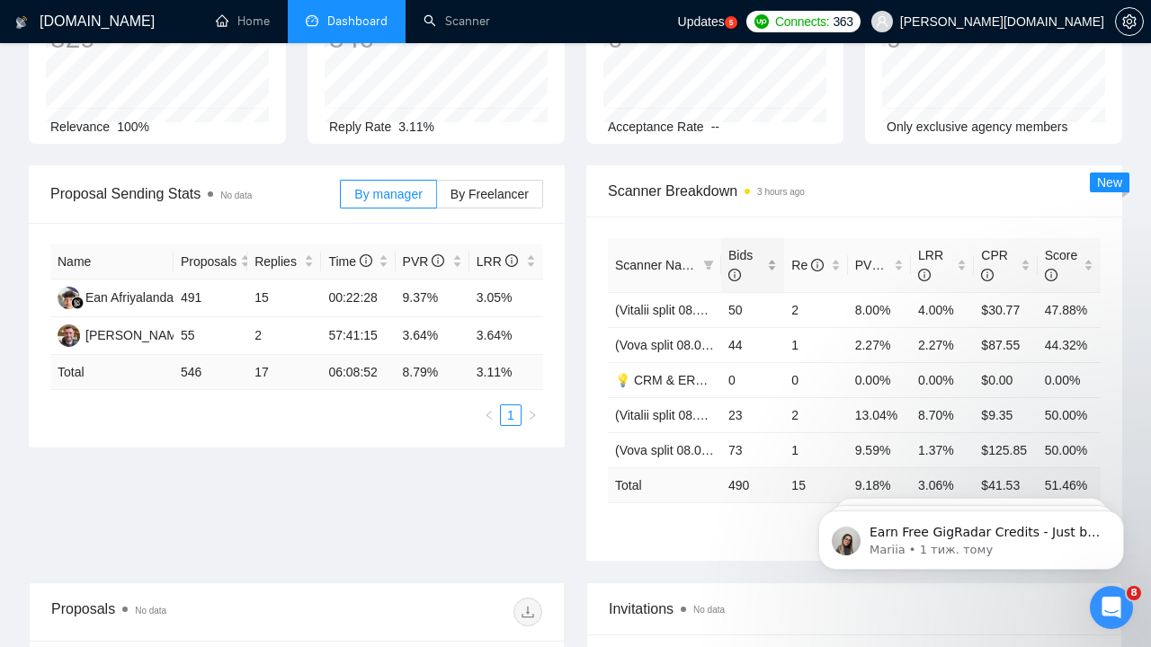
click at [745, 254] on span "Bids" at bounding box center [740, 265] width 24 height 34
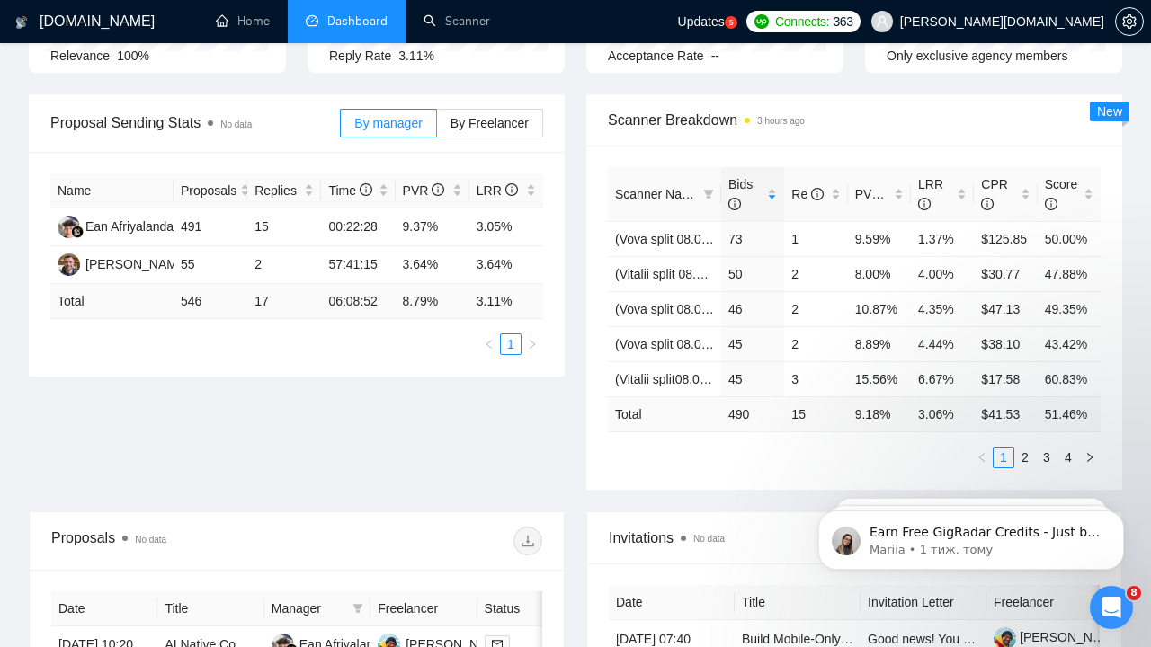
scroll to position [239, 0]
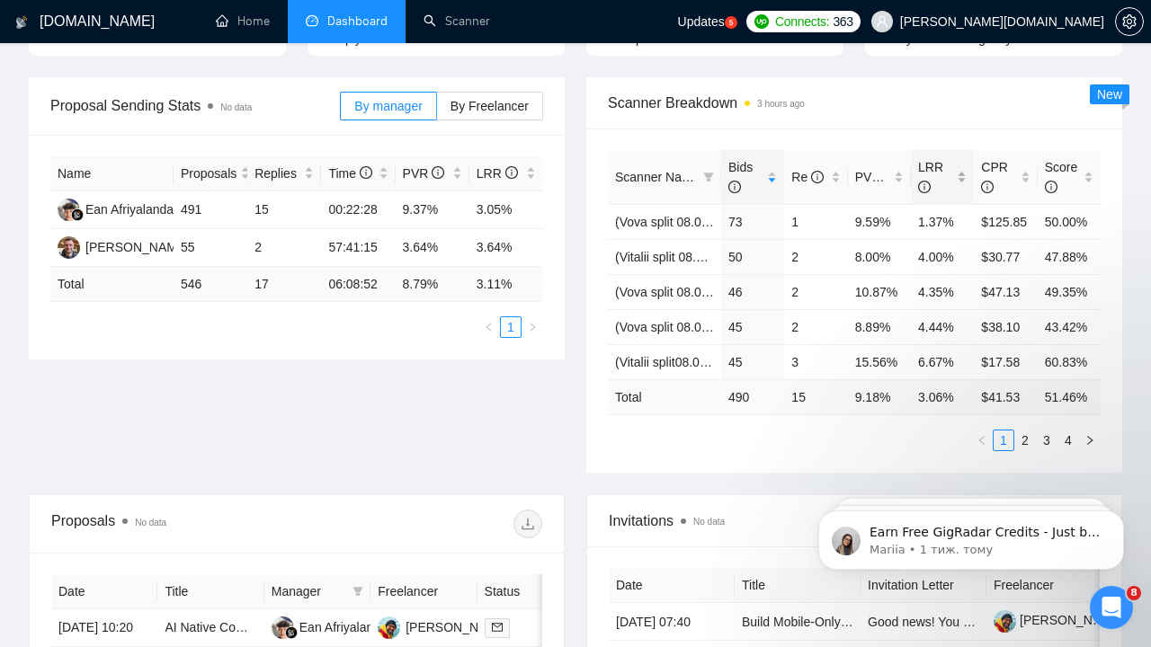
click at [930, 163] on span "LRR" at bounding box center [930, 177] width 25 height 34
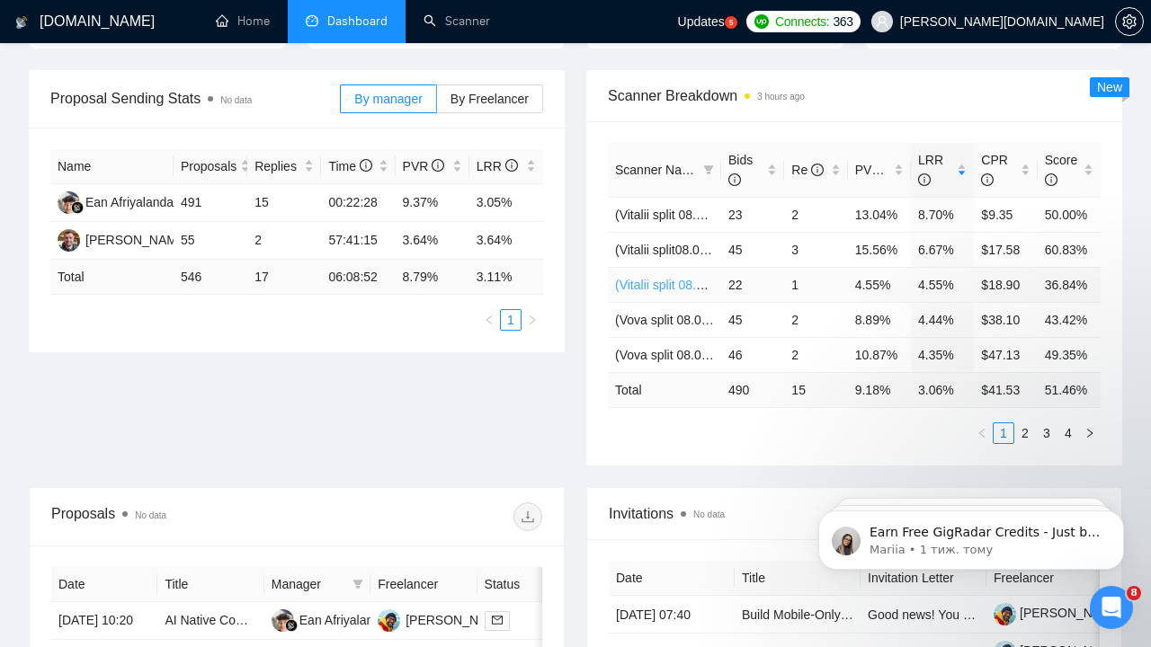
scroll to position [255, 0]
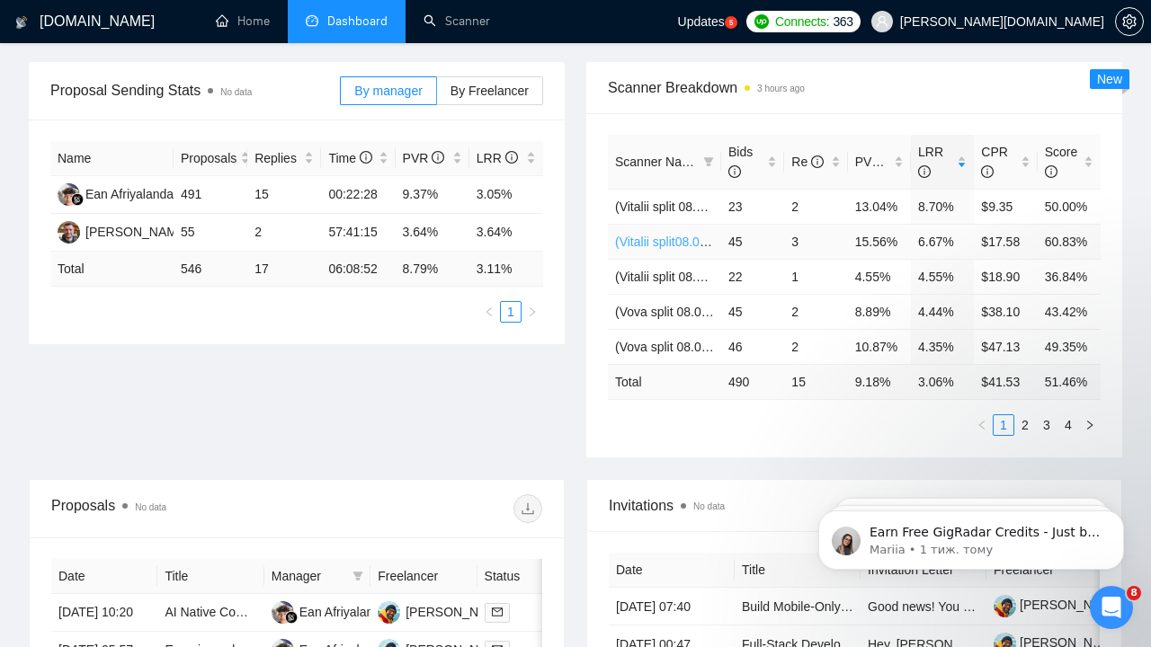
click at [666, 237] on link "(Vitalii split08.07) CRM & ERP & PMS (NO Prompt 01.07)" at bounding box center [775, 242] width 321 height 14
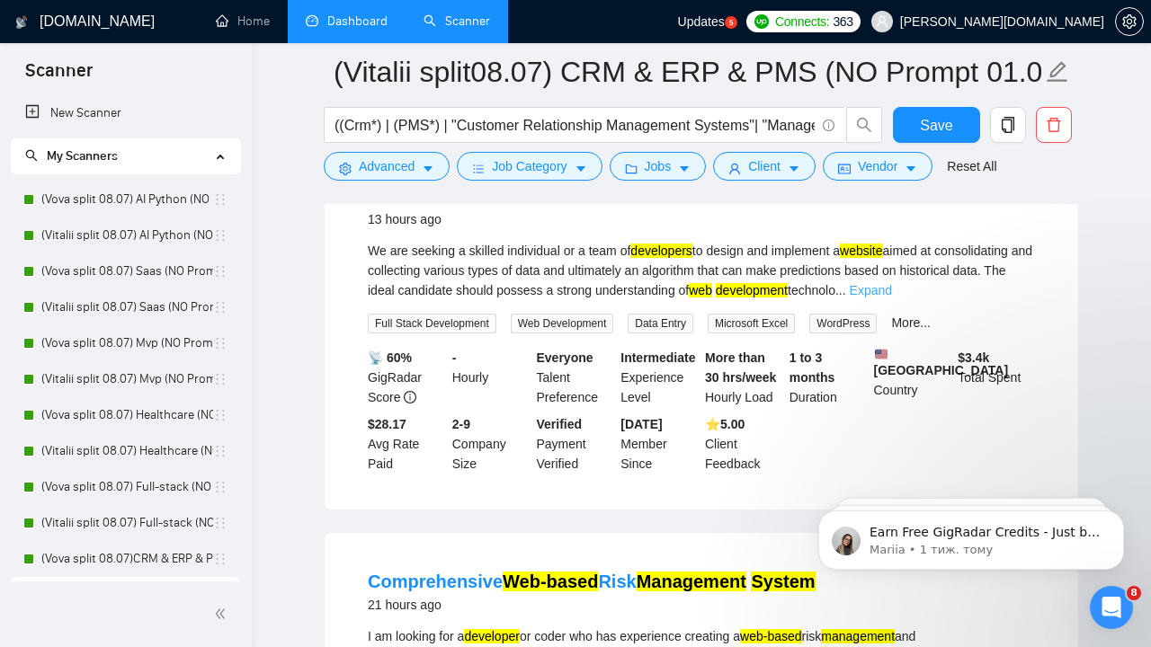
click at [892, 296] on link "Expand" at bounding box center [871, 290] width 42 height 14
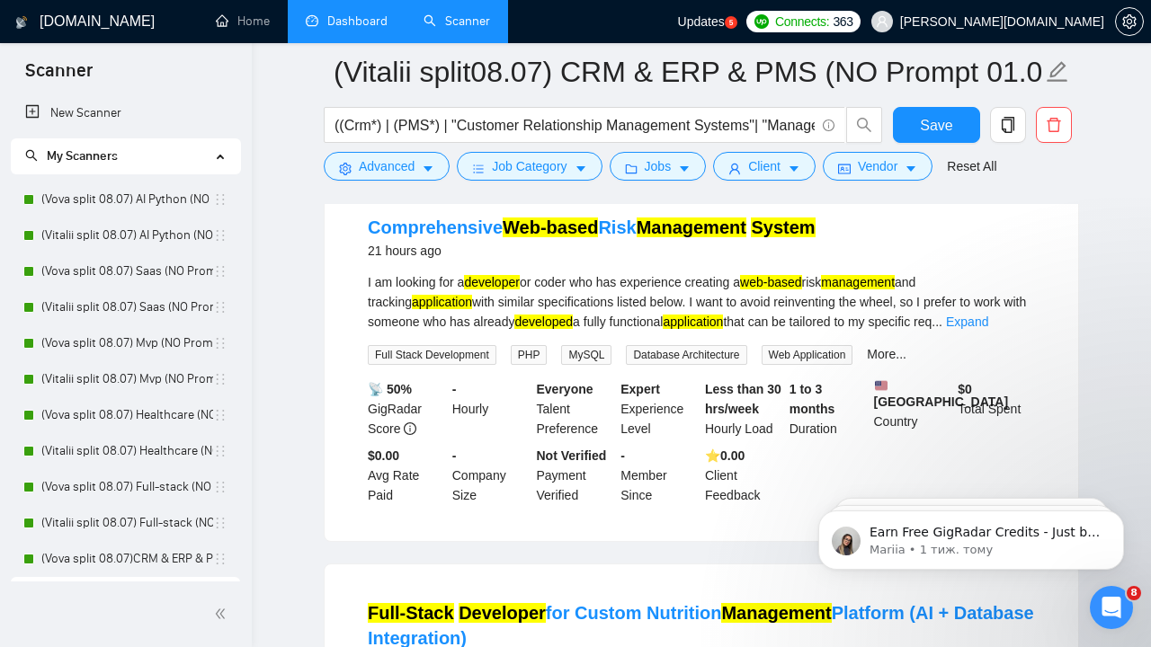
scroll to position [690, 0]
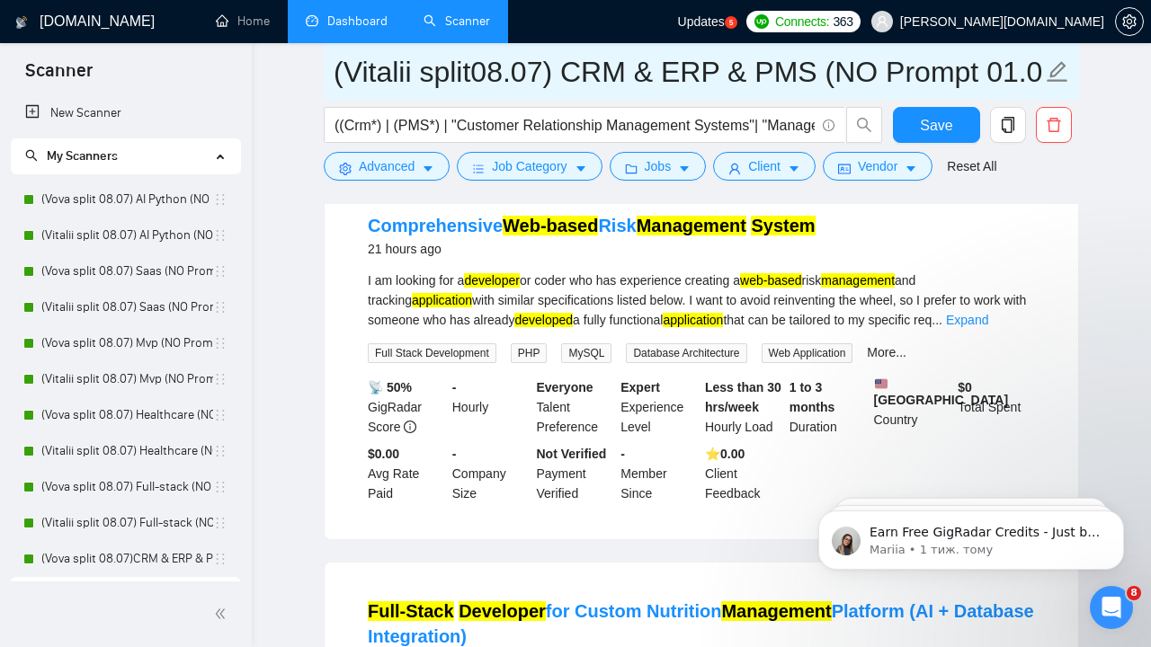
drag, startPoint x: 671, startPoint y: 68, endPoint x: 716, endPoint y: 70, distance: 45.0
click at [716, 70] on input "(Vitalii split08.07) CRM & ERP & PMS (NO Prompt 01.07)" at bounding box center [688, 71] width 709 height 45
click at [682, 71] on input "(Vitalii split08.07) CRM & ERP & PMS (NO Prompt 01.07)" at bounding box center [688, 71] width 709 height 45
drag, startPoint x: 671, startPoint y: 70, endPoint x: 688, endPoint y: 71, distance: 17.1
click at [688, 71] on input "(Vitalii split08.07) CRM & ERP & PMS (NO Prompt 01.07)" at bounding box center [688, 71] width 709 height 45
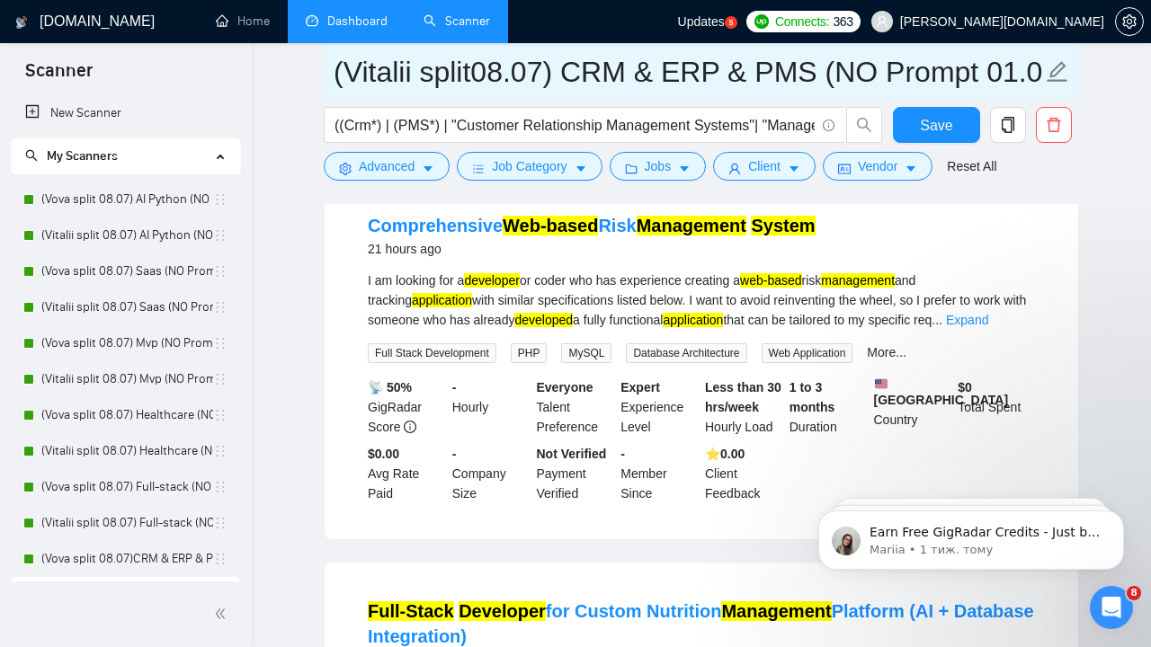
click at [694, 76] on input "(Vitalii split08.07) CRM & ERP & PMS (NO Prompt 01.07)" at bounding box center [688, 71] width 709 height 45
drag, startPoint x: 665, startPoint y: 69, endPoint x: 710, endPoint y: 67, distance: 44.1
click at [710, 67] on input "(Vitalii split08.07) CRM & ERP & PMS (NO Prompt 01.07)" at bounding box center [688, 71] width 709 height 45
click at [693, 76] on input "(Vitalii split08.07) CRM & ERP & PMS (NO Prompt 01.07)" at bounding box center [688, 71] width 709 height 45
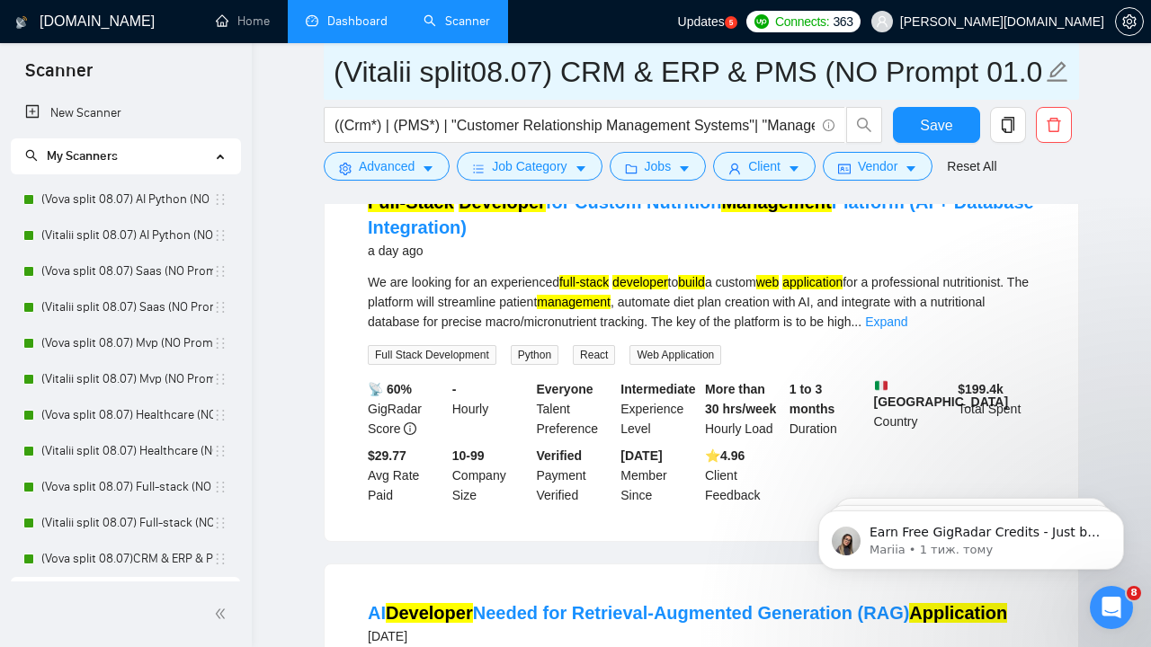
scroll to position [1149, 0]
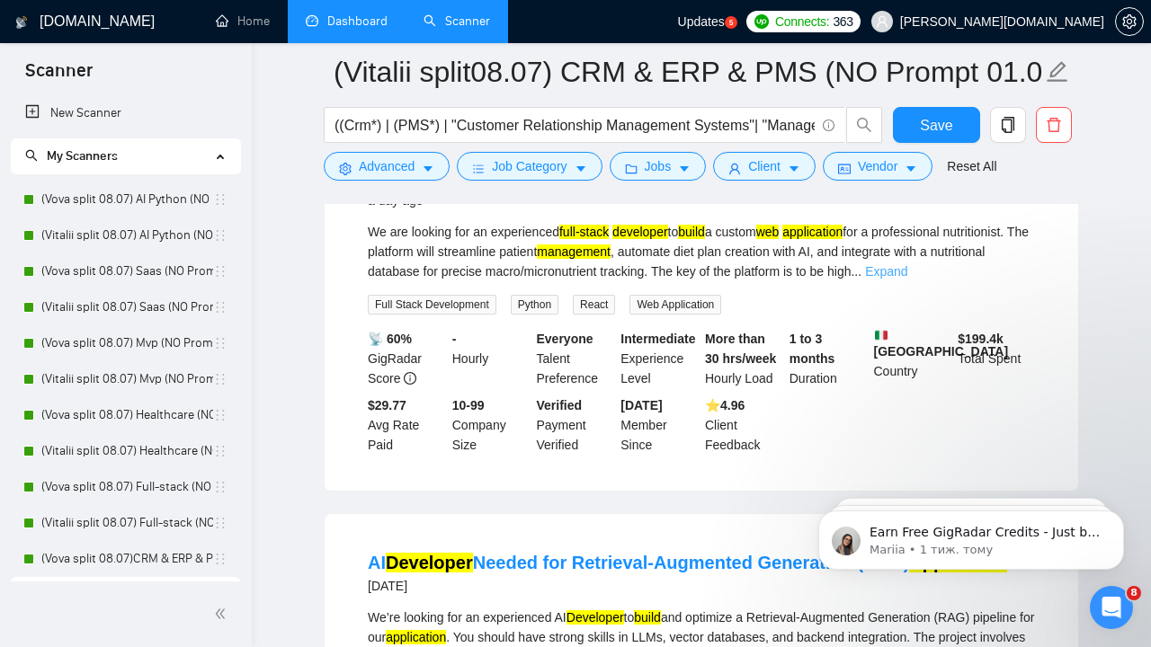
click at [907, 279] on link "Expand" at bounding box center [886, 271] width 42 height 14
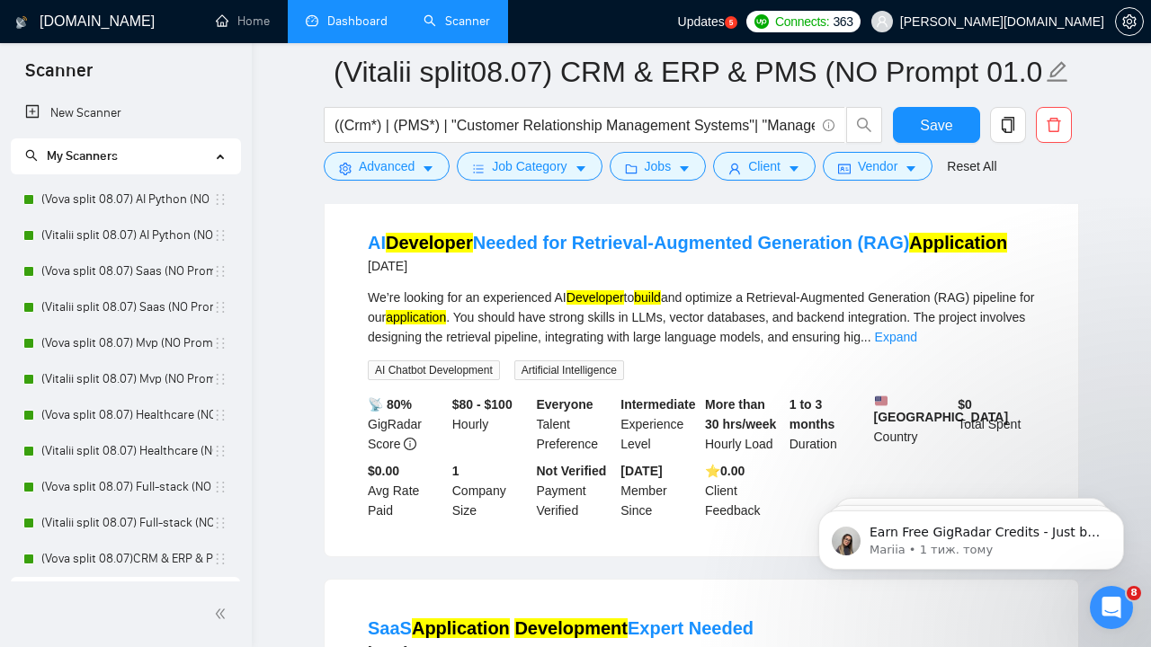
scroll to position [1594, 0]
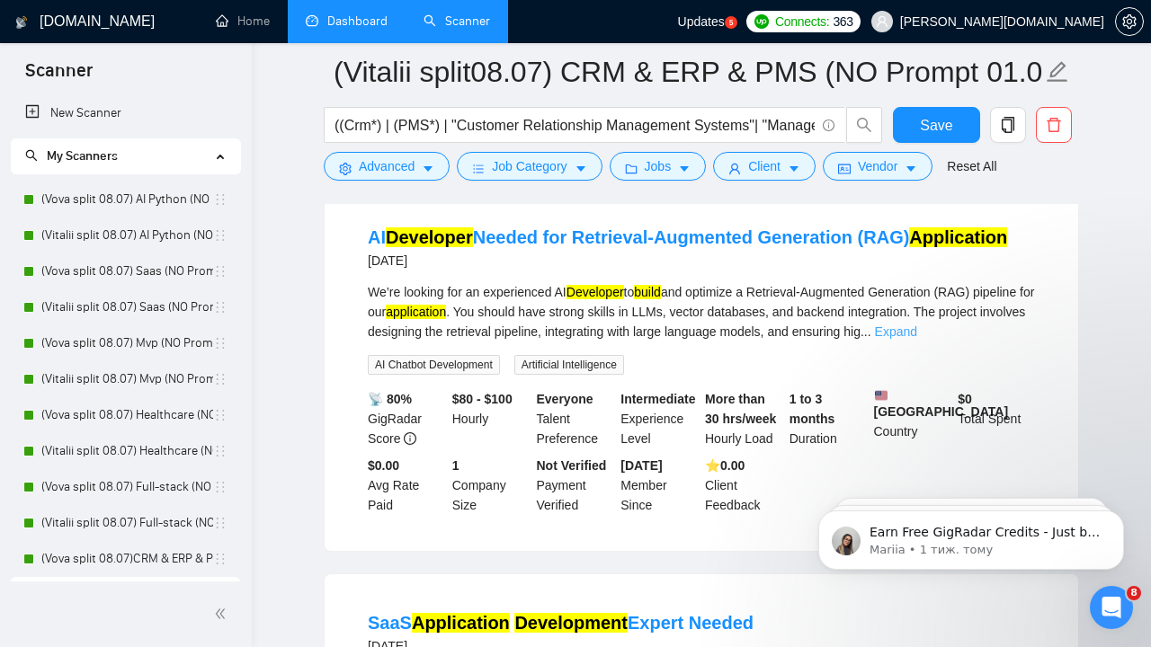
click at [917, 339] on link "Expand" at bounding box center [896, 332] width 42 height 14
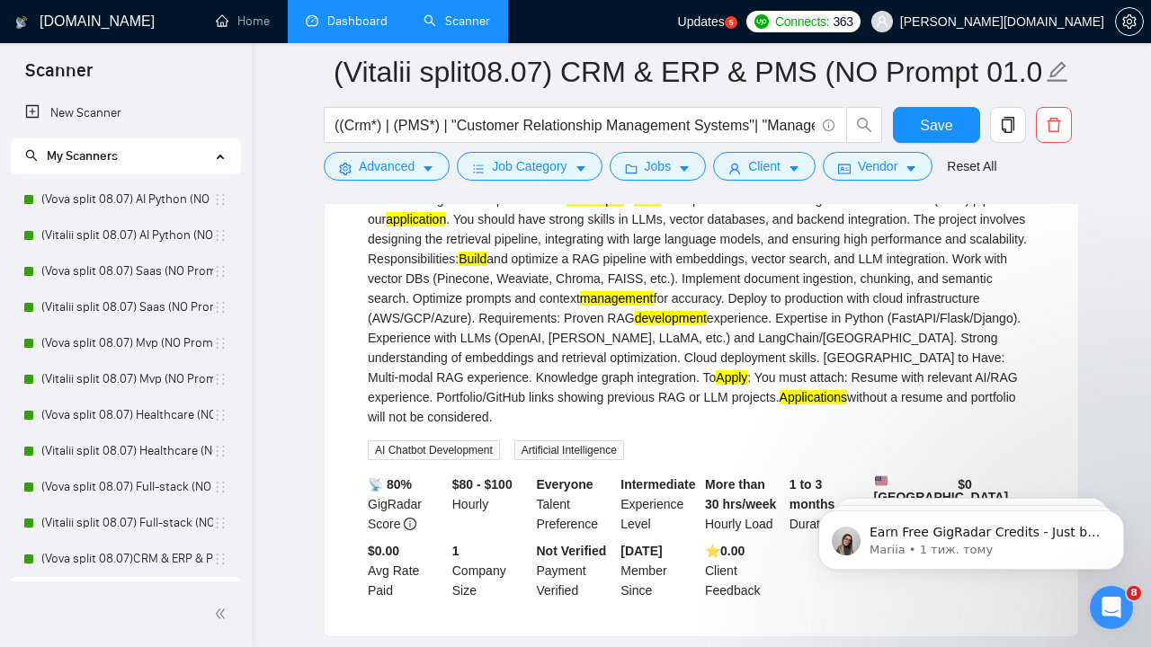
scroll to position [1626, 0]
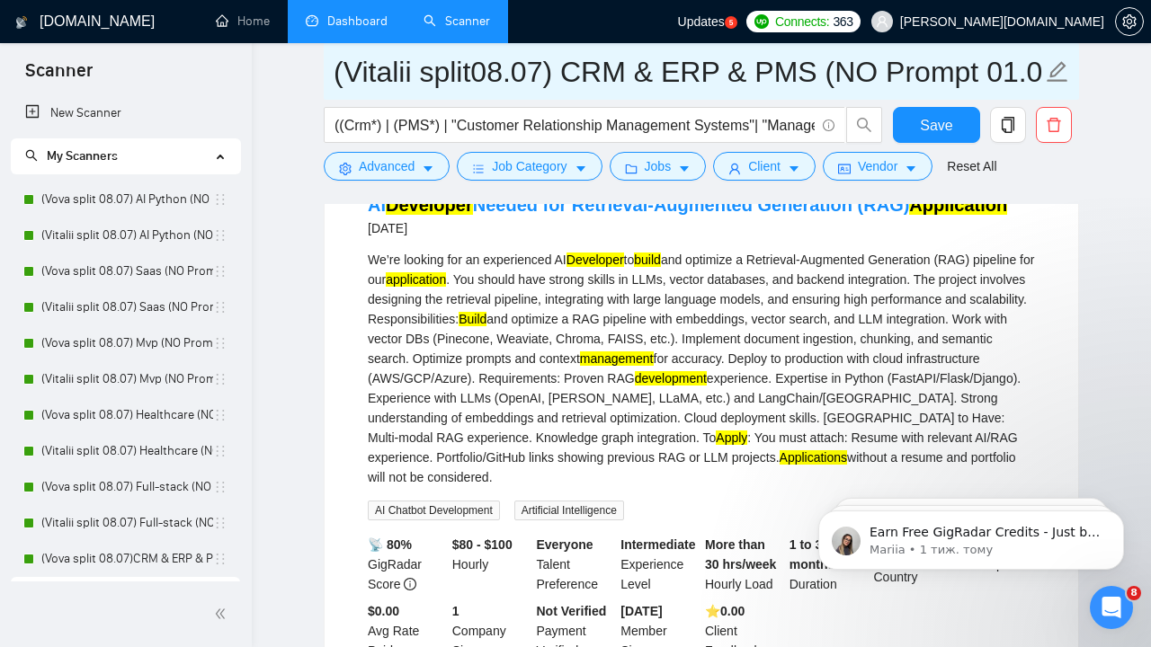
drag, startPoint x: 668, startPoint y: 64, endPoint x: 716, endPoint y: 68, distance: 47.9
click at [716, 68] on input "(Vitalii split08.07) CRM & ERP & PMS (NO Prompt 01.07)" at bounding box center [688, 71] width 709 height 45
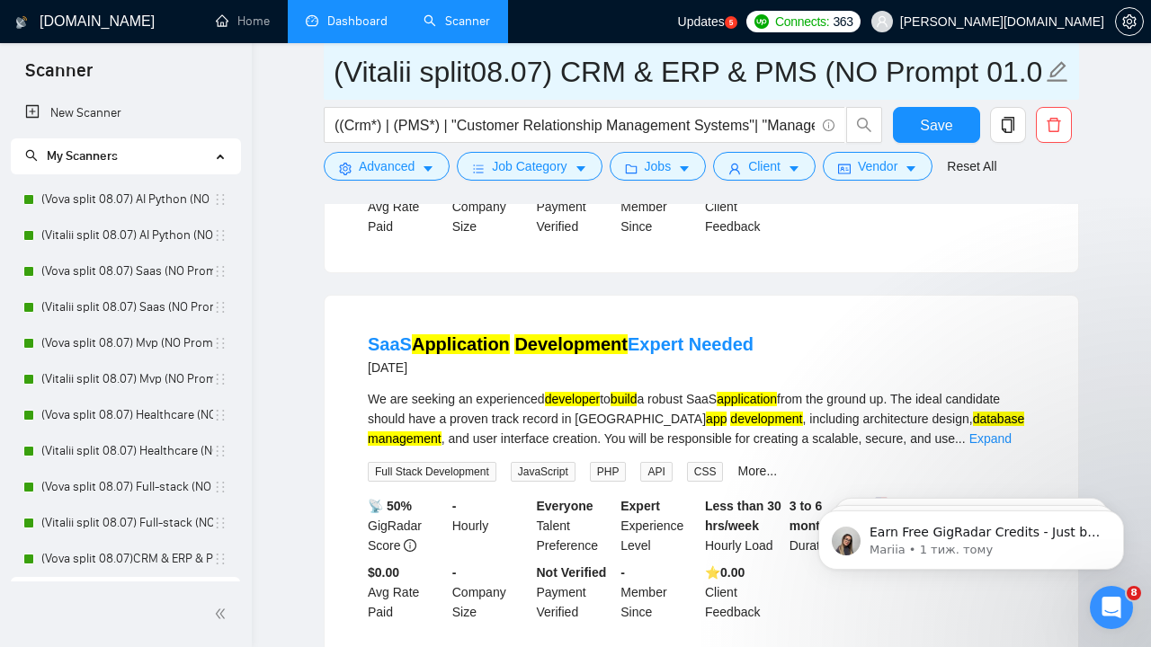
scroll to position [2053, 0]
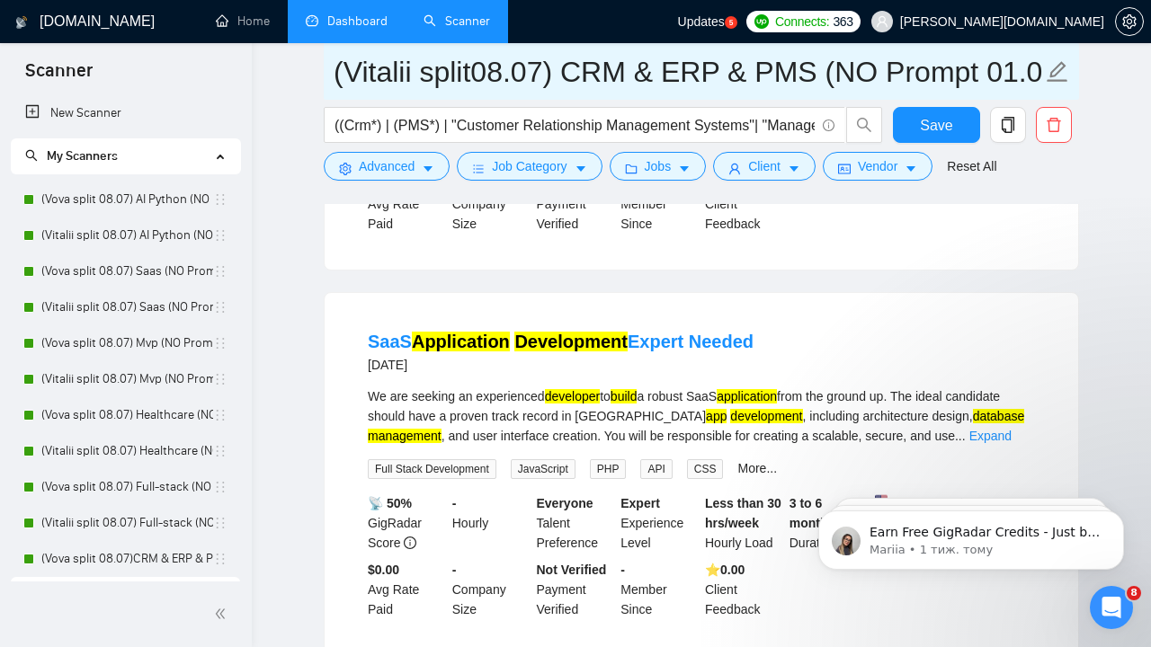
drag, startPoint x: 573, startPoint y: 71, endPoint x: 629, endPoint y: 74, distance: 55.8
click at [629, 74] on input "(Vitalii split08.07) CRM & ERP & PMS (NO Prompt 01.07)" at bounding box center [688, 71] width 709 height 45
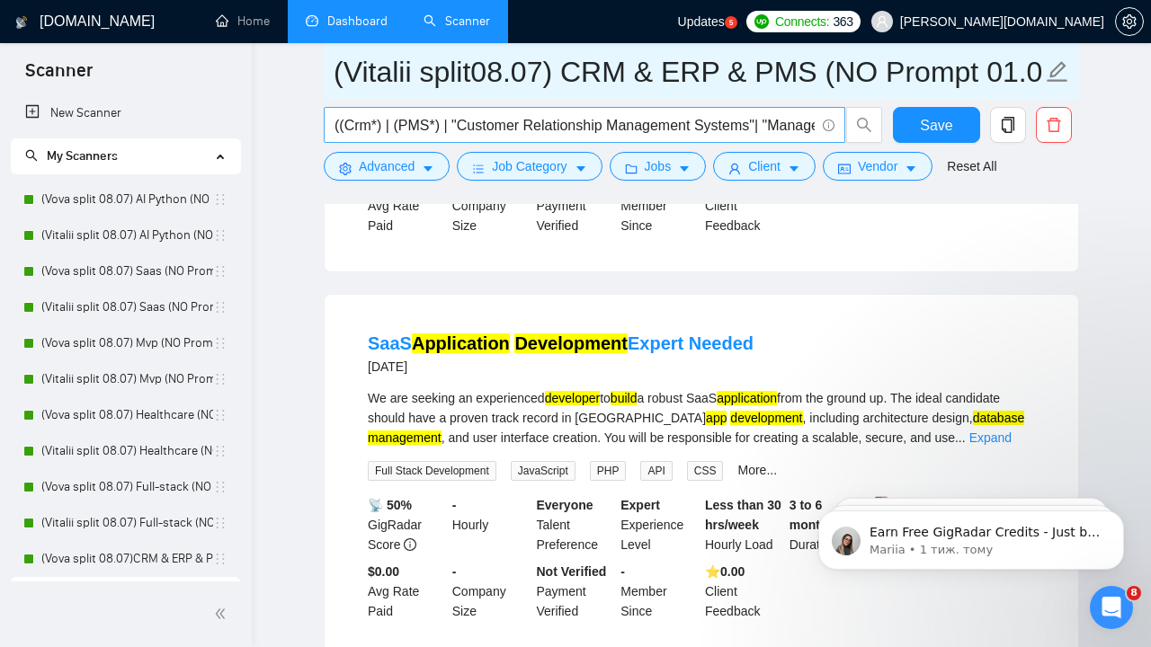
scroll to position [2051, 0]
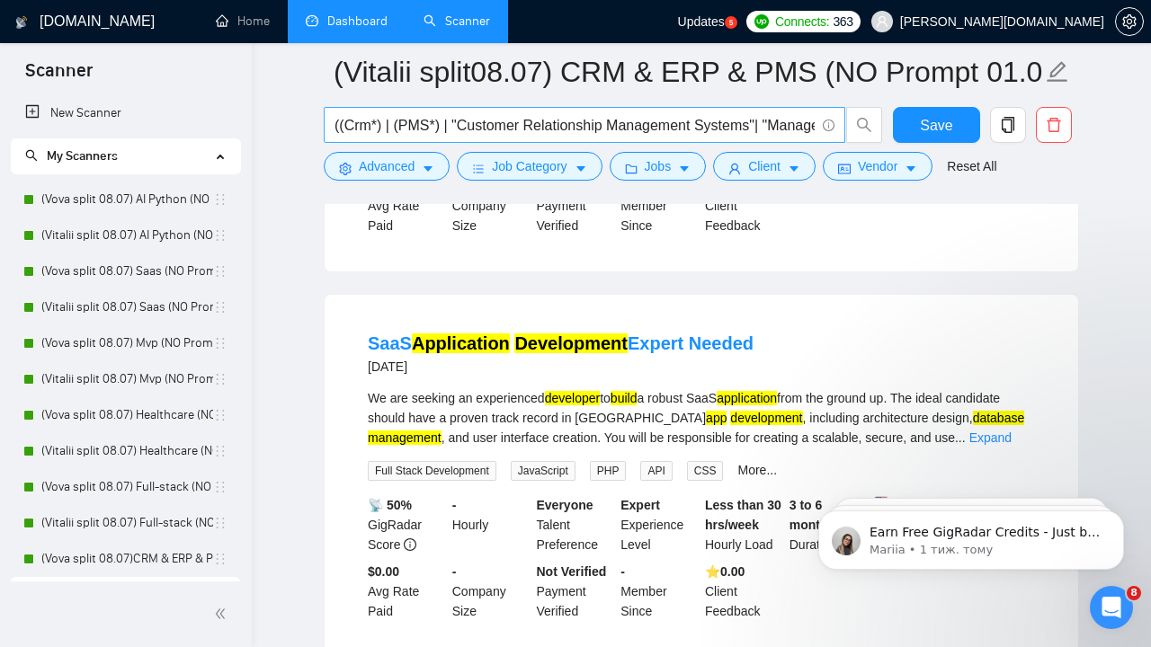
click at [760, 135] on input "((Crm*) | (PMS*) | "Customer Relationship Management Systems"| "Management Syst…" at bounding box center [575, 125] width 480 height 22
click at [764, 129] on input "((Crm*) | (PMS*) | "Customer Relationship Management Systems"| "Management Syst…" at bounding box center [575, 125] width 480 height 22
click at [771, 129] on input "((Crm*) | (PMS*) | "Customer Relationship Management Systems"| "Management Syst…" at bounding box center [575, 125] width 480 height 22
drag, startPoint x: 508, startPoint y: 125, endPoint x: 619, endPoint y: 131, distance: 110.8
click at [619, 131] on input "((Crm*) | (PMS*) | "Customer Relationship Management Systems"| "Management Syst…" at bounding box center [575, 125] width 480 height 22
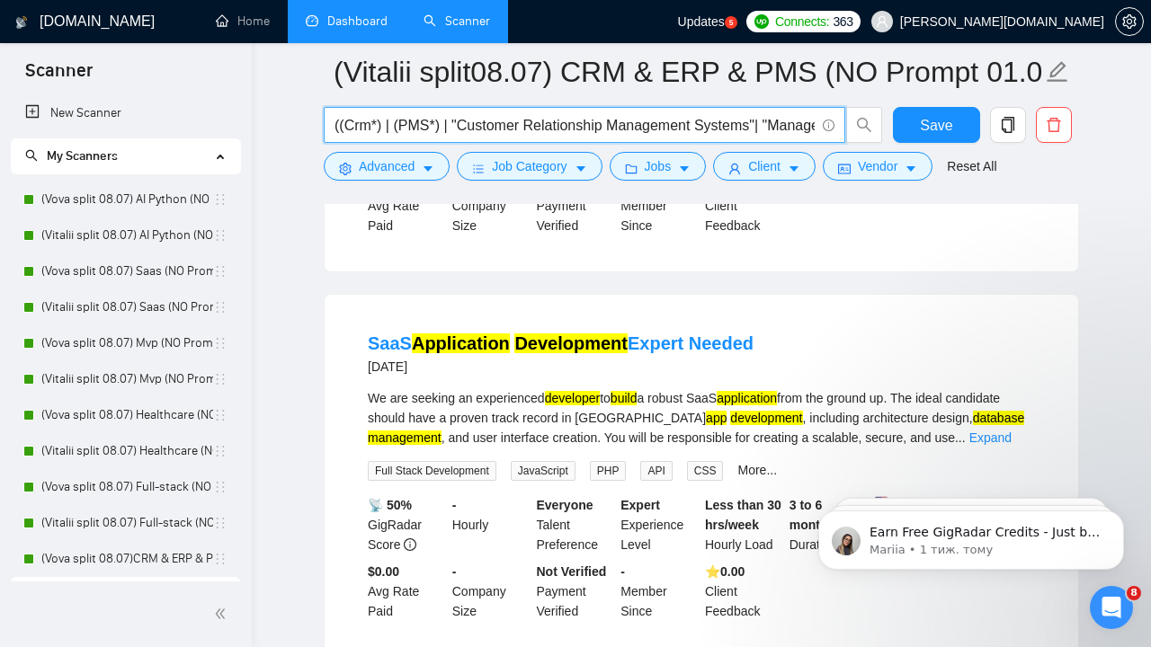
click at [676, 129] on input "((Crm*) | (PMS*) | "Customer Relationship Management Systems"| "Management Syst…" at bounding box center [575, 125] width 480 height 22
drag, startPoint x: 676, startPoint y: 129, endPoint x: 487, endPoint y: 125, distance: 188.9
click at [487, 125] on input "((Crm*) | (PMS*) | "Customer Relationship Management Systems"| "Management Syst…" at bounding box center [575, 125] width 480 height 22
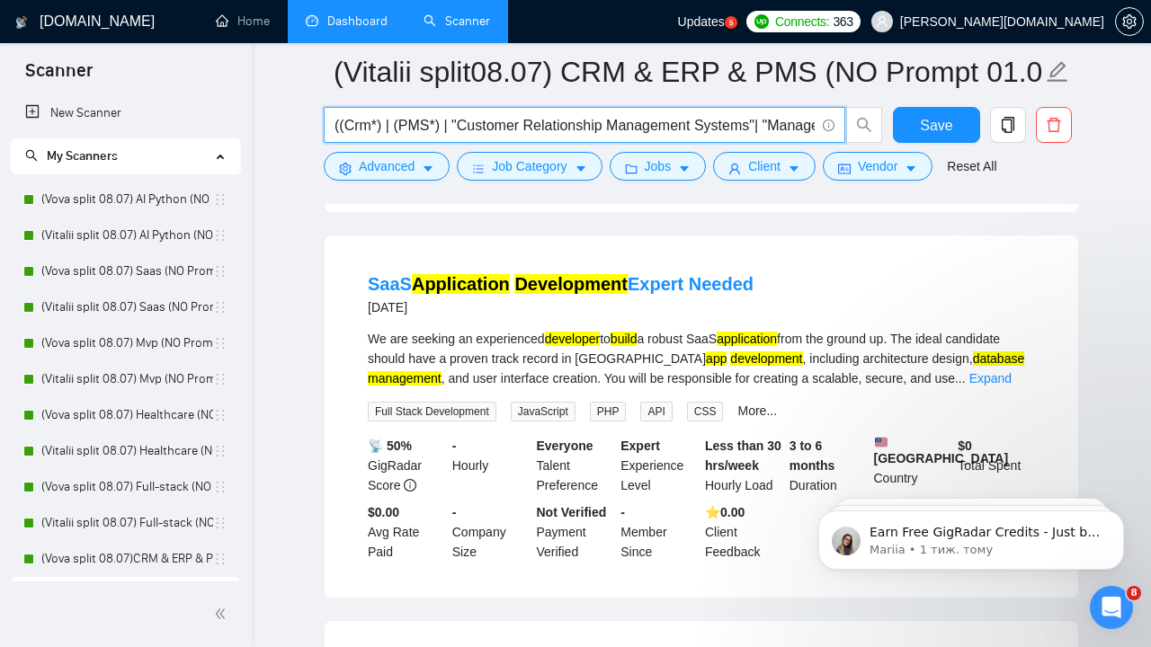
scroll to position [2129, 0]
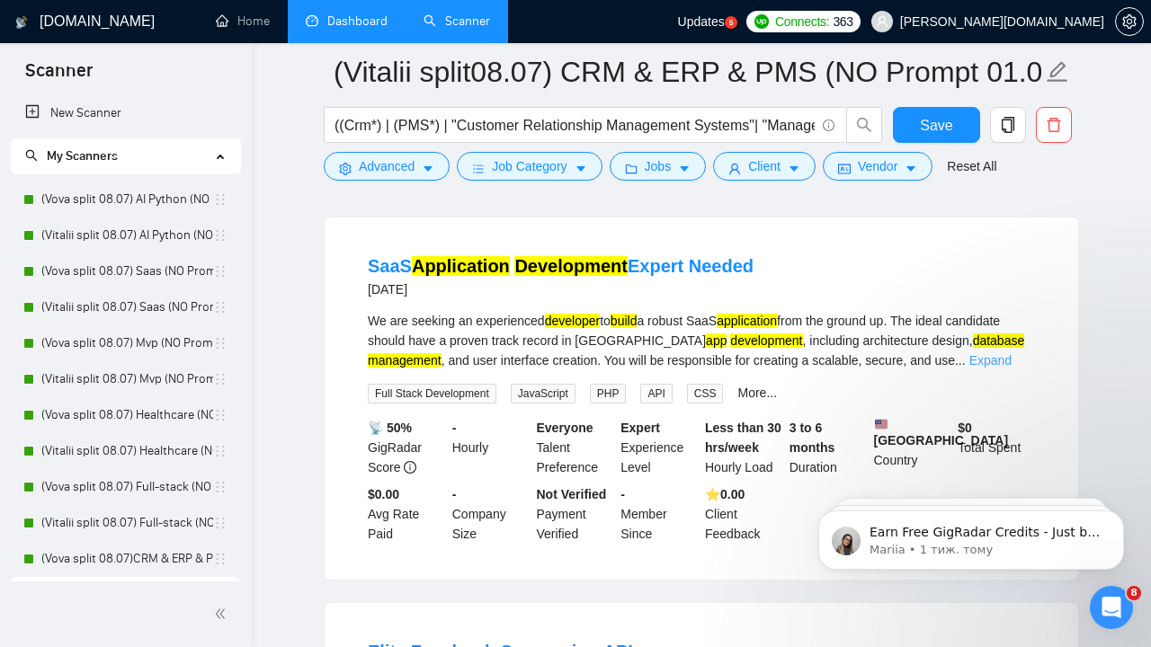
click at [1012, 368] on link "Expand" at bounding box center [990, 360] width 42 height 14
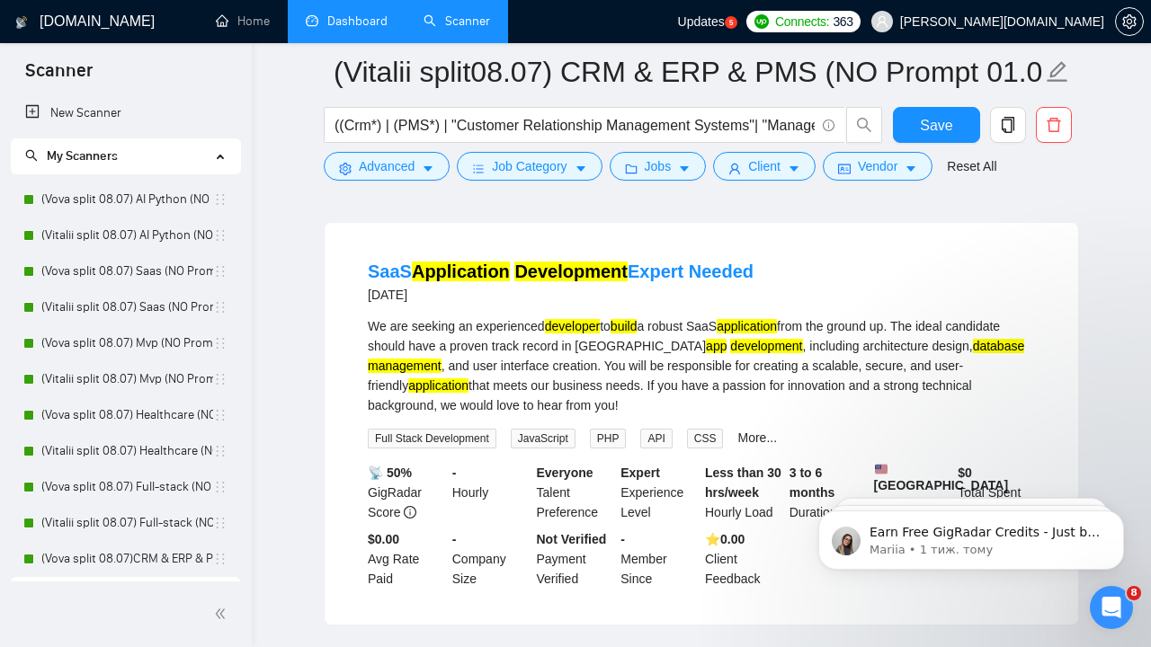
scroll to position [2121, 0]
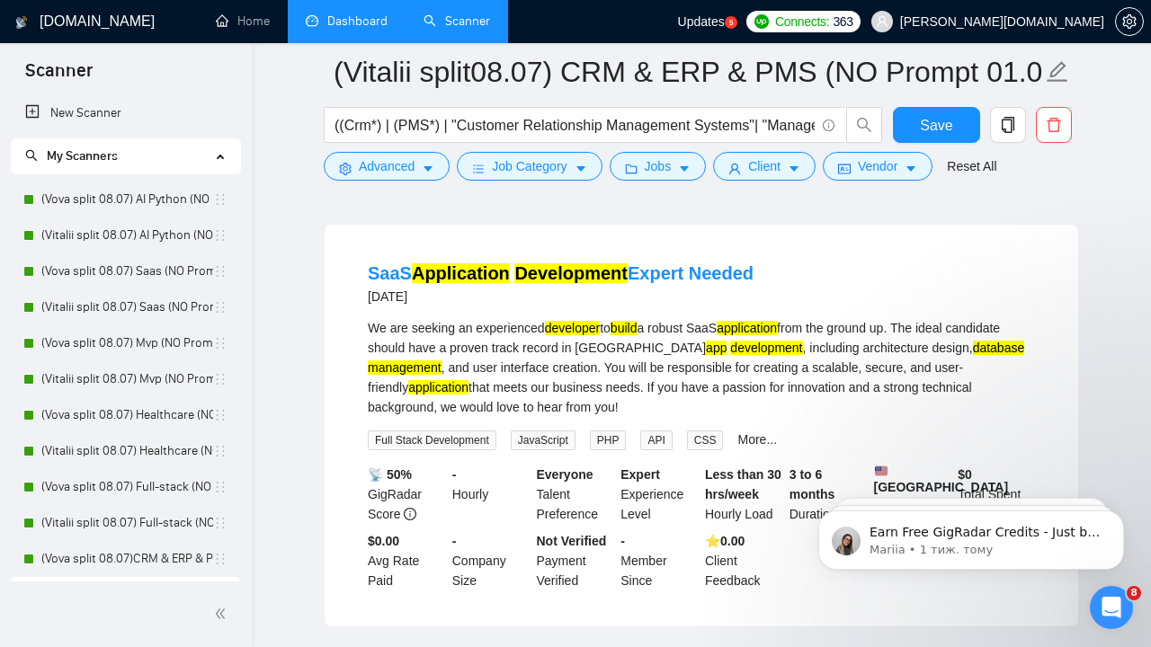
drag, startPoint x: 370, startPoint y: 337, endPoint x: 455, endPoint y: 336, distance: 85.4
click at [456, 308] on div "[DATE]" at bounding box center [561, 297] width 386 height 22
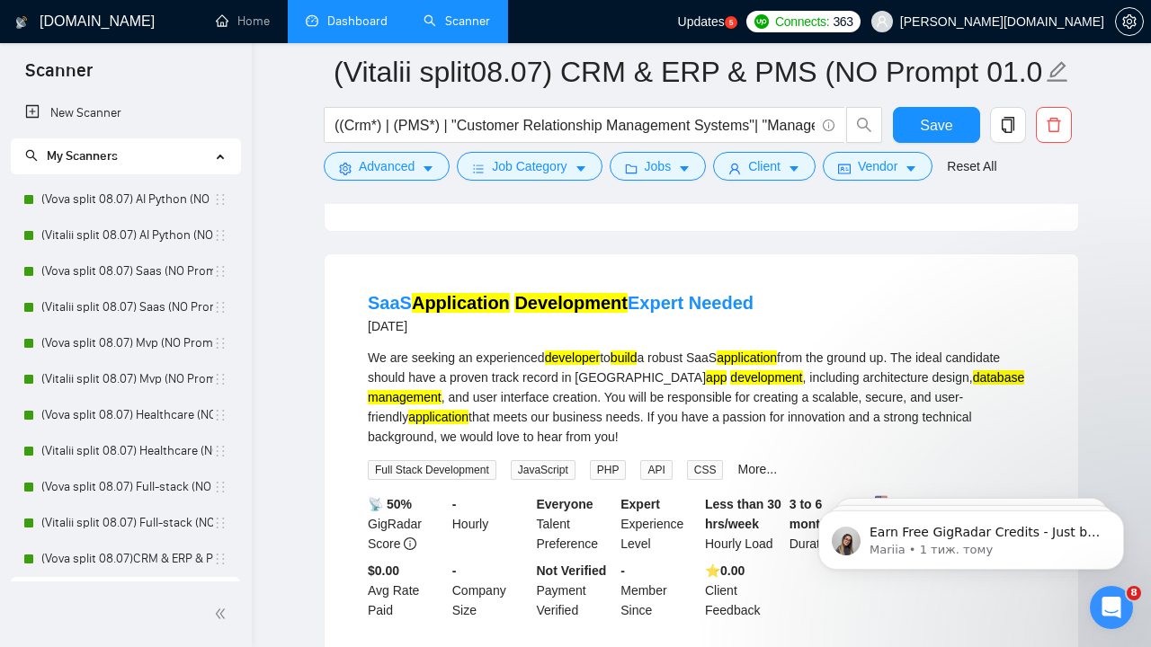
scroll to position [2091, 0]
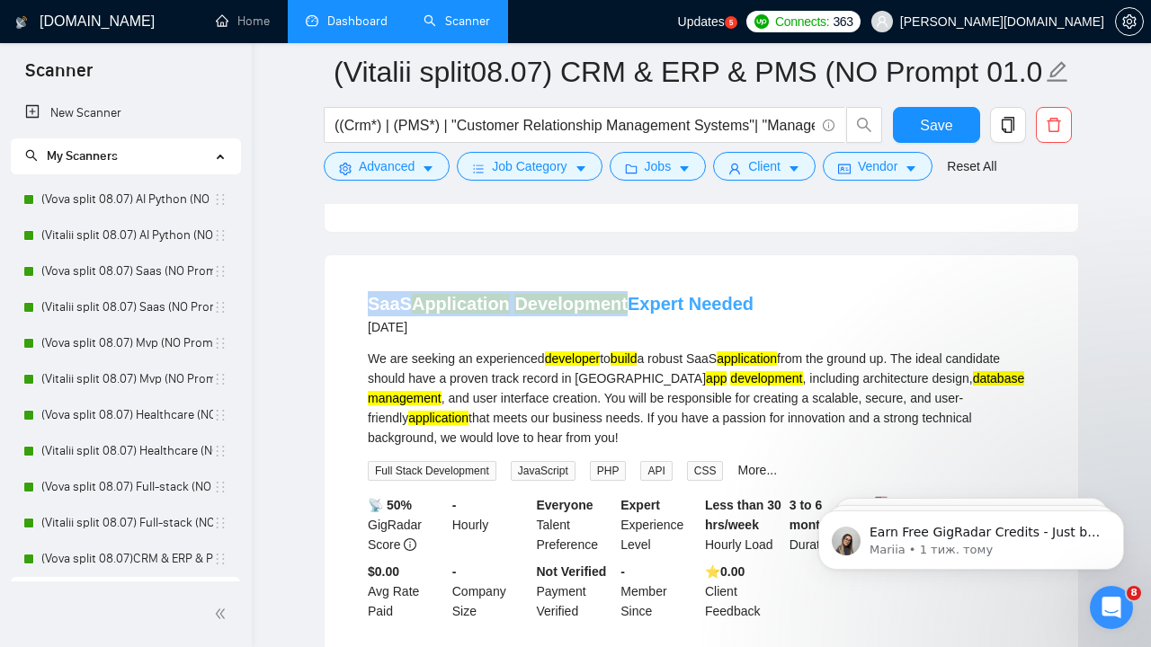
drag, startPoint x: 359, startPoint y: 336, endPoint x: 621, endPoint y: 351, distance: 263.0
click at [621, 351] on li "SaaS Application Development Expert Needed [DATE] We are seeking an experienced…" at bounding box center [701, 456] width 710 height 359
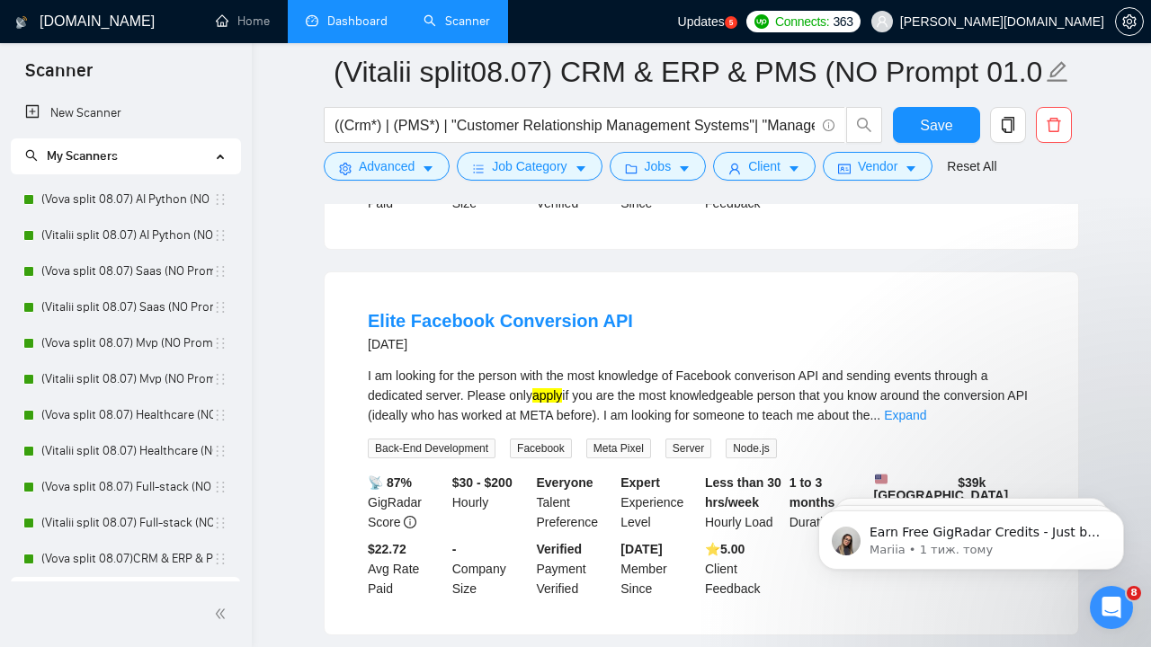
scroll to position [2524, 0]
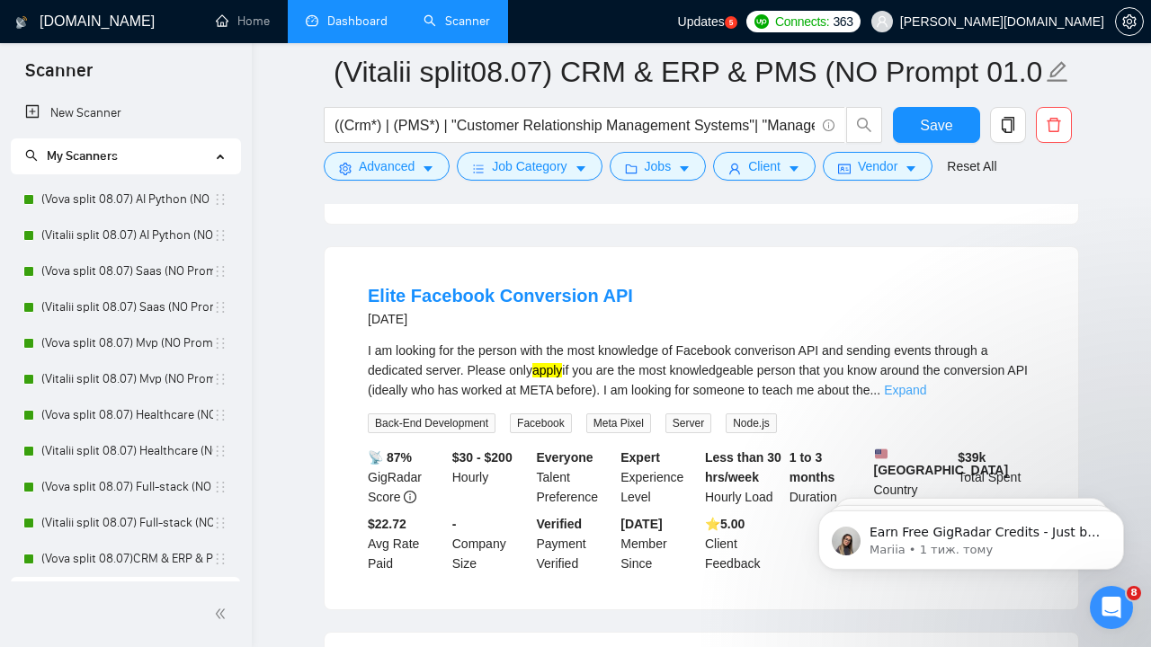
click at [926, 397] on link "Expand" at bounding box center [905, 390] width 42 height 14
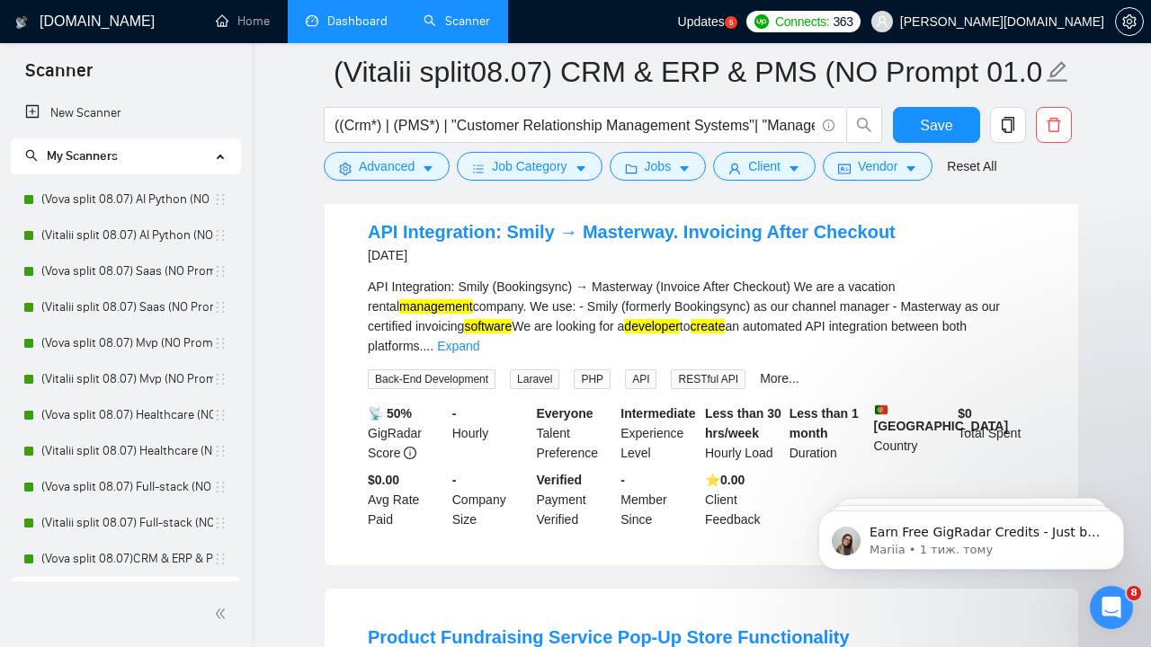
scroll to position [3041, 0]
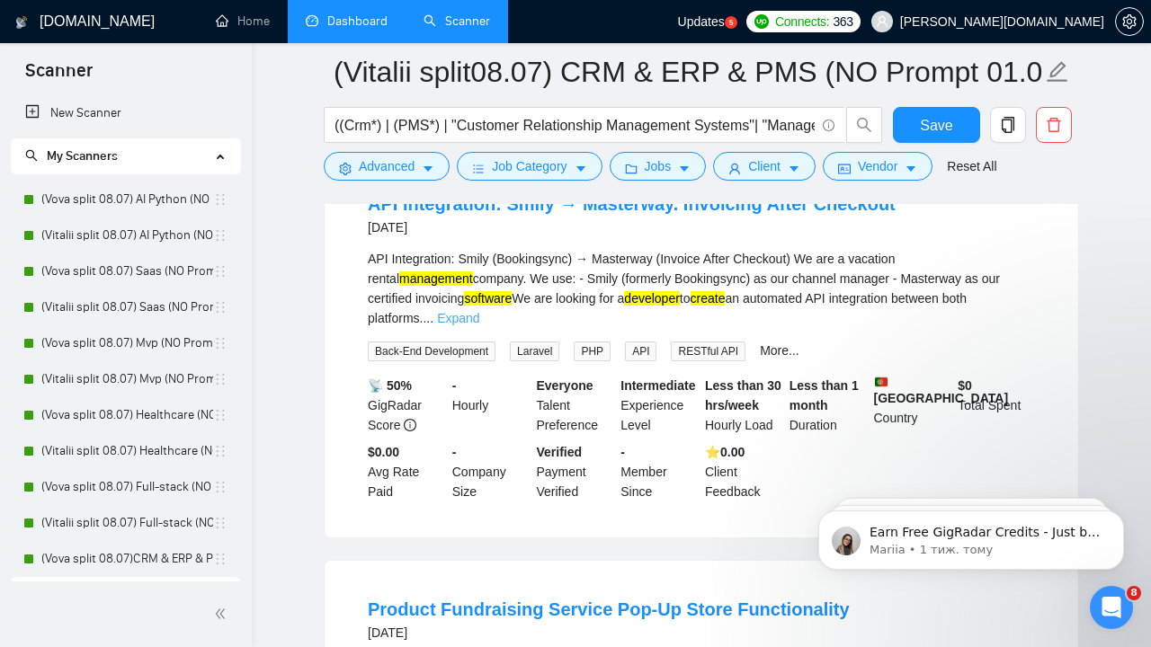
click at [479, 326] on link "Expand" at bounding box center [458, 318] width 42 height 14
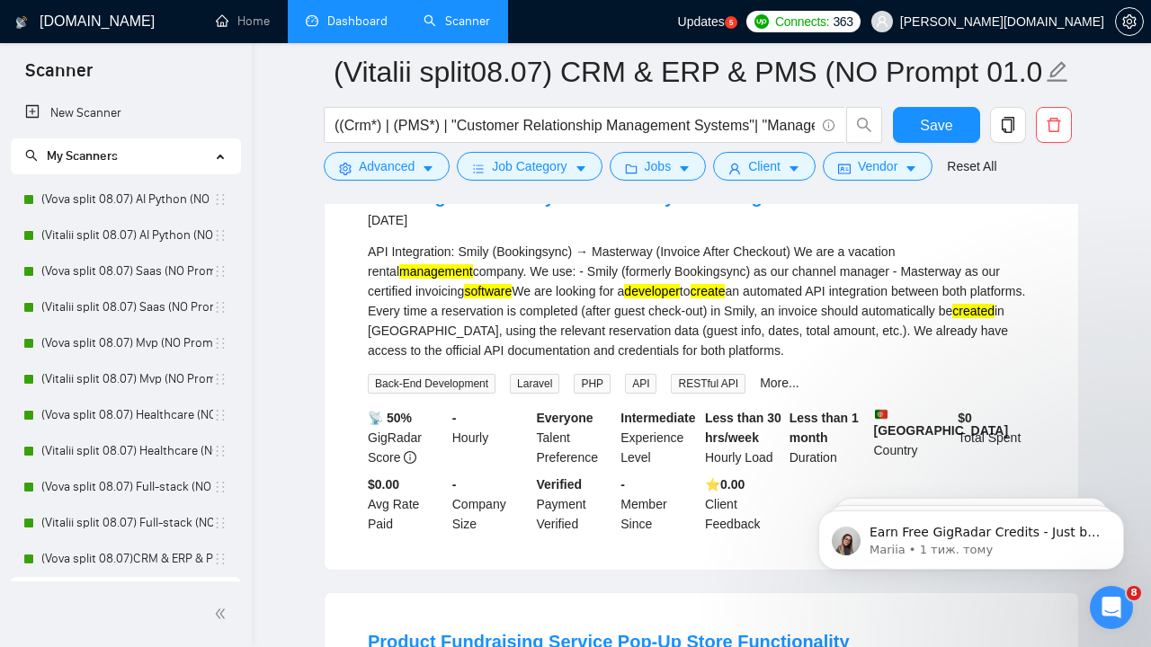
scroll to position [3051, 0]
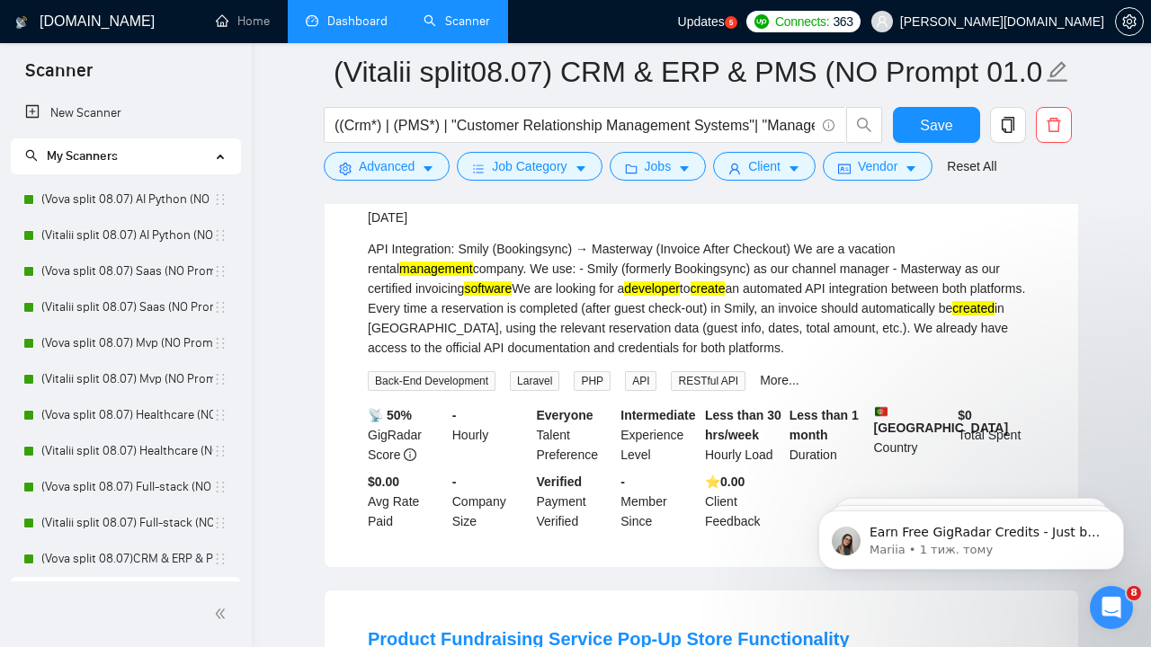
drag, startPoint x: 951, startPoint y: 314, endPoint x: 1042, endPoint y: 311, distance: 90.9
click at [1042, 311] on li "API Integration: Smily → Masterway. Invoicing After Checkout [DATE] API Integra…" at bounding box center [701, 356] width 710 height 379
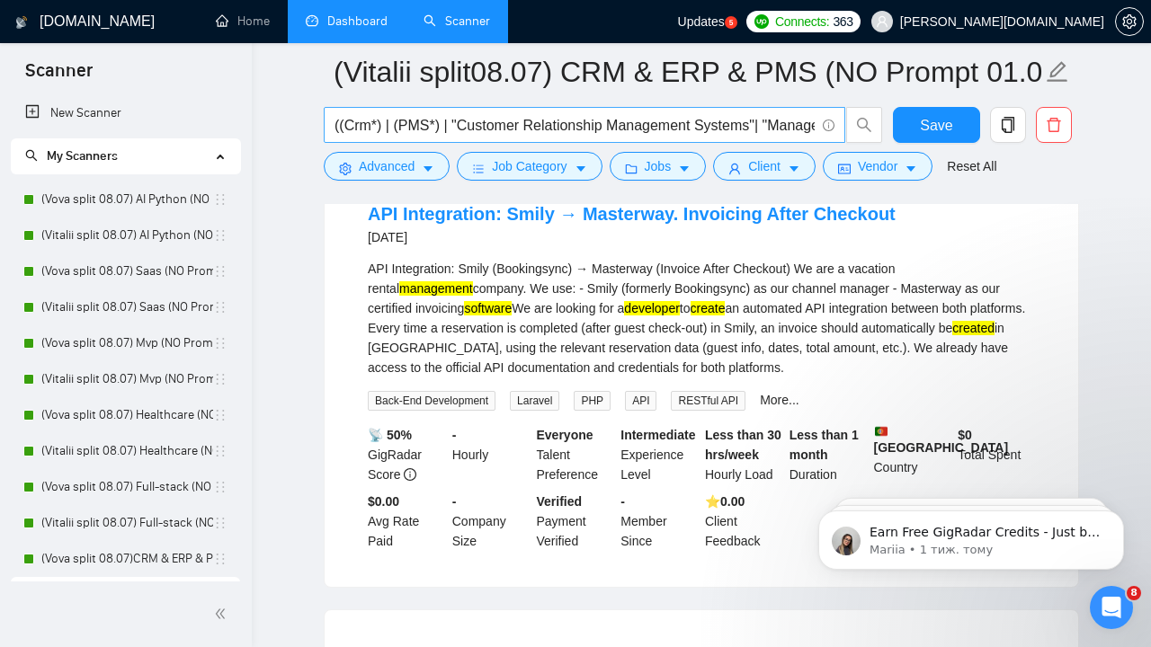
scroll to position [3030, 0]
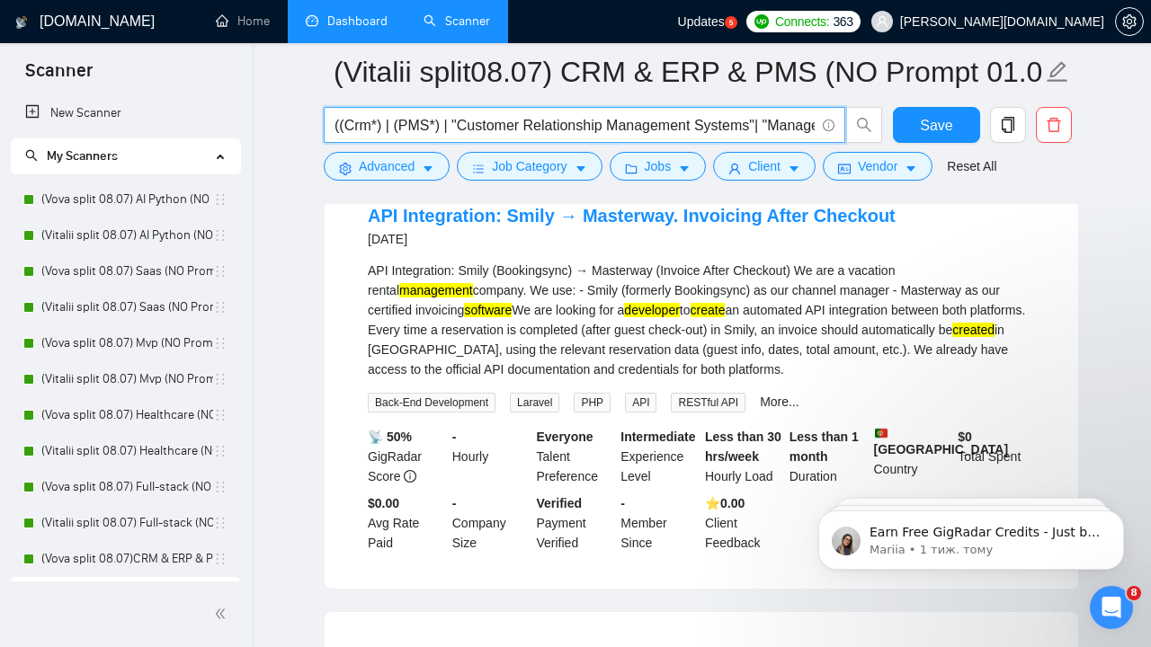
click at [785, 124] on input "((Crm*) | (PMS*) | "Customer Relationship Management Systems"| "Management Syst…" at bounding box center [575, 125] width 480 height 22
drag, startPoint x: 785, startPoint y: 124, endPoint x: 671, endPoint y: 122, distance: 114.2
click at [671, 123] on input "((Crm*) | (PMS*) | "Customer Relationship Management Systems"| "Management Syst…" at bounding box center [575, 125] width 480 height 22
click at [598, 125] on input "((Crm*) | (PMS*) | "Customer Relationship Management Systems"| "Management Syst…" at bounding box center [575, 125] width 480 height 22
drag, startPoint x: 598, startPoint y: 125, endPoint x: 380, endPoint y: 147, distance: 219.6
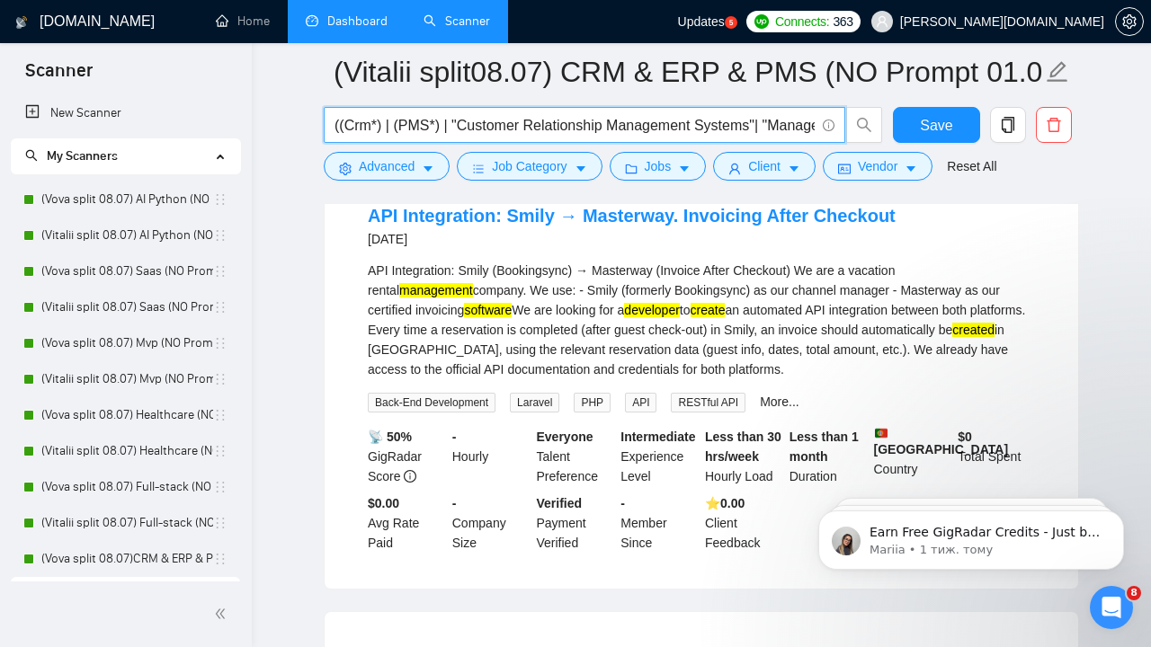
click at [380, 147] on div "((Crm*) | (PMS*) | "Customer Relationship Management Systems"| "Management Syst…" at bounding box center [603, 129] width 567 height 45
click at [386, 118] on input "((Crm*) | (PMS*) | "Customer Relationship Management Systems"| "Management Syst…" at bounding box center [575, 125] width 480 height 22
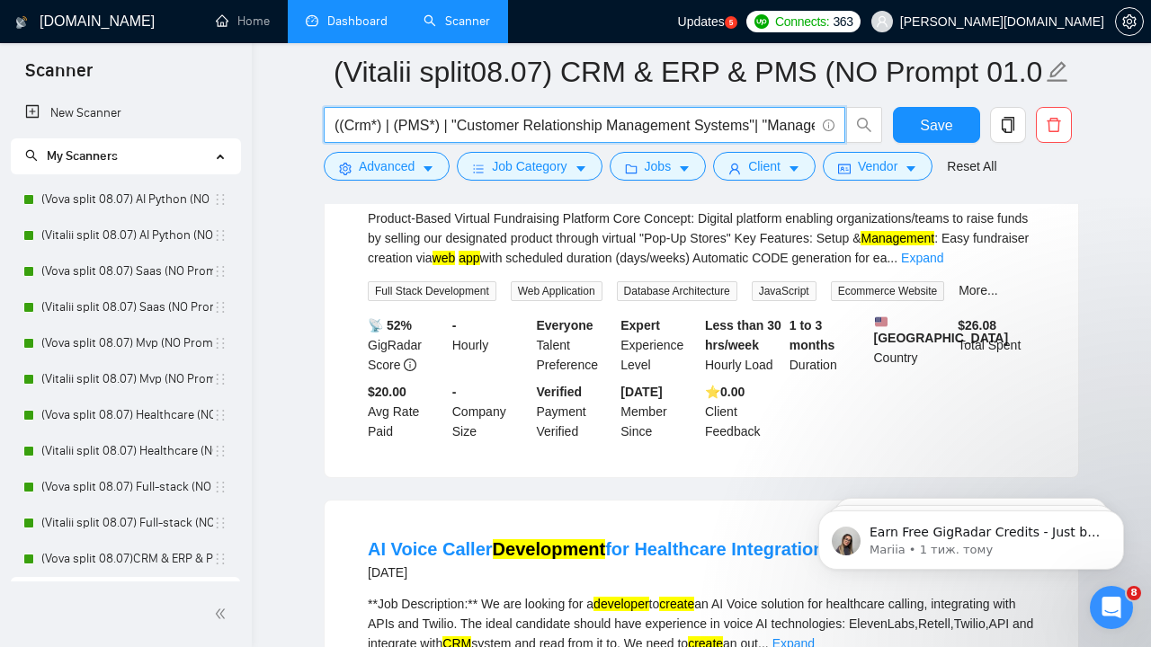
scroll to position [3529, 0]
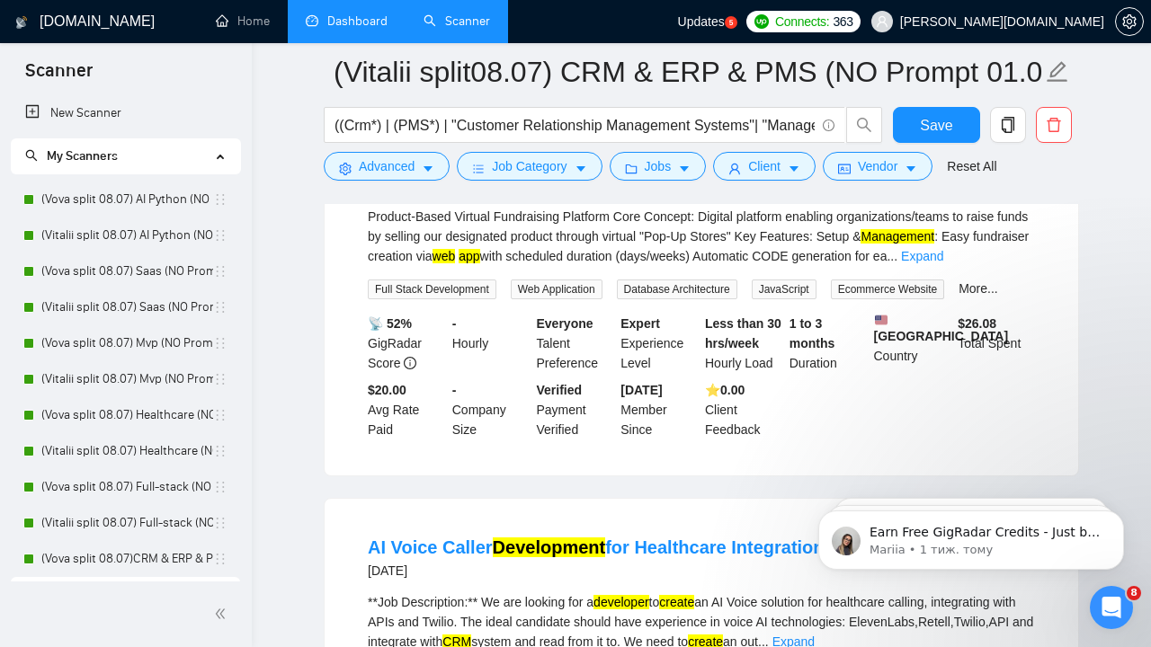
click at [724, 266] on div "Product-Based Virtual Fundraising Platform Core Concept: Digital platform enabl…" at bounding box center [701, 236] width 667 height 59
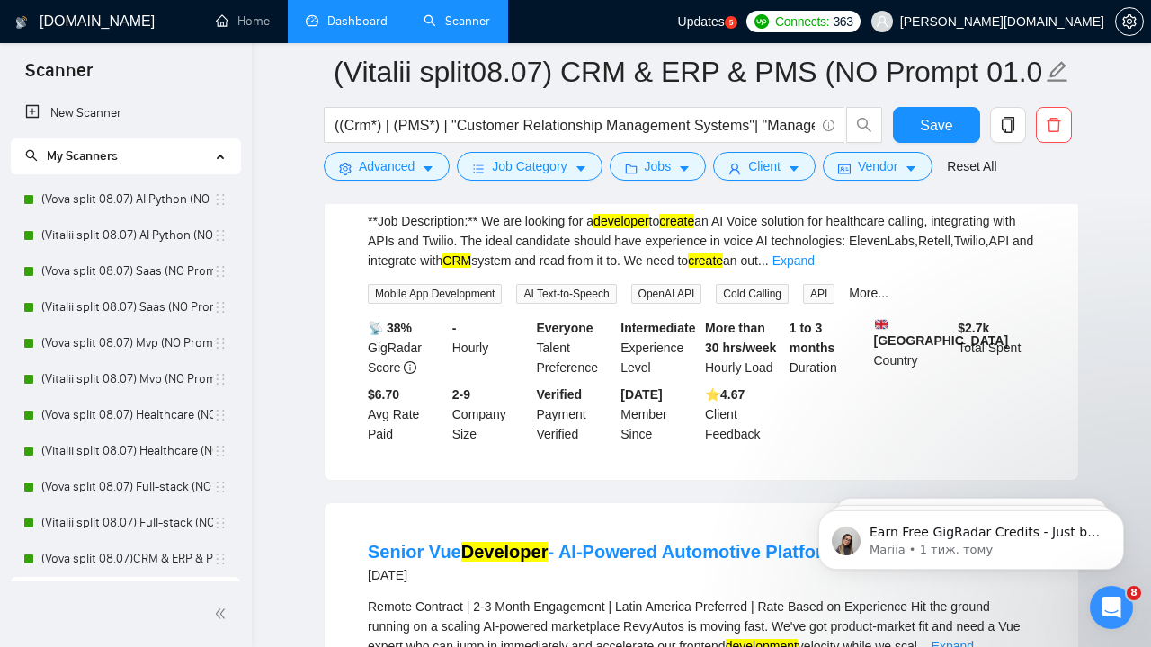
scroll to position [3907, 0]
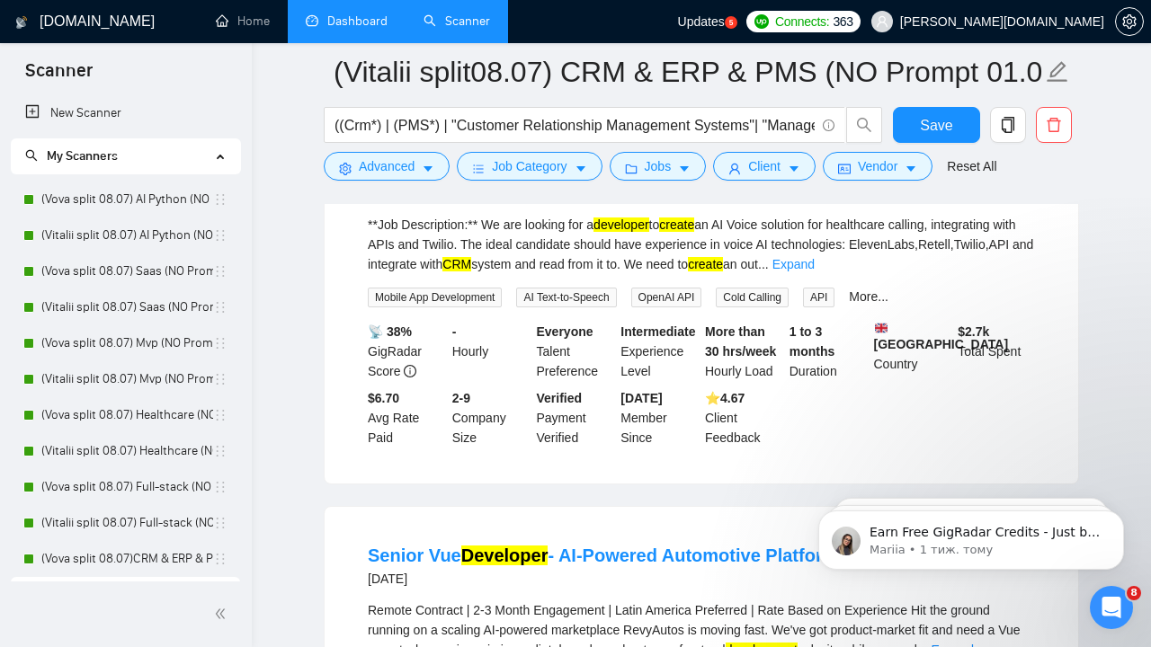
drag, startPoint x: 364, startPoint y: 234, endPoint x: 430, endPoint y: 231, distance: 65.7
click at [431, 232] on li "AI Voice Caller Development for Healthcare Integration [DATE] **Job Description…" at bounding box center [701, 302] width 710 height 319
click at [467, 274] on div "**Job Description:** We are looking for a developer to create an AI Voice solut…" at bounding box center [701, 244] width 667 height 59
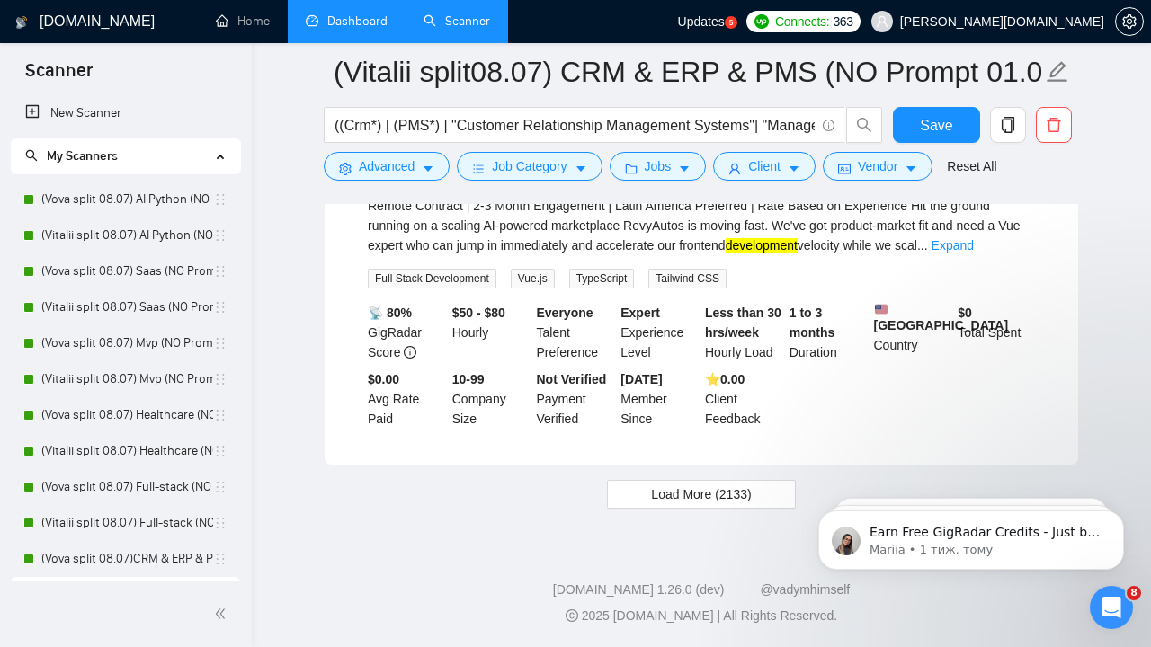
scroll to position [4399, 0]
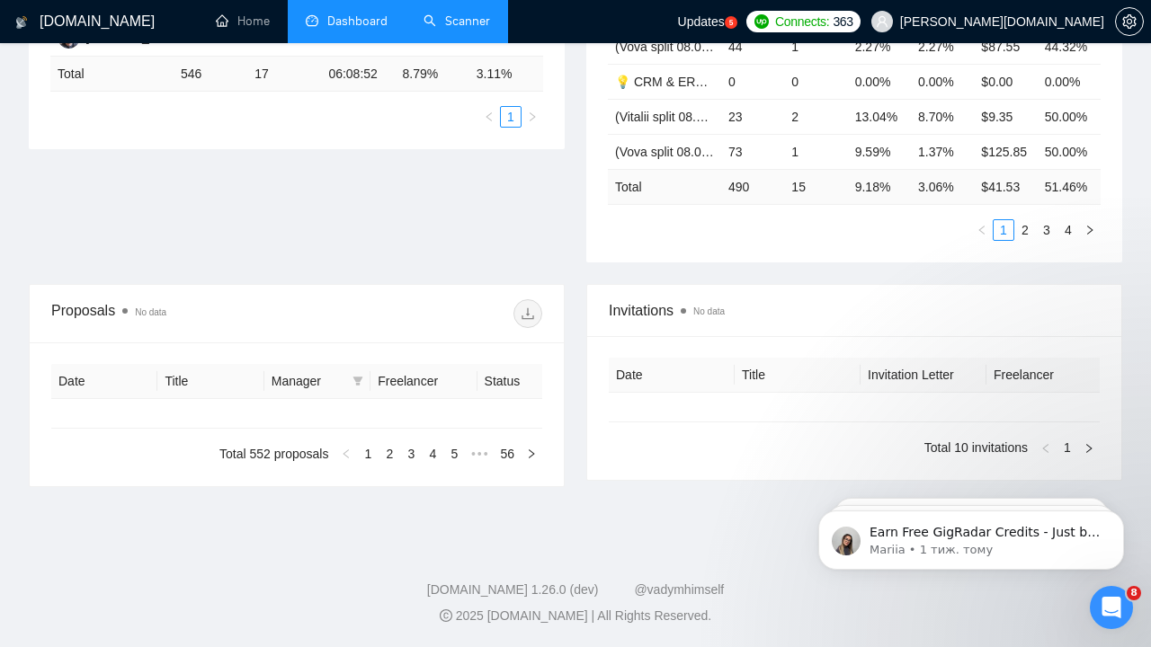
type input "[DATE]"
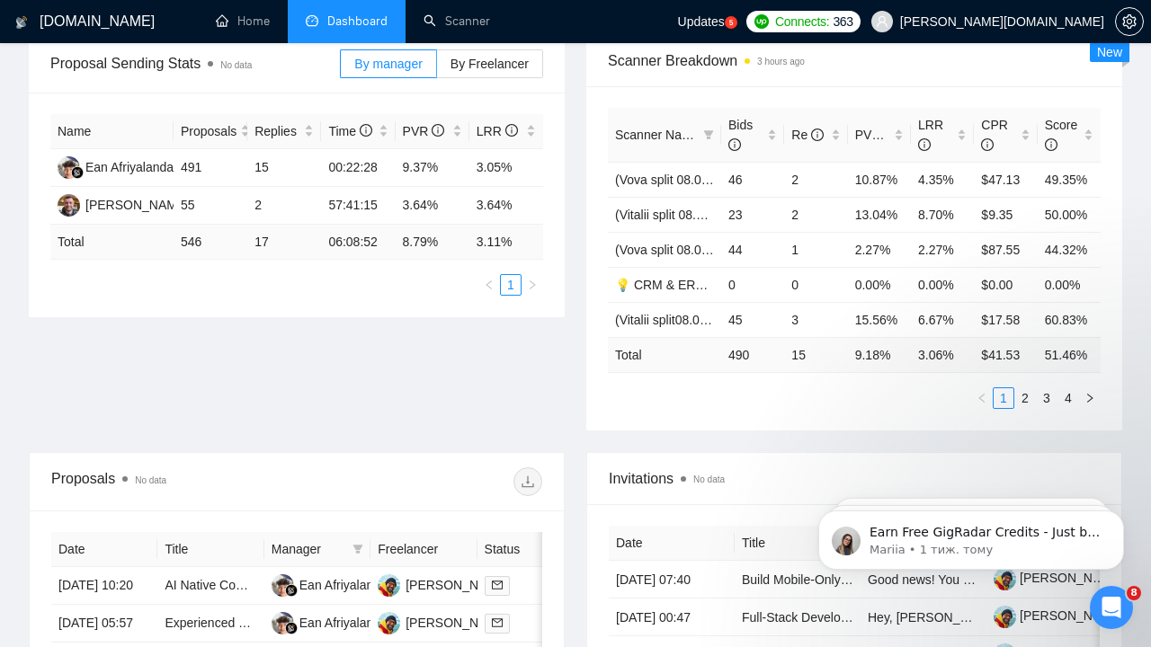
scroll to position [278, 0]
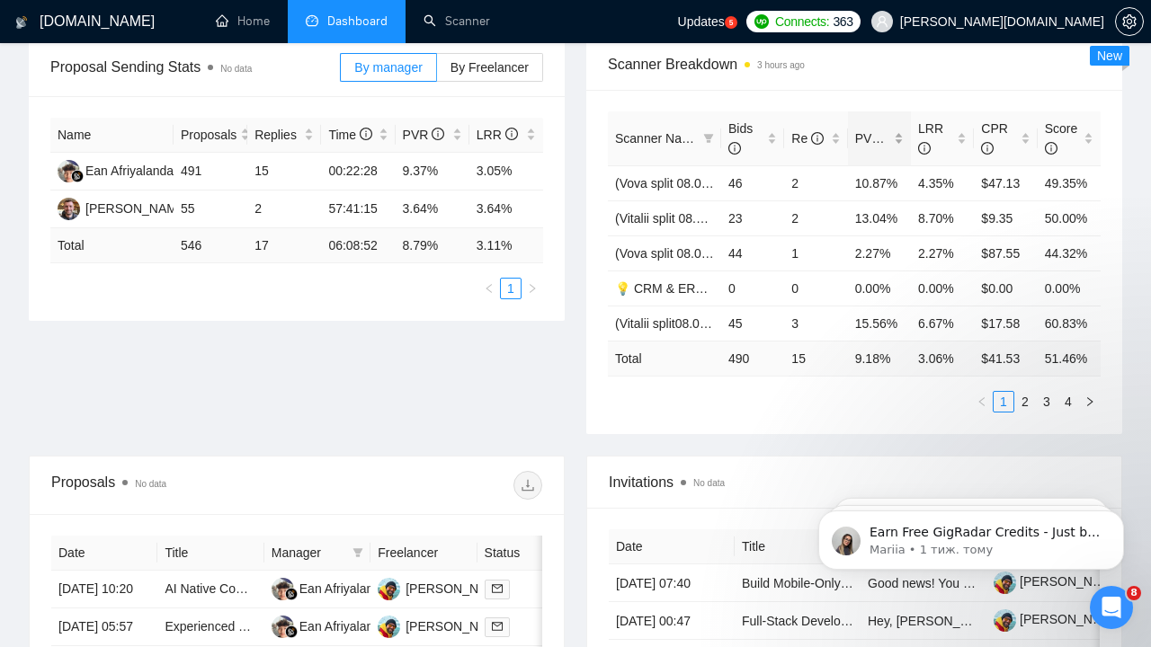
click at [869, 138] on span "PVR" at bounding box center [876, 138] width 42 height 14
click at [869, 141] on span "PVR" at bounding box center [876, 138] width 42 height 14
click at [903, 142] on div "PVR" at bounding box center [879, 139] width 49 height 20
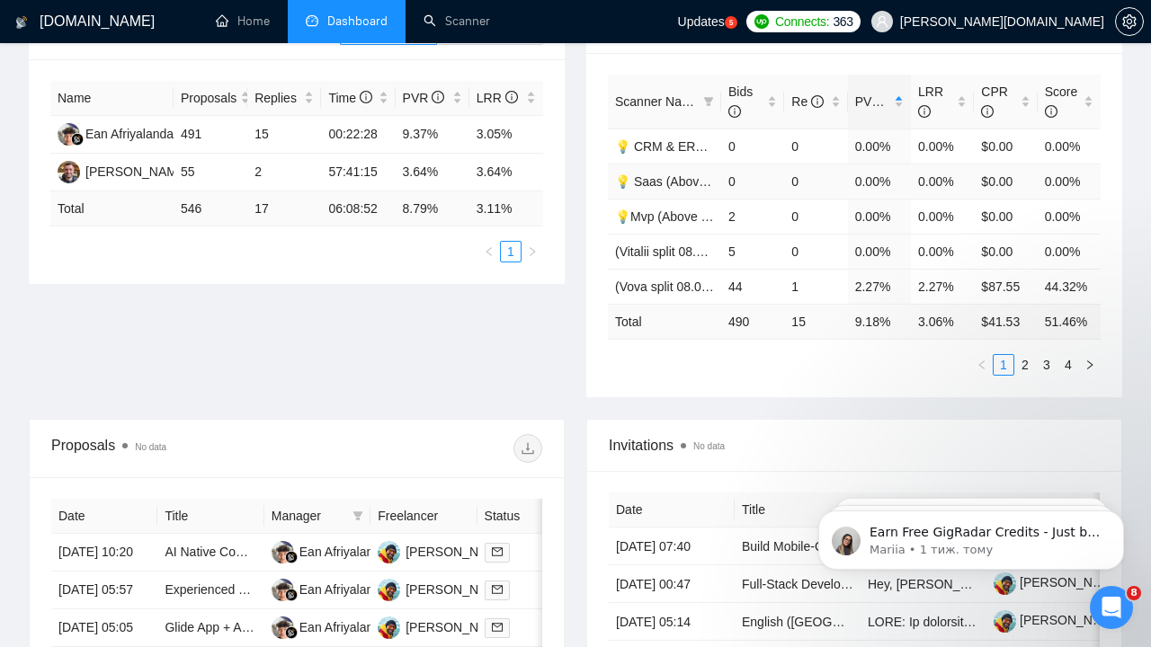
scroll to position [317, 0]
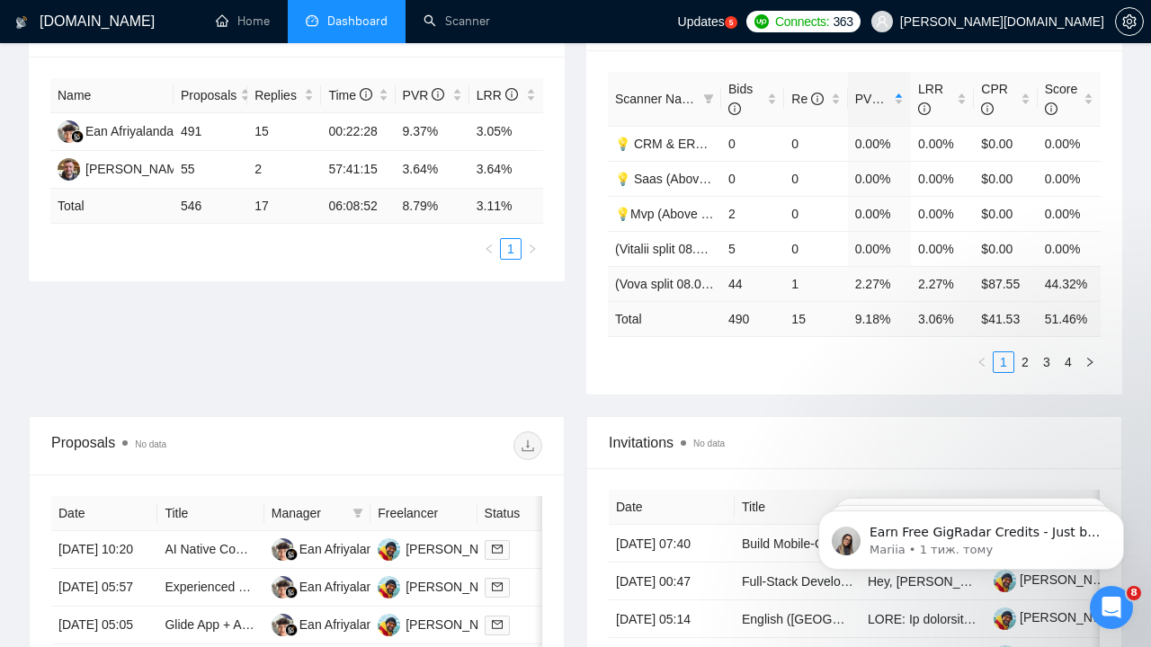
click at [751, 282] on td "44" at bounding box center [752, 283] width 63 height 35
click at [730, 210] on td "2" at bounding box center [752, 213] width 63 height 35
drag, startPoint x: 746, startPoint y: 281, endPoint x: 728, endPoint y: 281, distance: 18.9
click at [728, 281] on td "44" at bounding box center [752, 283] width 63 height 35
click at [668, 279] on link "(Vova split 08.07) Healthcare (NO Prompt 01.07)" at bounding box center [751, 284] width 272 height 14
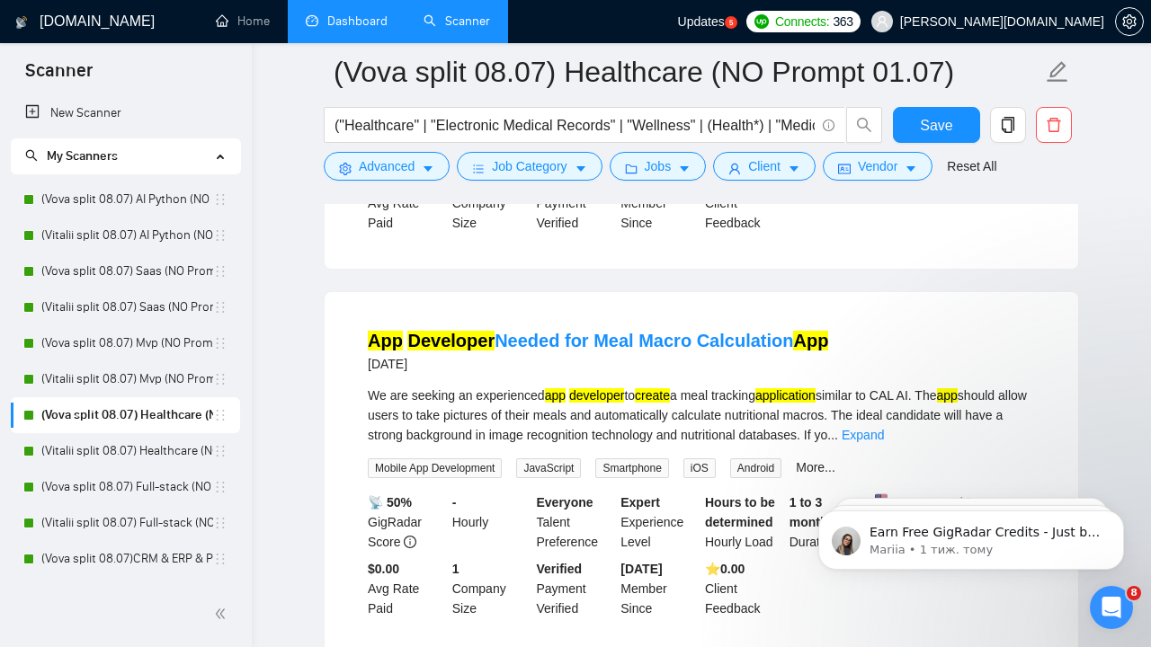
scroll to position [1298, 0]
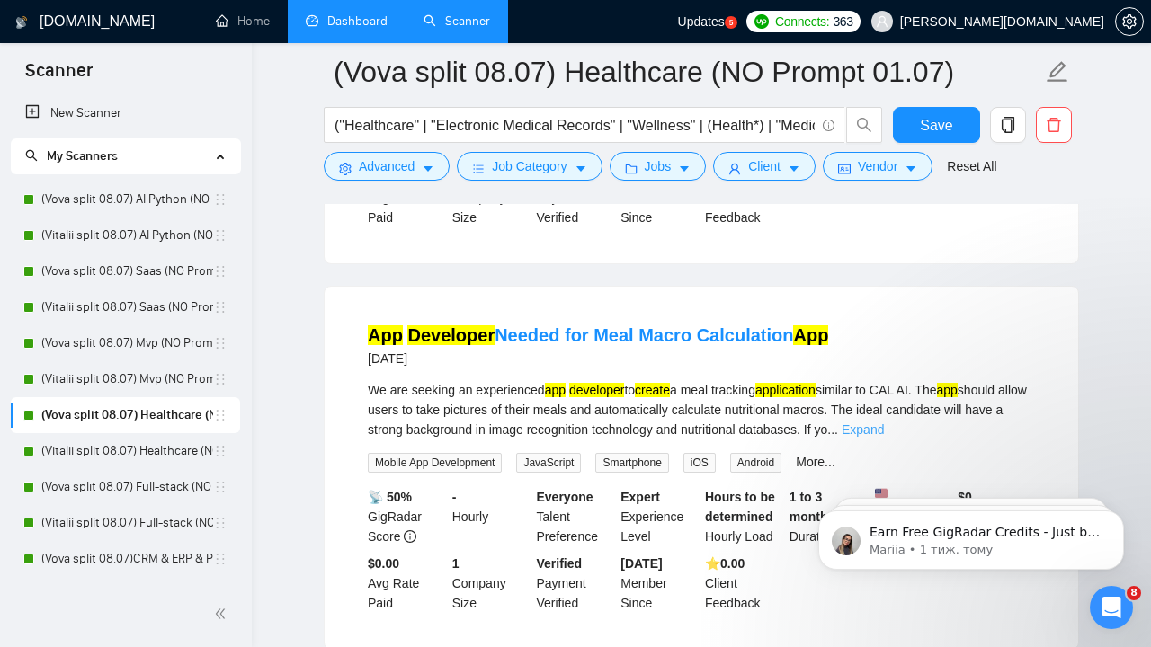
click at [884, 437] on link "Expand" at bounding box center [863, 430] width 42 height 14
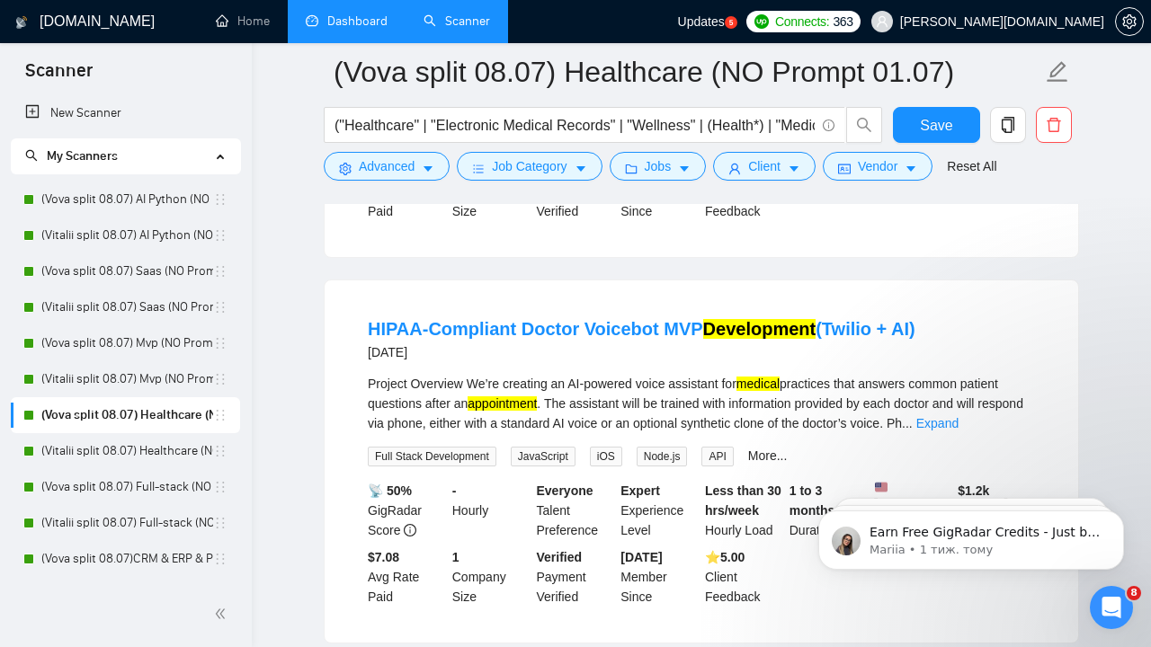
scroll to position [1706, 0]
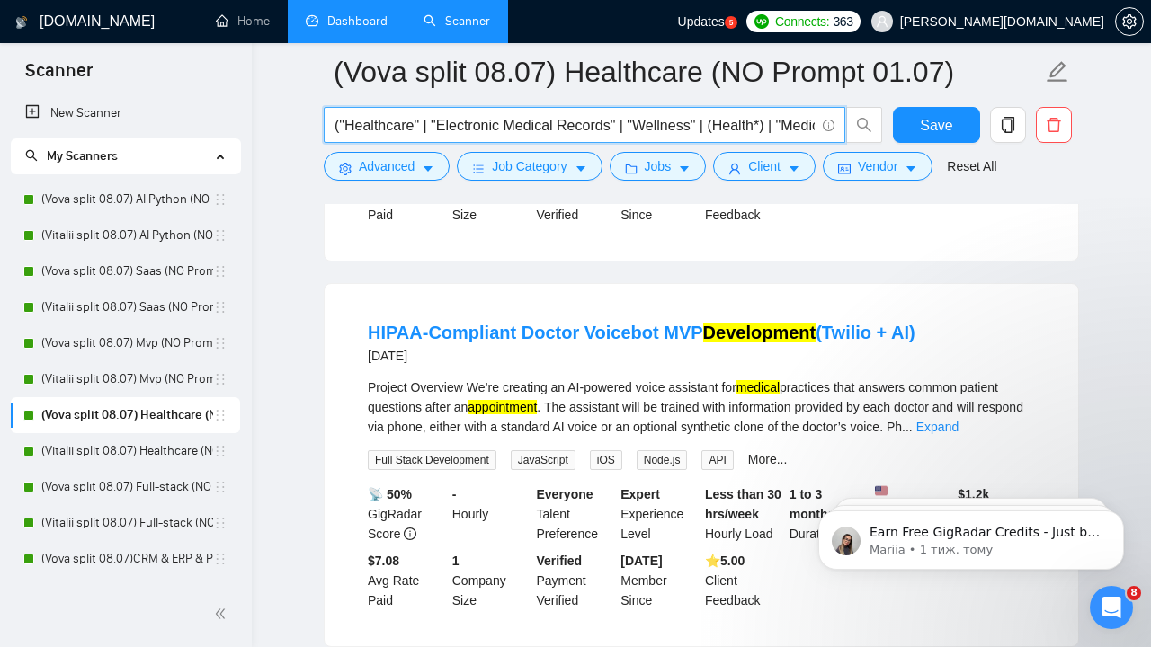
drag, startPoint x: 520, startPoint y: 124, endPoint x: 765, endPoint y: 133, distance: 245.7
click at [765, 134] on input "("Healthcare" | "Electronic Medical Records" | "Wellness" | (Health*) | "Medica…" at bounding box center [575, 125] width 480 height 22
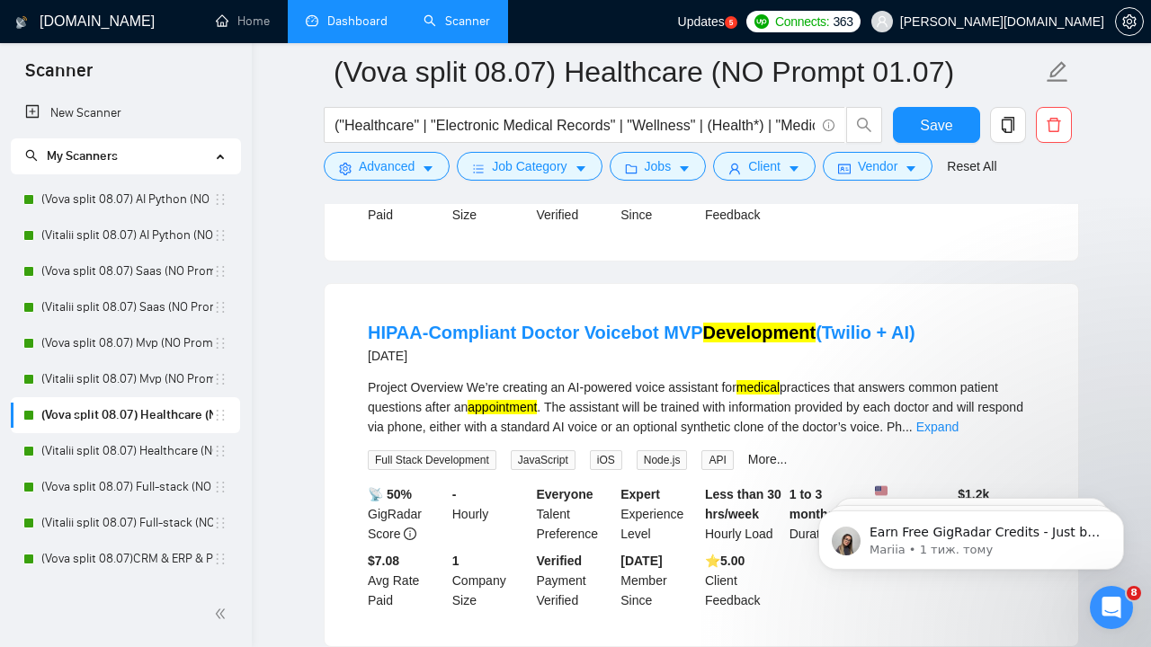
click at [825, 286] on ul "Healthcare AI tool aggregator website development 12 hours ago We're building a…" at bounding box center [701, 636] width 755 height 3932
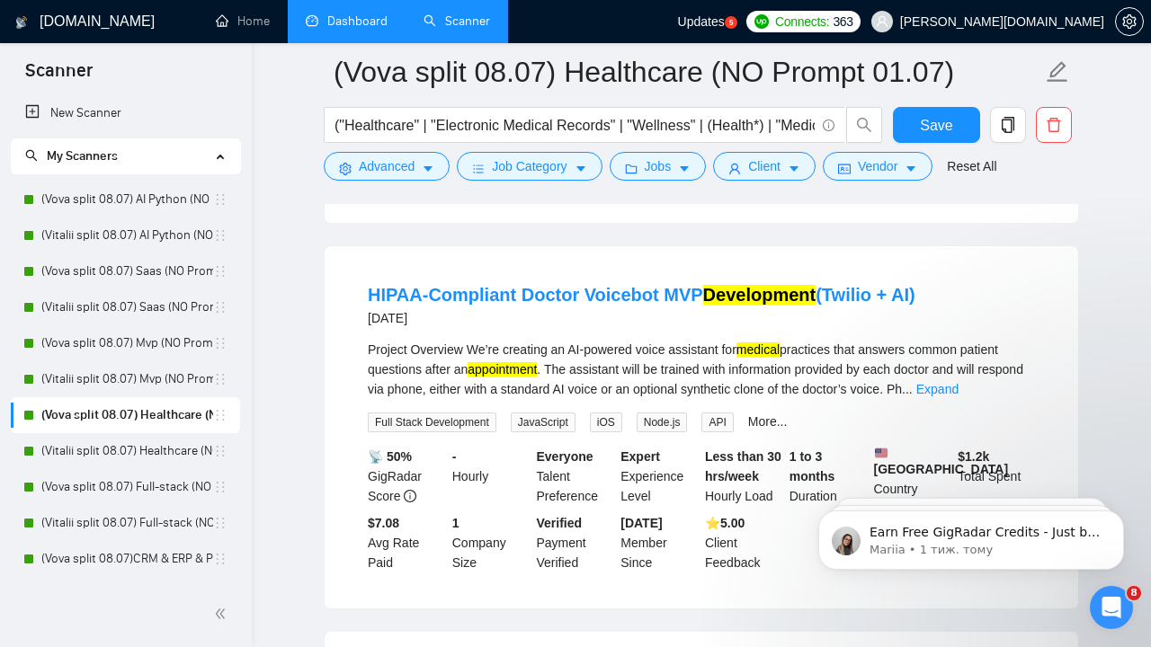
scroll to position [1746, 0]
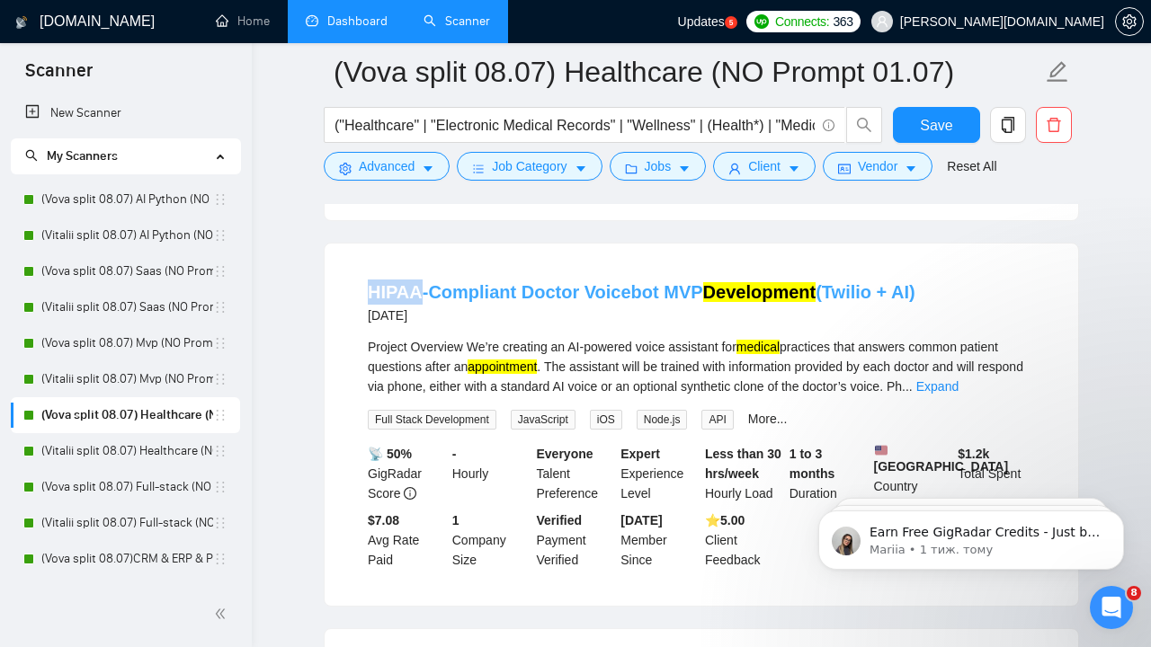
drag, startPoint x: 363, startPoint y: 308, endPoint x: 422, endPoint y: 309, distance: 58.5
click at [422, 309] on li "HIPAA-Compliant Doctor Voicebot MVP Development (Twilio + AI) [DATE] Project Ov…" at bounding box center [701, 424] width 710 height 319
click at [454, 369] on div "Project Overview We’re creating an AI-powered voice assistant for medical pract…" at bounding box center [701, 366] width 667 height 59
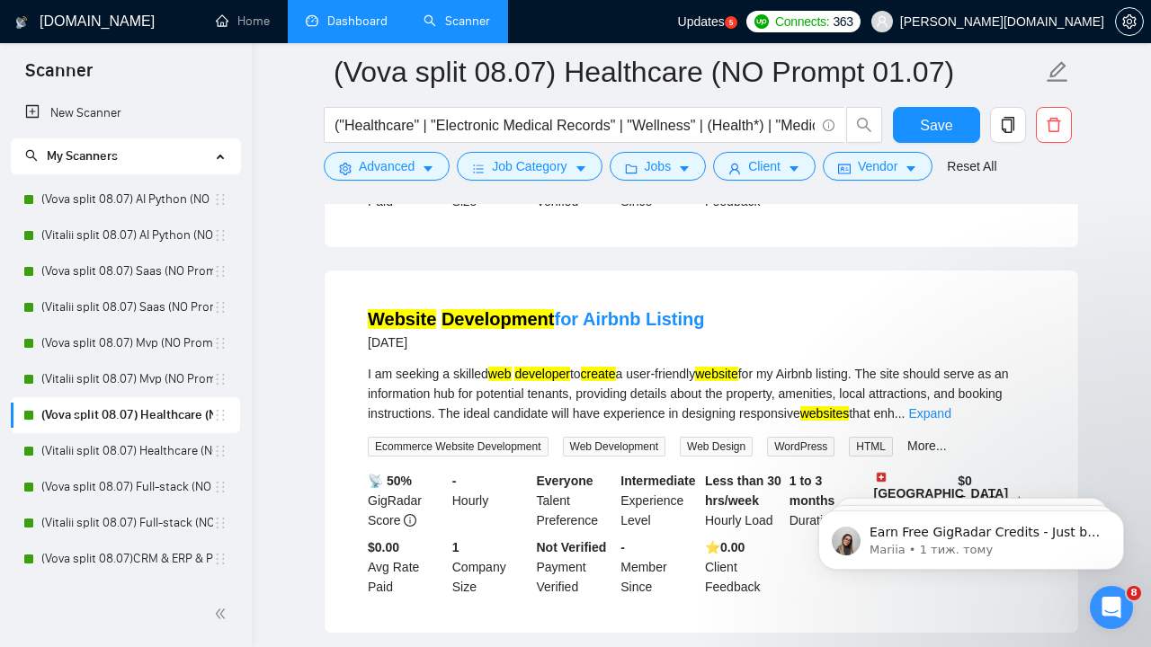
scroll to position [3309, 0]
click at [951, 420] on link "Expand" at bounding box center [929, 413] width 42 height 14
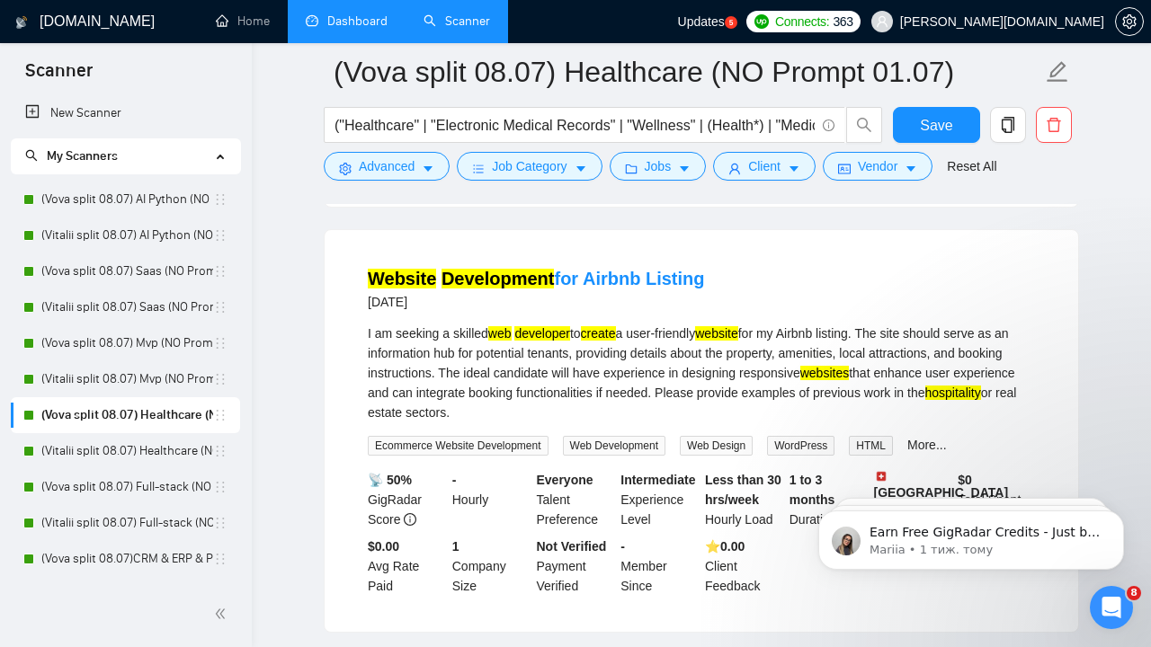
scroll to position [3352, 0]
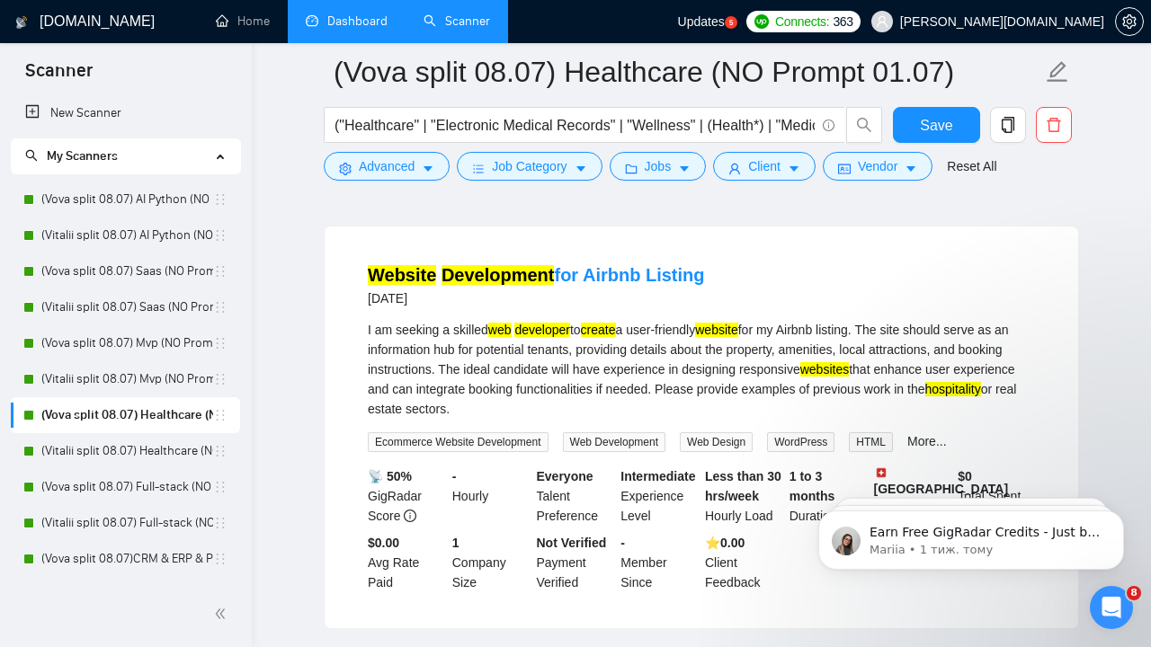
drag, startPoint x: 369, startPoint y: 441, endPoint x: 423, endPoint y: 442, distance: 54.0
click at [925, 397] on mark "hospitality" at bounding box center [953, 389] width 56 height 14
drag, startPoint x: 428, startPoint y: 442, endPoint x: 369, endPoint y: 438, distance: 59.5
click at [369, 419] on div "I am seeking a skilled web developer to create a user-friendly website for my A…" at bounding box center [701, 369] width 667 height 99
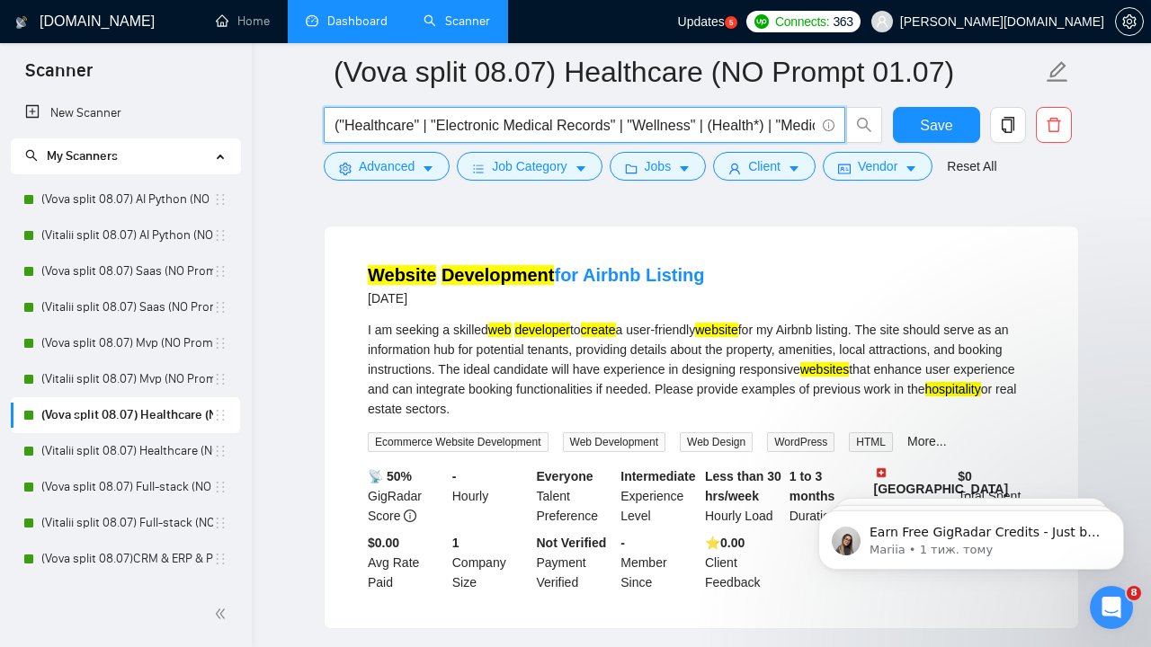
drag, startPoint x: 505, startPoint y: 122, endPoint x: 432, endPoint y: 113, distance: 73.4
click at [432, 114] on input "("Healthcare" | "Electronic Medical Records" | "Wellness" | (Health*) | "Medica…" at bounding box center [575, 125] width 480 height 22
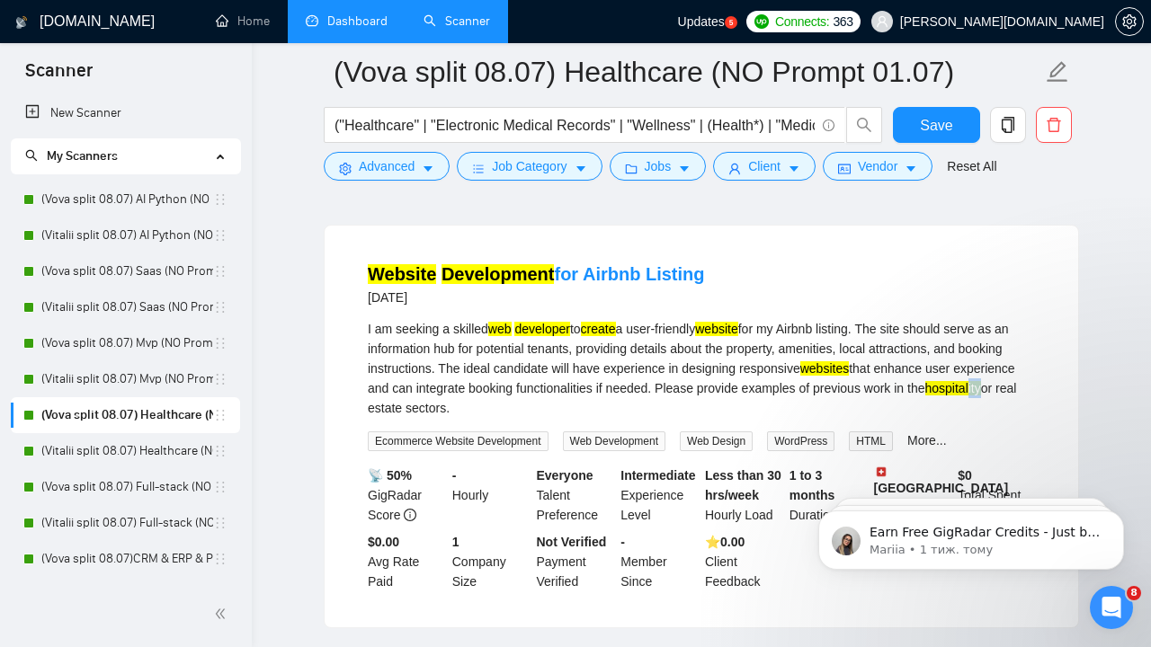
drag, startPoint x: 414, startPoint y: 441, endPoint x: 429, endPoint y: 444, distance: 15.7
click at [429, 418] on div "I am seeking a skilled web developer to create a user-friendly website for my A…" at bounding box center [701, 368] width 667 height 99
click at [446, 418] on div "I am seeking a skilled web developer to create a user-friendly website for my A…" at bounding box center [701, 368] width 667 height 99
drag, startPoint x: 370, startPoint y: 436, endPoint x: 415, endPoint y: 441, distance: 45.2
click at [925, 396] on mark "hospitality" at bounding box center [953, 388] width 56 height 14
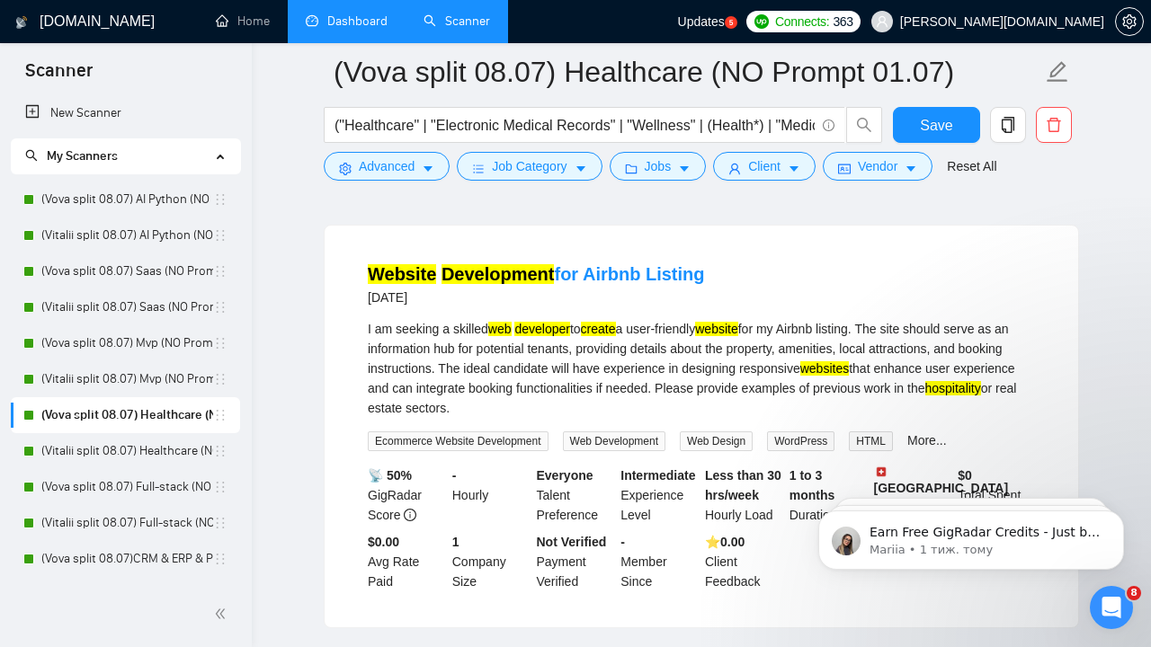
click at [447, 418] on div "I am seeking a skilled web developer to create a user-friendly website for my A…" at bounding box center [701, 368] width 667 height 99
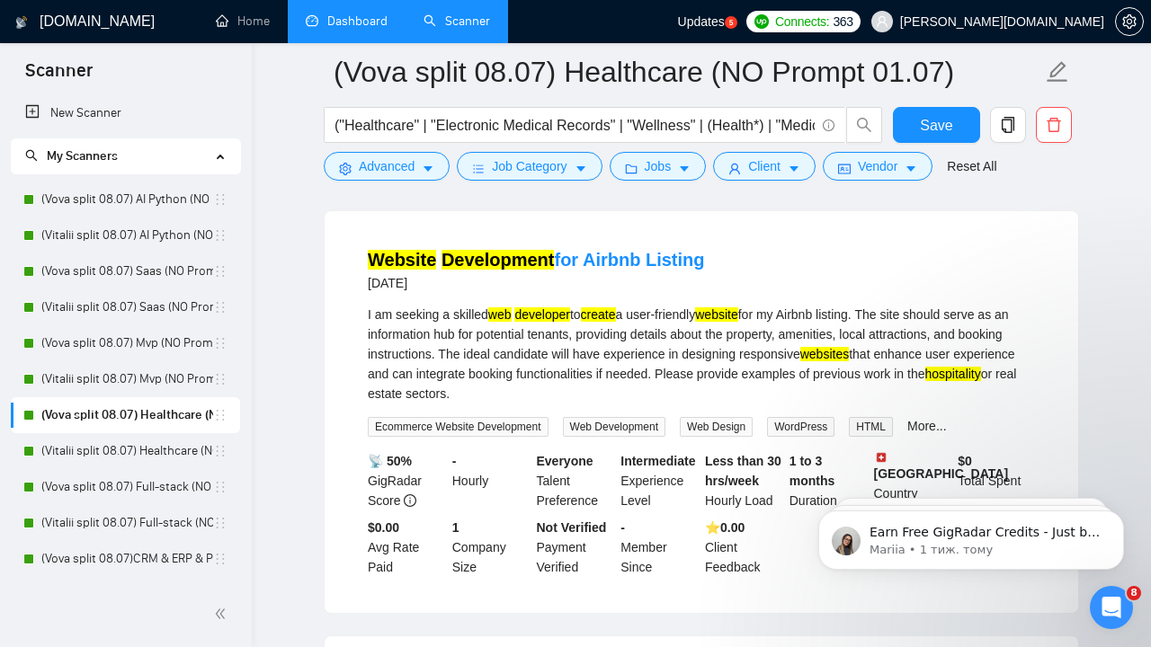
scroll to position [3369, 0]
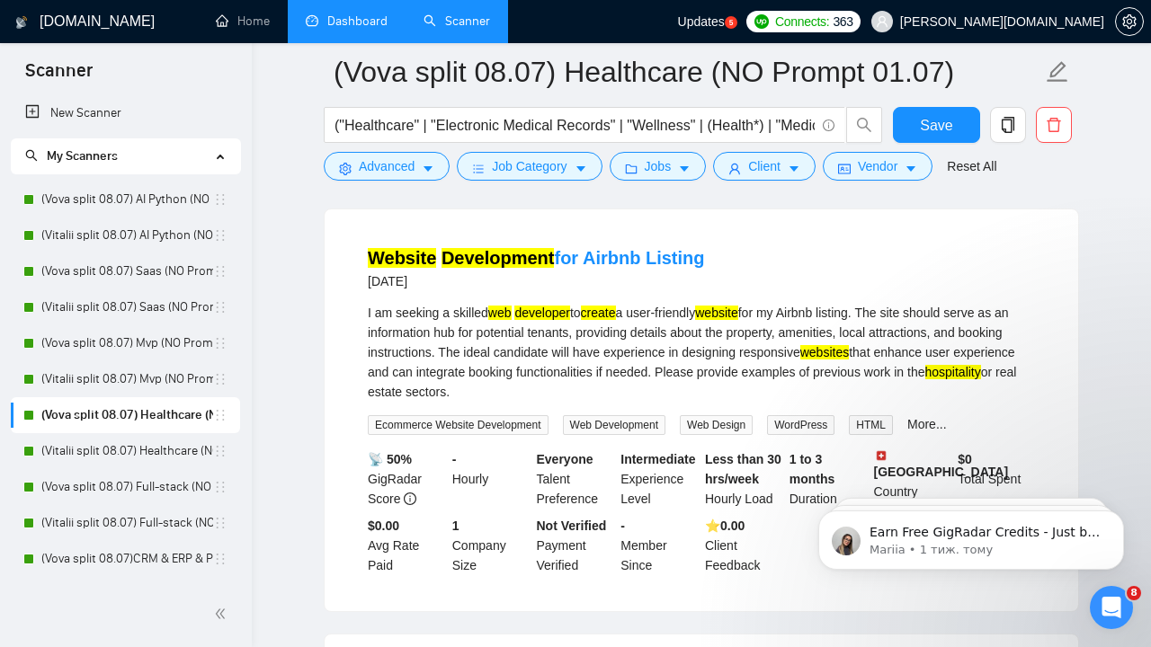
drag, startPoint x: 427, startPoint y: 426, endPoint x: 370, endPoint y: 419, distance: 58.0
click at [370, 402] on div "I am seeking a skilled web developer to create a user-friendly website for my A…" at bounding box center [701, 352] width 667 height 99
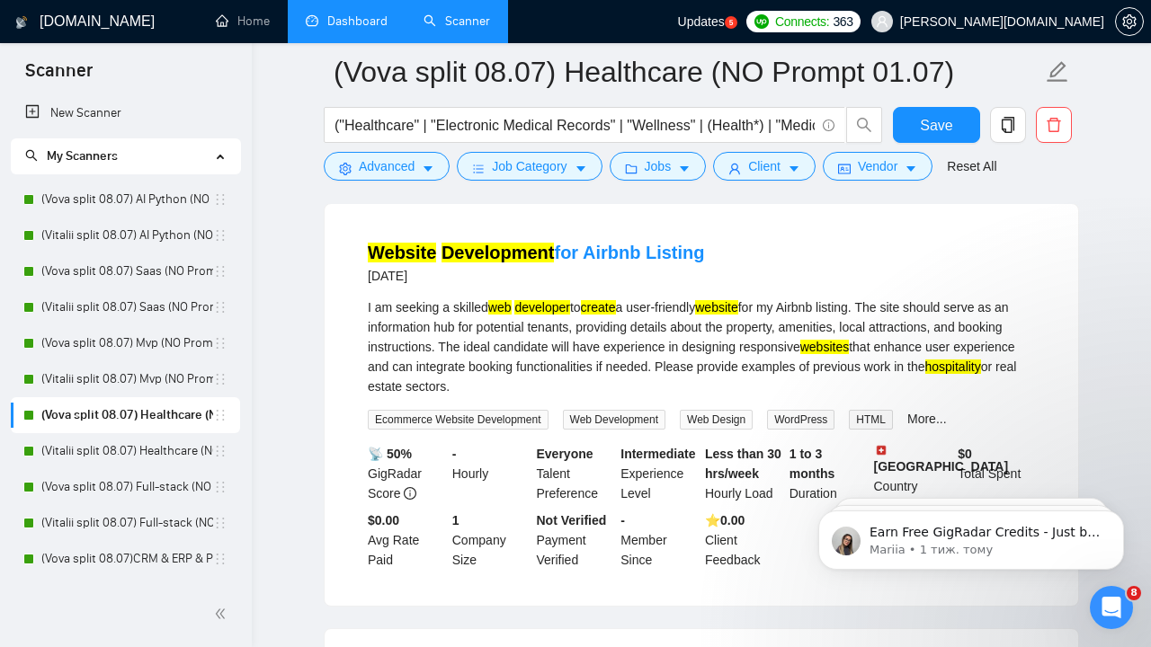
scroll to position [3382, 0]
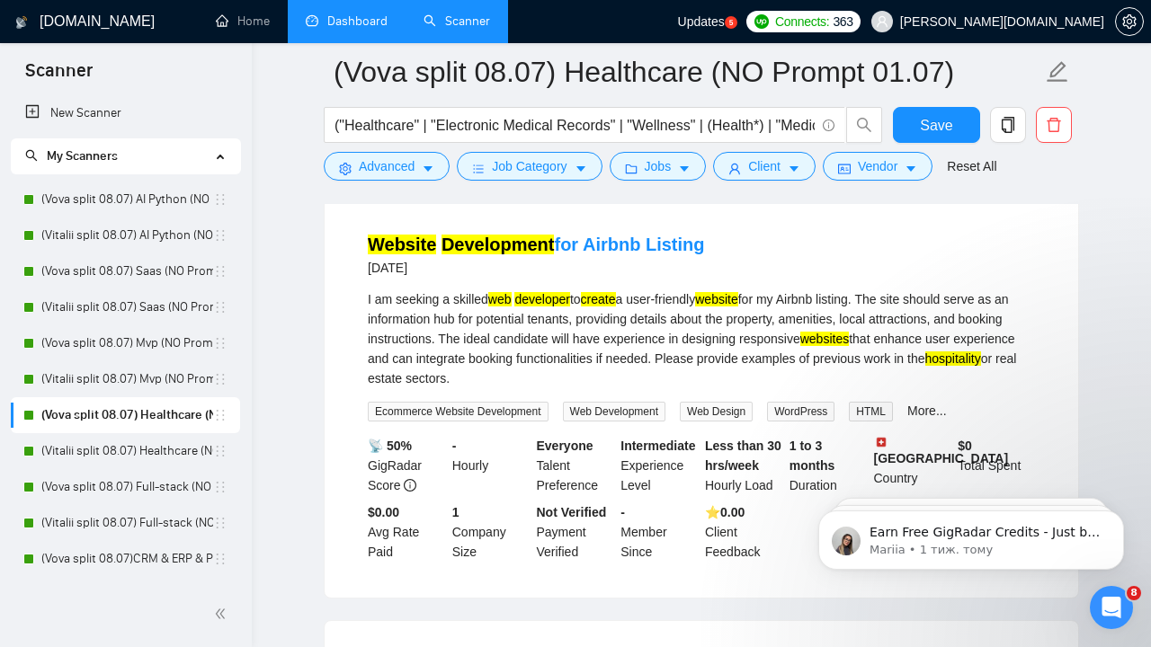
click at [440, 387] on div "I am seeking a skilled web developer to create a user-friendly website for my A…" at bounding box center [701, 339] width 667 height 99
drag, startPoint x: 496, startPoint y: 323, endPoint x: 610, endPoint y: 320, distance: 113.3
click at [610, 320] on div "I am seeking a skilled web developer to create a user-friendly website for my A…" at bounding box center [701, 339] width 667 height 99
click at [549, 388] on div "I am seeking a skilled web developer to create a user-friendly website for my A…" at bounding box center [701, 339] width 667 height 99
drag, startPoint x: 556, startPoint y: 411, endPoint x: 362, endPoint y: 401, distance: 193.6
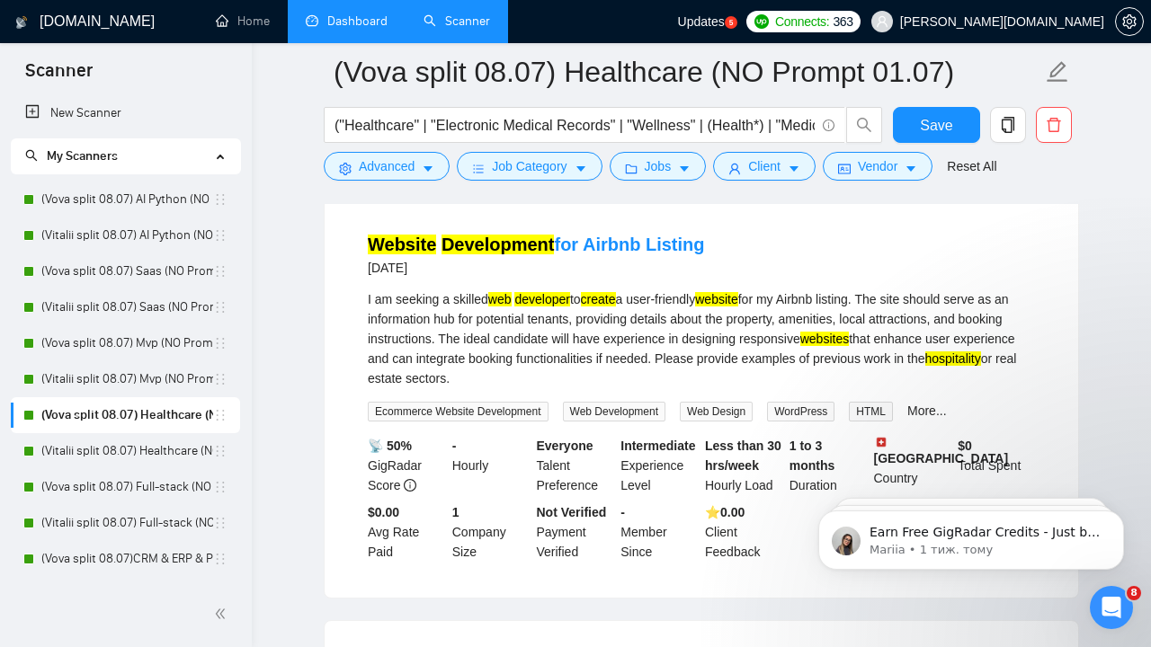
click at [362, 401] on li "Website Development for Airbnb Listing [DATE] I am seeking a skilled web develo…" at bounding box center [701, 397] width 710 height 359
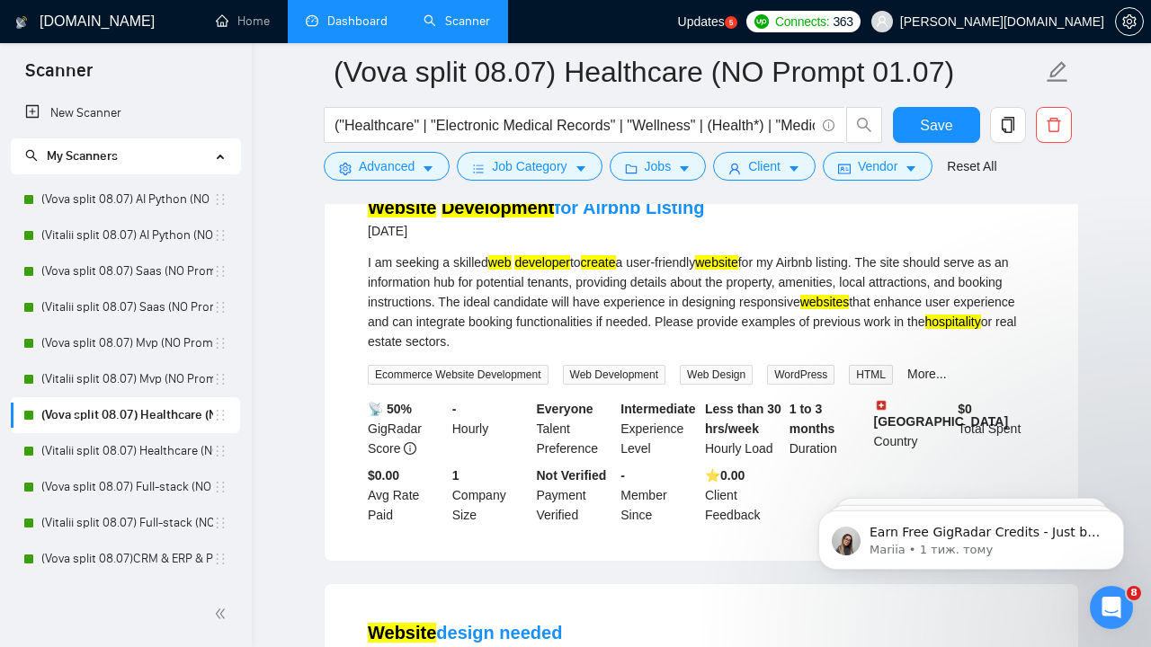
scroll to position [3436, 0]
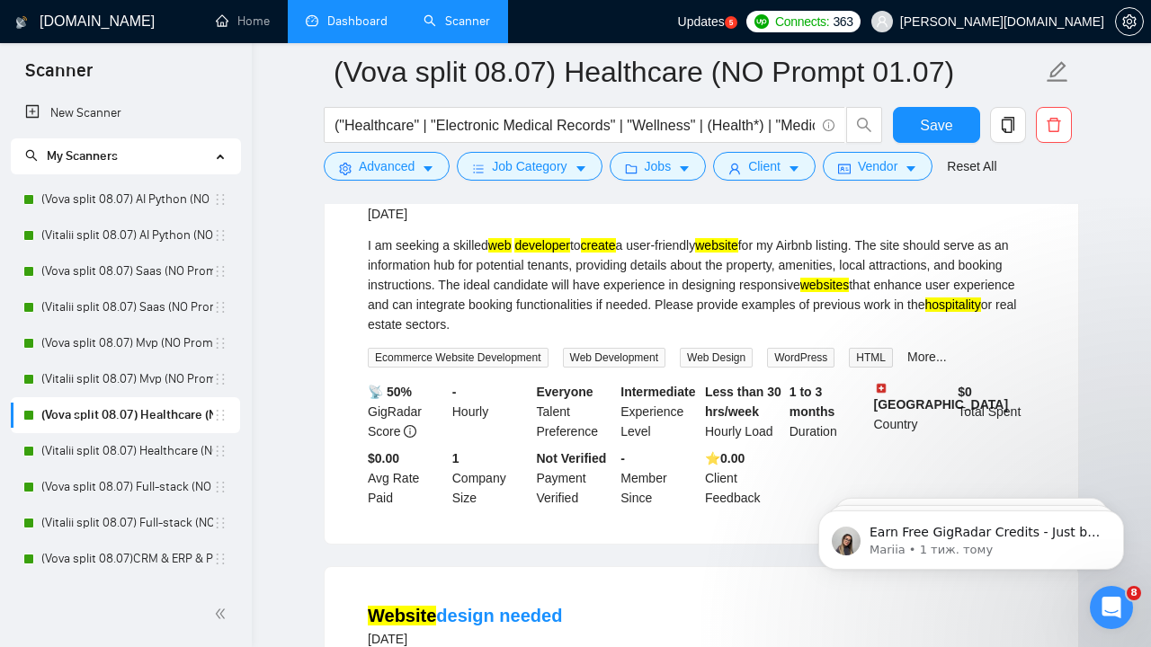
click at [413, 320] on div "I am seeking a skilled web developer to create a user-friendly website for my A…" at bounding box center [701, 285] width 667 height 99
click at [596, 335] on div "I am seeking a skilled web developer to create a user-friendly website for my A…" at bounding box center [701, 285] width 667 height 99
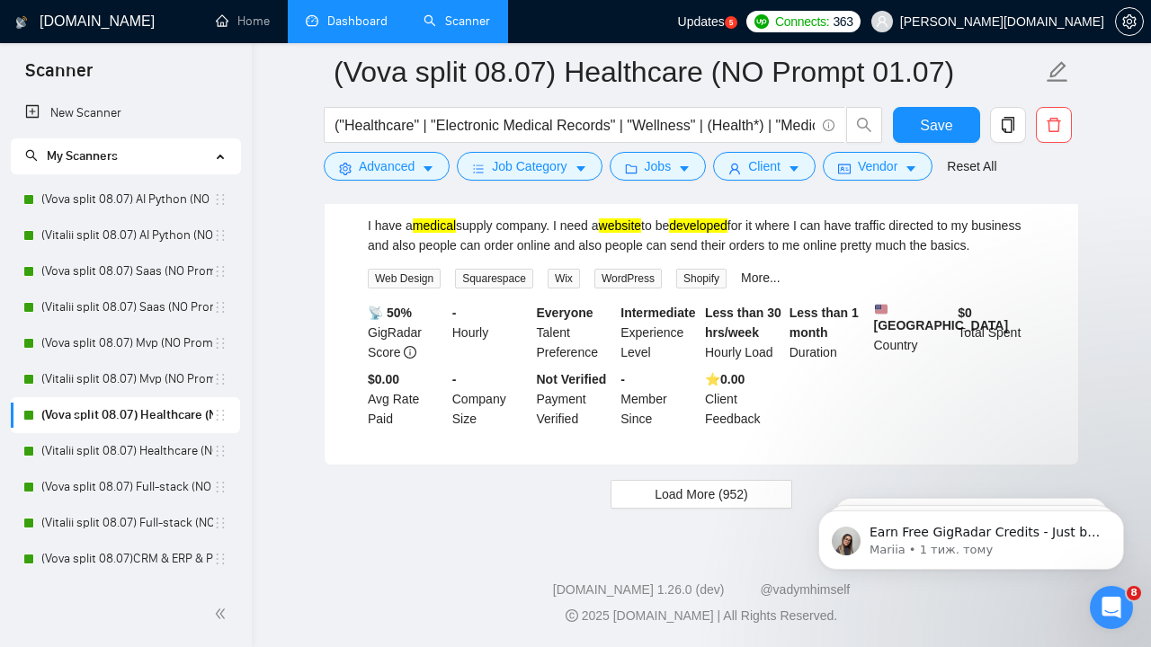
scroll to position [3944, 0]
click at [733, 499] on span "Load More (952)" at bounding box center [702, 495] width 94 height 20
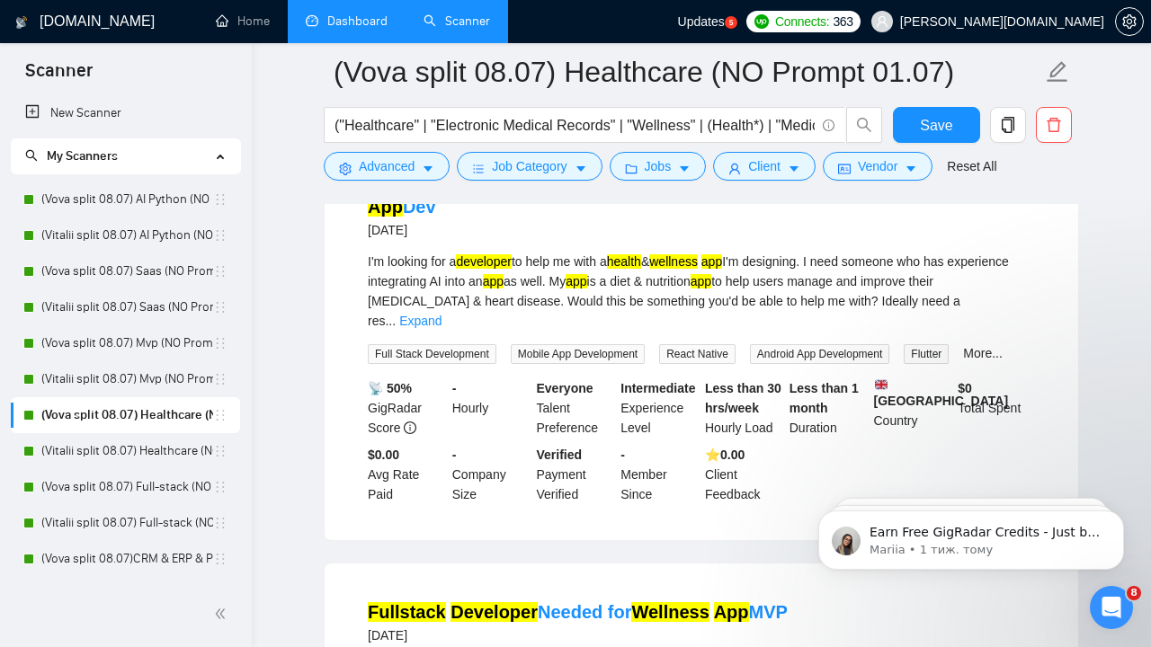
scroll to position [6141, 0]
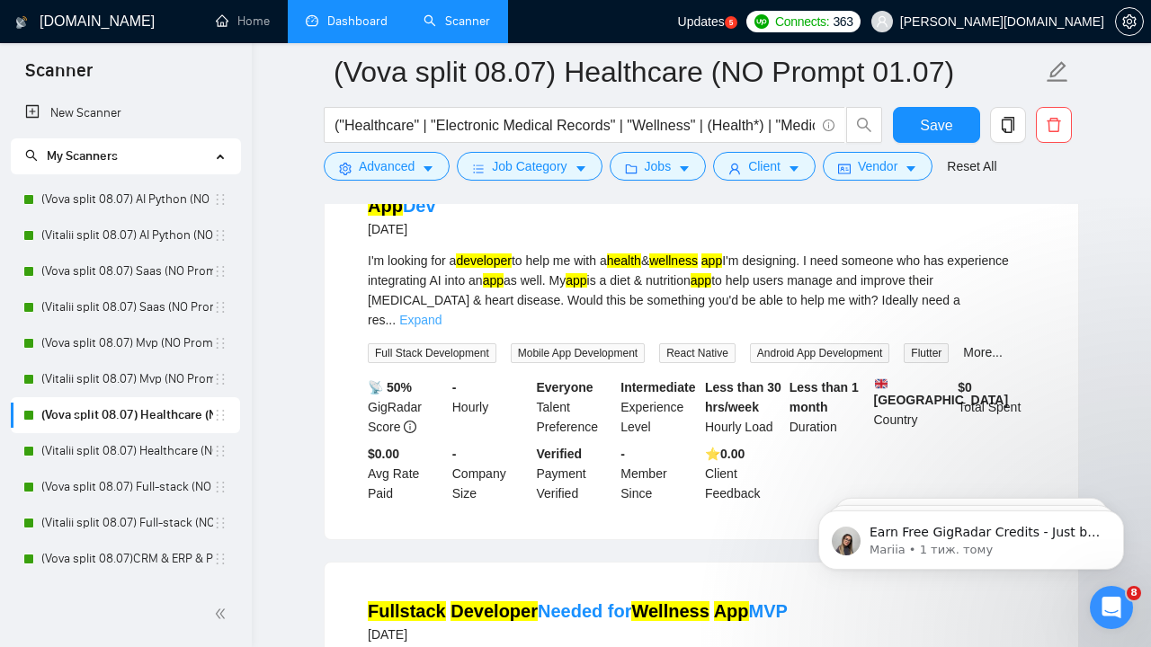
click at [442, 327] on link "Expand" at bounding box center [420, 320] width 42 height 14
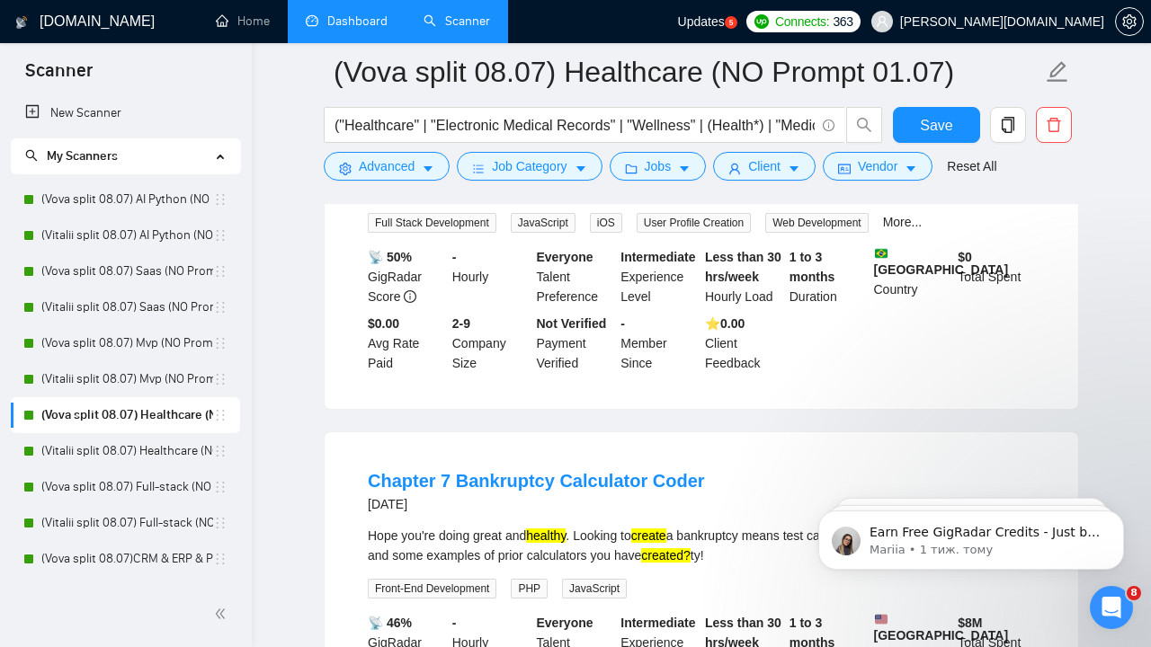
scroll to position [6962, 0]
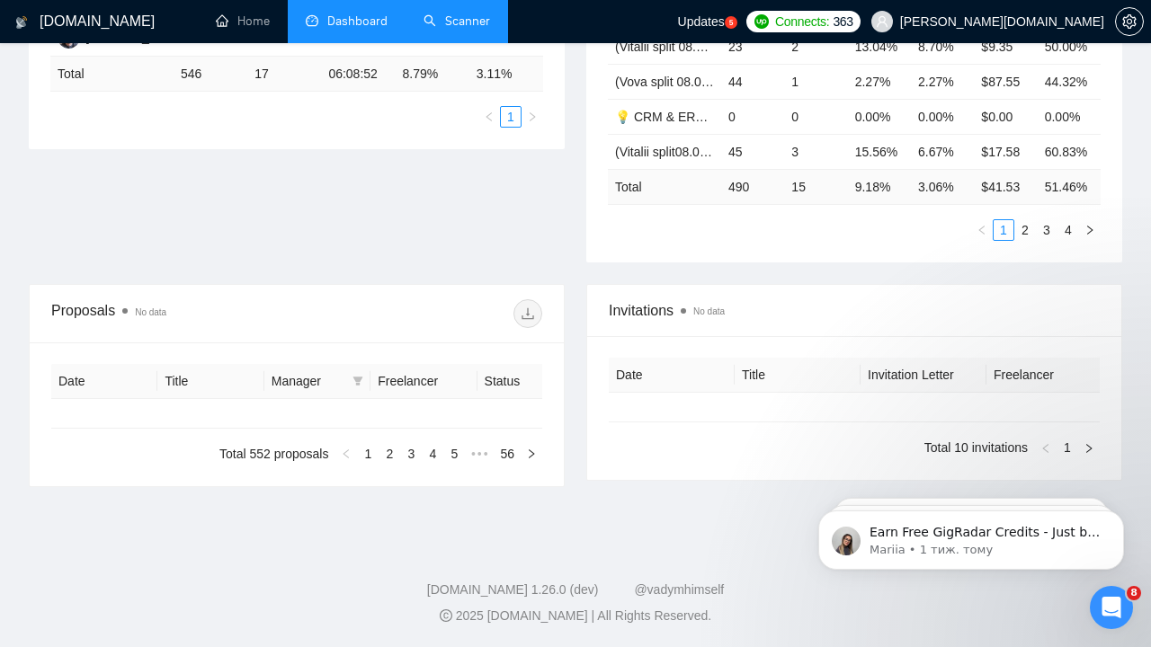
type input "[DATE]"
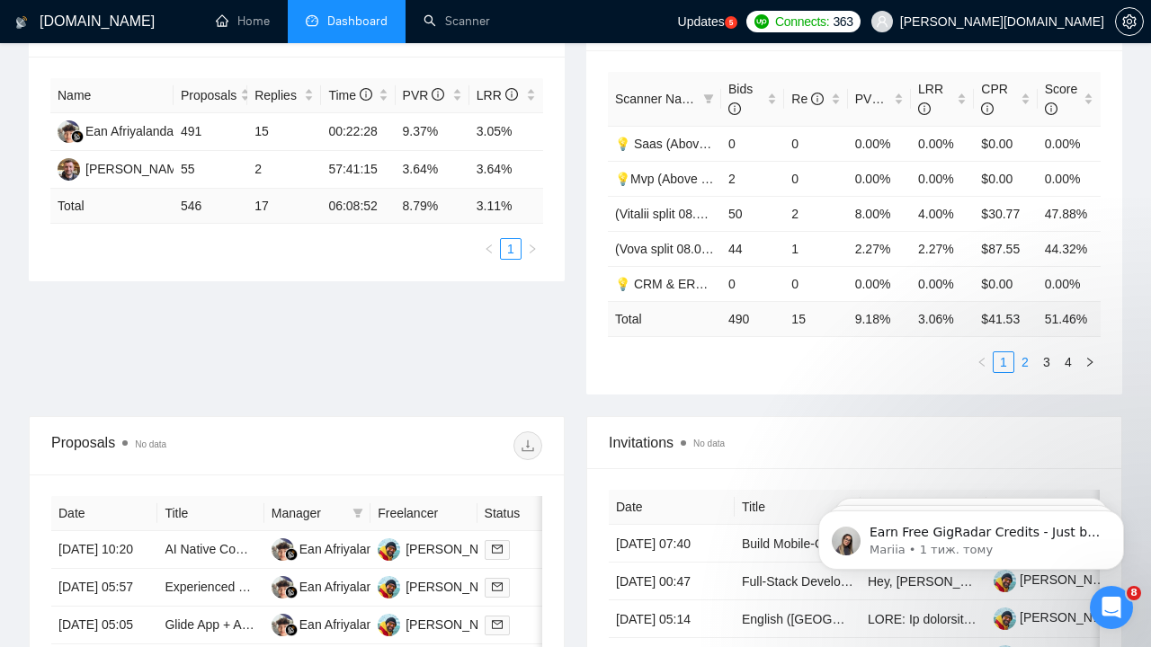
click at [1028, 366] on link "2" at bounding box center [1025, 363] width 20 height 20
click at [667, 141] on link "(Vitalii split 08.07) AI Python (NO Prompt 01.07)" at bounding box center [748, 144] width 266 height 14
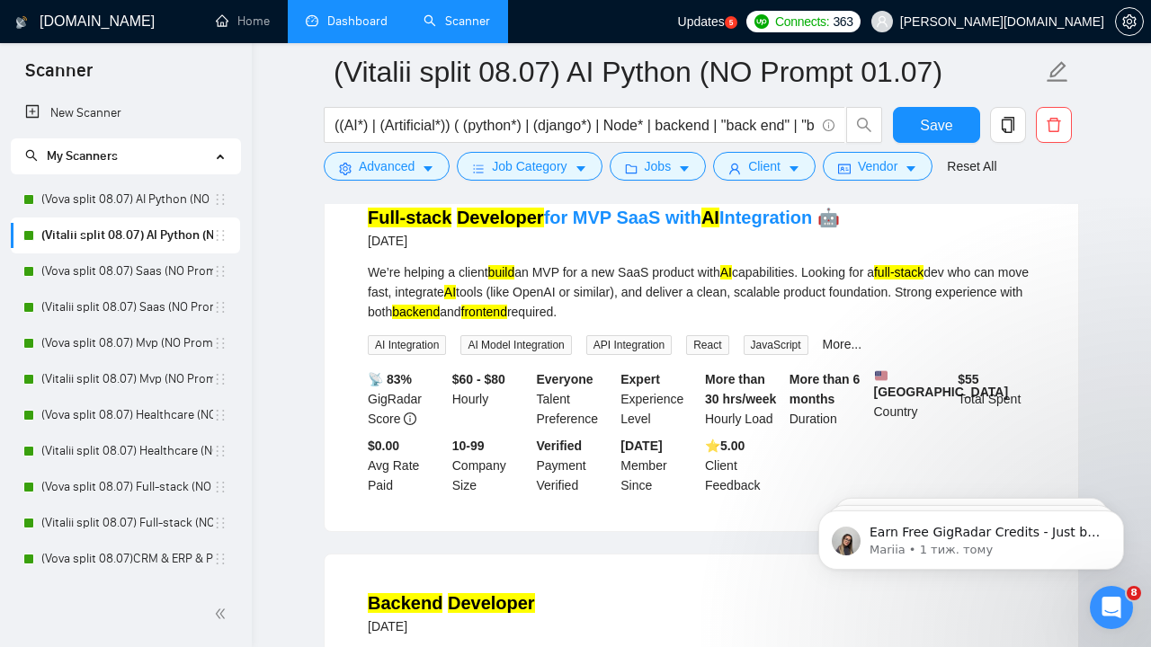
scroll to position [1719, 0]
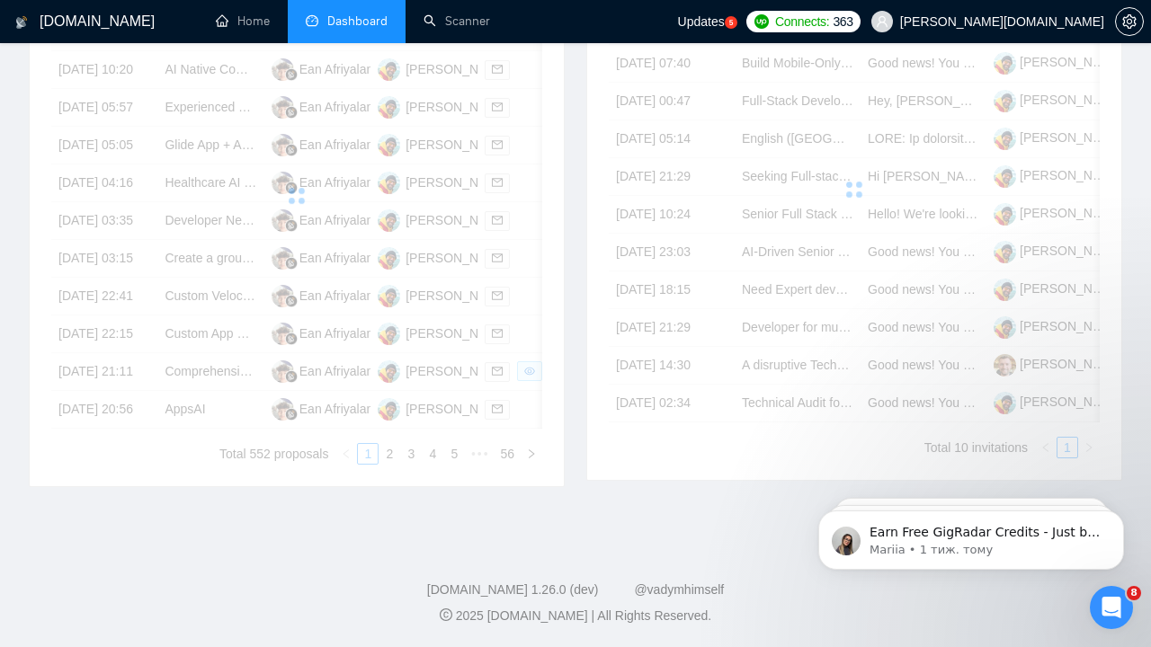
scroll to position [317, 0]
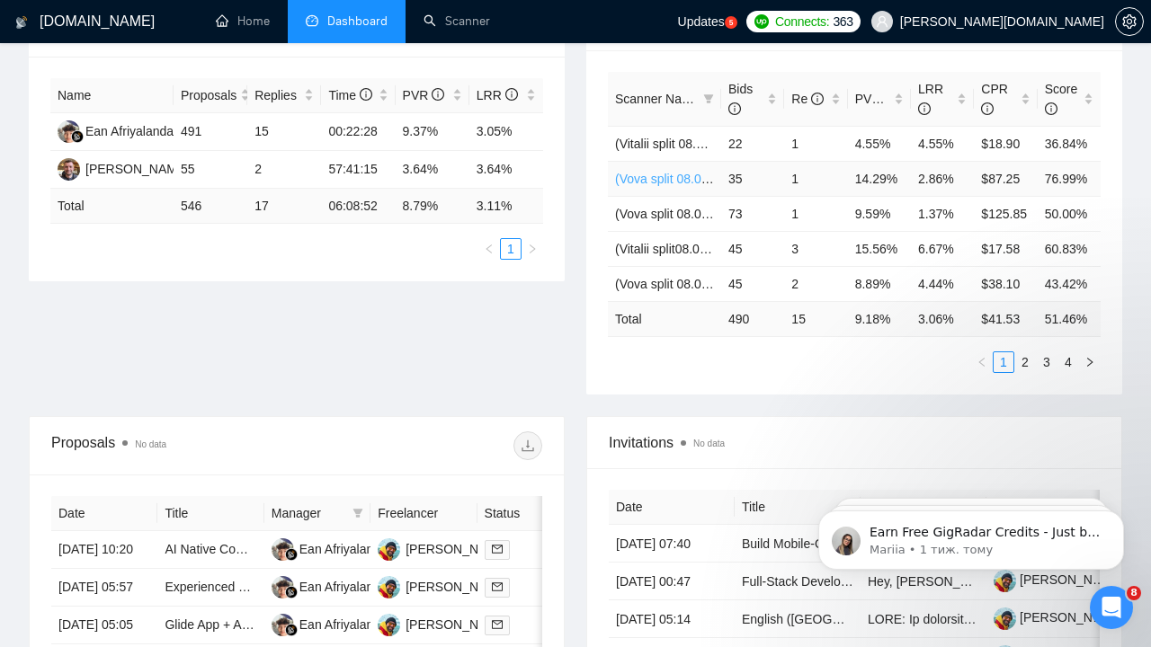
click at [664, 175] on link "(Vova split 08.07)CRM & ERP & PMS (NO Prompt 01.07)" at bounding box center [774, 179] width 319 height 14
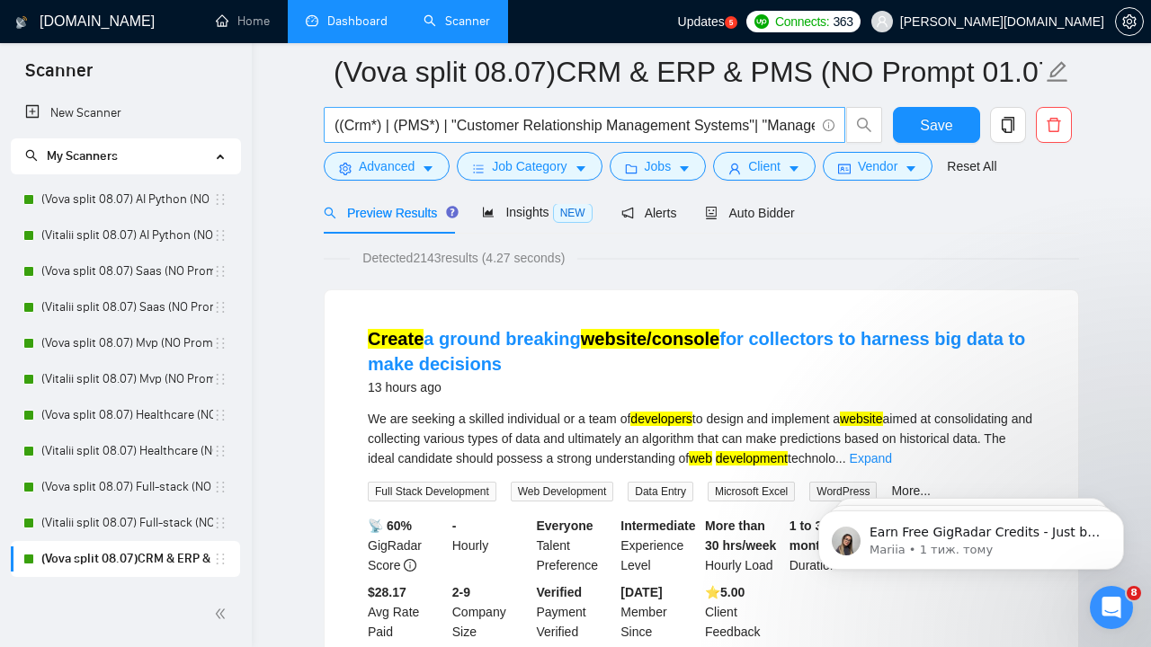
scroll to position [75, 0]
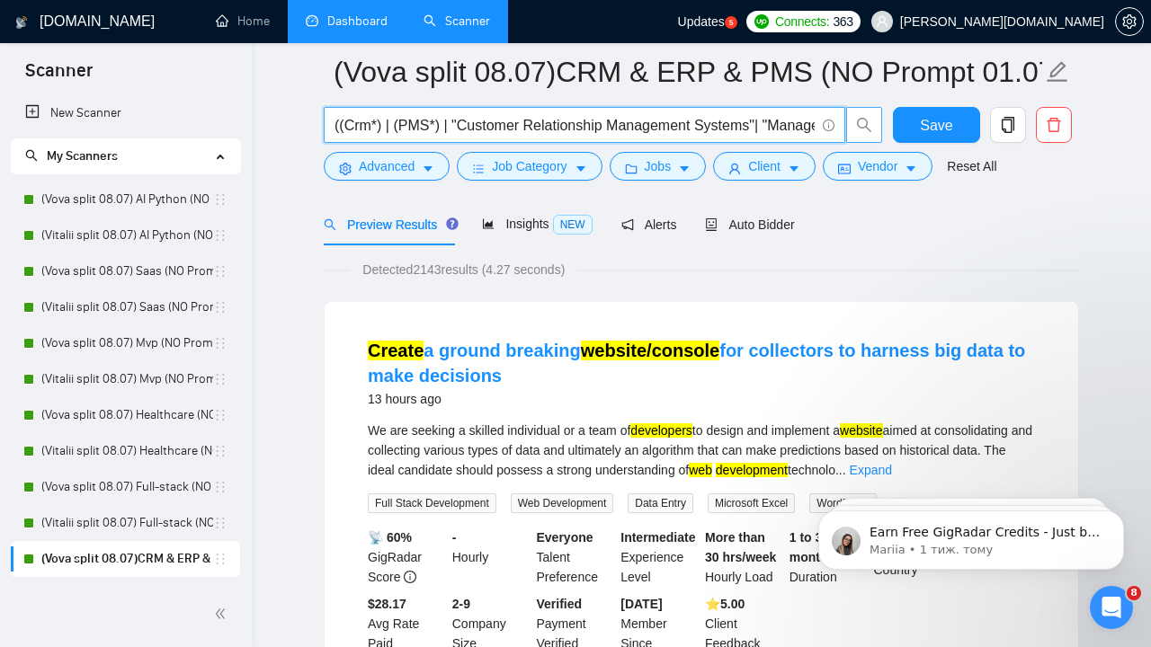
drag, startPoint x: 727, startPoint y: 131, endPoint x: 877, endPoint y: 112, distance: 151.4
click at [877, 112] on span "((Crm*) | (PMS*) | "Customer Relationship Management Systems"| "Management Syst…" at bounding box center [603, 125] width 559 height 36
click at [798, 394] on div "13 hours ago" at bounding box center [701, 399] width 667 height 22
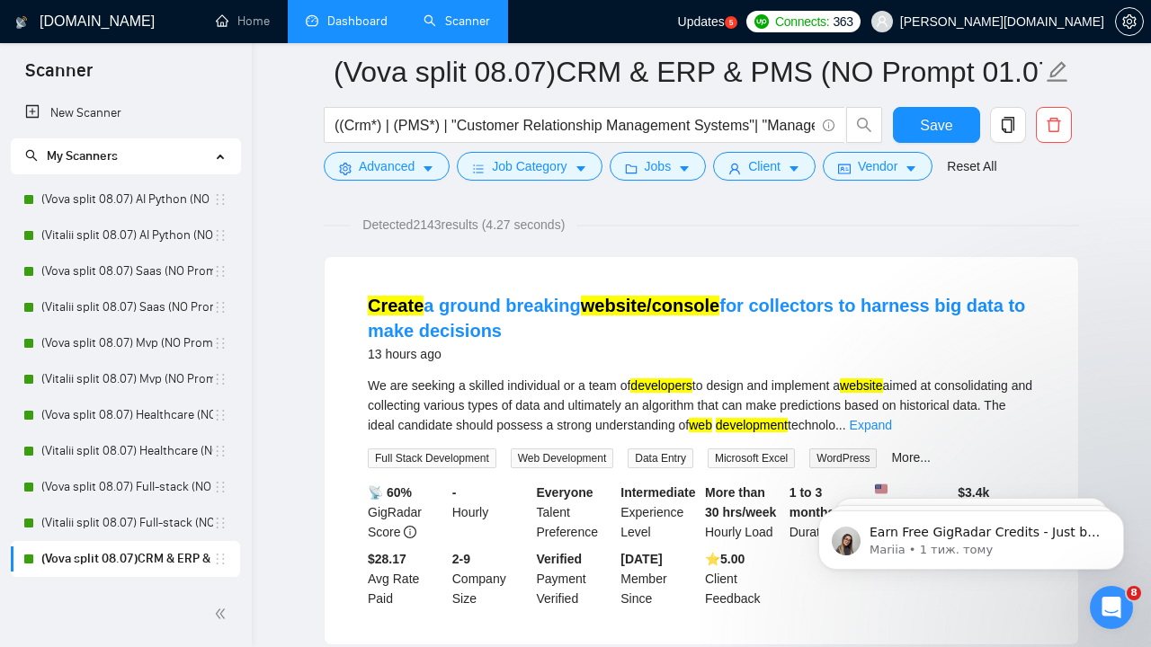
scroll to position [157, 0]
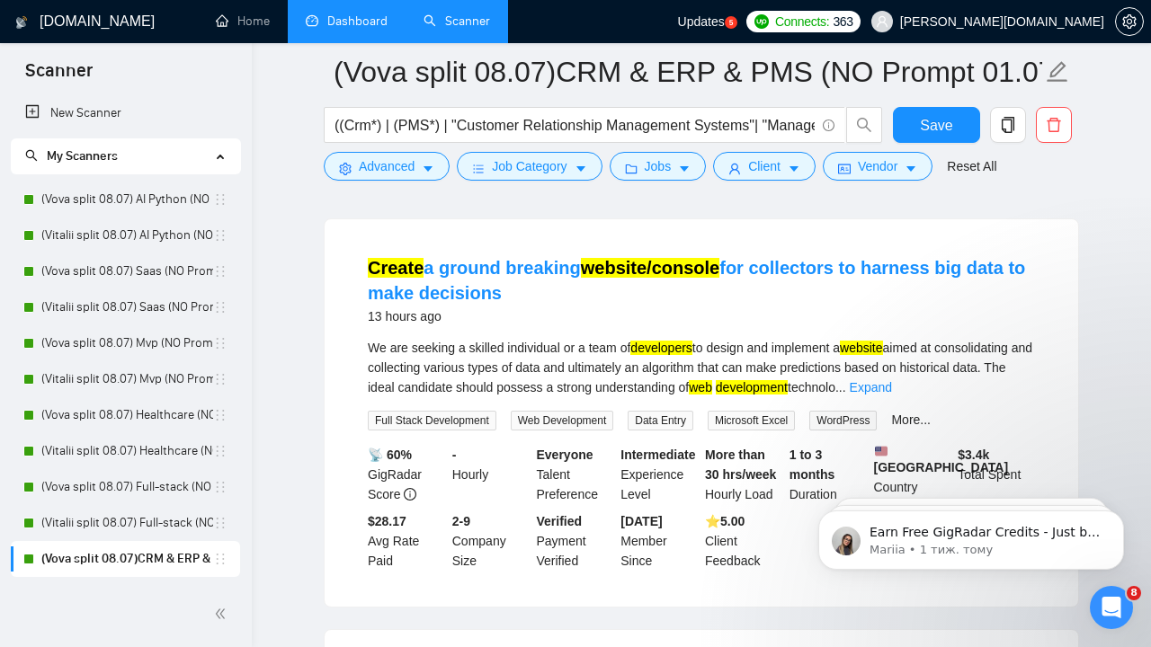
click at [892, 387] on link "Expand" at bounding box center [871, 387] width 42 height 14
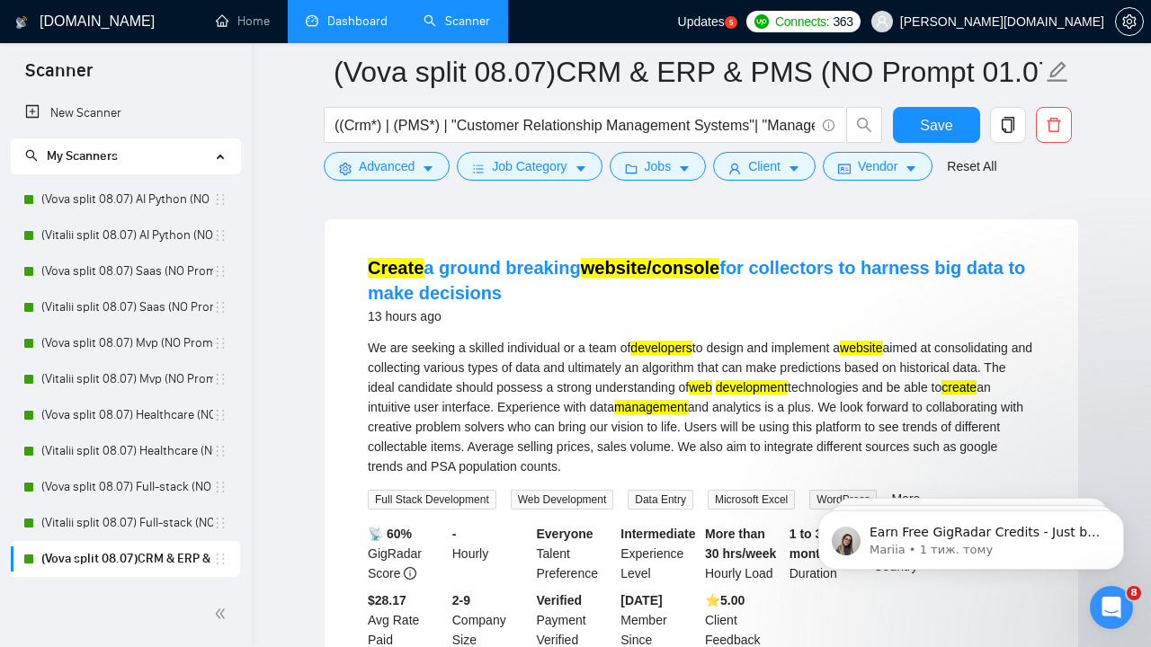
drag, startPoint x: 761, startPoint y: 466, endPoint x: 570, endPoint y: 389, distance: 205.4
click at [570, 389] on div "We are seeking a skilled individual or a team of developers to design and imple…" at bounding box center [701, 407] width 667 height 138
drag, startPoint x: 824, startPoint y: 407, endPoint x: 746, endPoint y: 405, distance: 77.4
click at [746, 406] on div "We are seeking a skilled individual or a team of developers to design and imple…" at bounding box center [701, 407] width 667 height 138
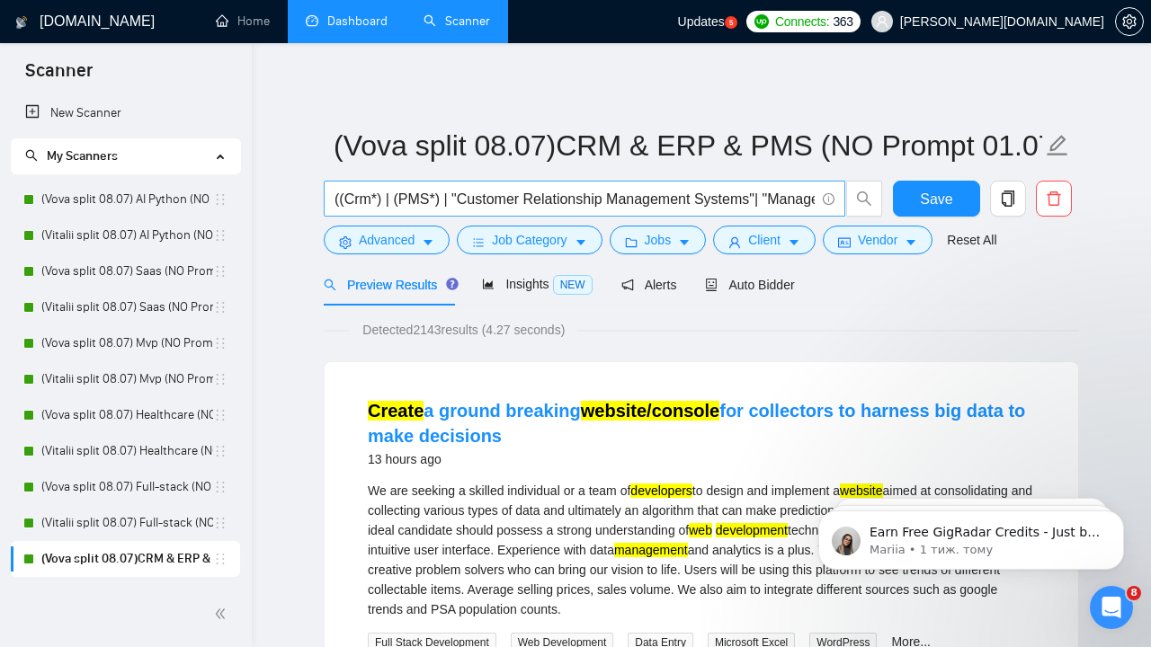
scroll to position [0, 0]
drag, startPoint x: 752, startPoint y: 199, endPoint x: 618, endPoint y: 190, distance: 134.3
click at [621, 191] on input "((Crm*) | (PMS*) | "Customer Relationship Management Systems"| "Management Syst…" at bounding box center [575, 199] width 480 height 22
drag, startPoint x: 656, startPoint y: 202, endPoint x: 678, endPoint y: 202, distance: 22.5
click at [678, 202] on input "((Crm*) | (PMS*) | "Customer Relationship Management Systems"| "Management Syst…" at bounding box center [575, 199] width 480 height 22
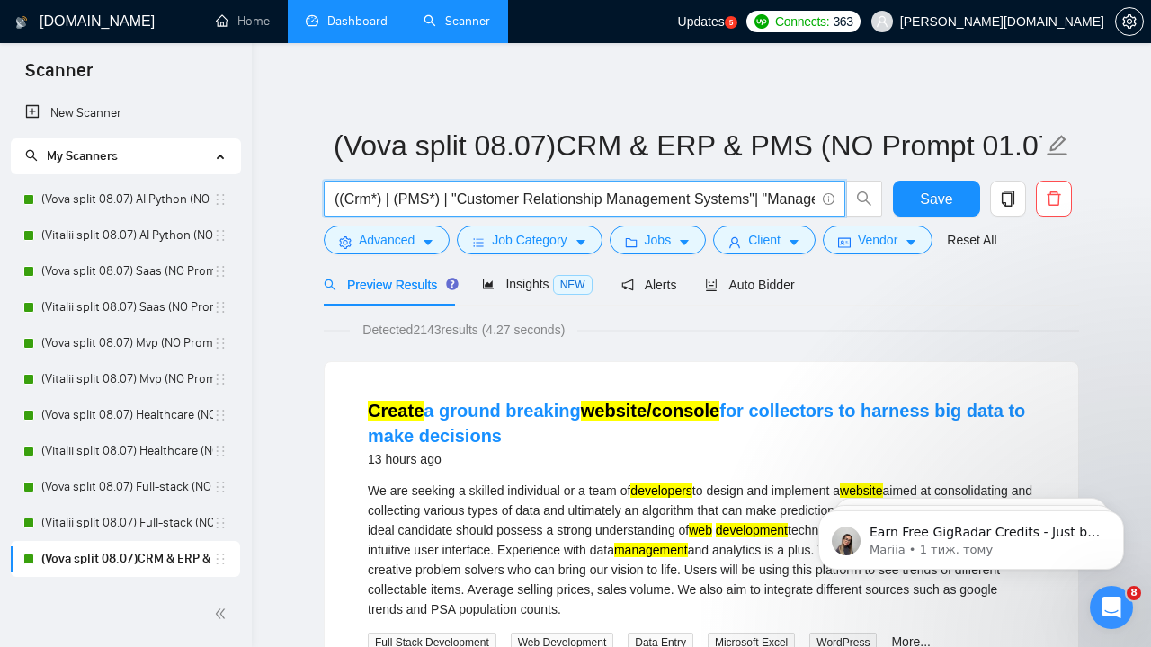
click at [627, 199] on input "((Crm*) | (PMS*) | "Customer Relationship Management Systems"| "Management Syst…" at bounding box center [575, 199] width 480 height 22
drag, startPoint x: 581, startPoint y: 201, endPoint x: 680, endPoint y: 201, distance: 98.9
click at [681, 201] on input "((Crm*) | (PMS*) | "Customer Relationship Management Systems"| "Management Syst…" at bounding box center [575, 199] width 480 height 22
click at [560, 203] on input "((Crm*) | (PMS*) | "Customer Relationship Management Systems"| "Management Syst…" at bounding box center [575, 199] width 480 height 22
drag, startPoint x: 585, startPoint y: 198, endPoint x: 674, endPoint y: 201, distance: 89.1
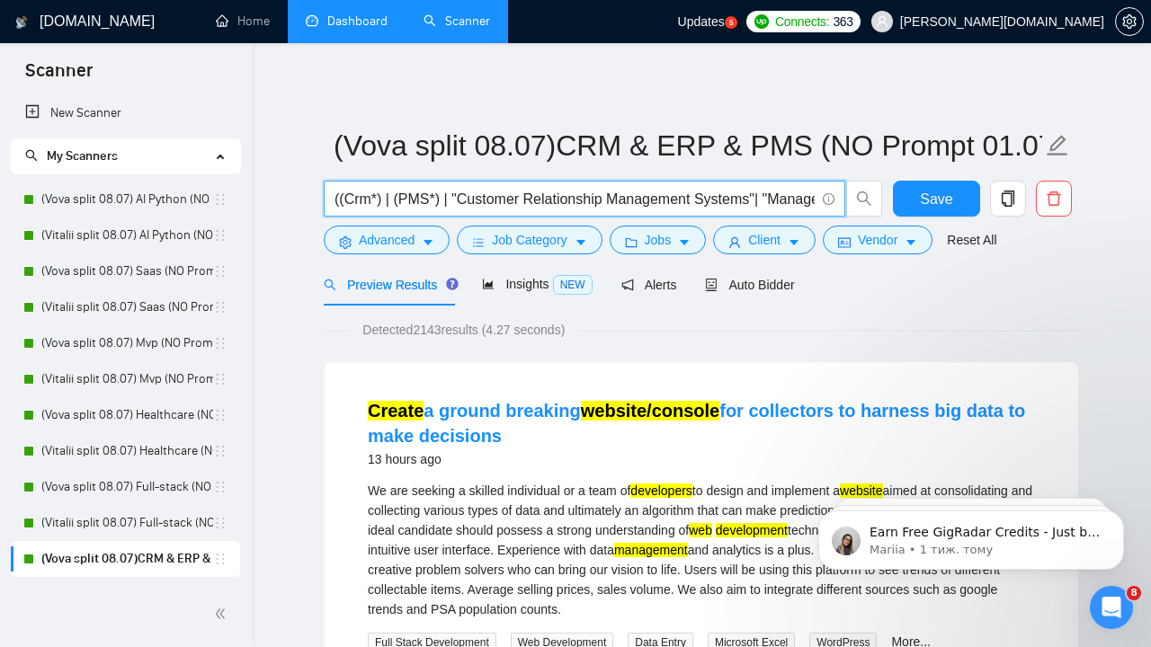
click at [674, 201] on input "((Crm*) | (PMS*) | "Customer Relationship Management Systems"| "Management Syst…" at bounding box center [575, 199] width 480 height 22
click at [721, 202] on input "((Crm*) | (PMS*) | "Customer Relationship Management Systems"| "Management Syst…" at bounding box center [575, 199] width 480 height 22
click at [739, 201] on input "((Crm*) | (PMS*) | "Customer Relationship Management Systems"| "Management Syst…" at bounding box center [575, 199] width 480 height 22
drag, startPoint x: 793, startPoint y: 200, endPoint x: 679, endPoint y: 192, distance: 114.5
click at [679, 195] on input "((Crm*) | (PMS*) | "Customer Relationship Management Systems"| "Management Syst…" at bounding box center [575, 199] width 480 height 22
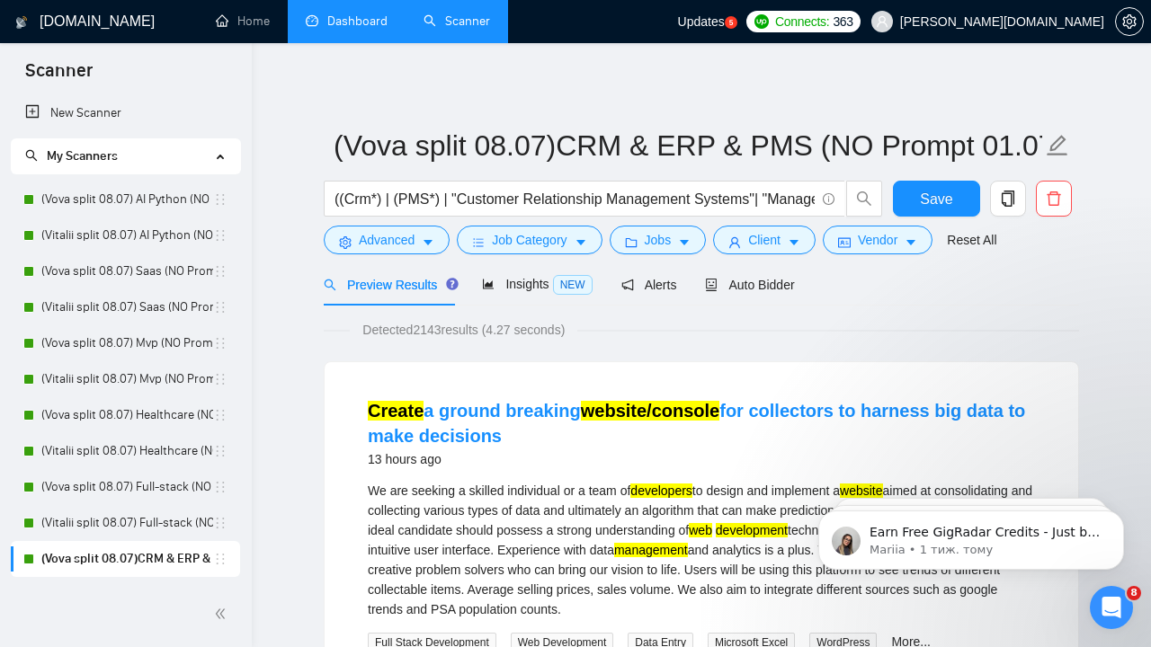
click at [757, 482] on div "We are seeking a skilled individual or a team of developers to design and imple…" at bounding box center [701, 550] width 667 height 138
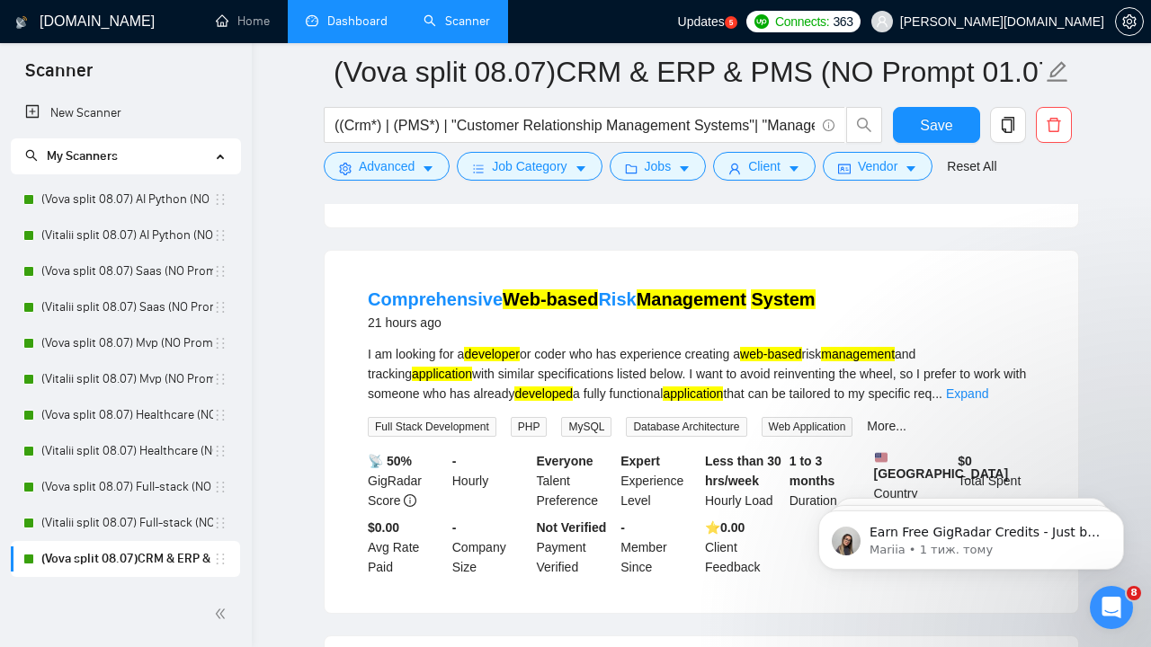
scroll to position [624, 0]
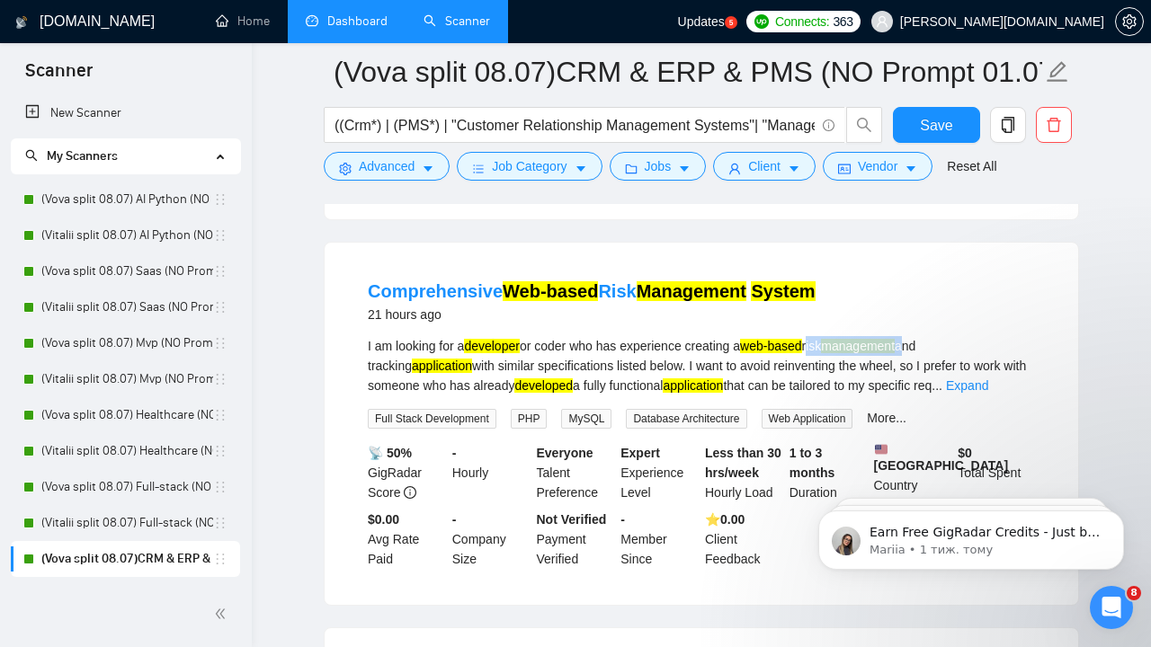
drag, startPoint x: 835, startPoint y: 361, endPoint x: 936, endPoint y: 364, distance: 101.7
click at [936, 364] on div "I am looking for a developer or coder who has experience creating a web-based r…" at bounding box center [701, 365] width 667 height 59
click at [871, 353] on mark "management" at bounding box center [858, 346] width 74 height 14
drag, startPoint x: 832, startPoint y: 357, endPoint x: 932, endPoint y: 359, distance: 99.8
click at [932, 359] on div "I am looking for a developer or coder who has experience creating a web-based r…" at bounding box center [701, 365] width 667 height 59
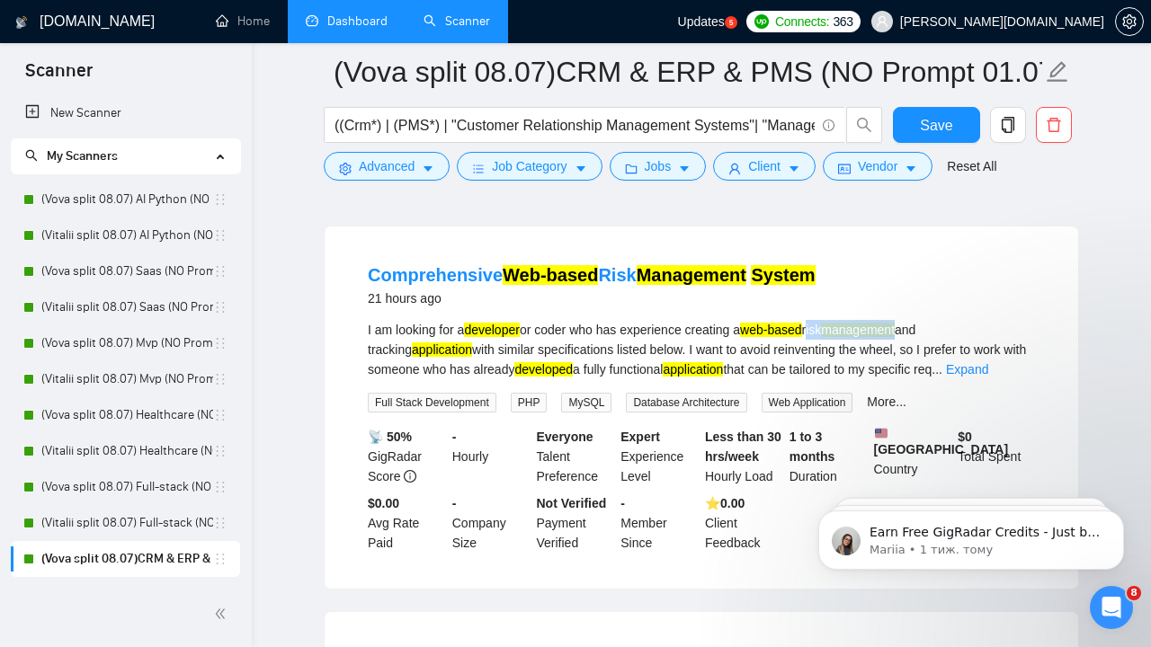
scroll to position [642, 0]
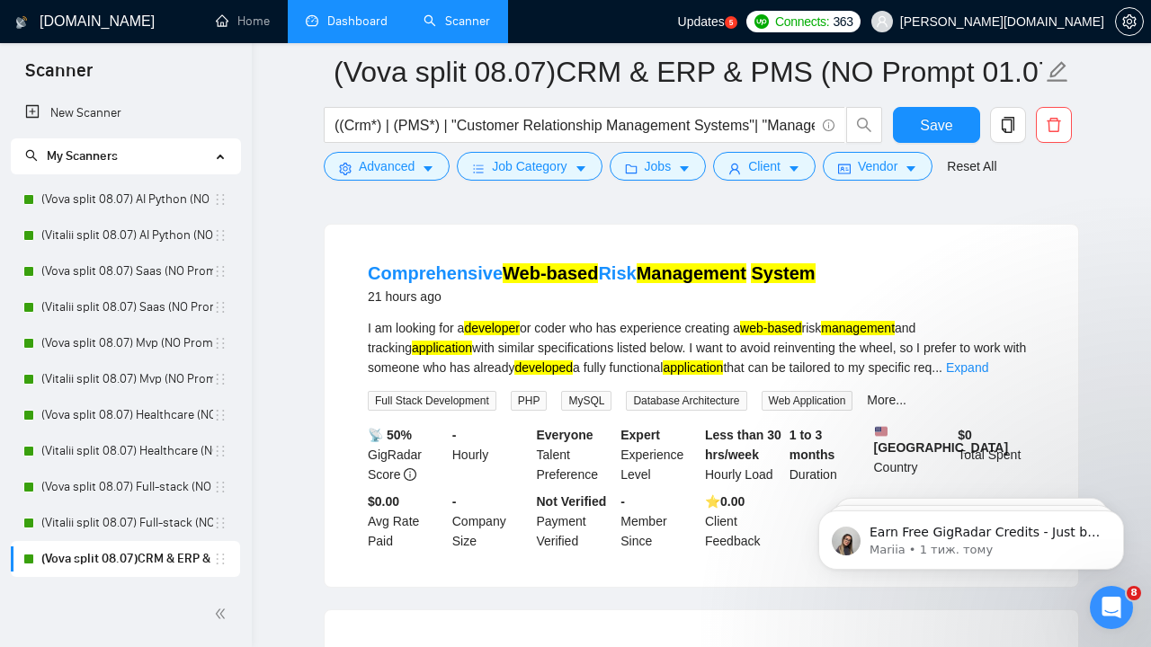
click at [843, 370] on div "I am looking for a developer or coder who has experience creating a web-based r…" at bounding box center [701, 347] width 667 height 59
drag, startPoint x: 832, startPoint y: 343, endPoint x: 933, endPoint y: 344, distance: 101.6
click at [933, 344] on div "I am looking for a developer or coder who has experience creating a web-based r…" at bounding box center [701, 347] width 667 height 59
click at [928, 367] on div "I am looking for a developer or coder who has experience creating a web-based r…" at bounding box center [701, 347] width 667 height 59
drag, startPoint x: 834, startPoint y: 338, endPoint x: 931, endPoint y: 343, distance: 97.2
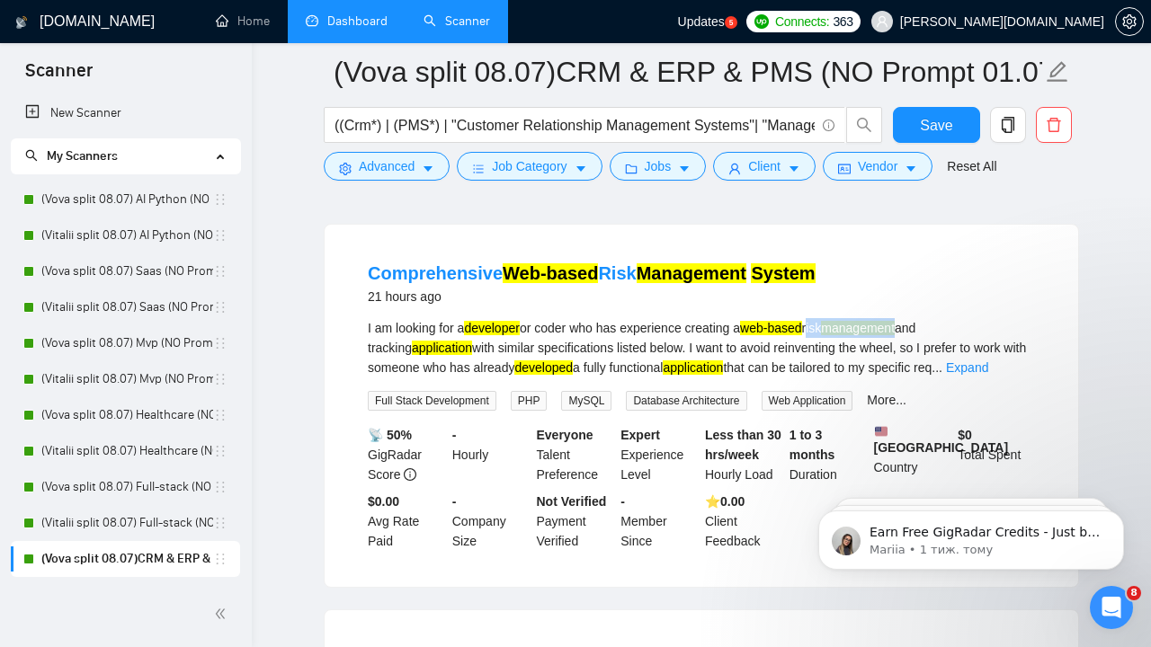
click at [932, 345] on div "I am looking for a developer or coder who has experience creating a web-based r…" at bounding box center [701, 347] width 667 height 59
click at [895, 335] on mark "management" at bounding box center [858, 328] width 74 height 14
drag, startPoint x: 833, startPoint y: 342, endPoint x: 932, endPoint y: 343, distance: 98.9
click at [932, 343] on div "I am looking for a developer or coder who has experience creating a web-based r…" at bounding box center [701, 347] width 667 height 59
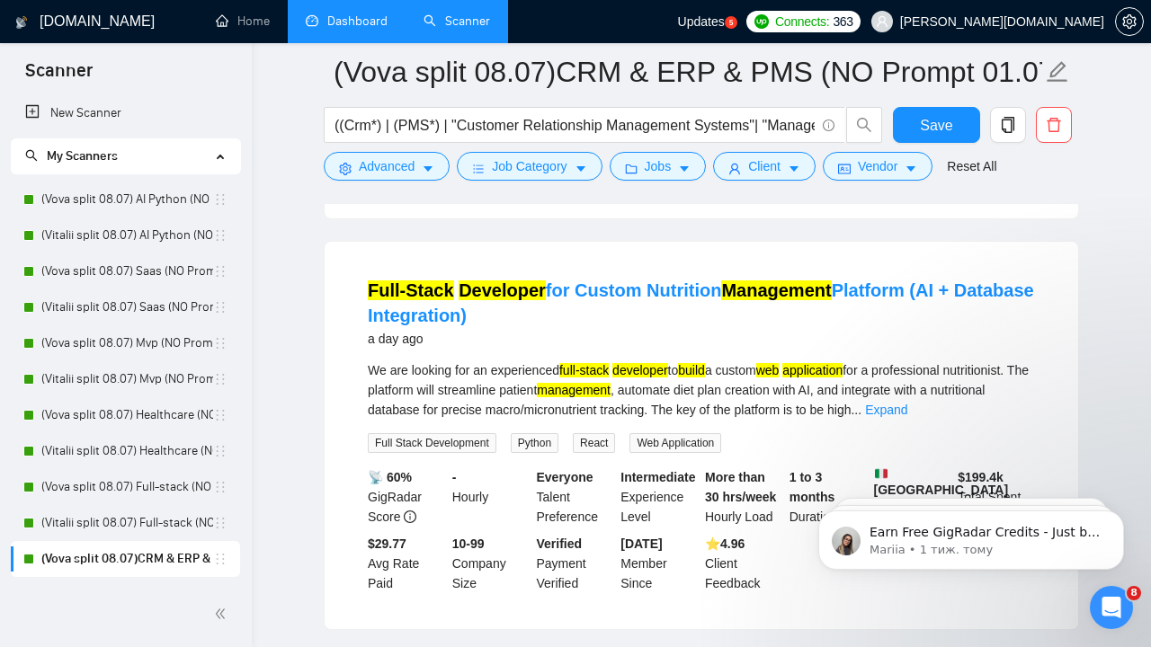
scroll to position [1026, 0]
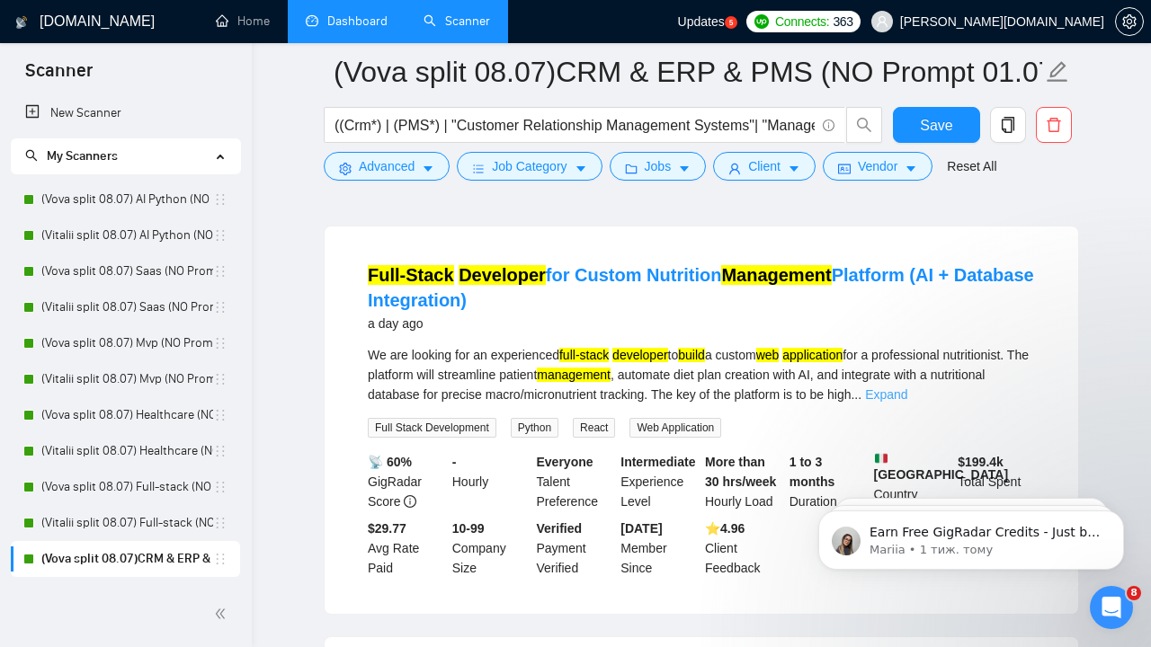
click at [907, 402] on link "Expand" at bounding box center [886, 395] width 42 height 14
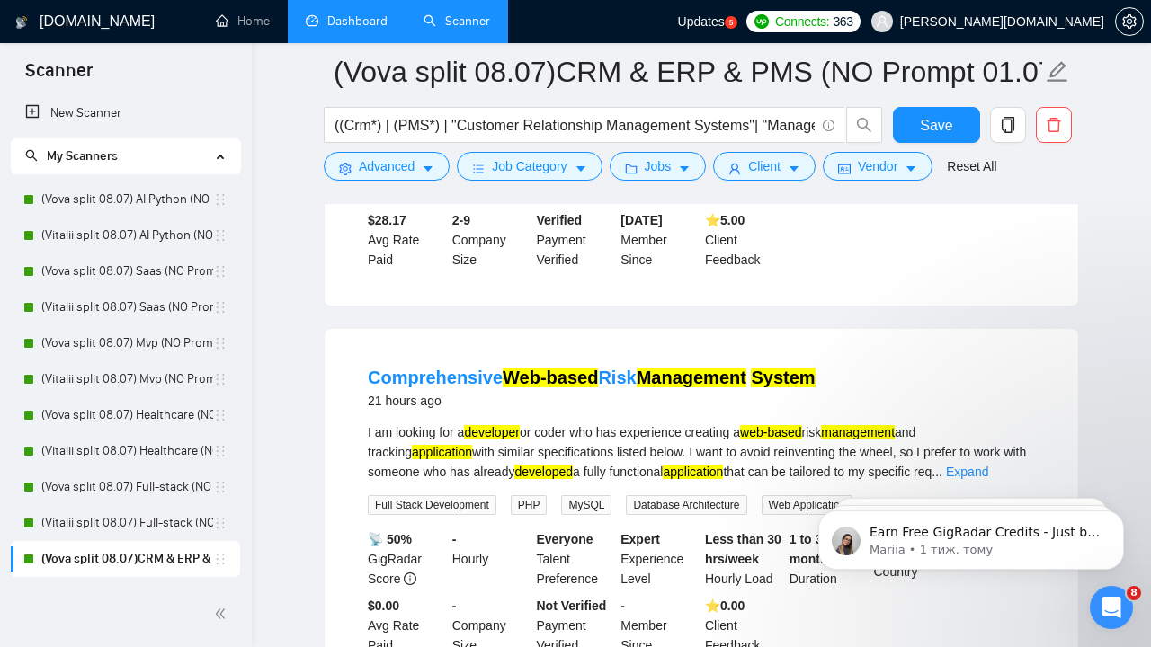
scroll to position [534, 0]
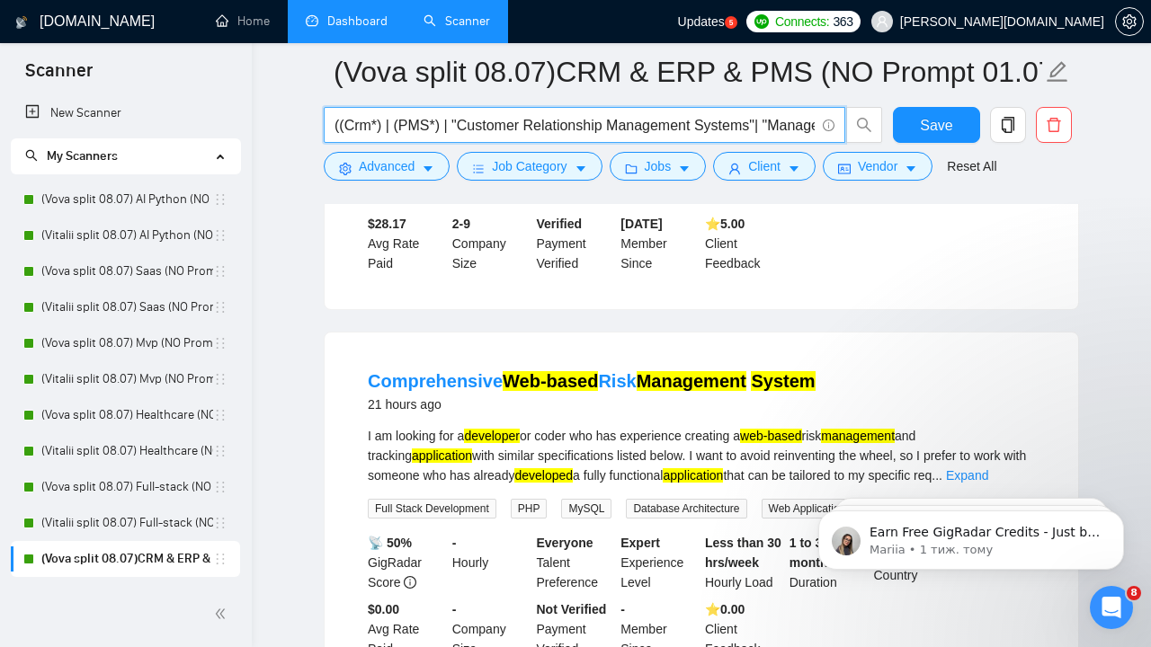
drag, startPoint x: 550, startPoint y: 128, endPoint x: 433, endPoint y: 140, distance: 117.6
click at [433, 140] on span "((Crm*) | (PMS*) | "Customer Relationship Management Systems"| "Management Syst…" at bounding box center [585, 125] width 522 height 36
click at [445, 126] on input "((Crm*) | (PMS*) | "Customer Relationship Management Systems"| "Management Syst…" at bounding box center [575, 125] width 480 height 22
drag, startPoint x: 445, startPoint y: 126, endPoint x: 338, endPoint y: 113, distance: 107.8
click at [338, 114] on input "((Crm*) | (PMS*) | "Customer Relationship Management Systems"| "Management Syst…" at bounding box center [575, 125] width 480 height 22
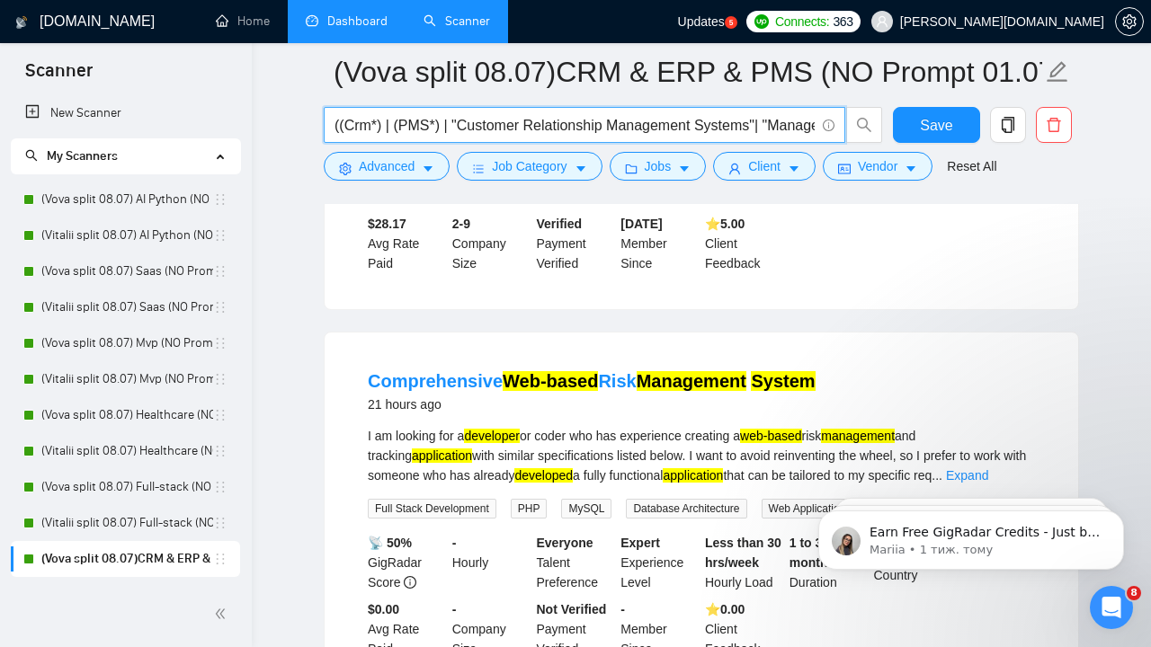
click at [461, 124] on input "((Crm*) | (PMS*) | "Customer Relationship Management Systems"| "Management Syst…" at bounding box center [575, 125] width 480 height 22
drag, startPoint x: 464, startPoint y: 124, endPoint x: 818, endPoint y: 120, distance: 354.4
click at [818, 121] on span "((Crm*) | (PMS*) | "Customer Relationship Management Systems"| "Management Syst…" at bounding box center [585, 125] width 522 height 36
click at [618, 130] on input "((Crm*) | (PMS*) | "Customer Relationship Management Systems"| "Management Syst…" at bounding box center [575, 125] width 480 height 22
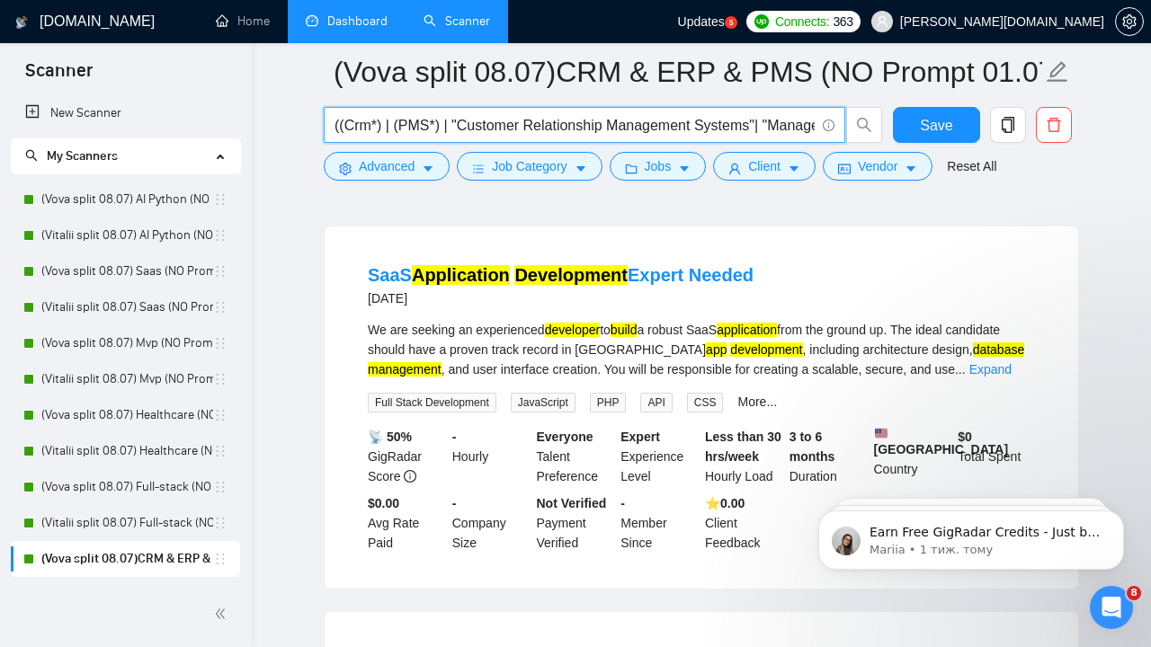
scroll to position [1953, 0]
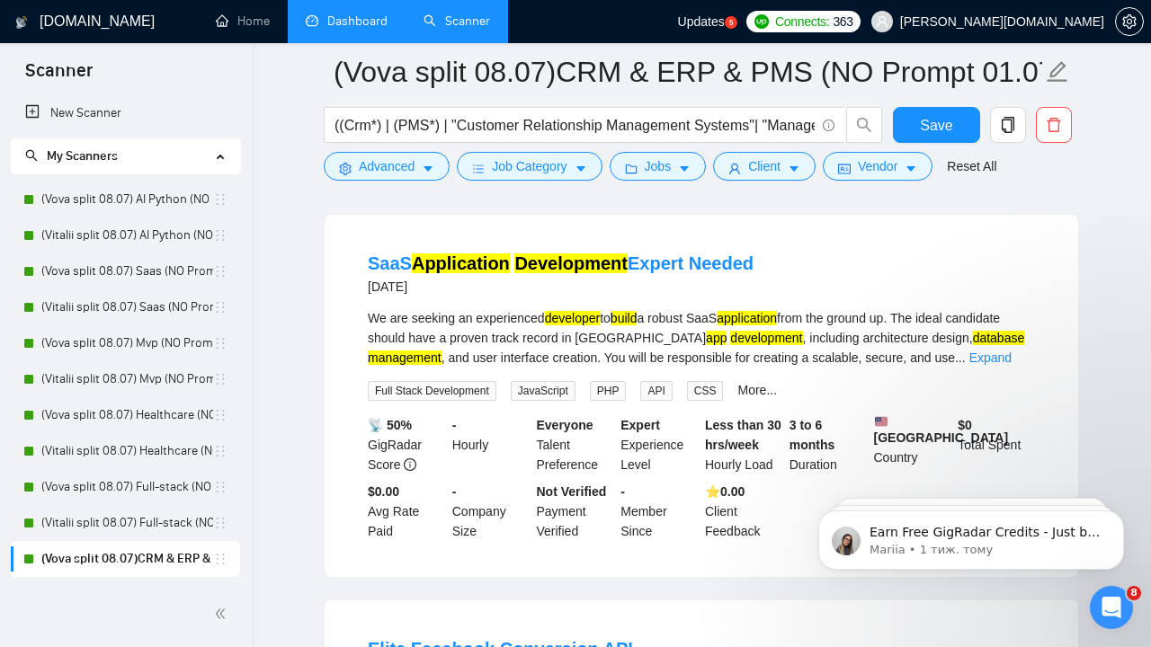
drag, startPoint x: 960, startPoint y: 376, endPoint x: 445, endPoint y: 400, distance: 515.9
click at [445, 368] on div "We are seeking an experienced developer to build a robust SaaS application from…" at bounding box center [701, 337] width 667 height 59
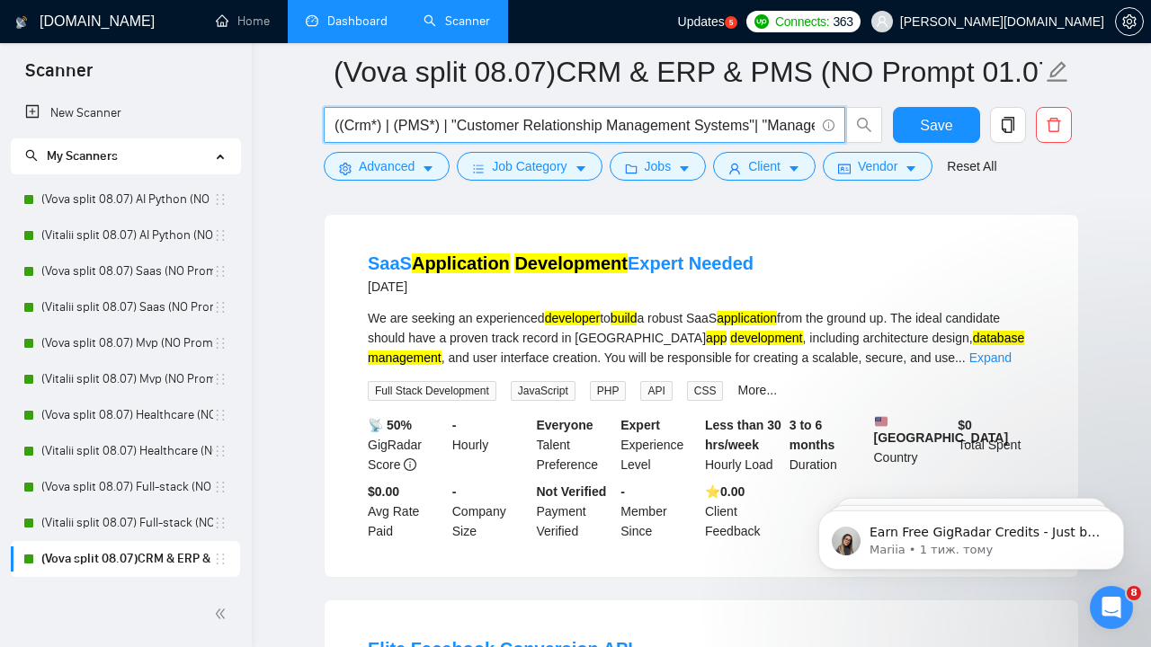
drag, startPoint x: 647, startPoint y: 121, endPoint x: 828, endPoint y: 116, distance: 181.7
click at [828, 117] on span "((Crm*) | (PMS*) | "Customer Relationship Management Systems"| "Management Syst…" at bounding box center [585, 125] width 522 height 36
click at [683, 122] on input "((Crm*) | (PMS*) | "Customer Relationship Management Systems"| "Management Syst…" at bounding box center [575, 125] width 480 height 22
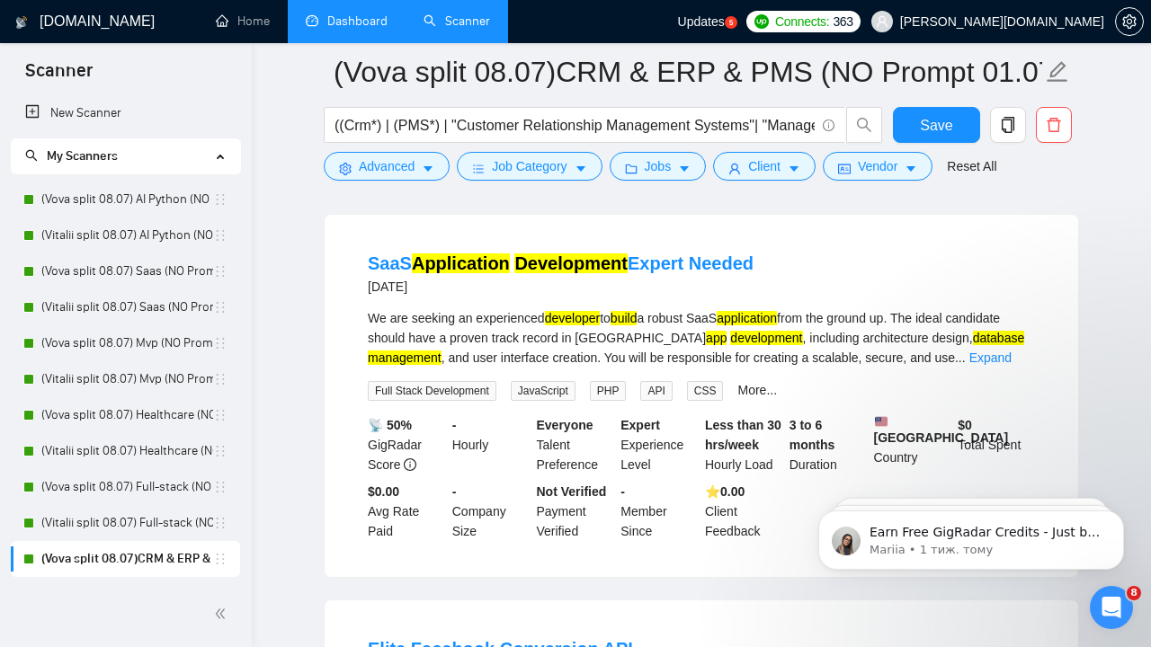
drag, startPoint x: 960, startPoint y: 374, endPoint x: 1014, endPoint y: 373, distance: 53.1
click at [1014, 368] on div "We are seeking an experienced developer to build a robust SaaS application from…" at bounding box center [701, 337] width 667 height 59
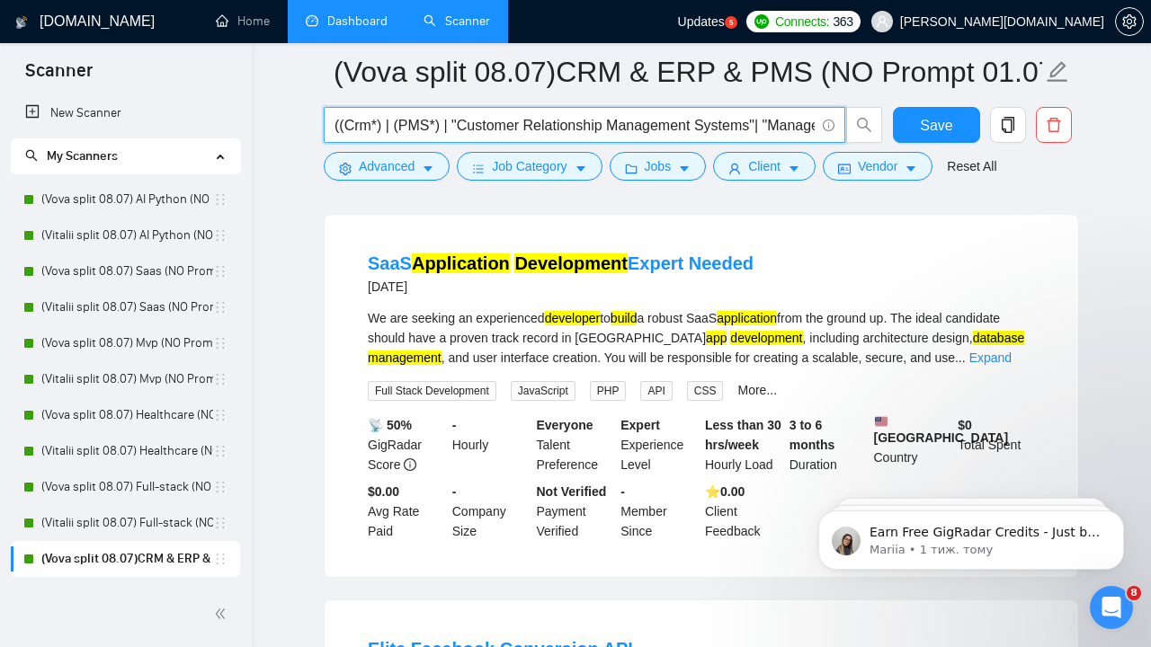
drag, startPoint x: 773, startPoint y: 127, endPoint x: 618, endPoint y: 127, distance: 155.6
click at [617, 127] on input "((Crm*) | (PMS*) | "Customer Relationship Management Systems"| "Management Syst…" at bounding box center [575, 125] width 480 height 22
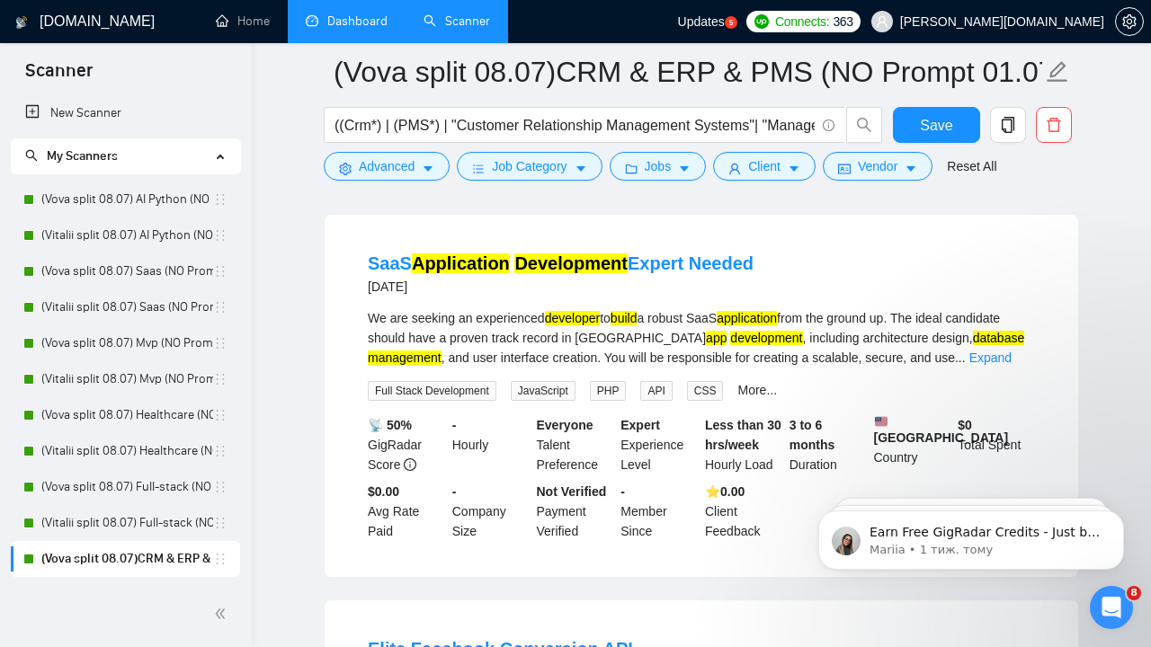
click at [888, 368] on div "We are seeking an experienced developer to build a robust SaaS application from…" at bounding box center [701, 337] width 667 height 59
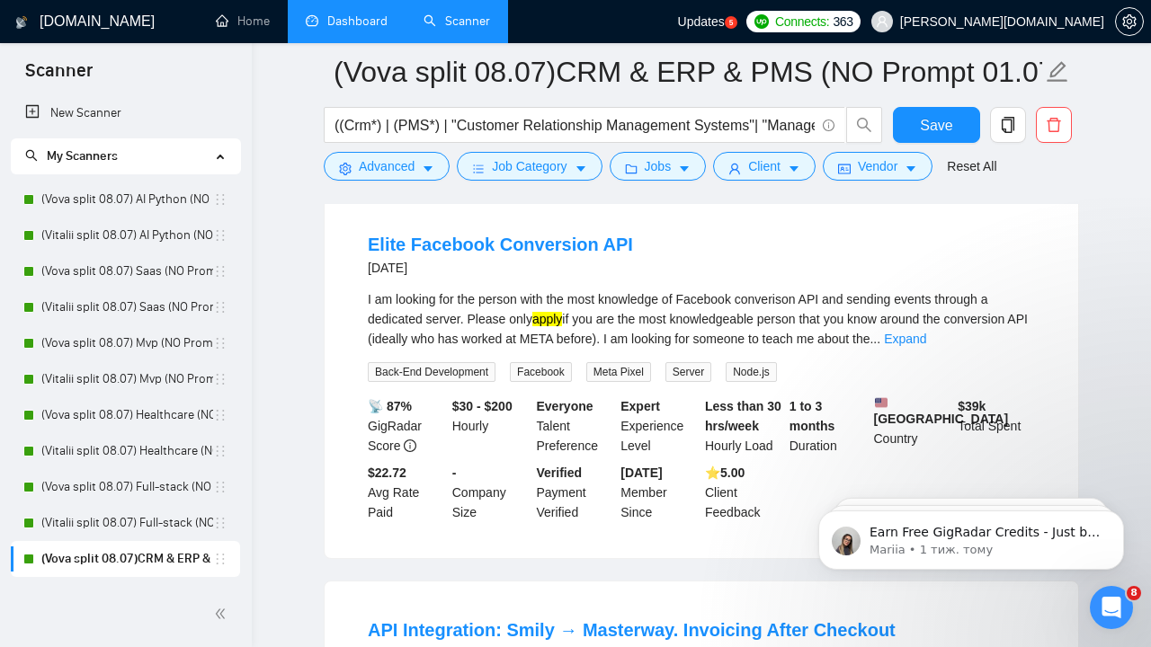
scroll to position [2359, 0]
click at [926, 345] on link "Expand" at bounding box center [905, 338] width 42 height 14
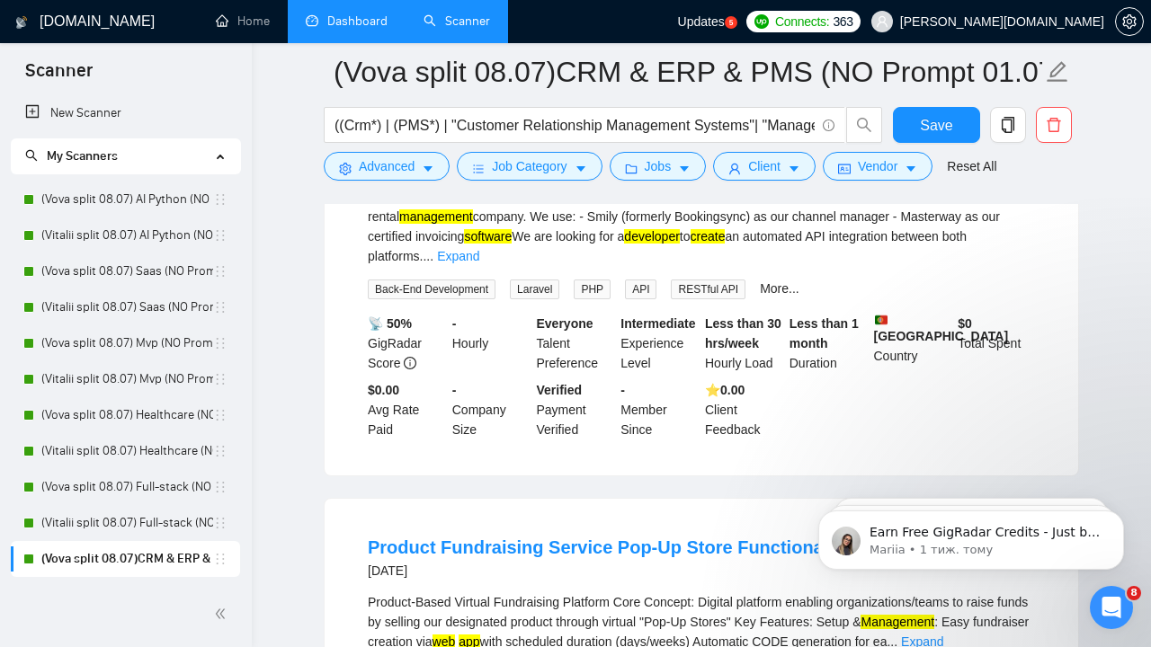
scroll to position [2907, 0]
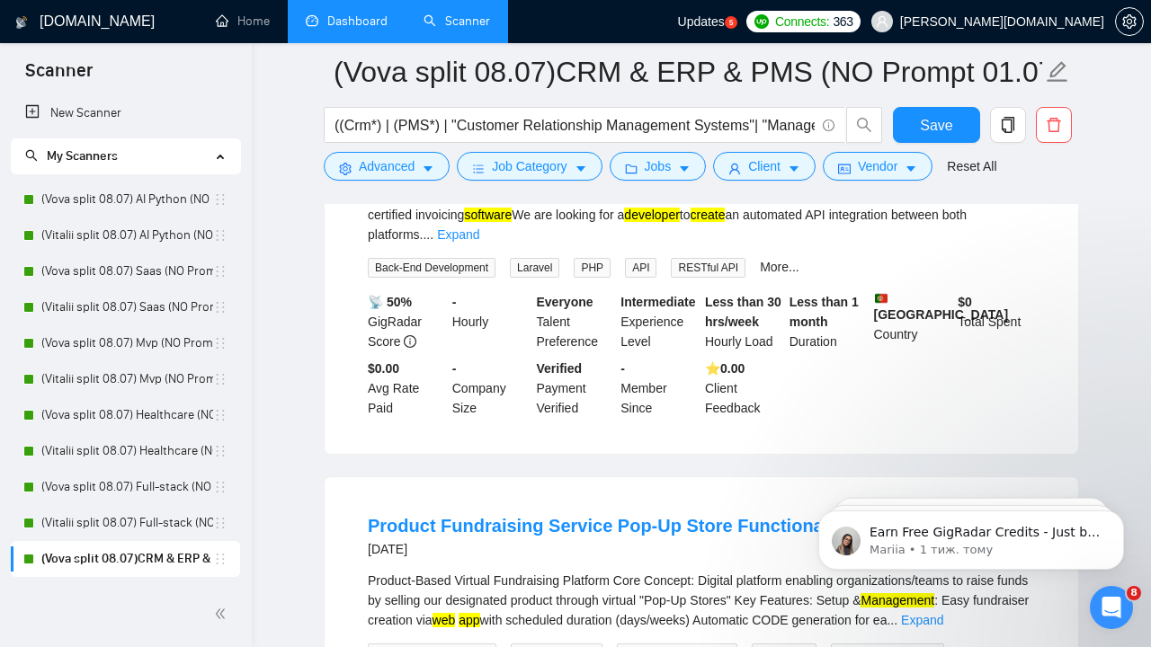
drag, startPoint x: 951, startPoint y: 237, endPoint x: 424, endPoint y: 258, distance: 528.3
click at [424, 245] on div "API Integration: Smily (Bookingsync) → Masterway (Invoice After Checkout) We ar…" at bounding box center [701, 204] width 667 height 79
click at [479, 242] on link "Expand" at bounding box center [458, 235] width 42 height 14
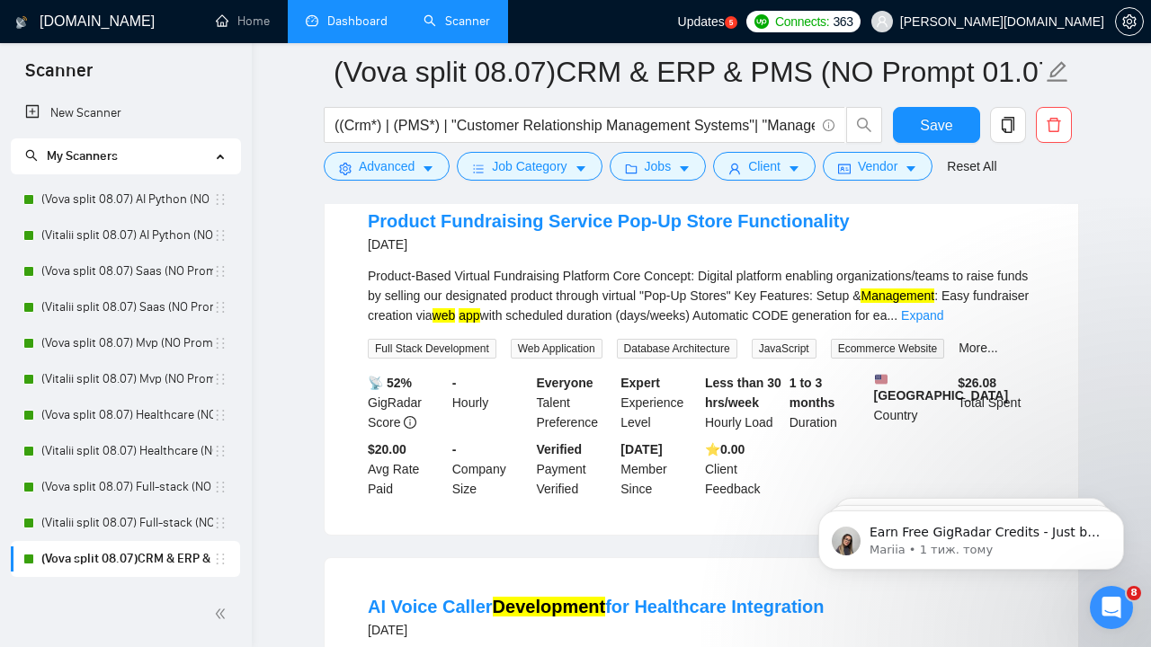
scroll to position [3262, 0]
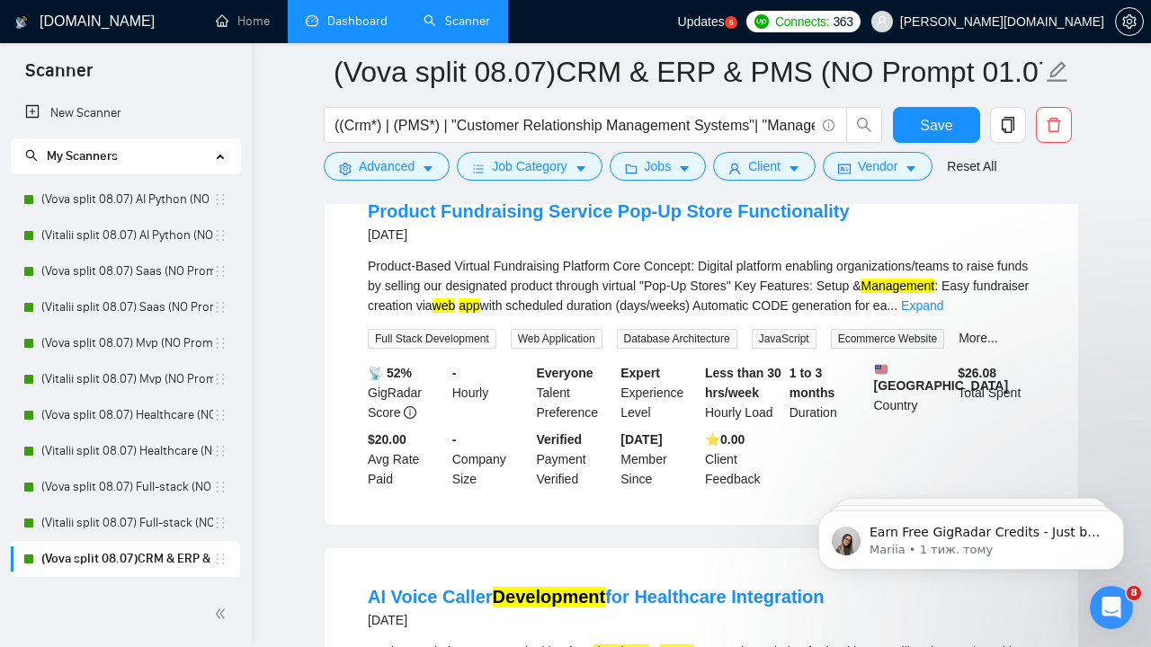
click at [943, 313] on link "Expand" at bounding box center [922, 306] width 42 height 14
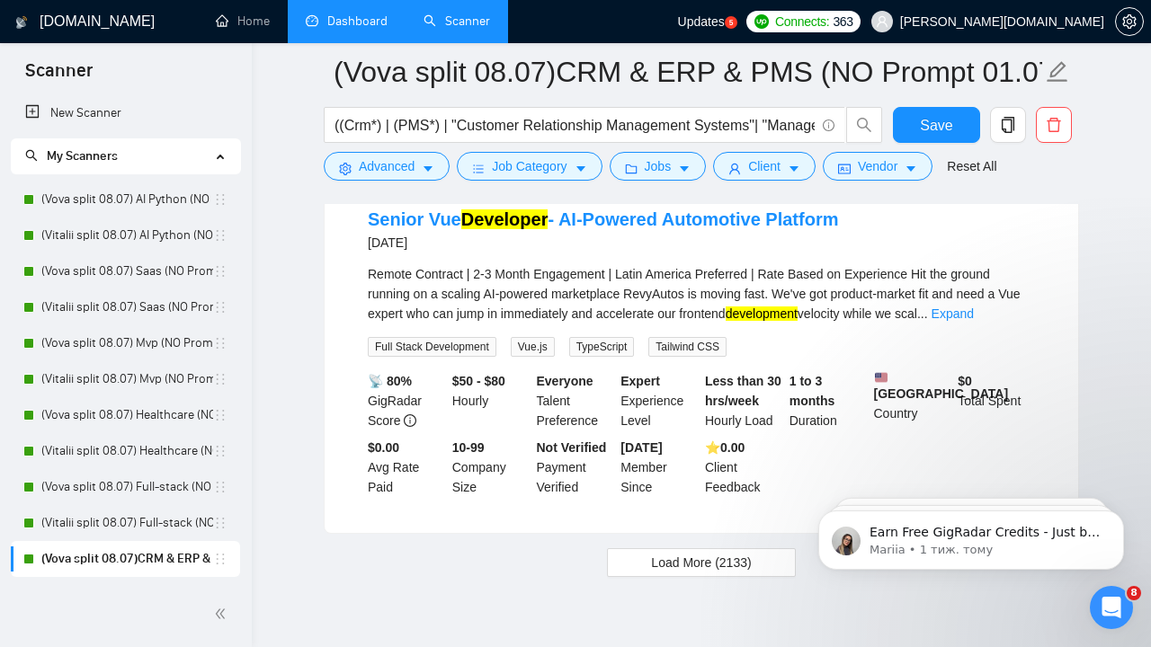
scroll to position [4128, 0]
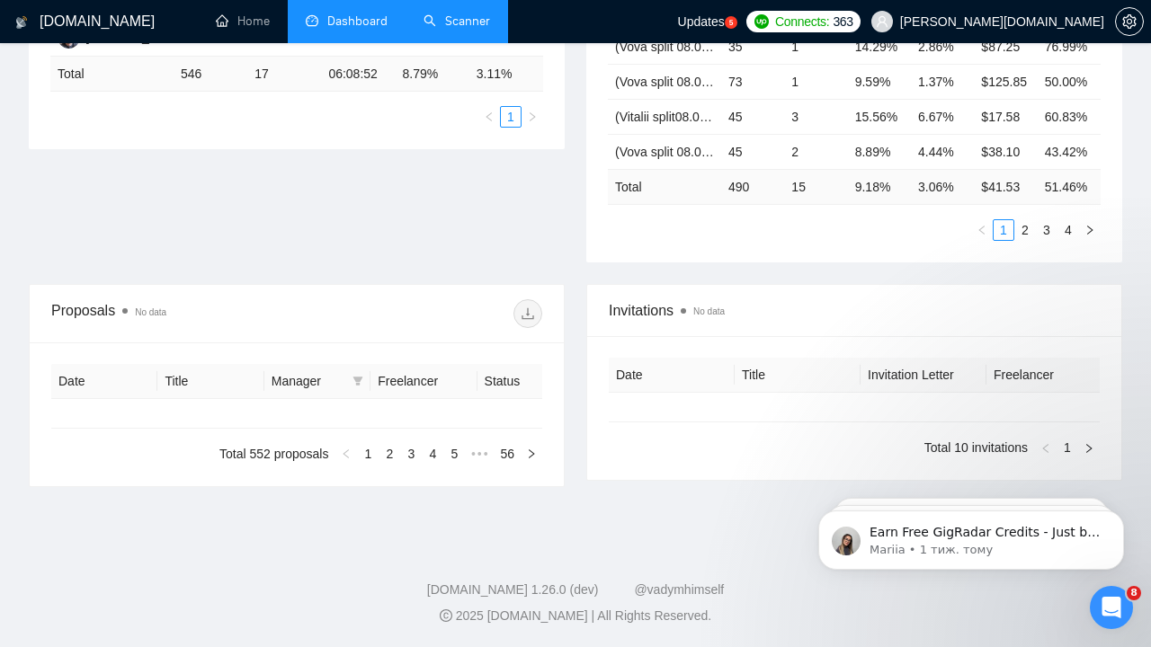
type input "[DATE]"
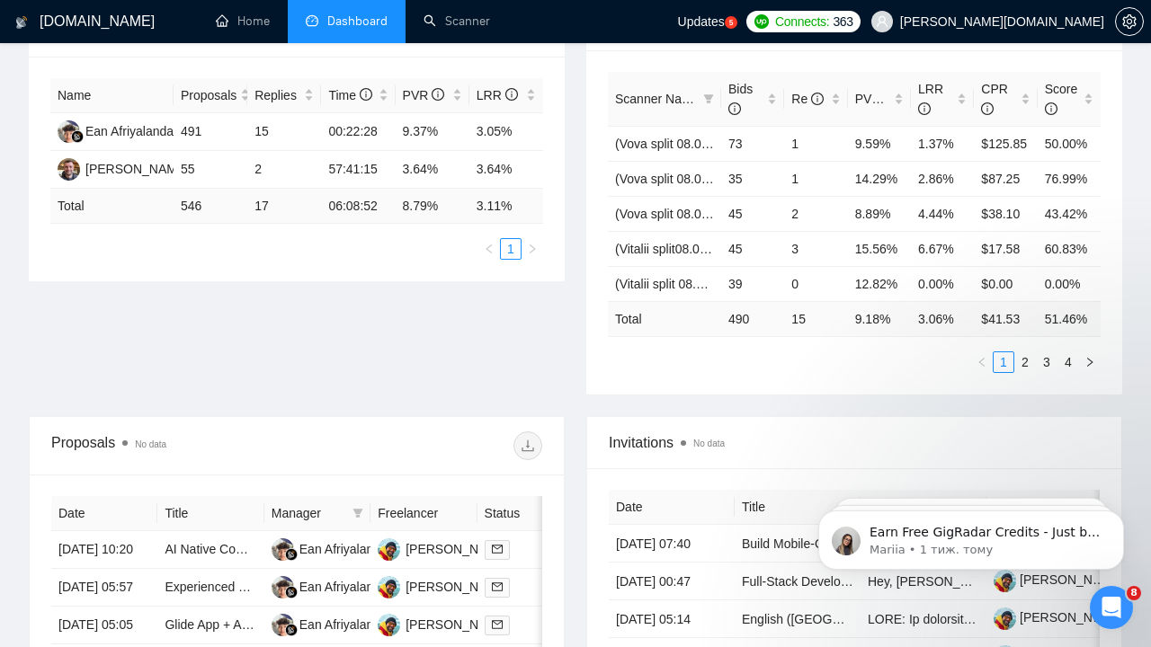
scroll to position [303, 0]
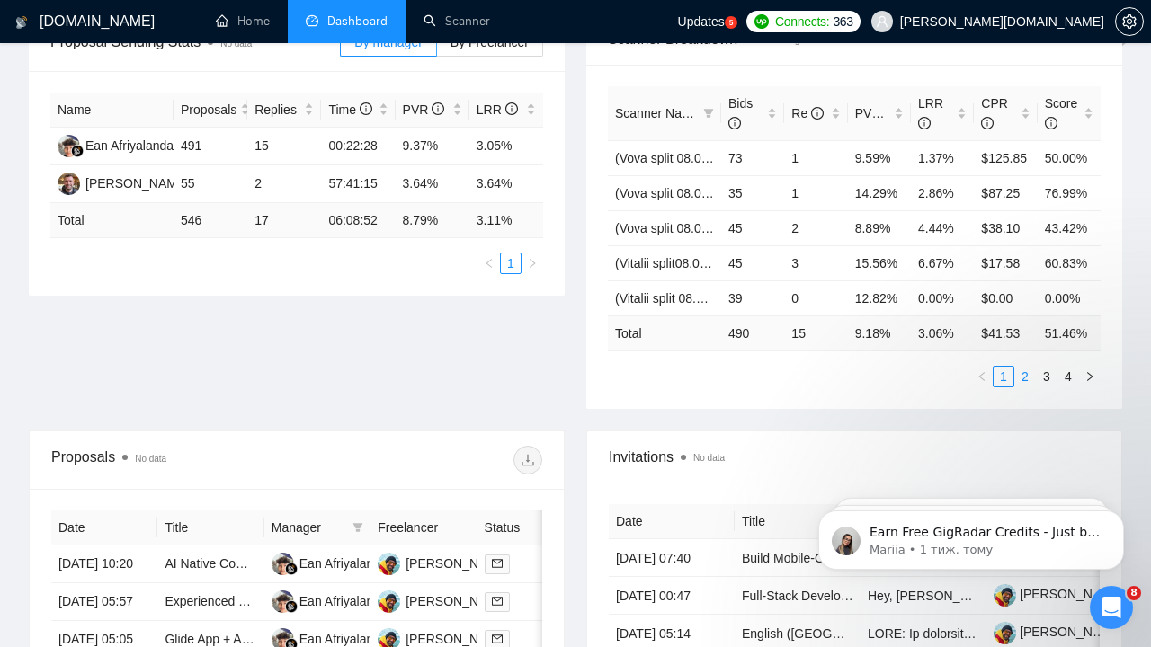
click at [1018, 387] on link "2" at bounding box center [1025, 377] width 20 height 20
click at [1043, 371] on link "3" at bounding box center [1047, 377] width 20 height 20
click at [1024, 377] on link "2" at bounding box center [1025, 377] width 20 height 20
click at [1048, 377] on link "3" at bounding box center [1047, 377] width 20 height 20
click at [1026, 377] on link "2" at bounding box center [1025, 377] width 20 height 20
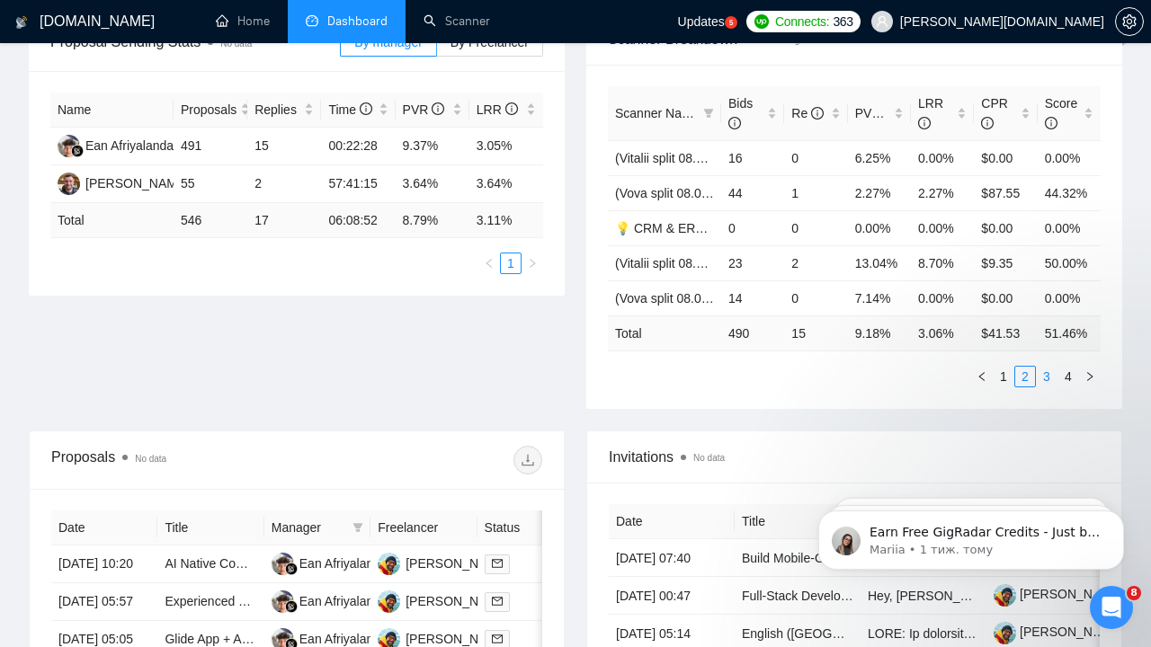
click at [1055, 378] on link "3" at bounding box center [1047, 377] width 20 height 20
click at [673, 189] on link "(Vova split 08.07) Mvp (NO Prompt 01.07)" at bounding box center [732, 193] width 235 height 14
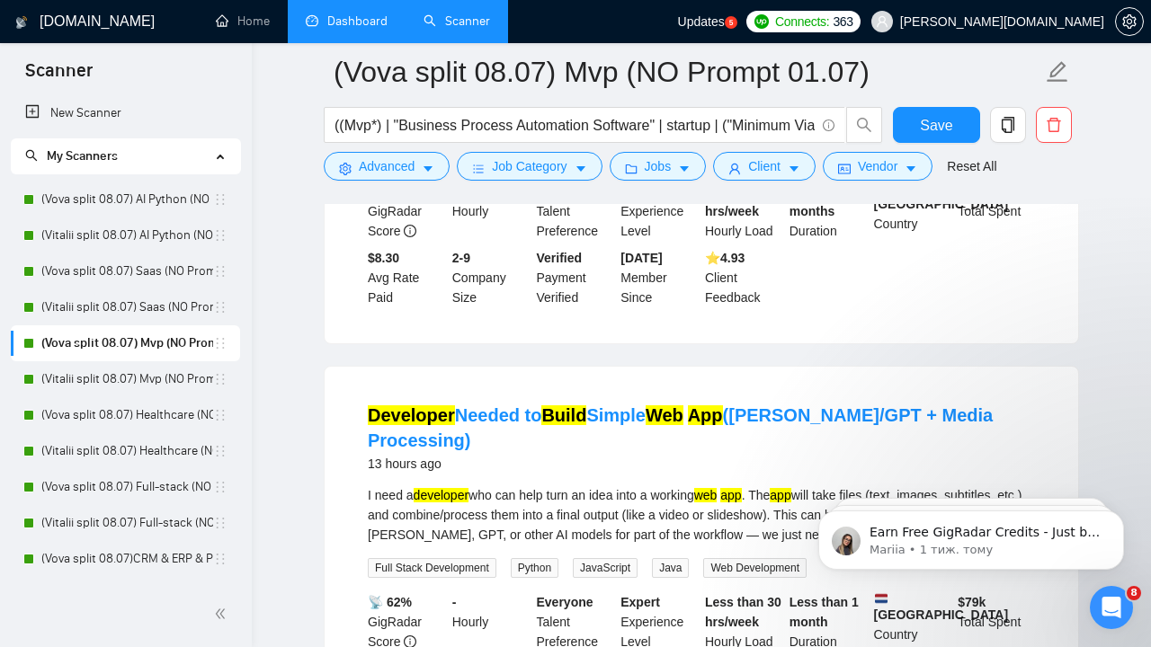
scroll to position [811, 0]
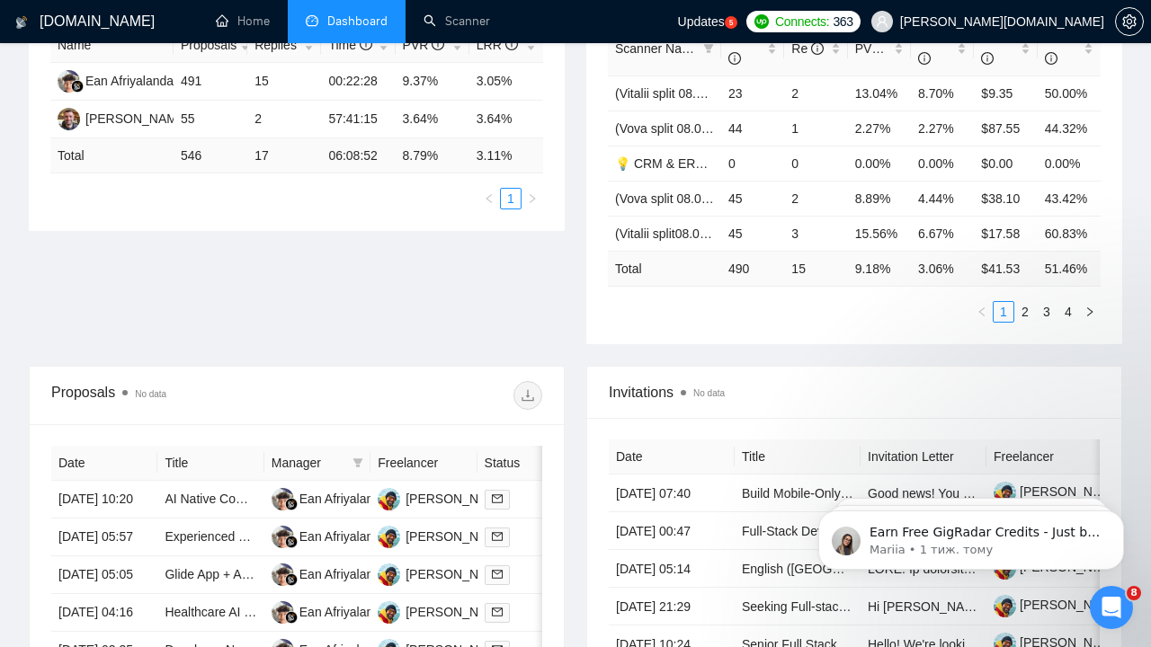
scroll to position [412, 0]
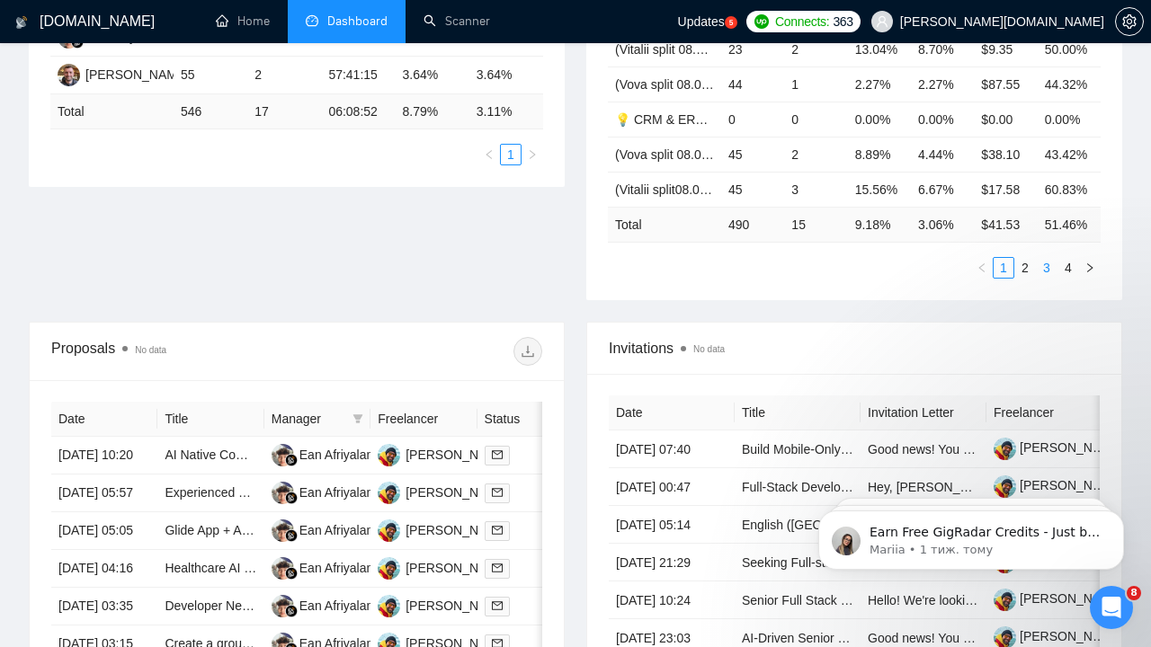
click at [1046, 272] on link "3" at bounding box center [1047, 268] width 20 height 20
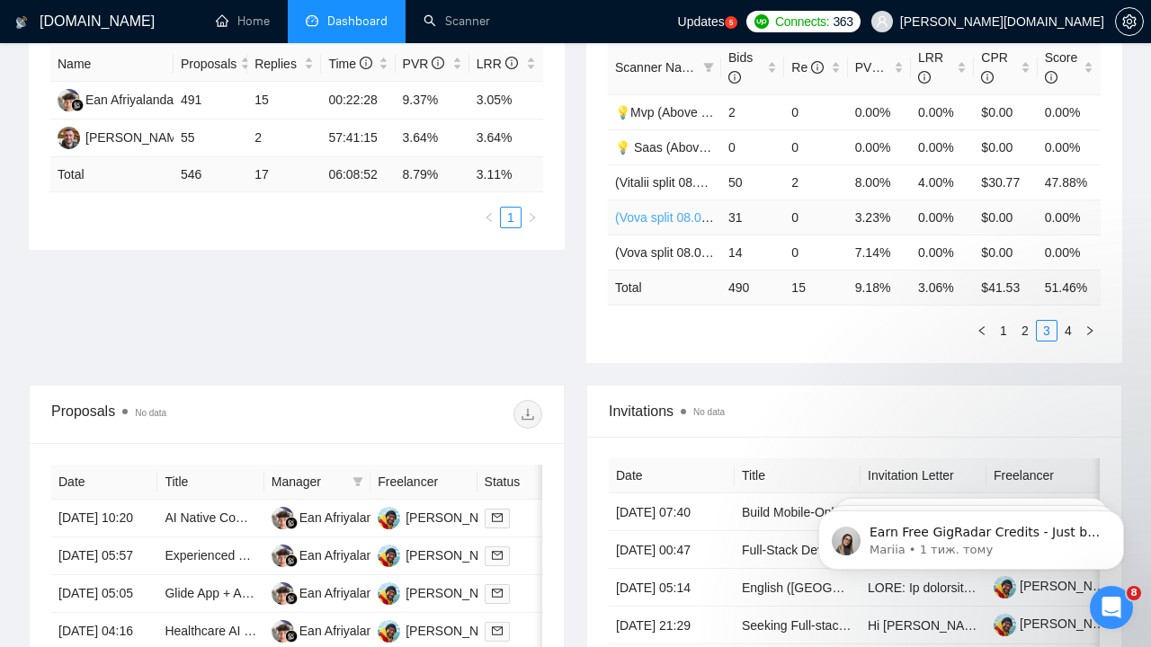
scroll to position [331, 0]
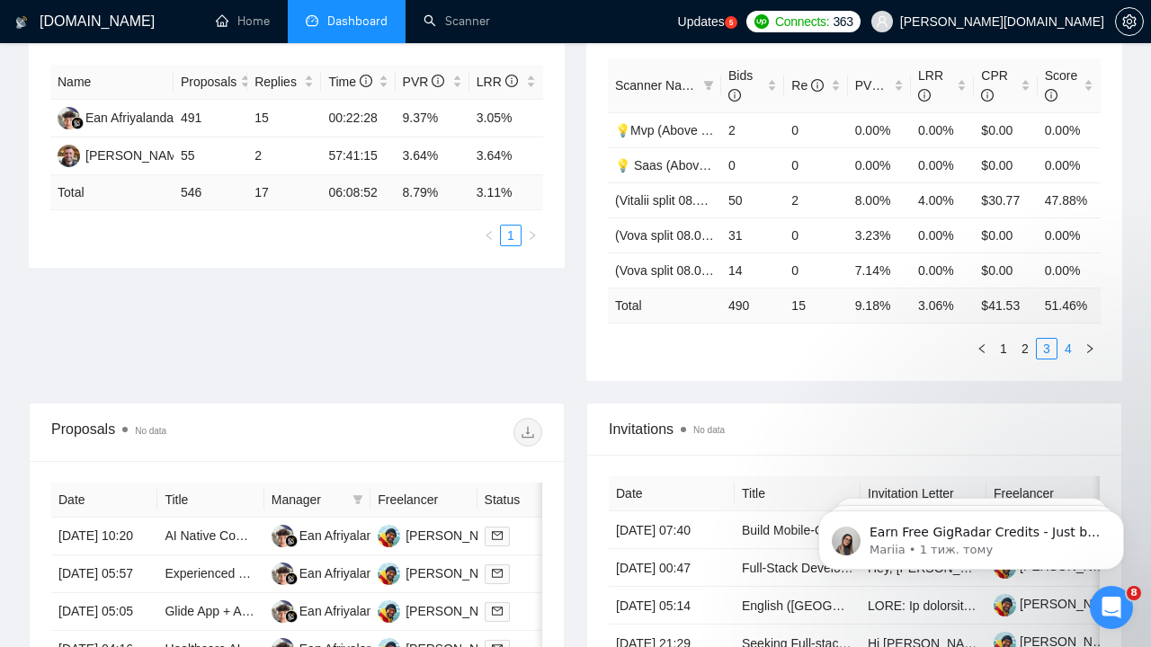
click at [1073, 348] on link "4" at bounding box center [1068, 349] width 20 height 20
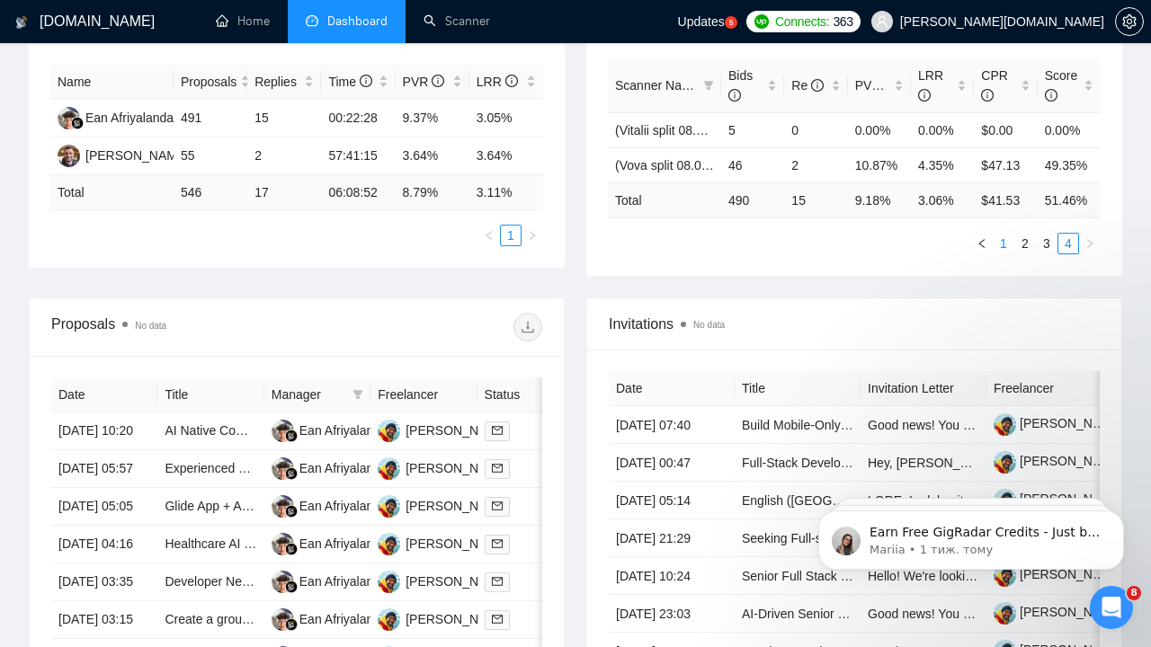
click at [1006, 242] on link "1" at bounding box center [1004, 244] width 20 height 20
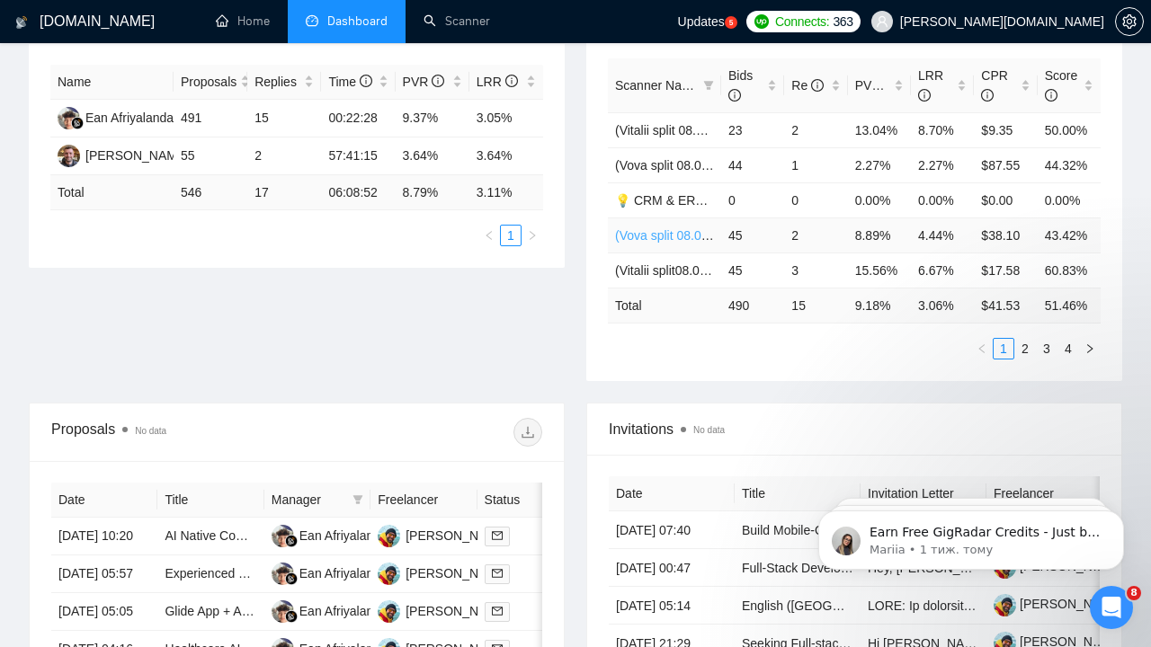
click at [656, 234] on link "(Vova split 08.07) Full-stack (NO prompt 01.07)" at bounding box center [746, 235] width 263 height 14
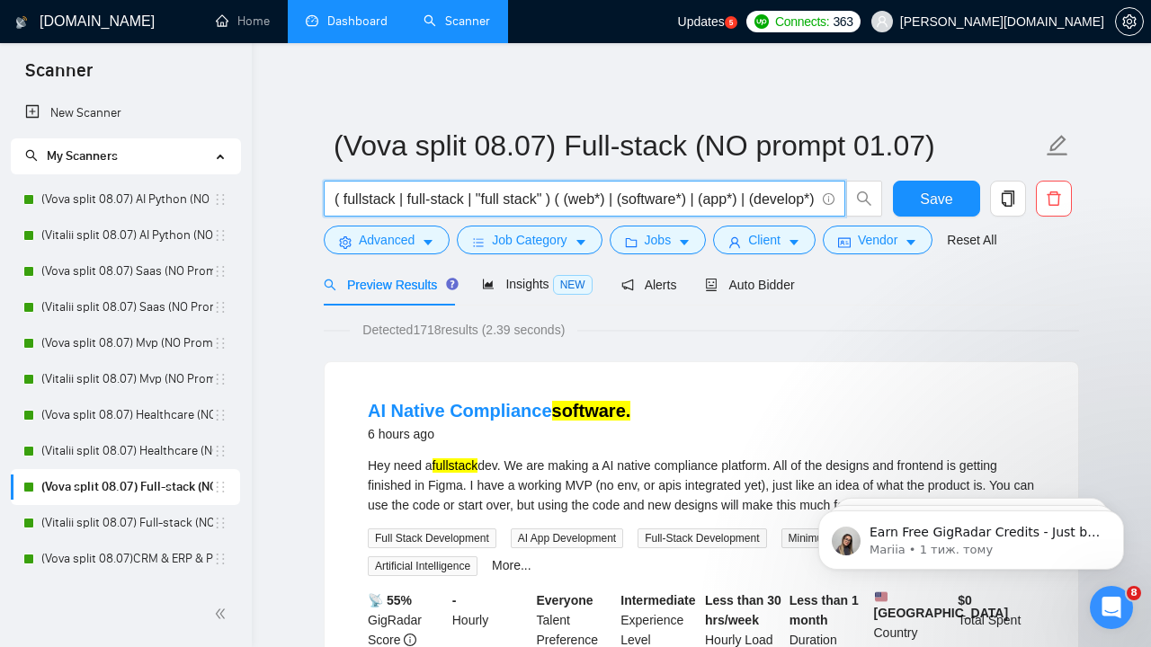
drag, startPoint x: 590, startPoint y: 199, endPoint x: 683, endPoint y: 201, distance: 93.6
click at [683, 201] on input "( fullstack | full-stack | "full stack" ) ( (web*) | (software*) | (app*) | (de…" at bounding box center [575, 199] width 480 height 22
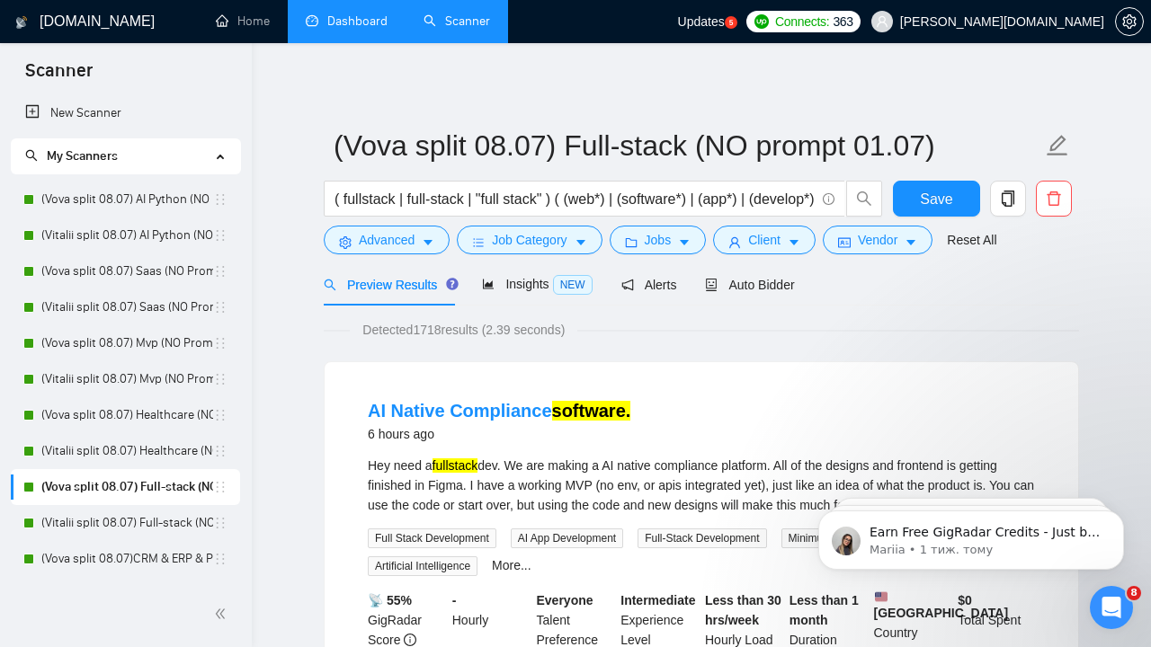
click at [827, 332] on div "Detected 1718 results (2.39 seconds)" at bounding box center [701, 330] width 755 height 20
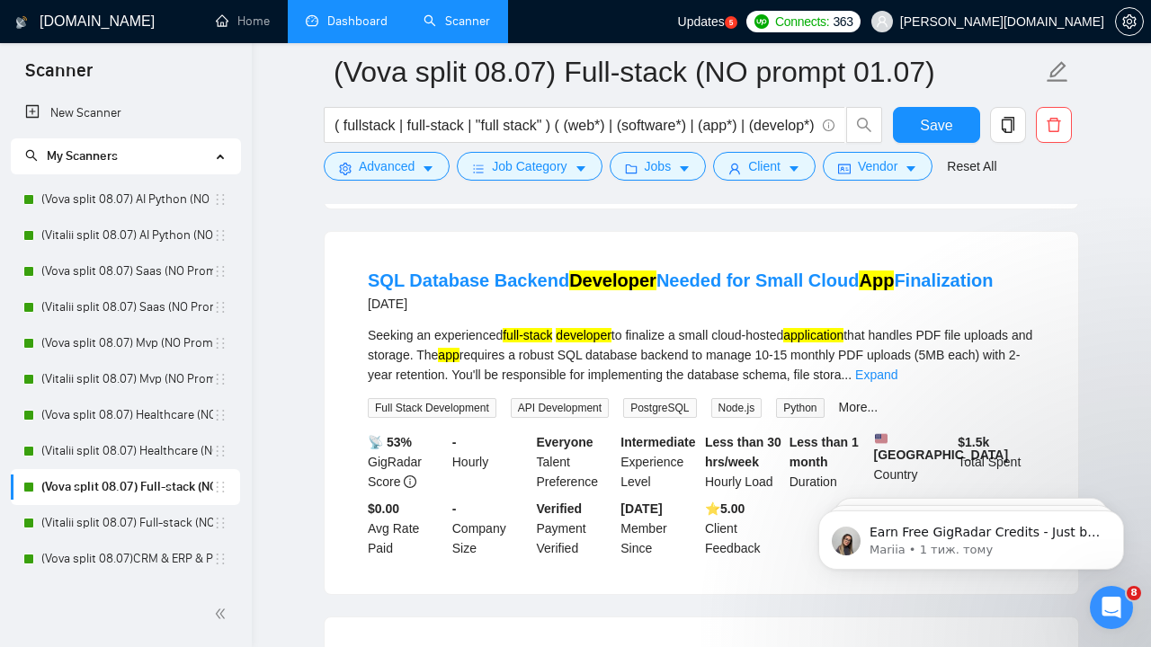
scroll to position [1764, 0]
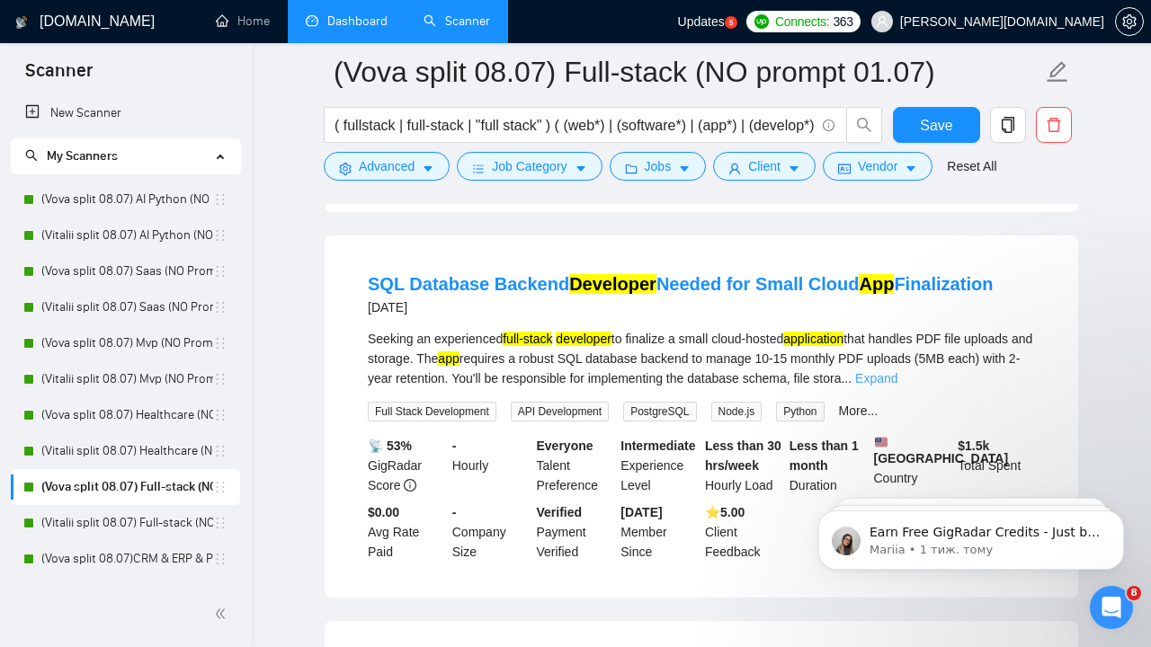
click at [898, 386] on link "Expand" at bounding box center [876, 378] width 42 height 14
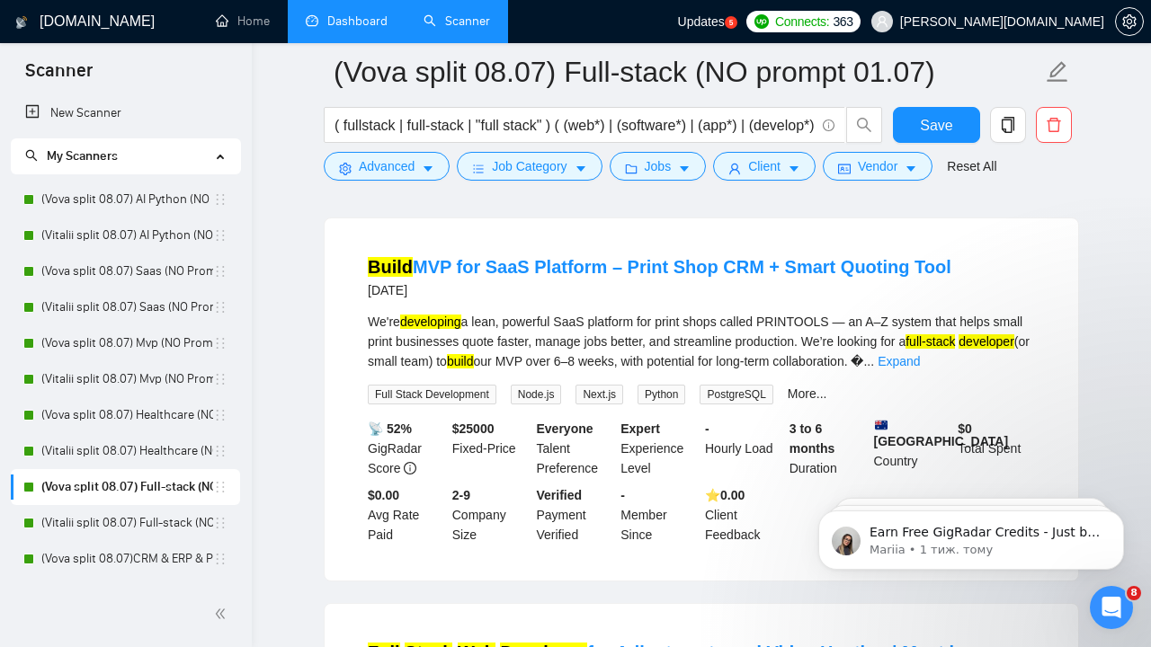
scroll to position [3510, 0]
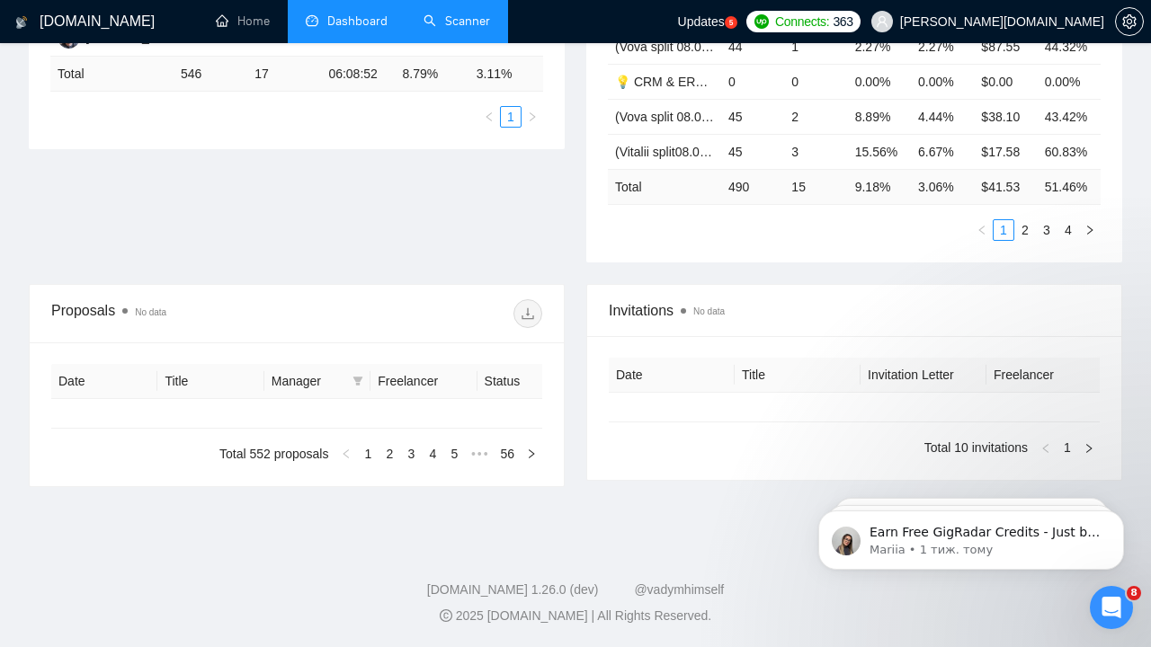
type input "[DATE]"
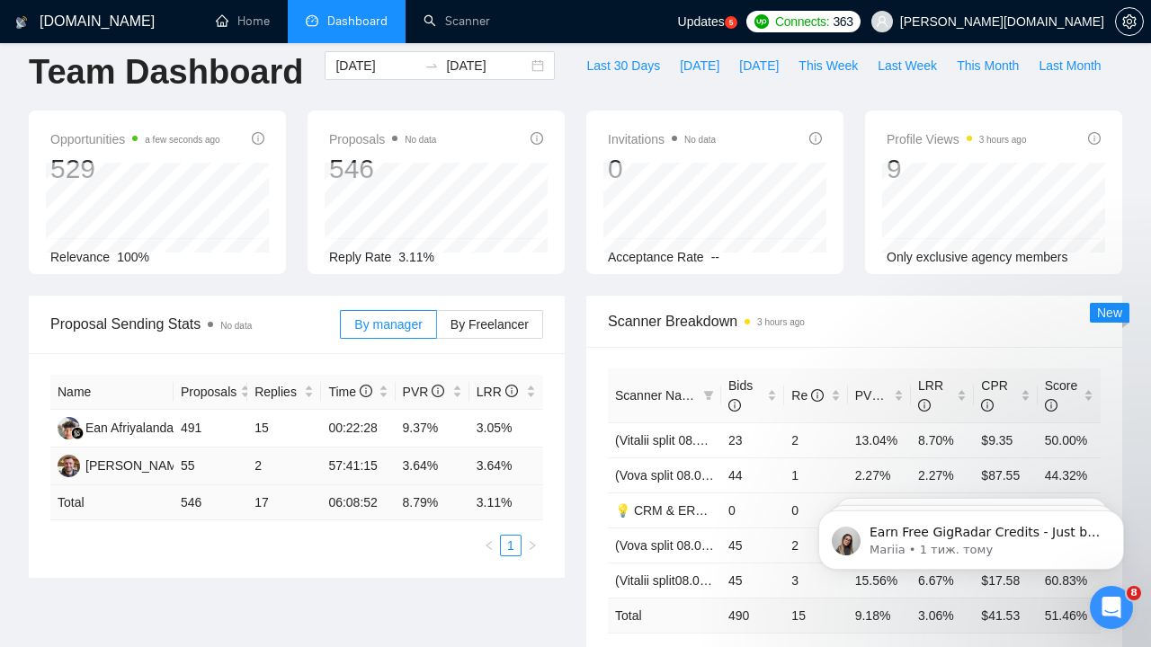
scroll to position [22, 0]
drag, startPoint x: 405, startPoint y: 498, endPoint x: 431, endPoint y: 499, distance: 26.1
click at [431, 499] on td "8.79 %" at bounding box center [433, 502] width 74 height 35
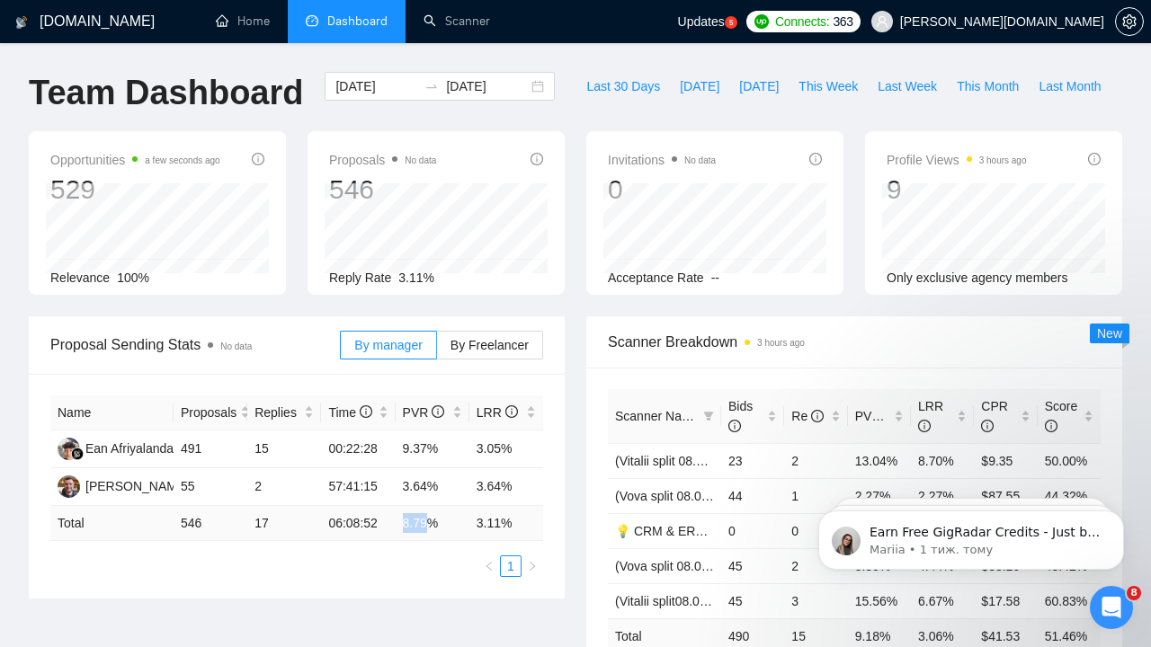
scroll to position [0, 0]
click at [460, 103] on div "[DATE] [DATE]" at bounding box center [440, 101] width 252 height 59
click at [456, 79] on input "[DATE]" at bounding box center [487, 86] width 82 height 20
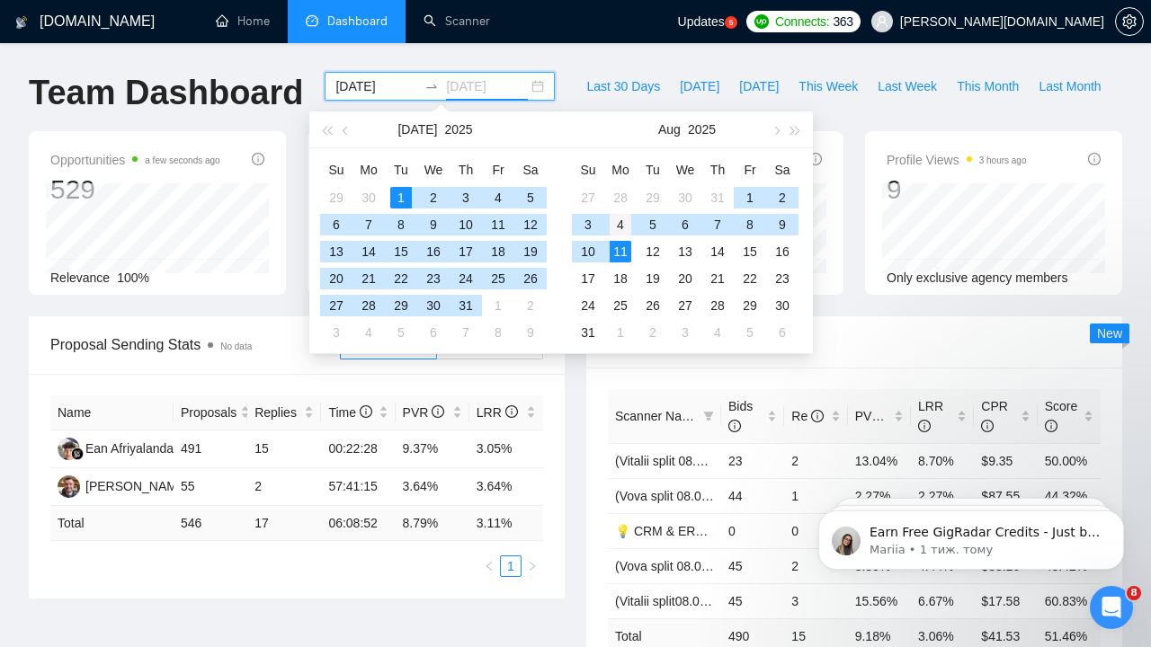
type input "[DATE]"
click at [624, 228] on div "4" at bounding box center [621, 225] width 22 height 22
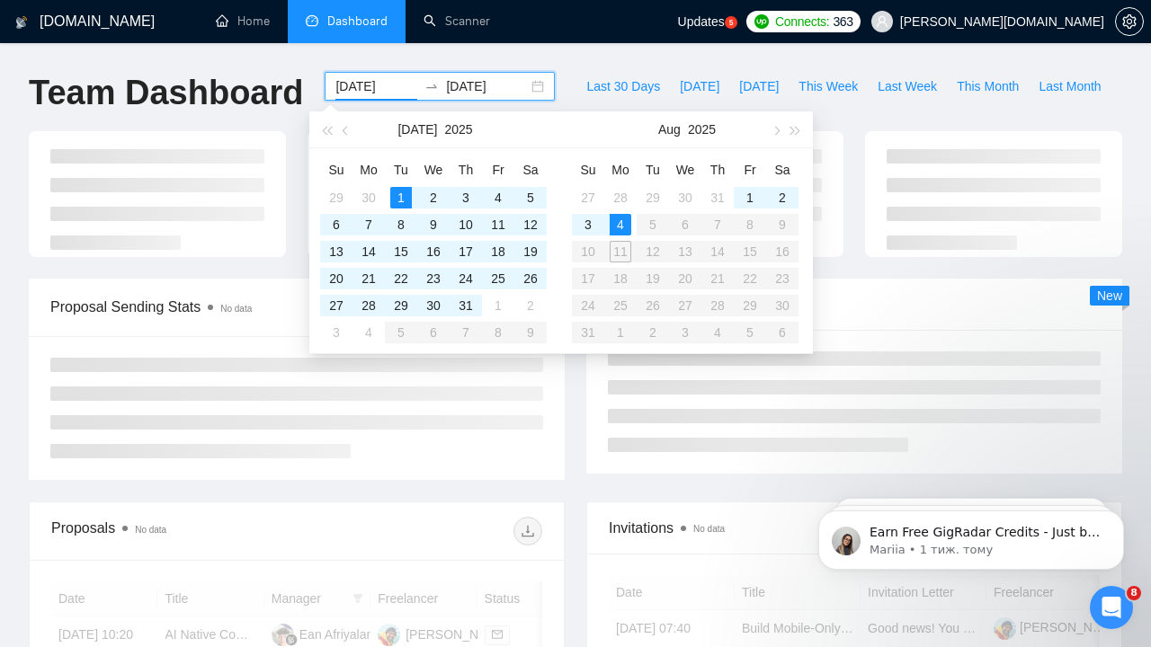
click at [620, 249] on table "Su Mo Tu We Th Fr Sa 27 28 29 30 31 1 2 3 4 5 6 7 8 9 10 11 12 13 14 15 16 17 1…" at bounding box center [685, 251] width 227 height 191
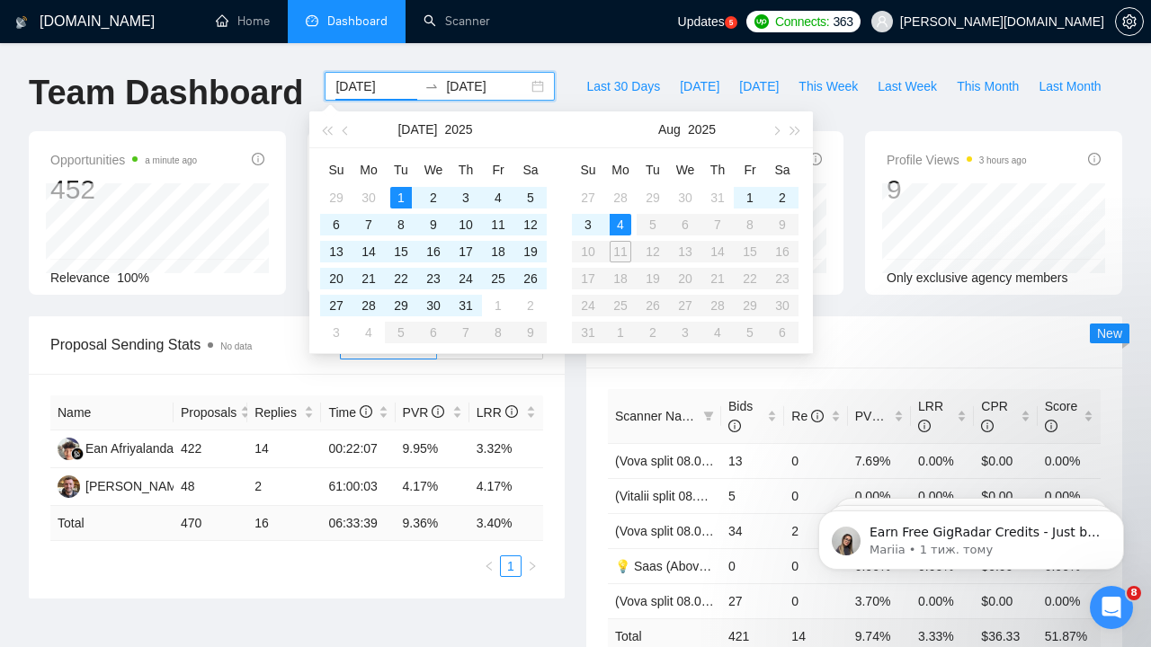
type input "[DATE]"
click at [621, 220] on div "4" at bounding box center [621, 225] width 22 height 22
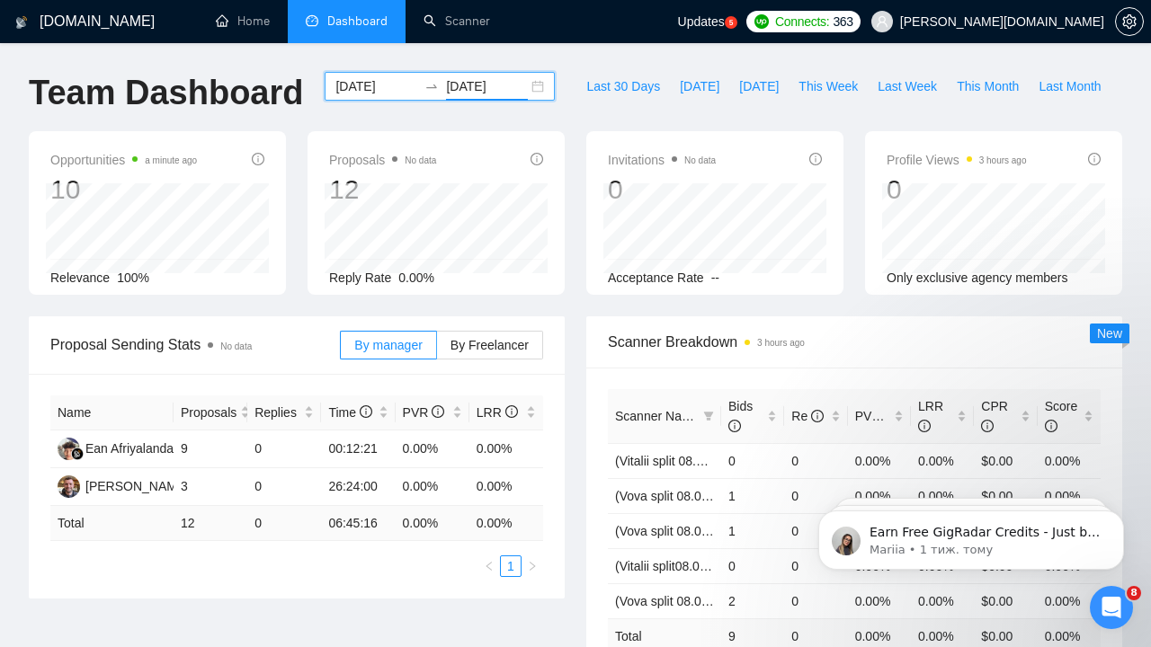
click at [447, 82] on input "[DATE]" at bounding box center [487, 86] width 82 height 20
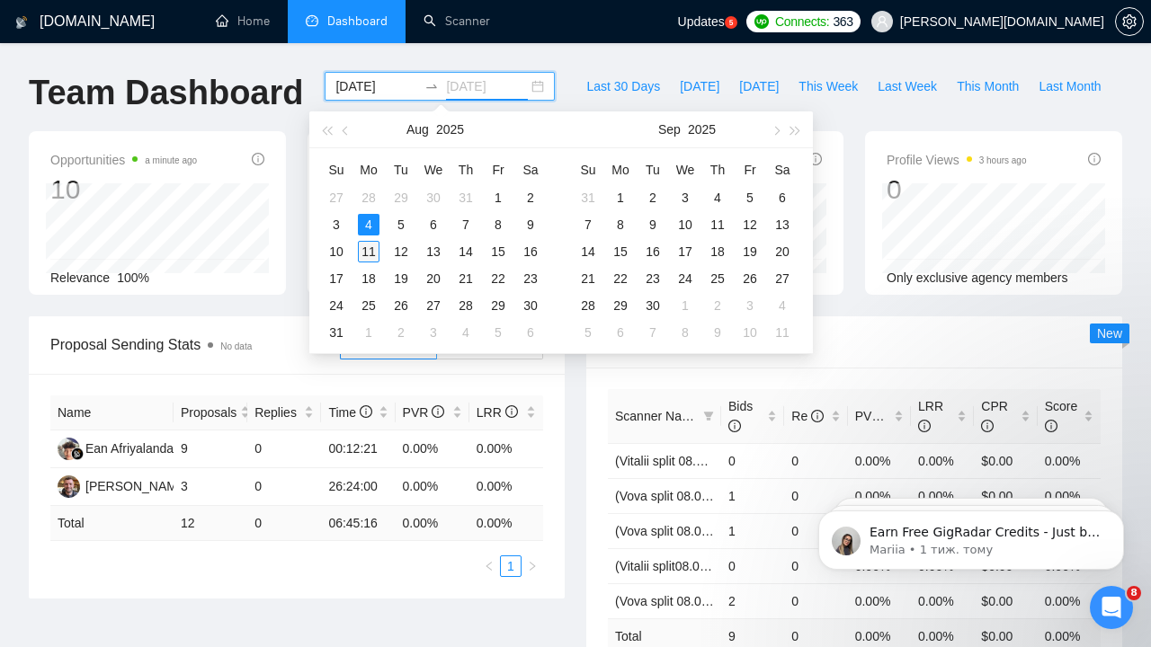
type input "[DATE]"
click at [372, 244] on div "11" at bounding box center [369, 252] width 22 height 22
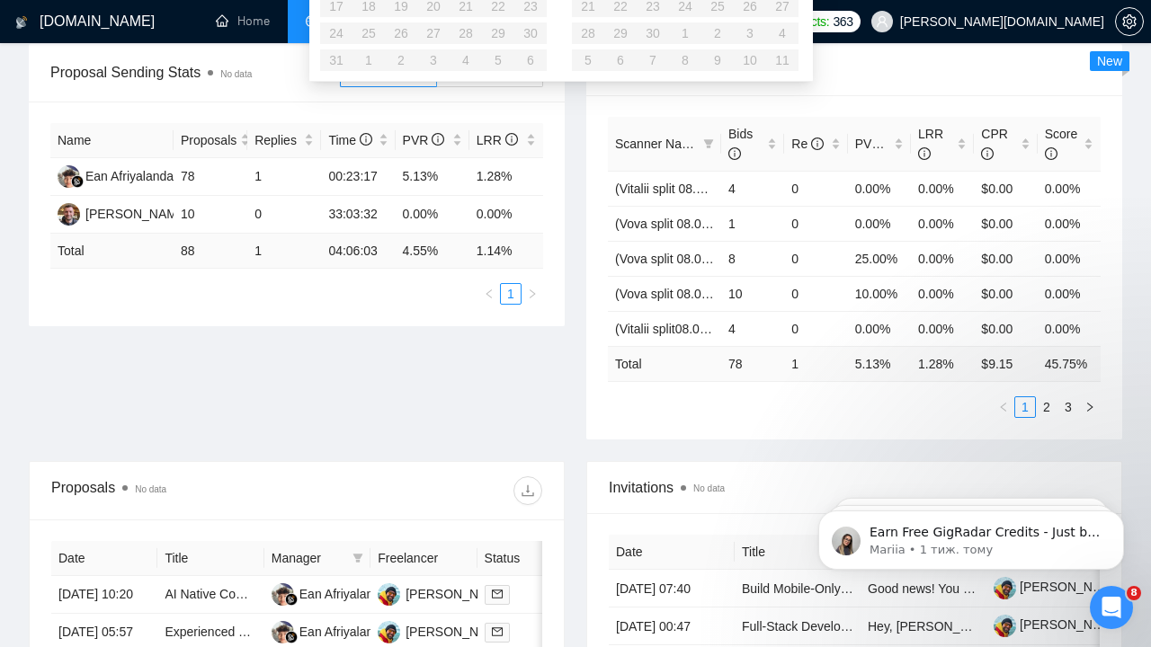
scroll to position [303, 0]
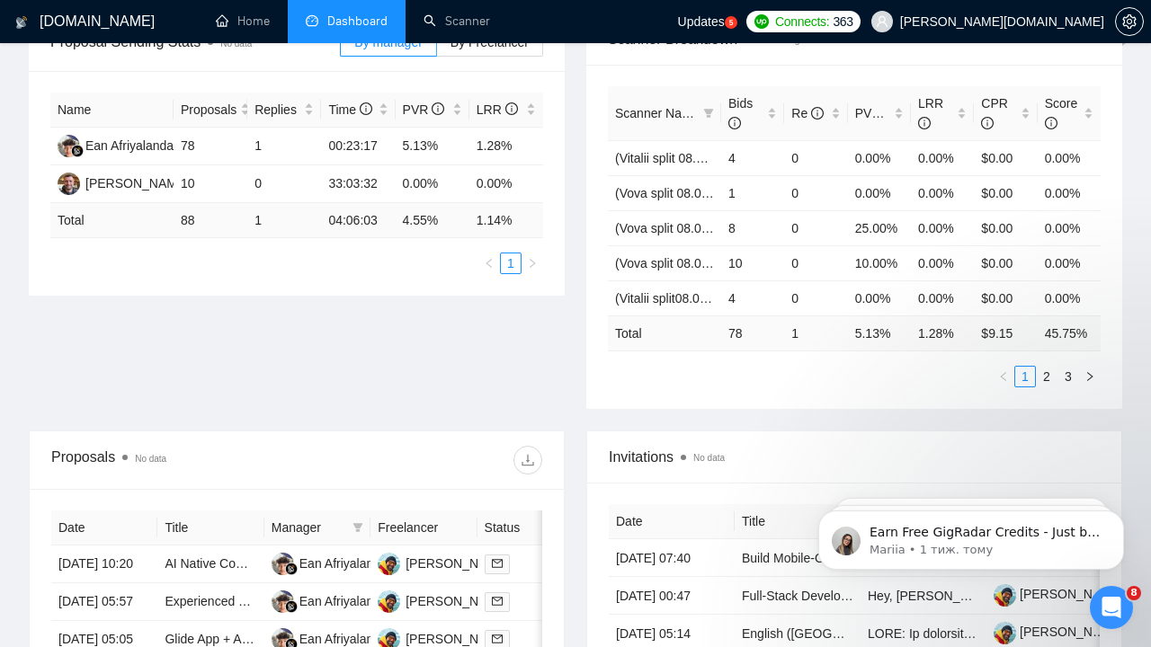
click at [367, 309] on div "Proposal Sending Stats No data By manager By Freelancer Name Proposals Replies …" at bounding box center [575, 221] width 1115 height 417
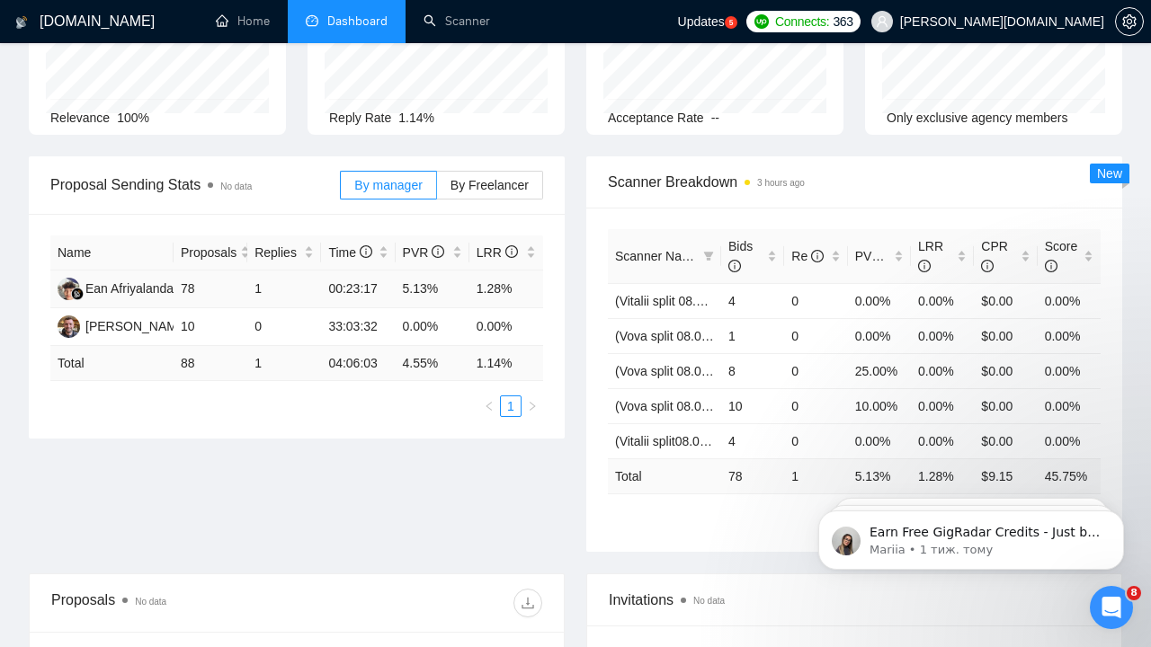
scroll to position [158, 0]
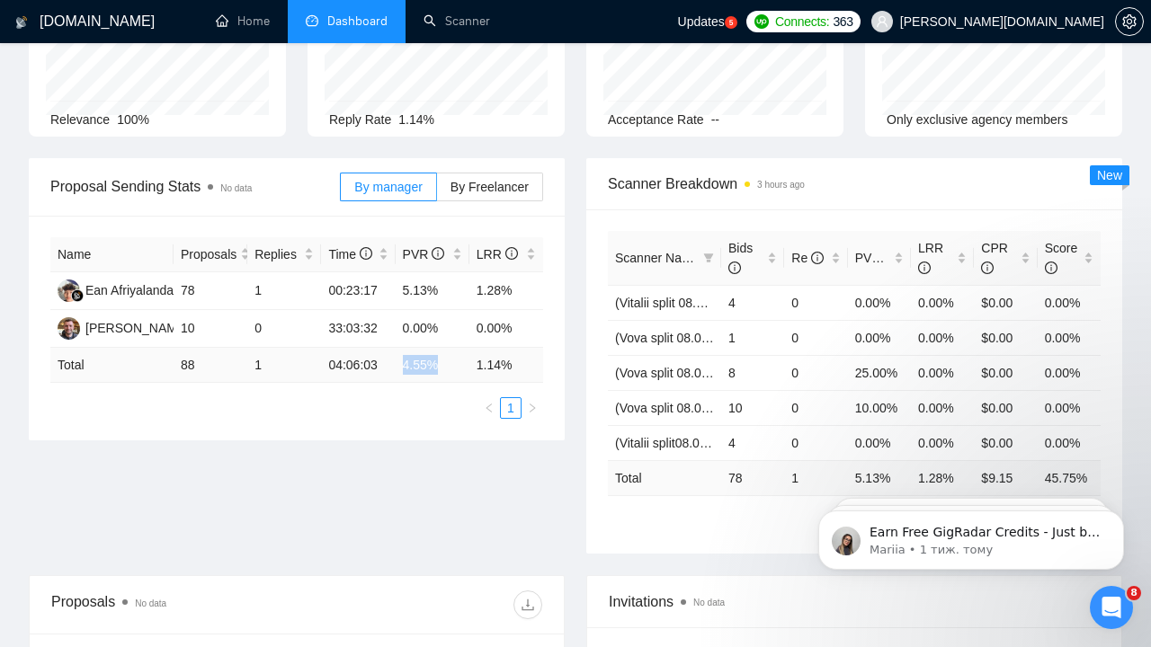
drag, startPoint x: 404, startPoint y: 362, endPoint x: 460, endPoint y: 363, distance: 55.8
click at [460, 363] on td "4.55 %" at bounding box center [433, 365] width 74 height 35
click at [484, 182] on span "By Freelancer" at bounding box center [490, 187] width 78 height 14
click at [437, 192] on input "By Freelancer" at bounding box center [437, 192] width 0 height 0
click at [399, 183] on span "By manager" at bounding box center [387, 187] width 67 height 14
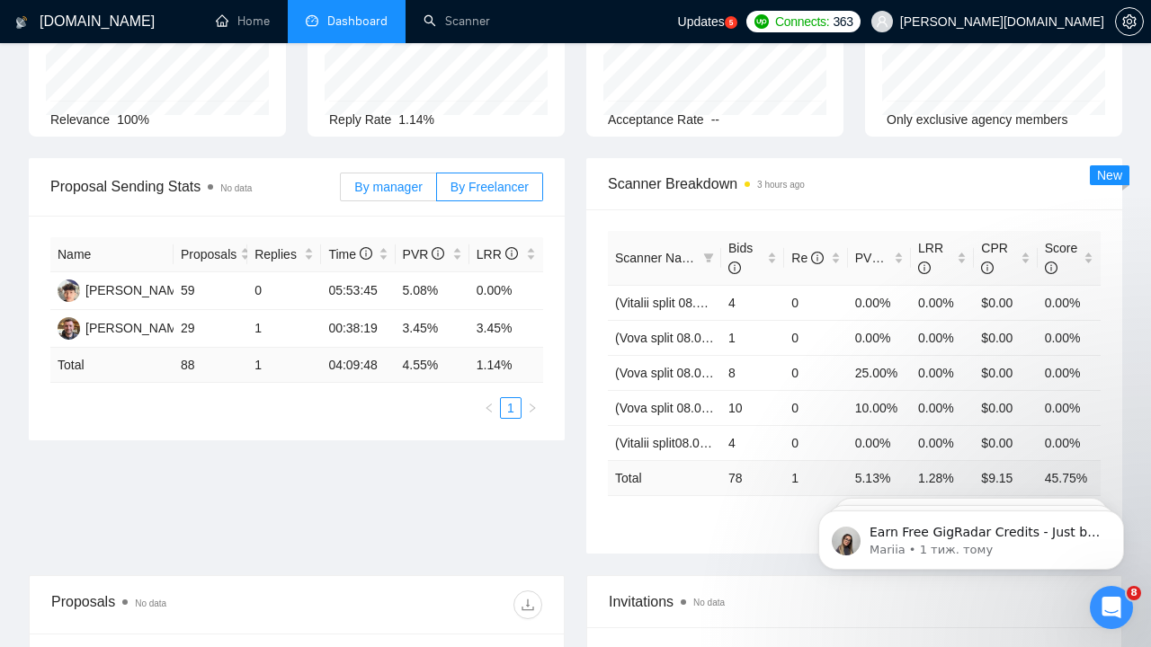
click at [341, 192] on input "By manager" at bounding box center [341, 192] width 0 height 0
click at [478, 183] on span "By Freelancer" at bounding box center [490, 187] width 78 height 14
click at [437, 192] on input "By Freelancer" at bounding box center [437, 192] width 0 height 0
click at [381, 181] on span "By manager" at bounding box center [387, 187] width 67 height 14
click at [341, 192] on input "By manager" at bounding box center [341, 192] width 0 height 0
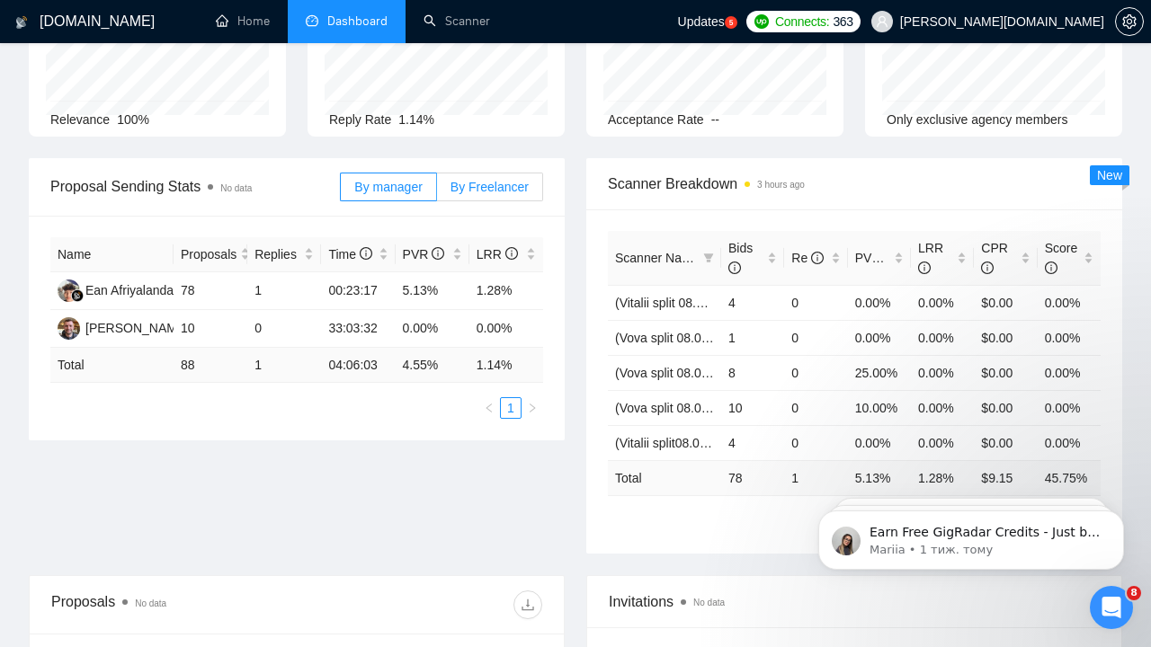
click at [468, 192] on span "By Freelancer" at bounding box center [490, 187] width 78 height 14
click at [437, 192] on input "By Freelancer" at bounding box center [437, 192] width 0 height 0
drag, startPoint x: 403, startPoint y: 289, endPoint x: 445, endPoint y: 290, distance: 42.3
click at [445, 290] on td "5.08%" at bounding box center [433, 291] width 74 height 38
drag, startPoint x: 475, startPoint y: 325, endPoint x: 517, endPoint y: 328, distance: 42.4
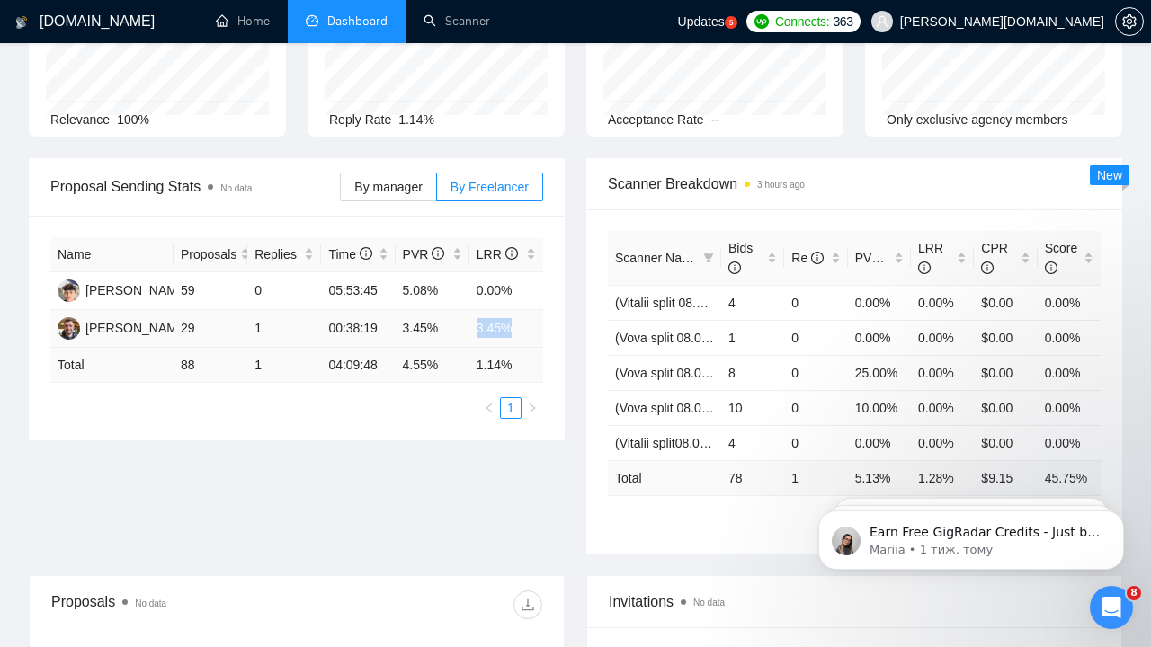
click at [517, 328] on td "3.45%" at bounding box center [506, 329] width 74 height 38
